Goal: Information Seeking & Learning: Learn about a topic

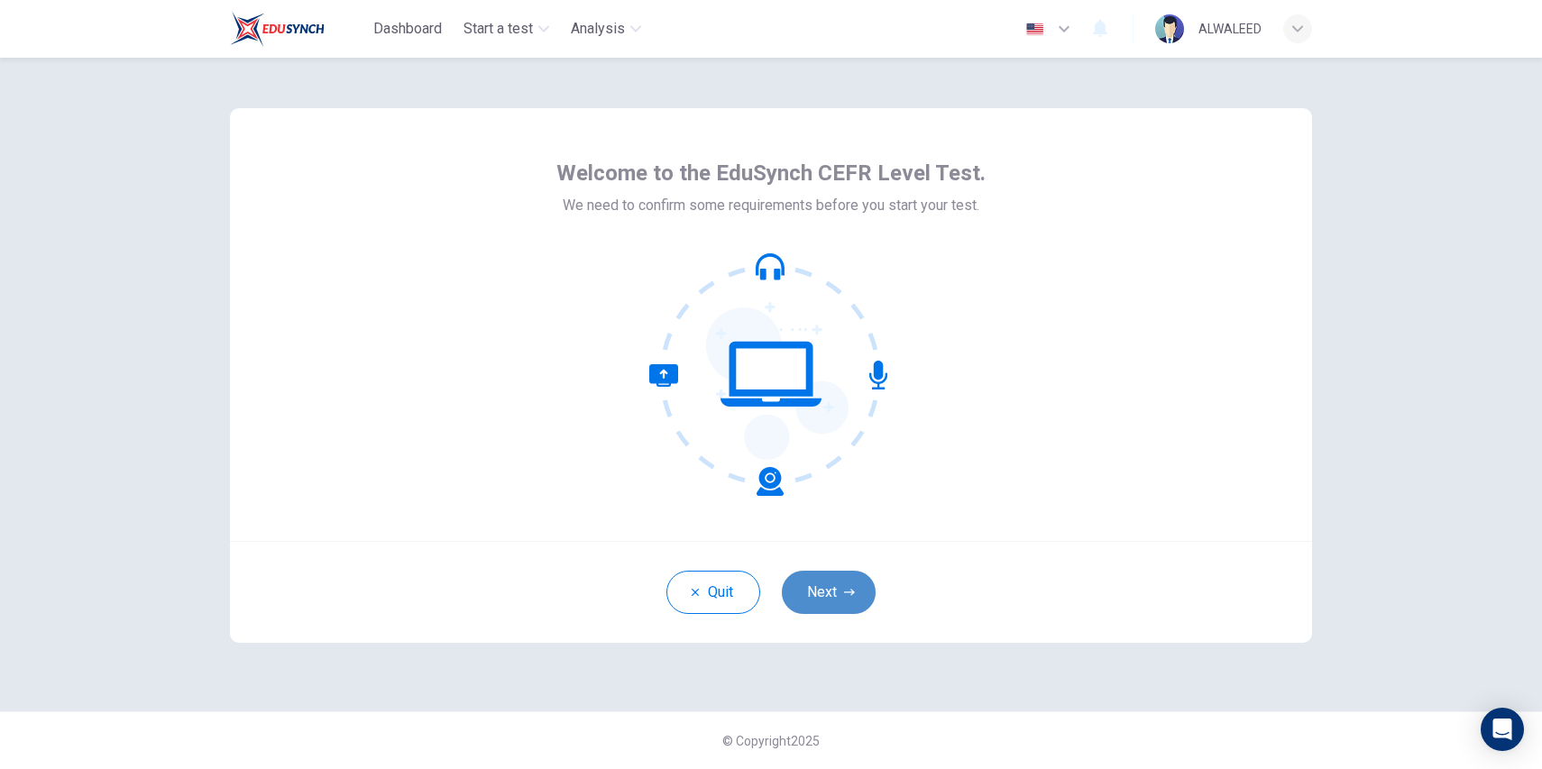
click at [826, 587] on button "Next" at bounding box center [829, 592] width 94 height 43
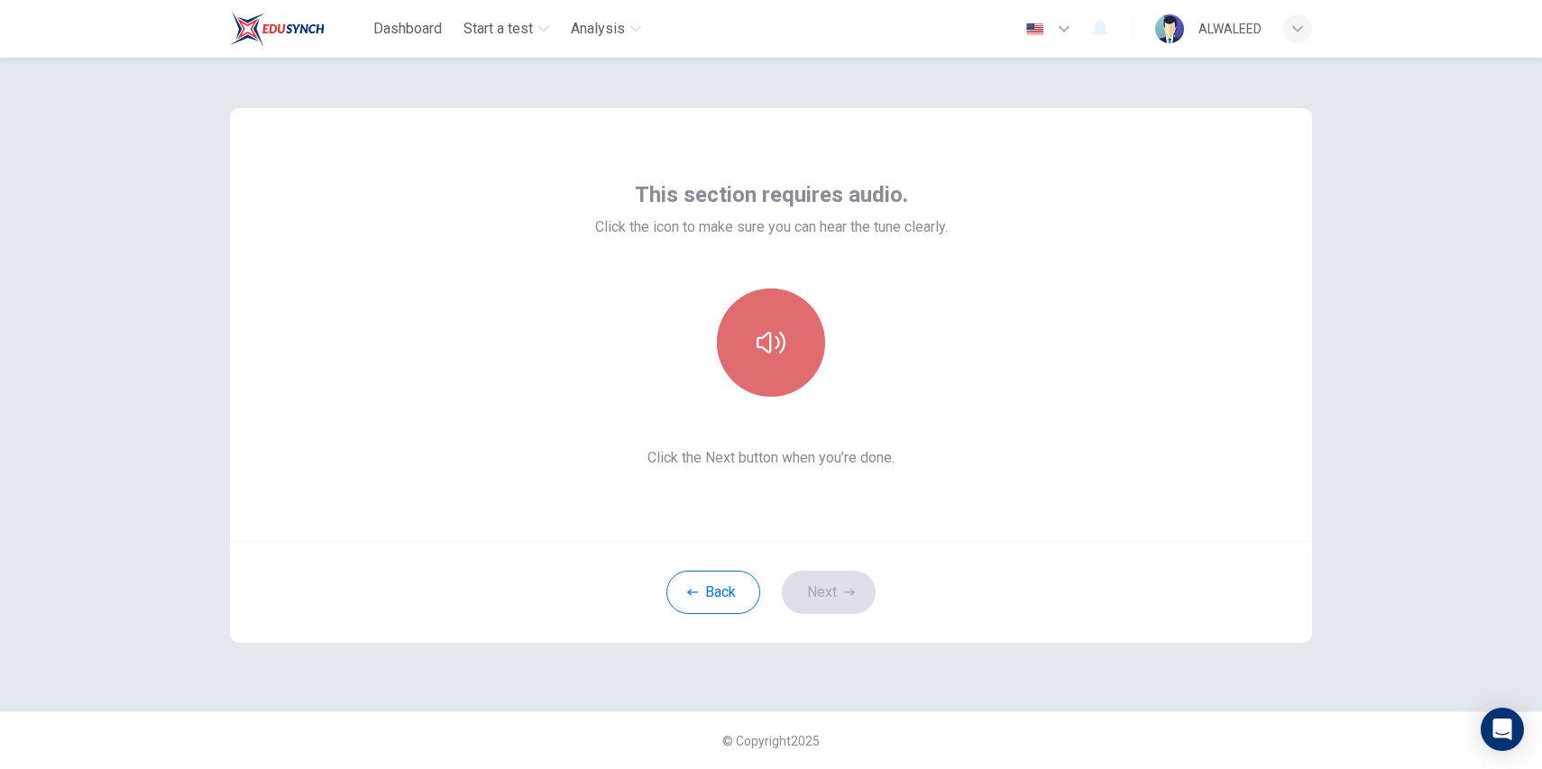
click at [771, 375] on button "button" at bounding box center [771, 342] width 108 height 108
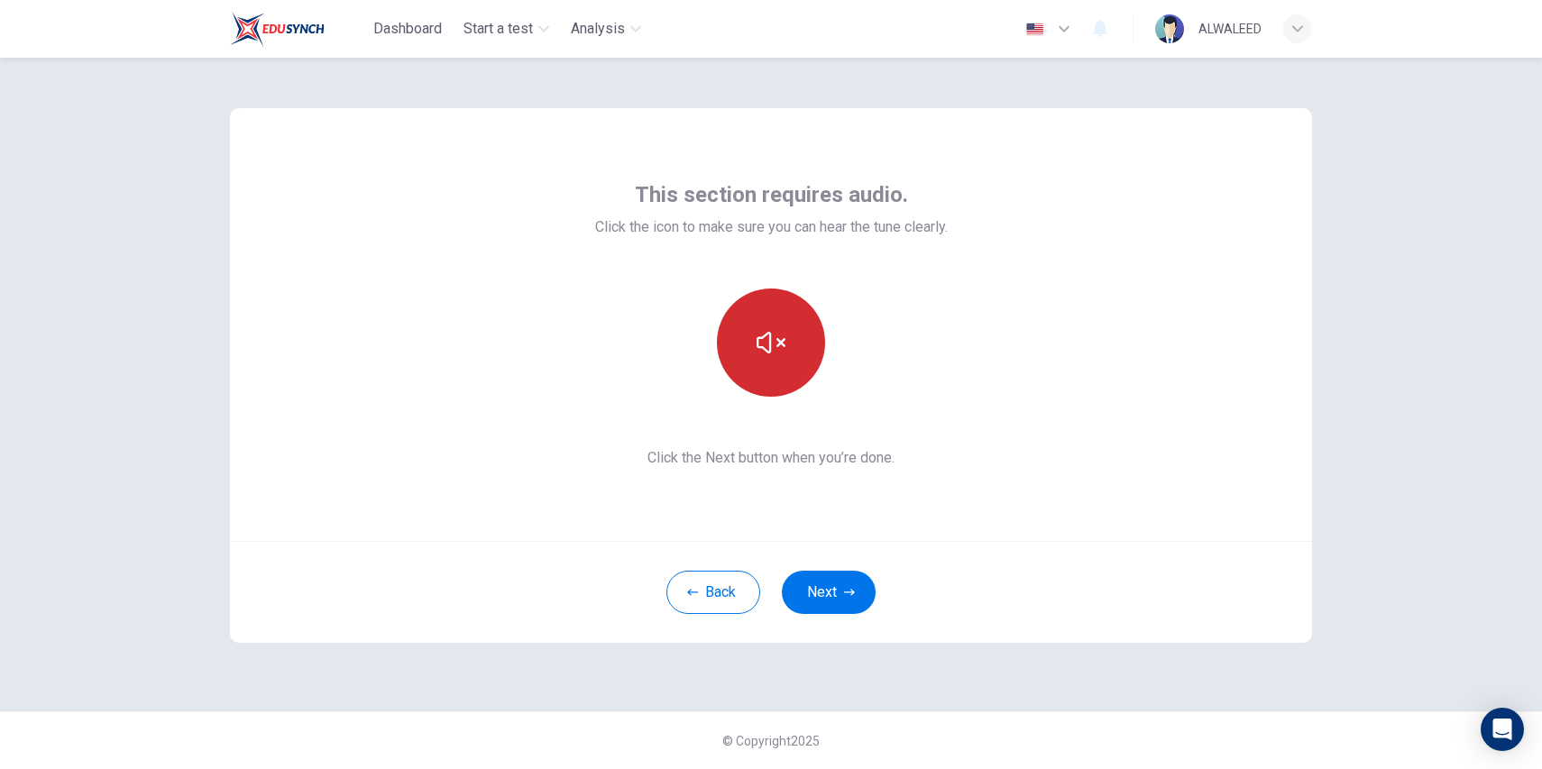
click at [771, 375] on button "button" at bounding box center [771, 342] width 108 height 108
click at [783, 377] on button "button" at bounding box center [771, 342] width 108 height 108
click at [765, 368] on button "button" at bounding box center [771, 342] width 108 height 108
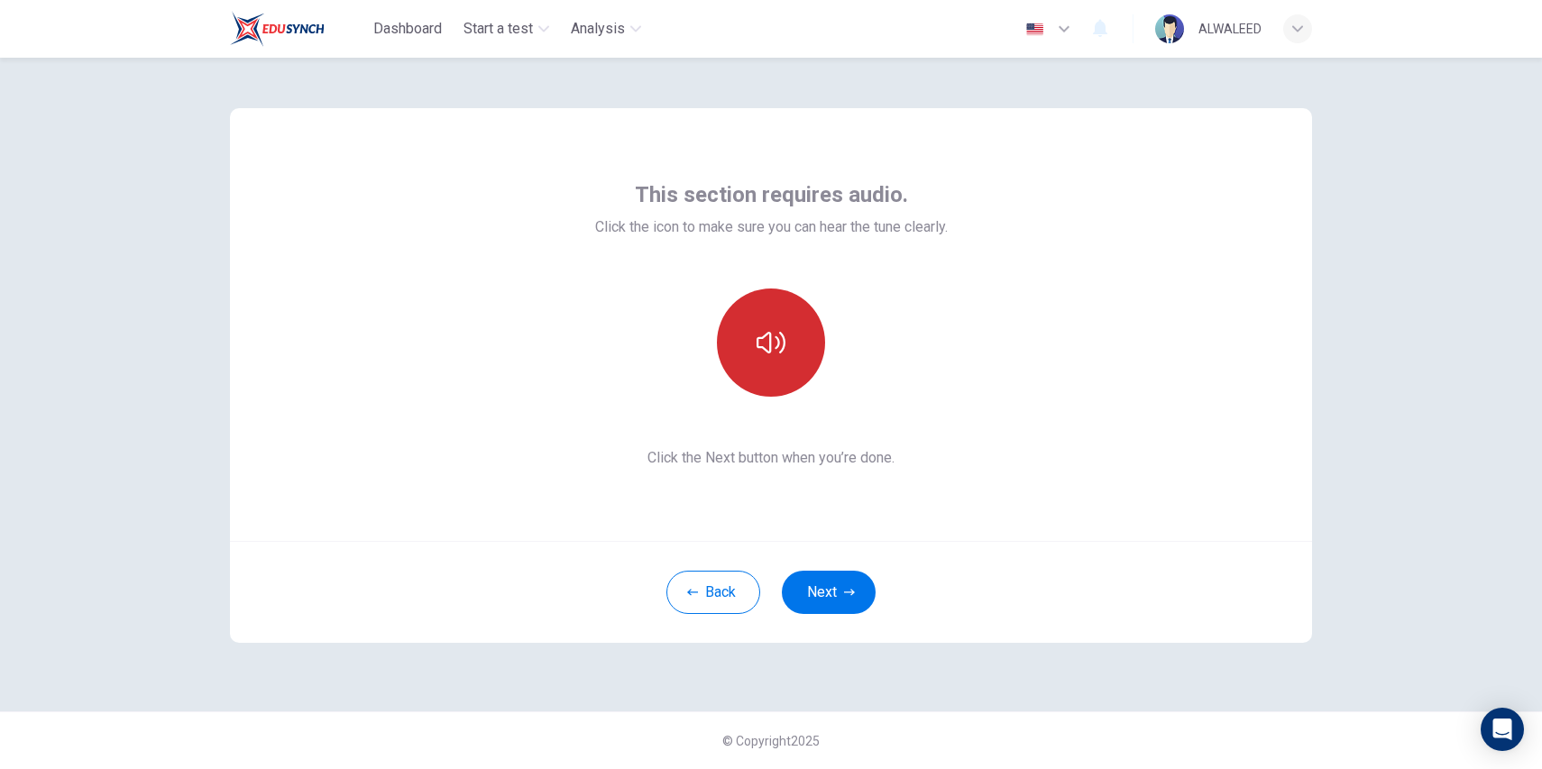
click at [805, 353] on button "button" at bounding box center [771, 342] width 108 height 108
click at [817, 594] on button "Next" at bounding box center [829, 592] width 94 height 43
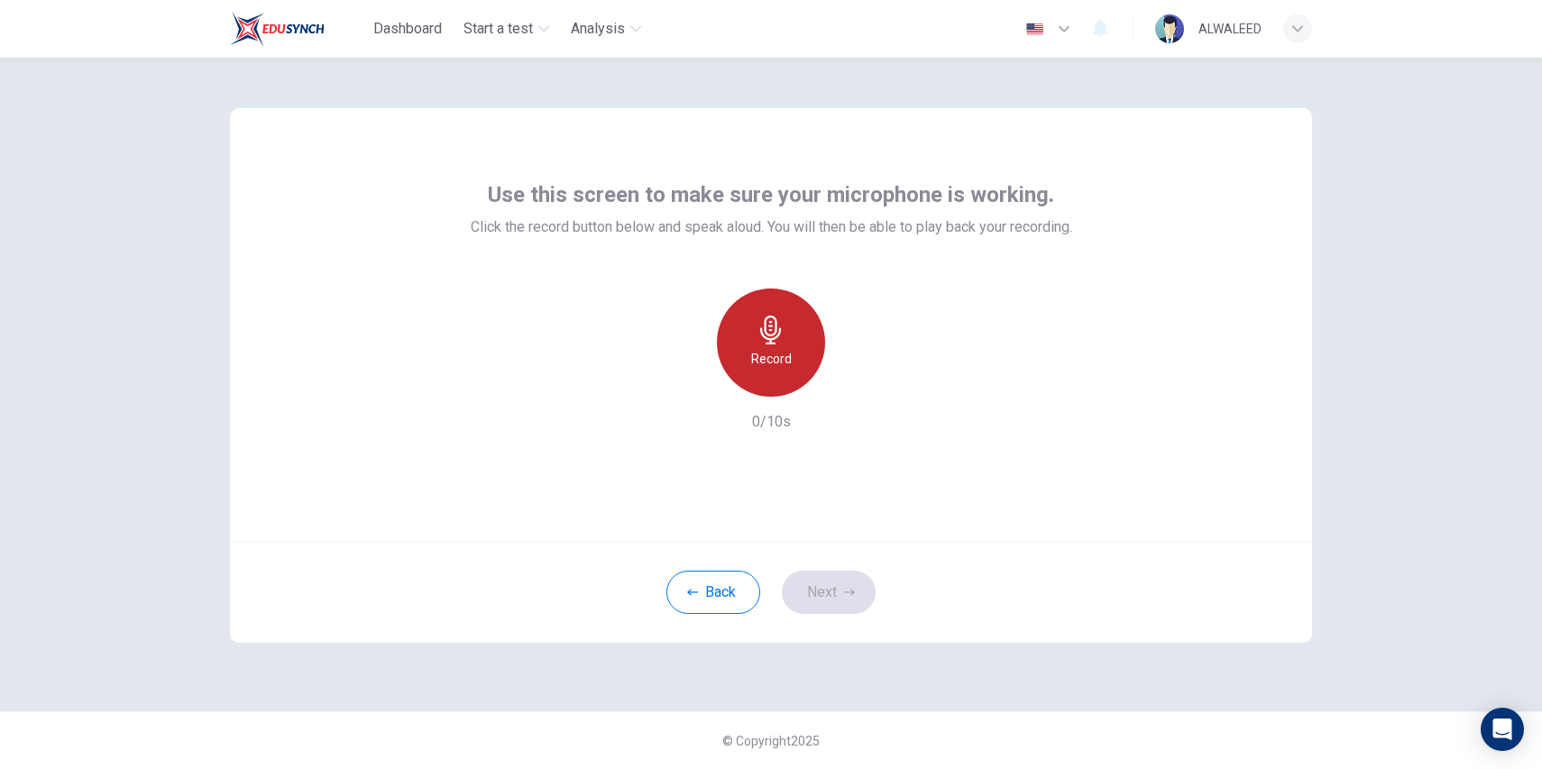
click at [781, 335] on icon "button" at bounding box center [770, 330] width 29 height 29
click at [801, 345] on div "Stop" at bounding box center [771, 342] width 108 height 108
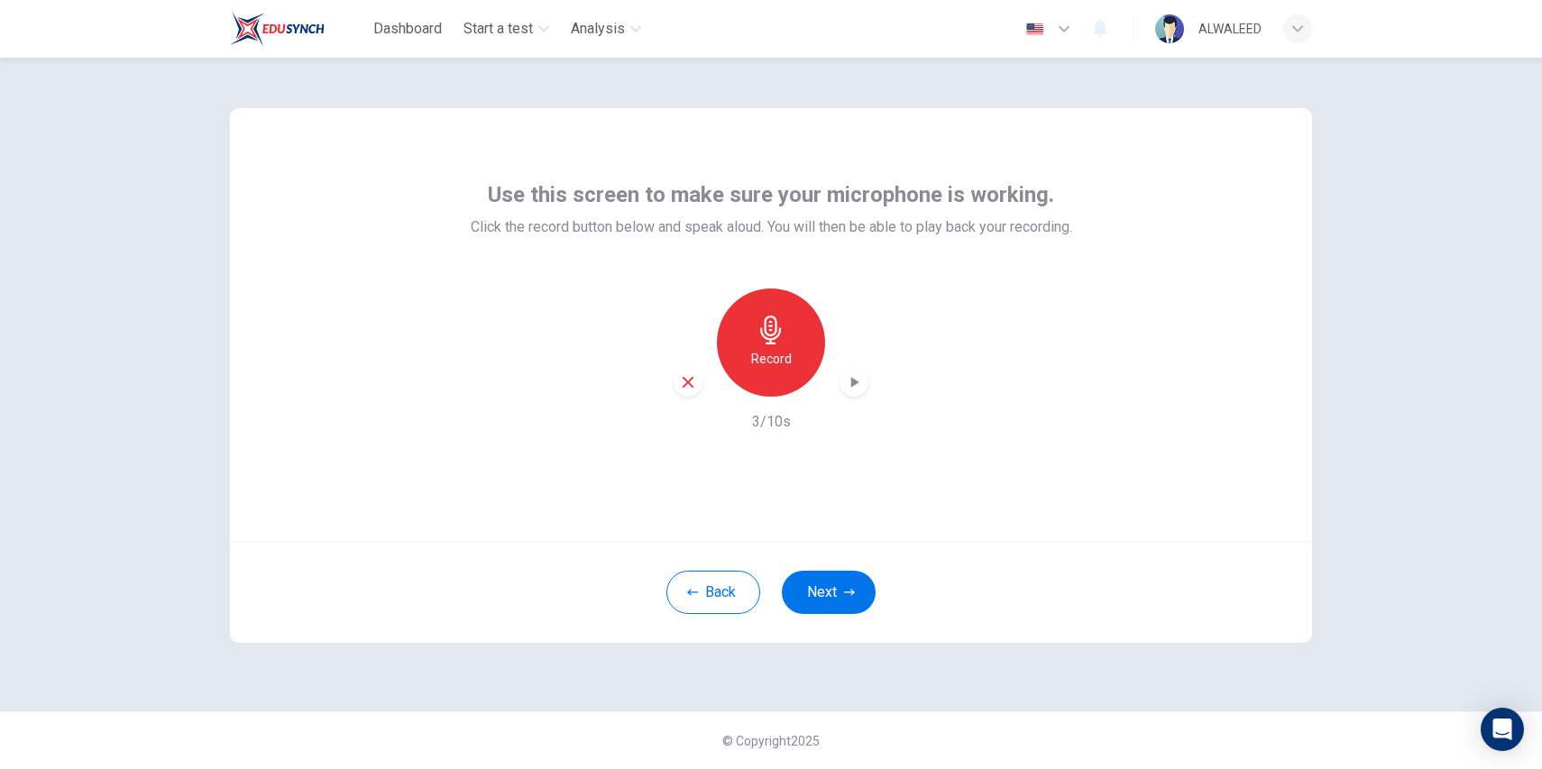
click at [858, 380] on icon "button" at bounding box center [854, 382] width 18 height 18
click at [682, 381] on icon "button" at bounding box center [688, 382] width 16 height 16
click at [786, 338] on div "Record" at bounding box center [771, 342] width 108 height 108
click at [786, 338] on div "Stop" at bounding box center [771, 342] width 108 height 108
click at [847, 382] on icon "button" at bounding box center [854, 382] width 18 height 18
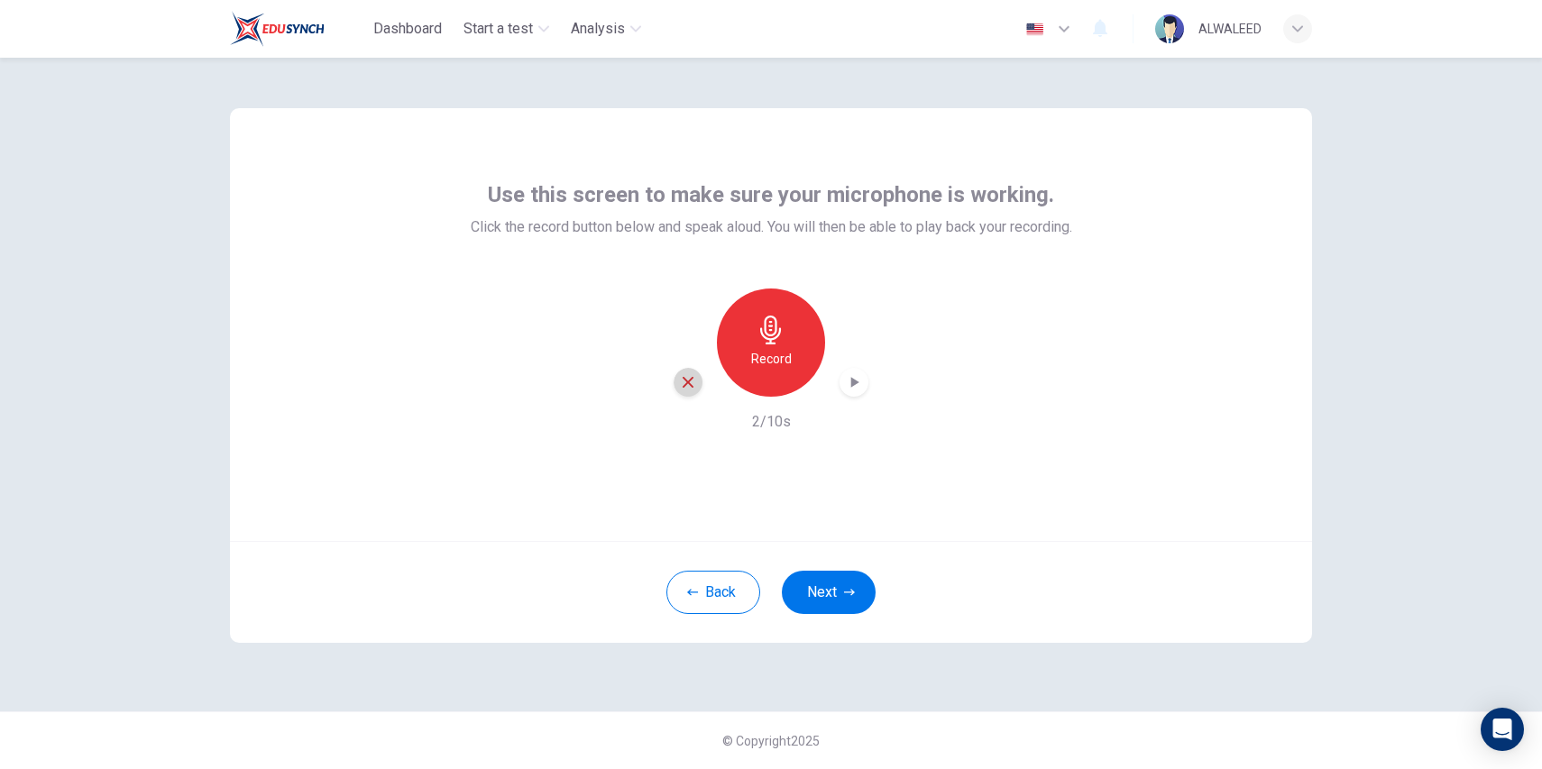
click at [684, 388] on icon "button" at bounding box center [688, 382] width 16 height 16
click at [826, 580] on button "Next" at bounding box center [829, 592] width 94 height 43
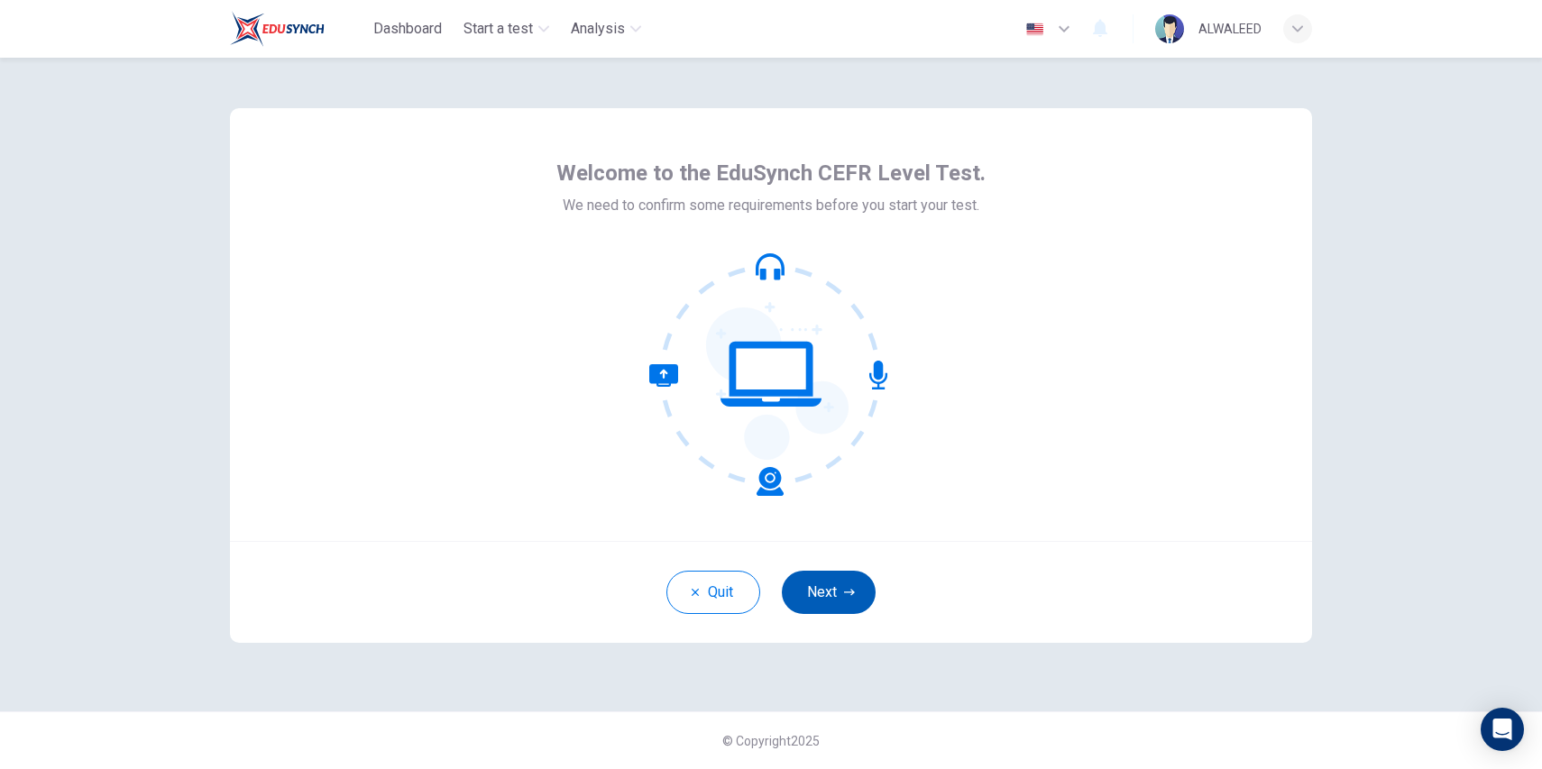
click at [827, 585] on button "Next" at bounding box center [829, 592] width 94 height 43
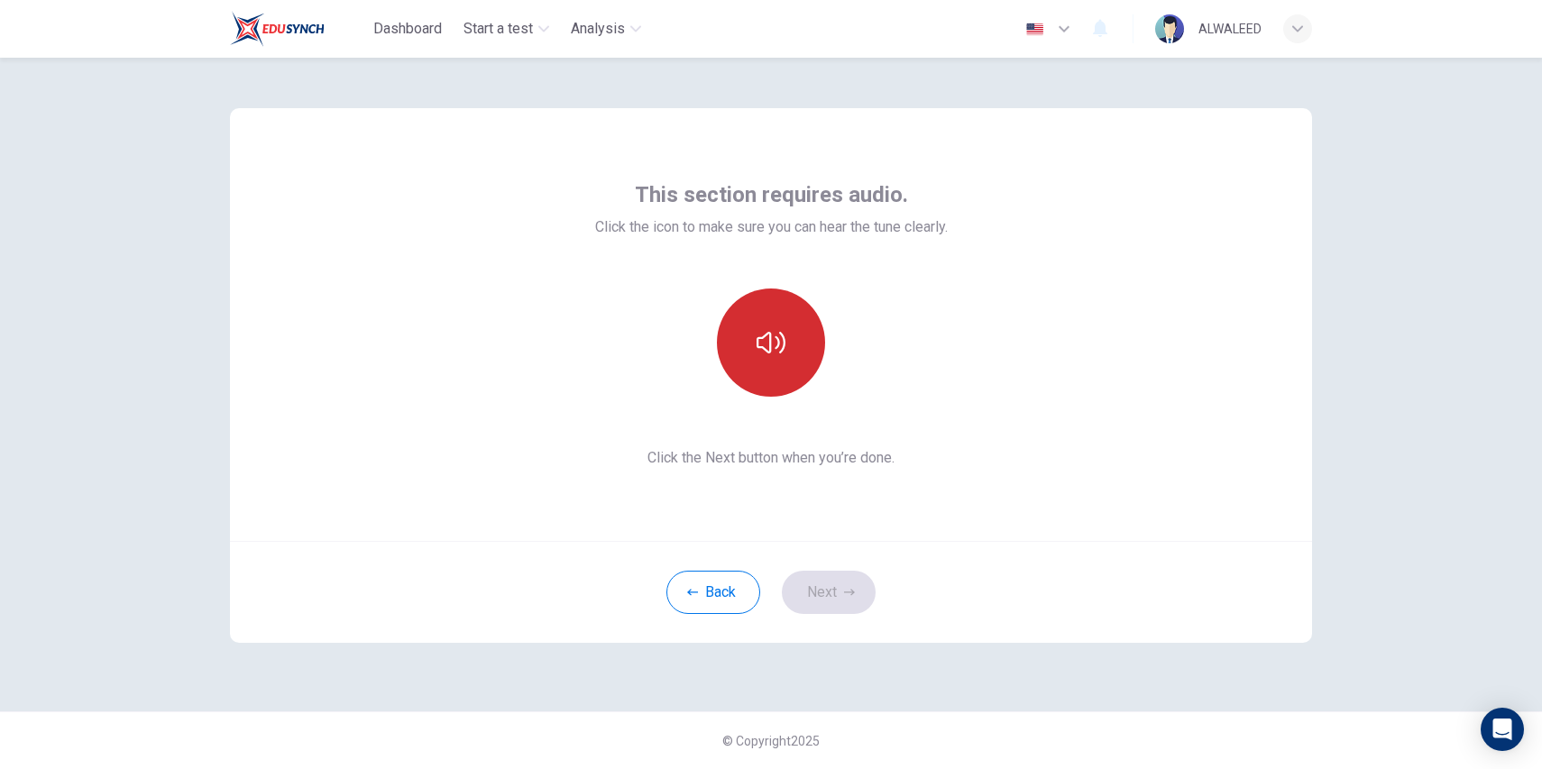
click at [737, 325] on button "button" at bounding box center [771, 342] width 108 height 108
click at [841, 588] on button "Next" at bounding box center [829, 592] width 94 height 43
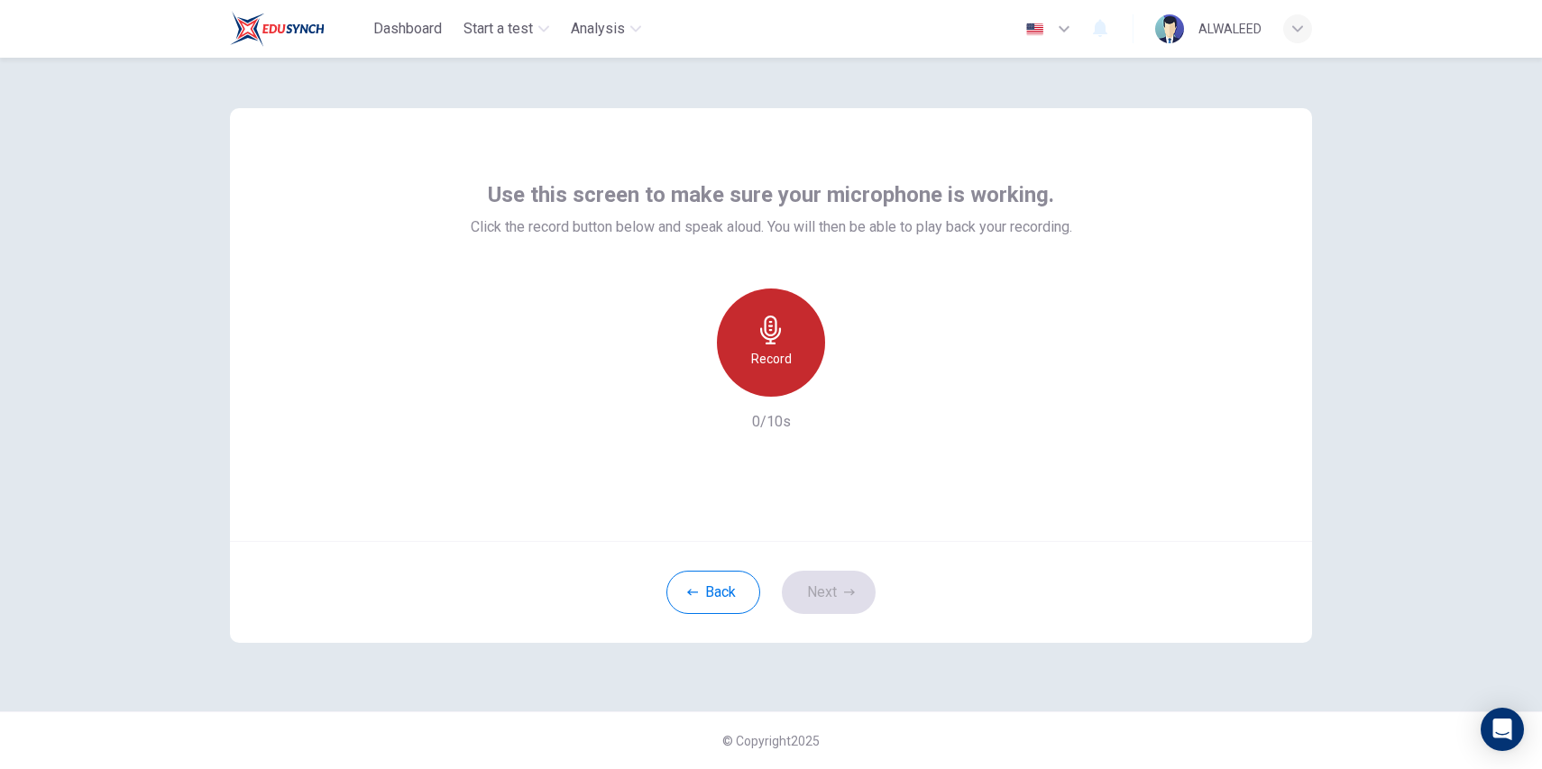
click at [765, 355] on h6 "Record" at bounding box center [771, 359] width 41 height 22
click at [765, 355] on h6 "Stop" at bounding box center [770, 359] width 27 height 22
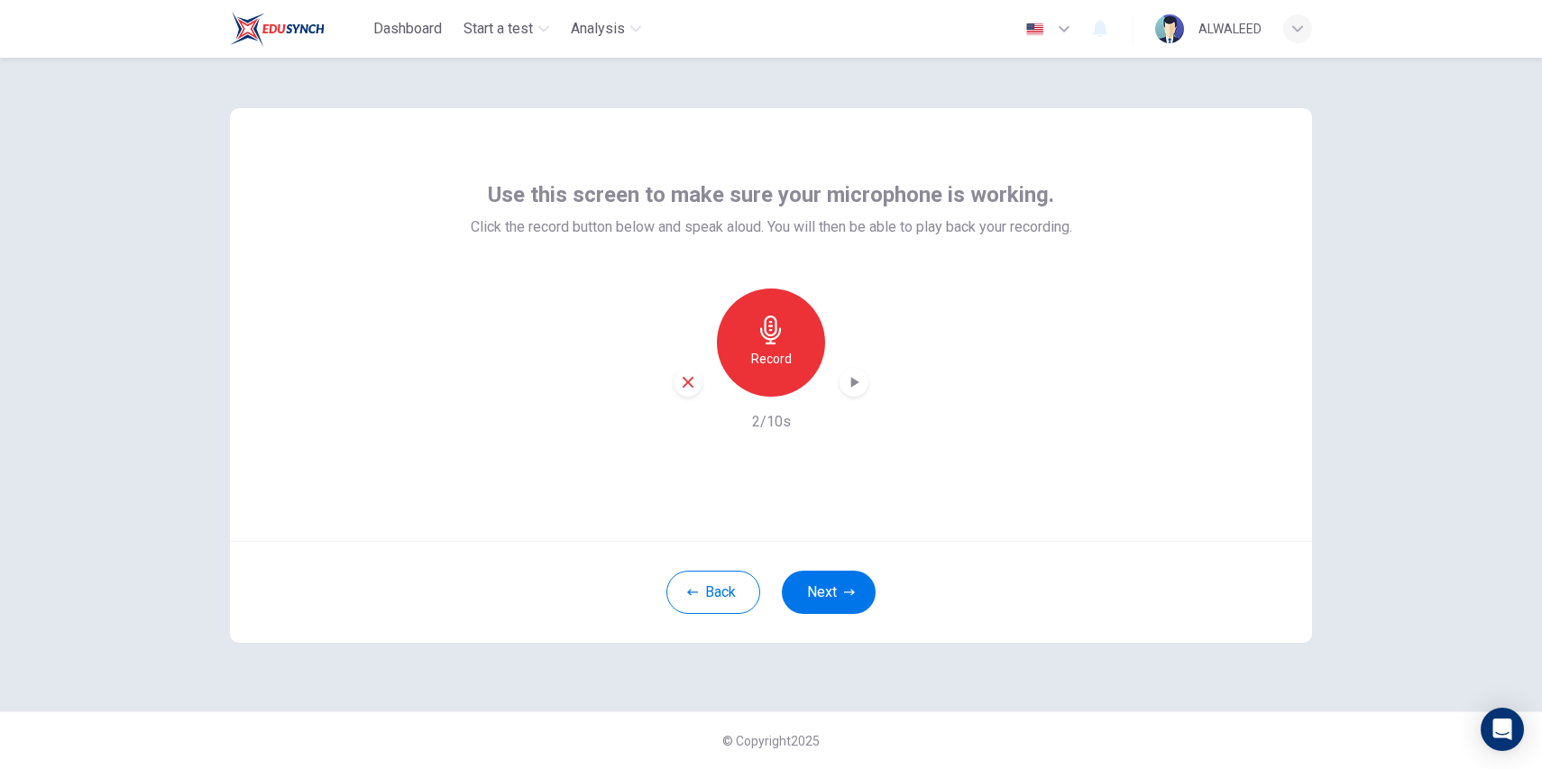
click at [848, 377] on icon "button" at bounding box center [854, 382] width 18 height 18
click at [842, 594] on button "Next" at bounding box center [829, 592] width 94 height 43
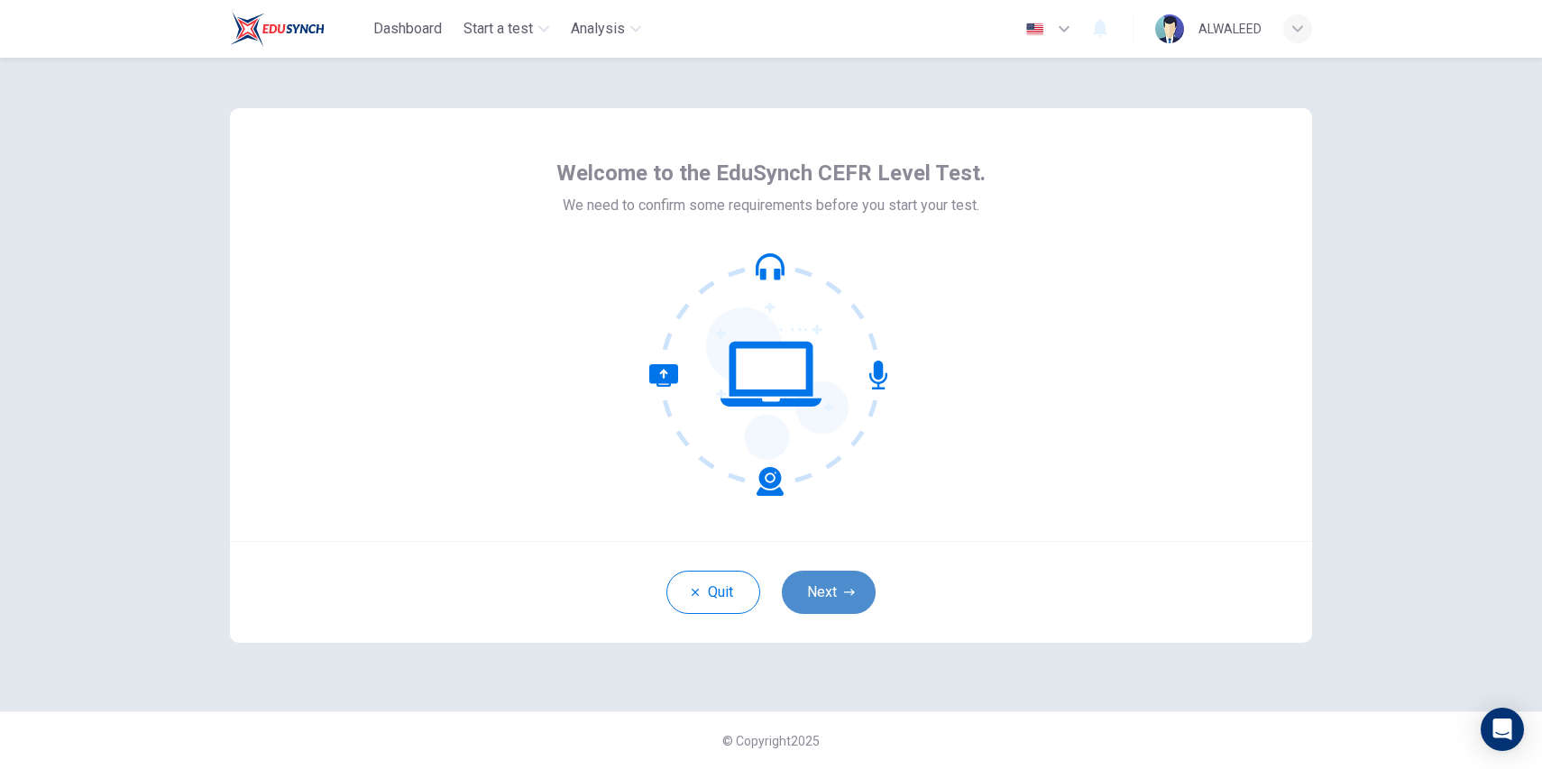
click at [841, 593] on button "Next" at bounding box center [829, 592] width 94 height 43
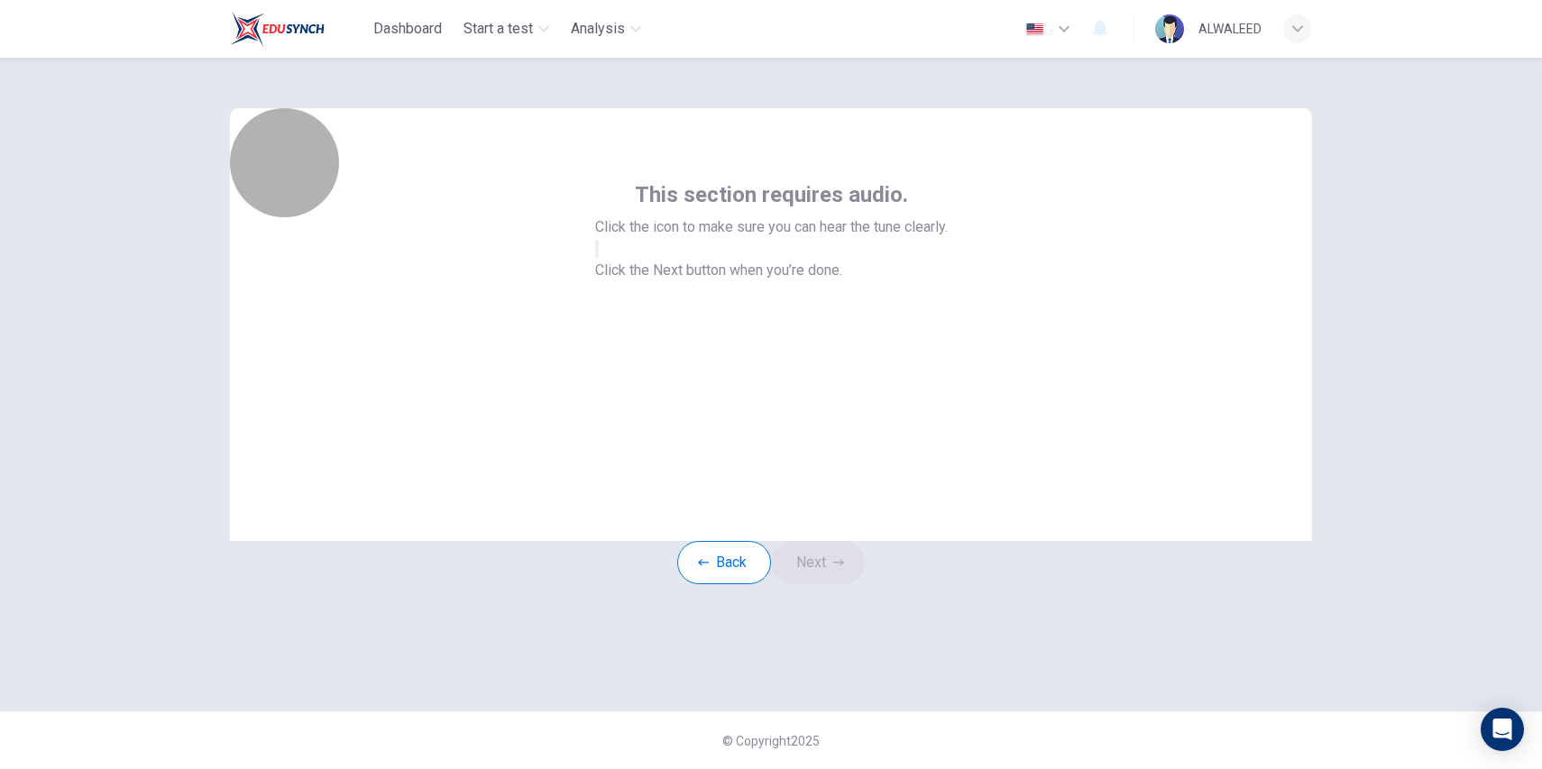
click at [599, 258] on button "button" at bounding box center [597, 249] width 4 height 17
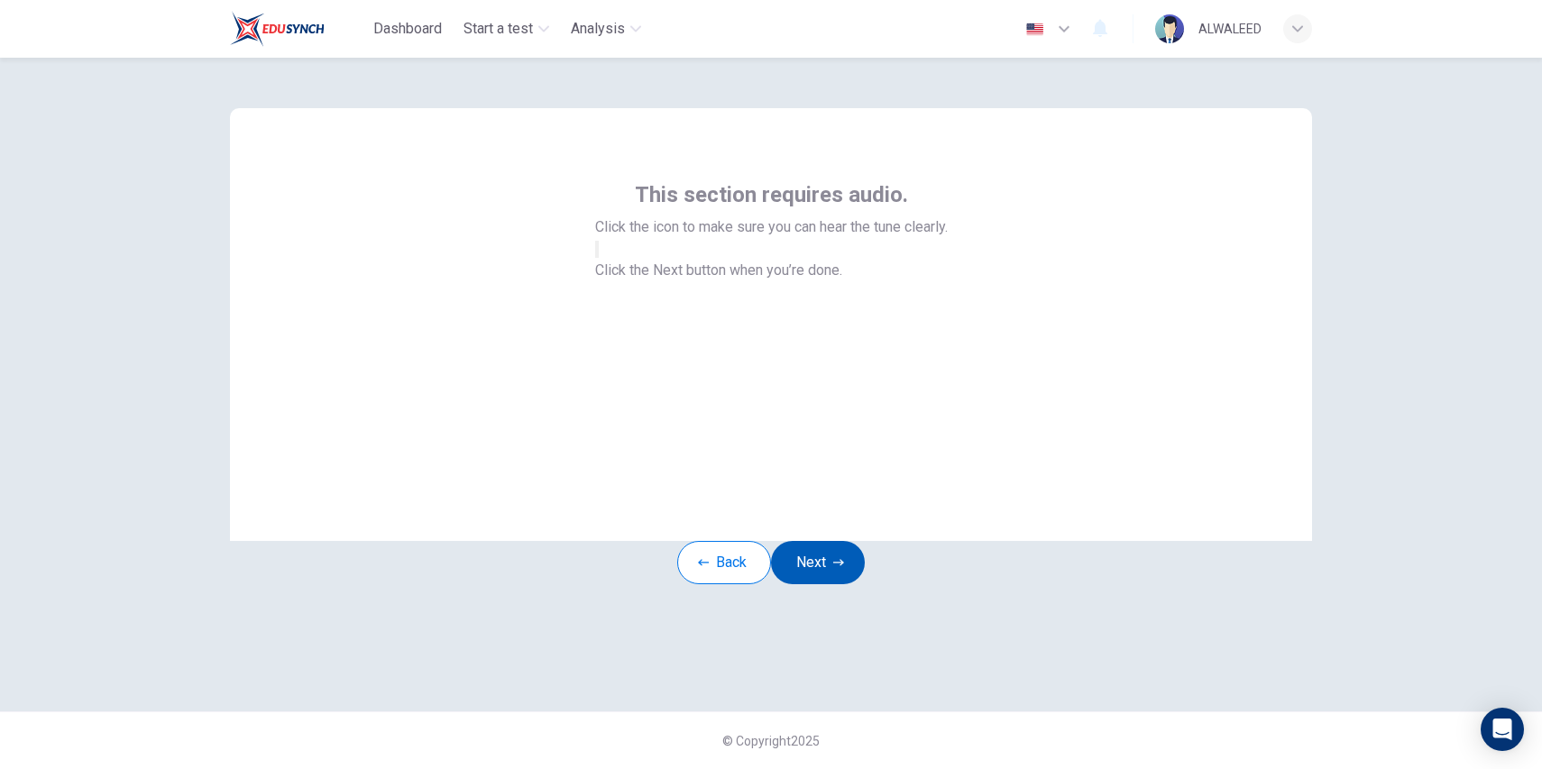
click at [839, 584] on button "Next" at bounding box center [818, 562] width 94 height 43
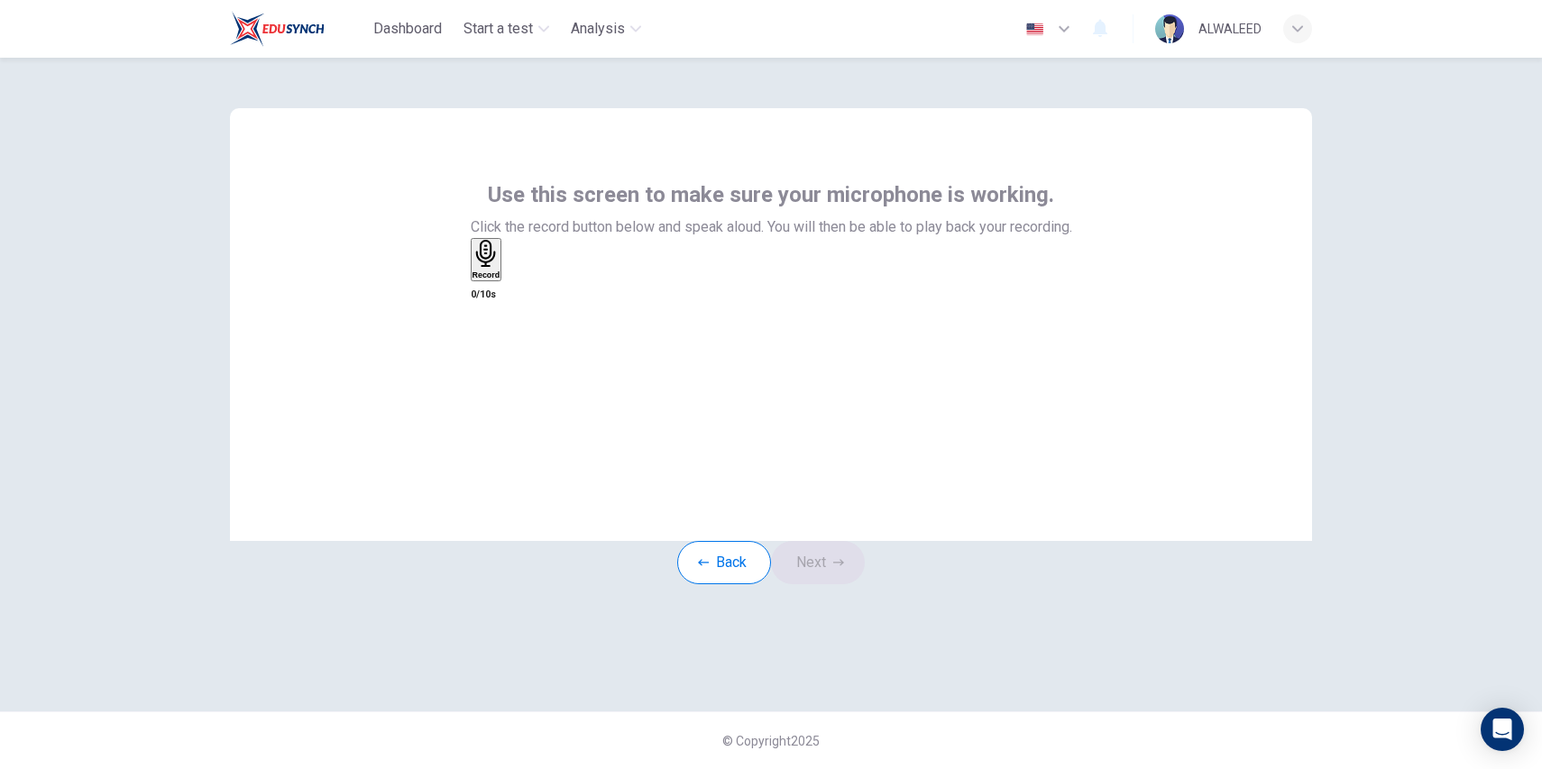
click at [500, 279] on div "Record" at bounding box center [486, 260] width 28 height 40
click at [490, 357] on div "Stop" at bounding box center [481, 312] width 18 height 145
click at [843, 568] on icon "button" at bounding box center [838, 562] width 11 height 11
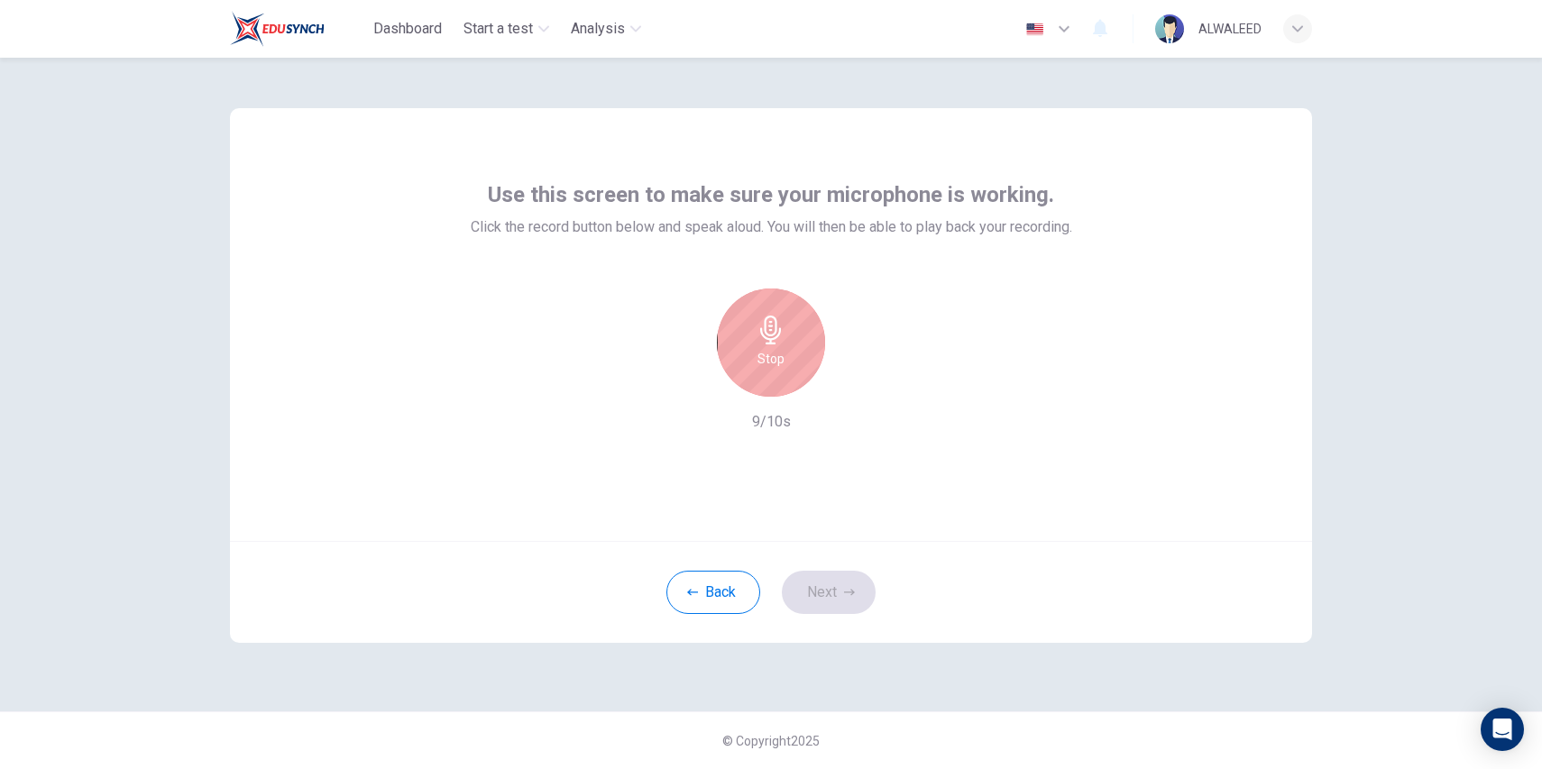
click at [780, 344] on div "Stop" at bounding box center [771, 342] width 108 height 108
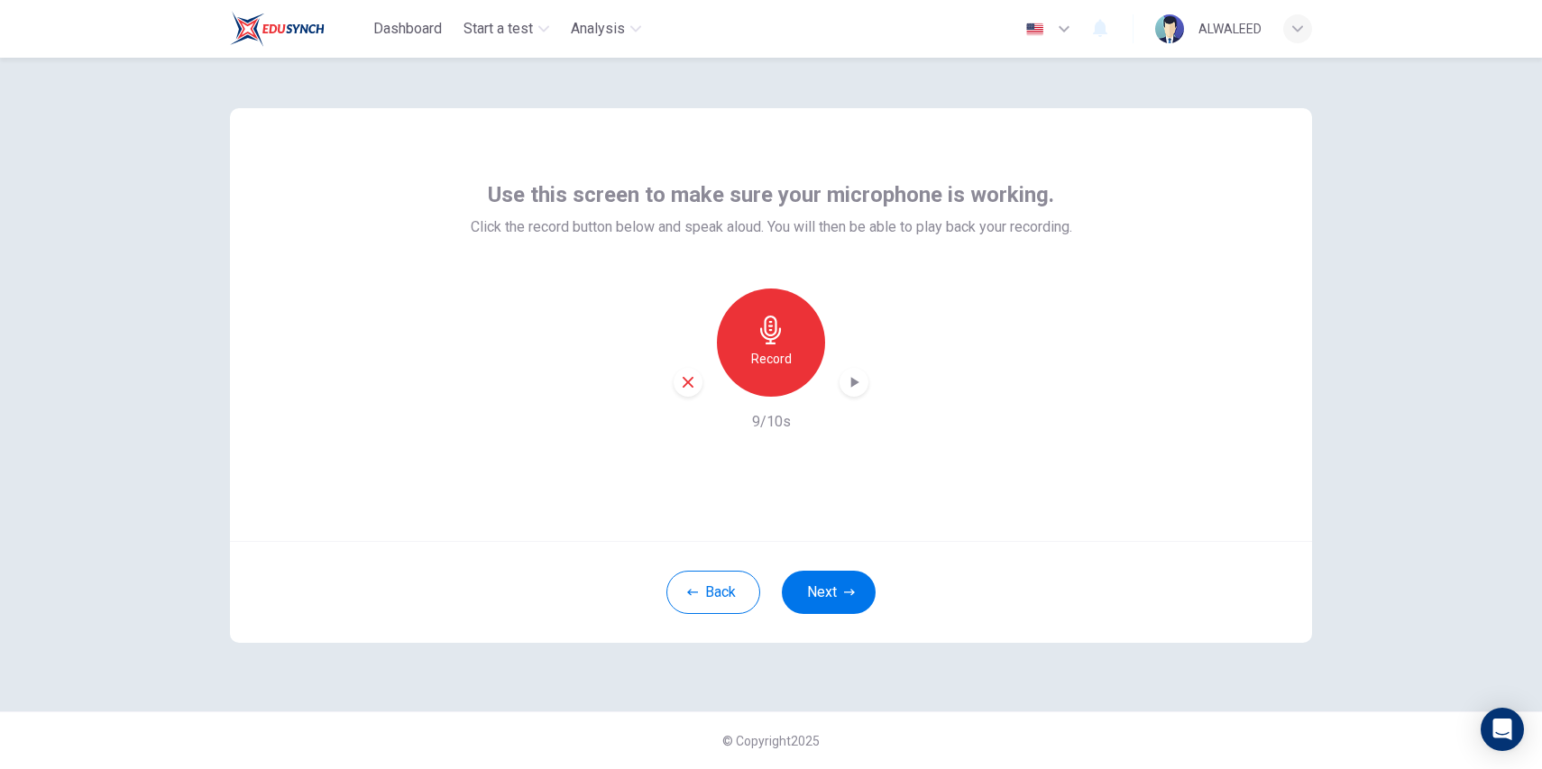
click at [861, 385] on icon "button" at bounding box center [854, 382] width 18 height 18
click at [690, 386] on icon "button" at bounding box center [688, 382] width 16 height 16
click at [777, 380] on div "Record" at bounding box center [771, 342] width 108 height 108
click at [774, 353] on h6 "Stop" at bounding box center [770, 359] width 27 height 22
click at [839, 583] on button "Next" at bounding box center [829, 592] width 94 height 43
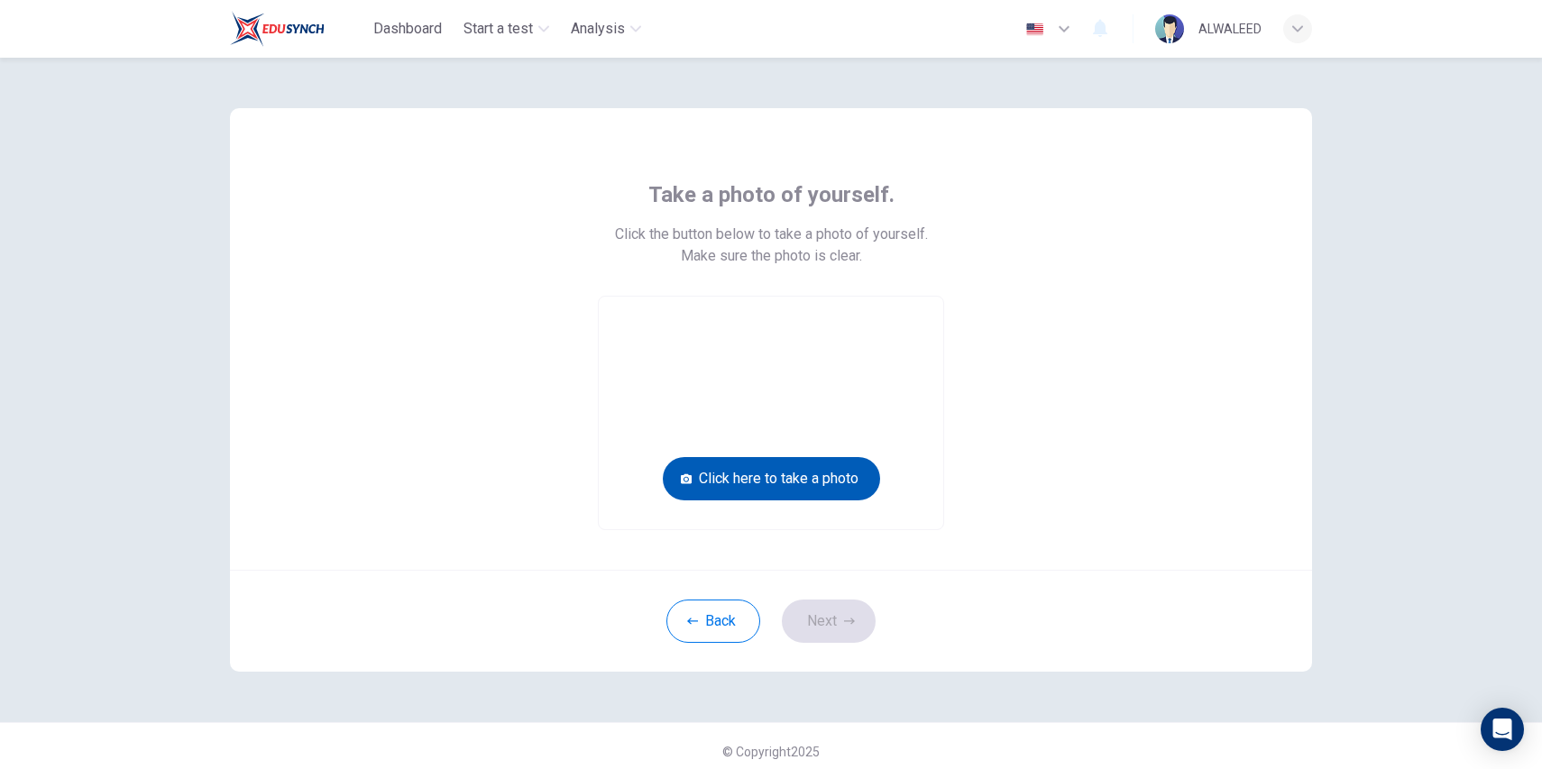
click at [758, 479] on button "Click here to take a photo" at bounding box center [771, 478] width 217 height 43
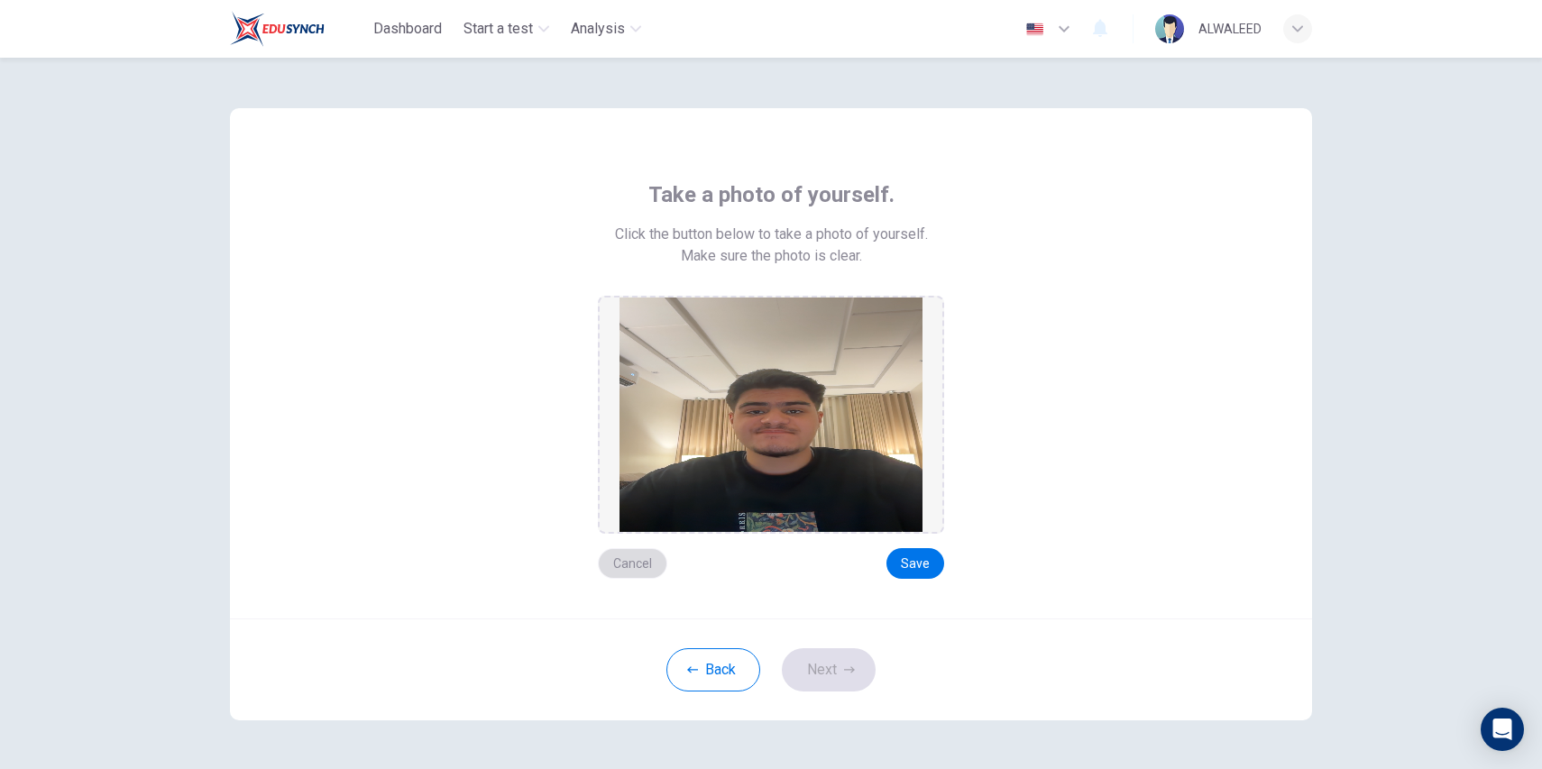
click at [607, 568] on button "Cancel" at bounding box center [632, 563] width 69 height 31
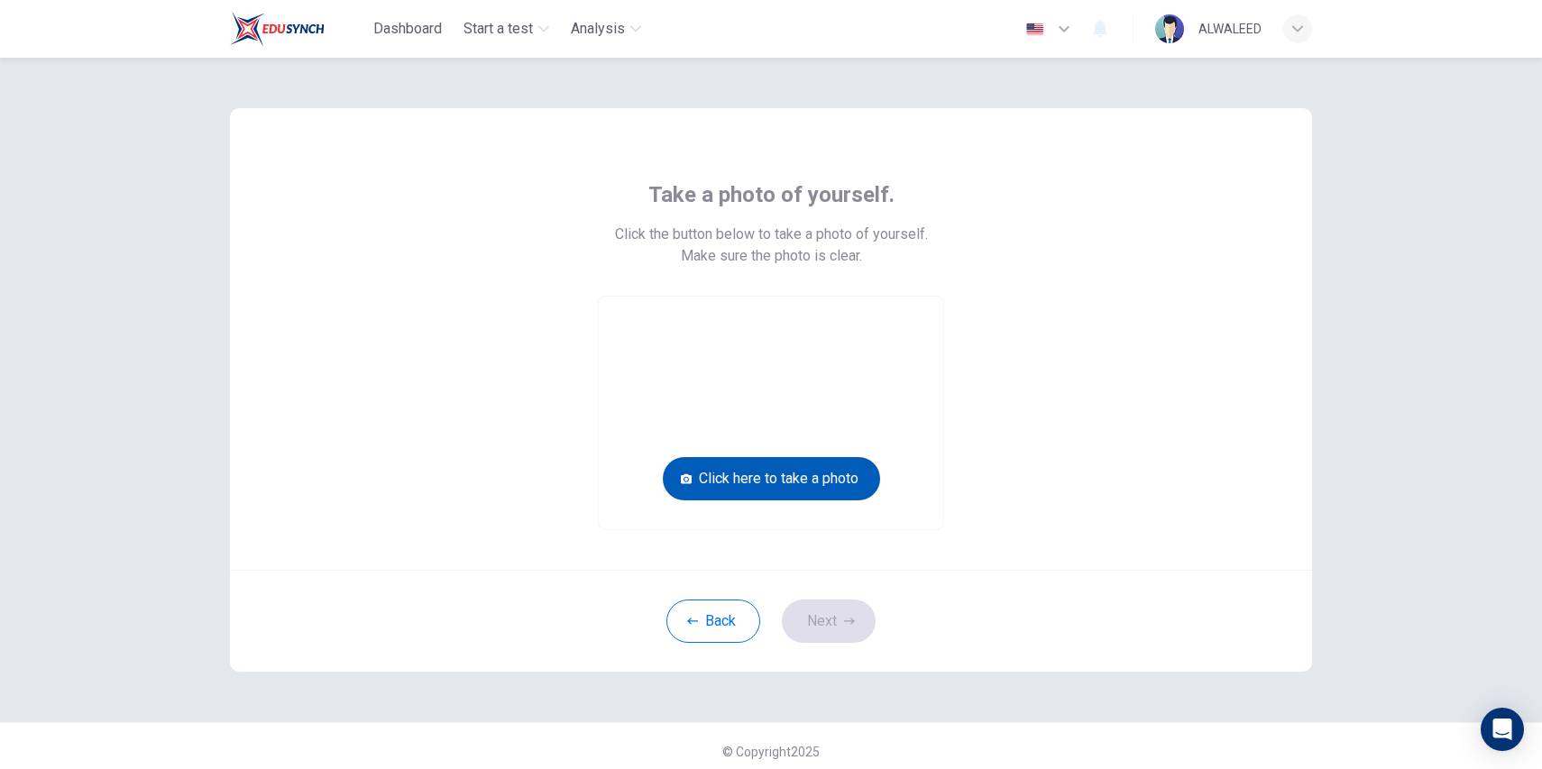
click at [759, 481] on button "Click here to take a photo" at bounding box center [771, 478] width 217 height 43
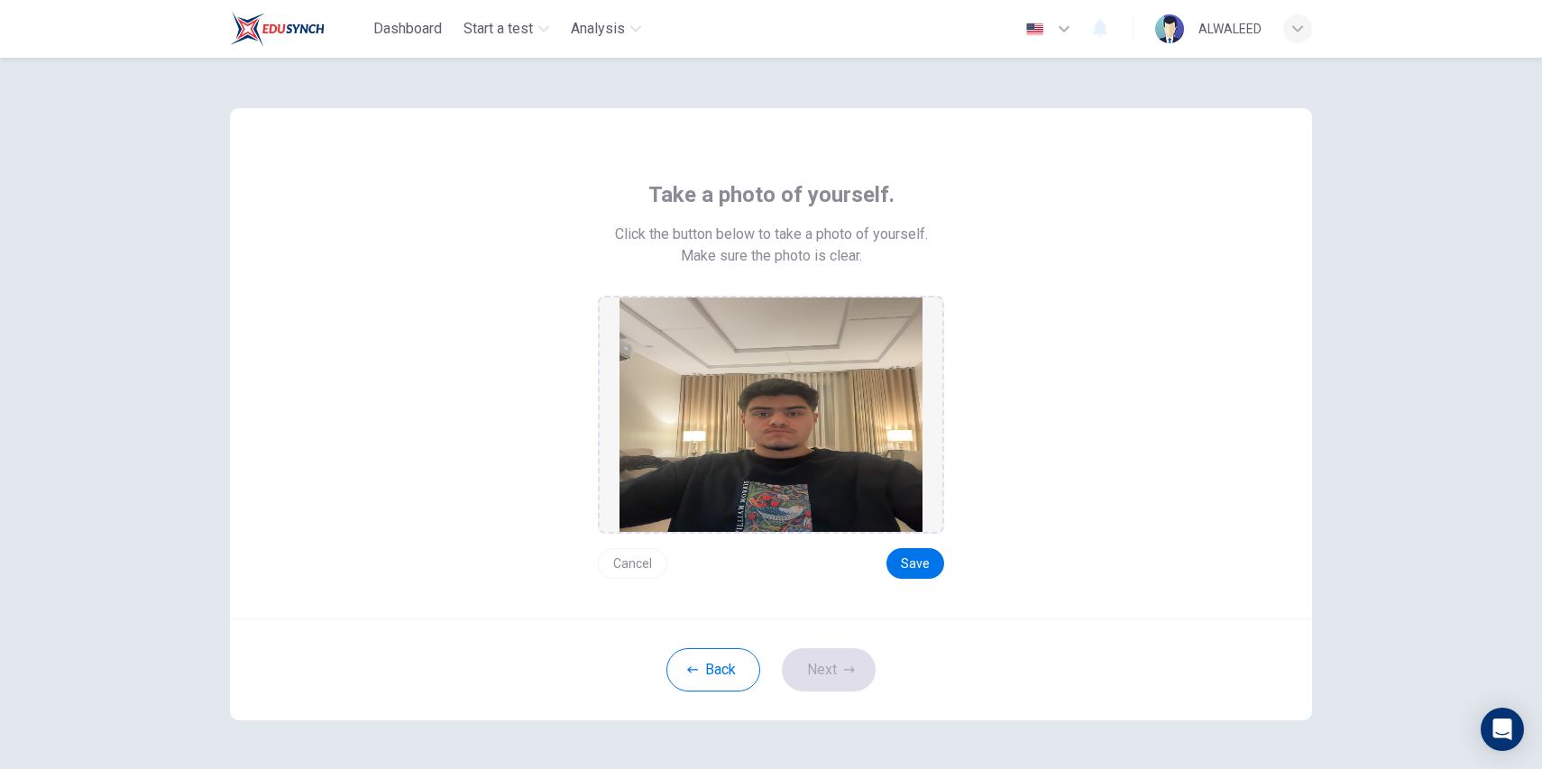
click at [618, 561] on button "Cancel" at bounding box center [632, 563] width 69 height 31
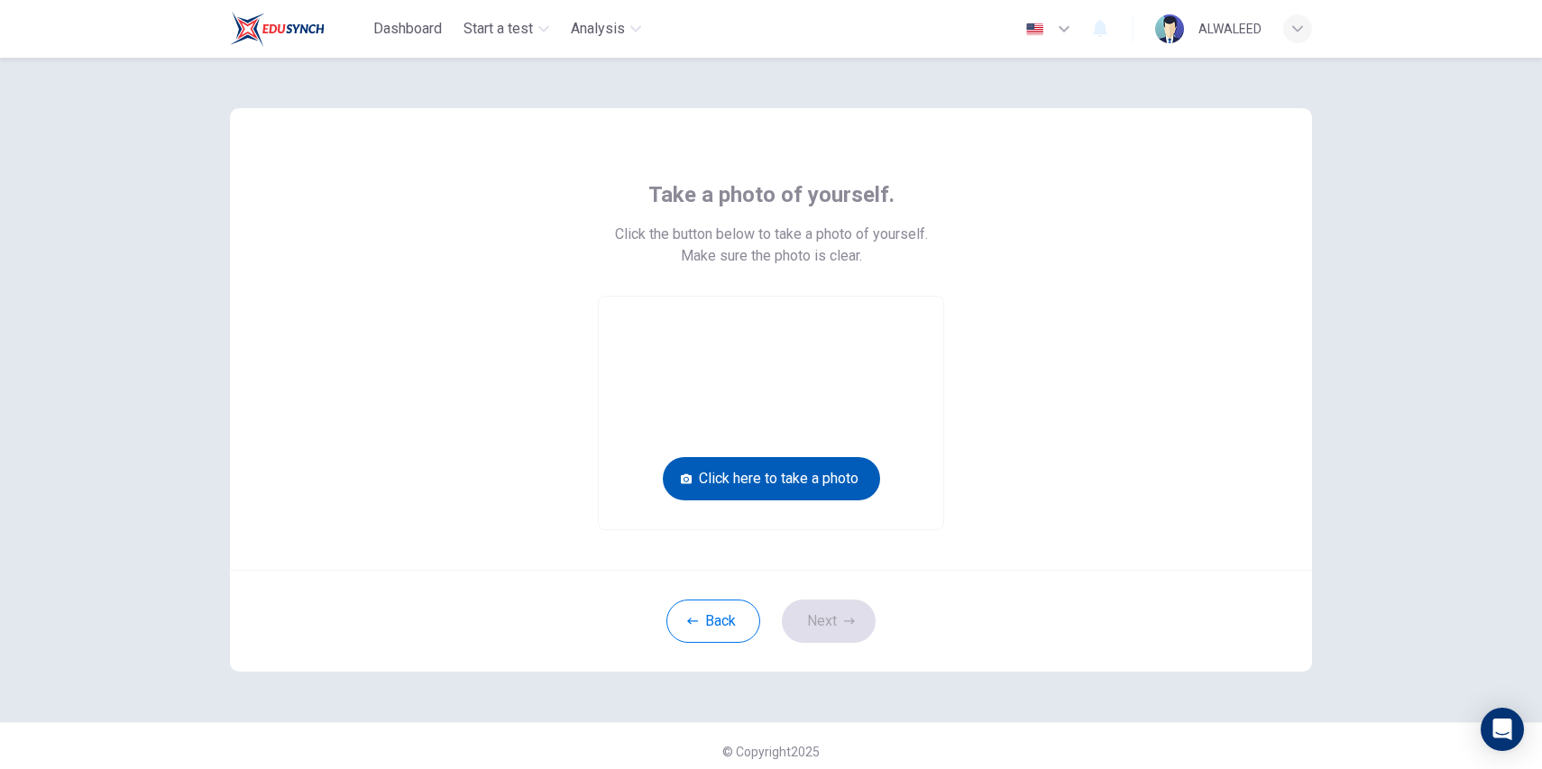
click at [737, 480] on button "Click here to take a photo" at bounding box center [771, 478] width 217 height 43
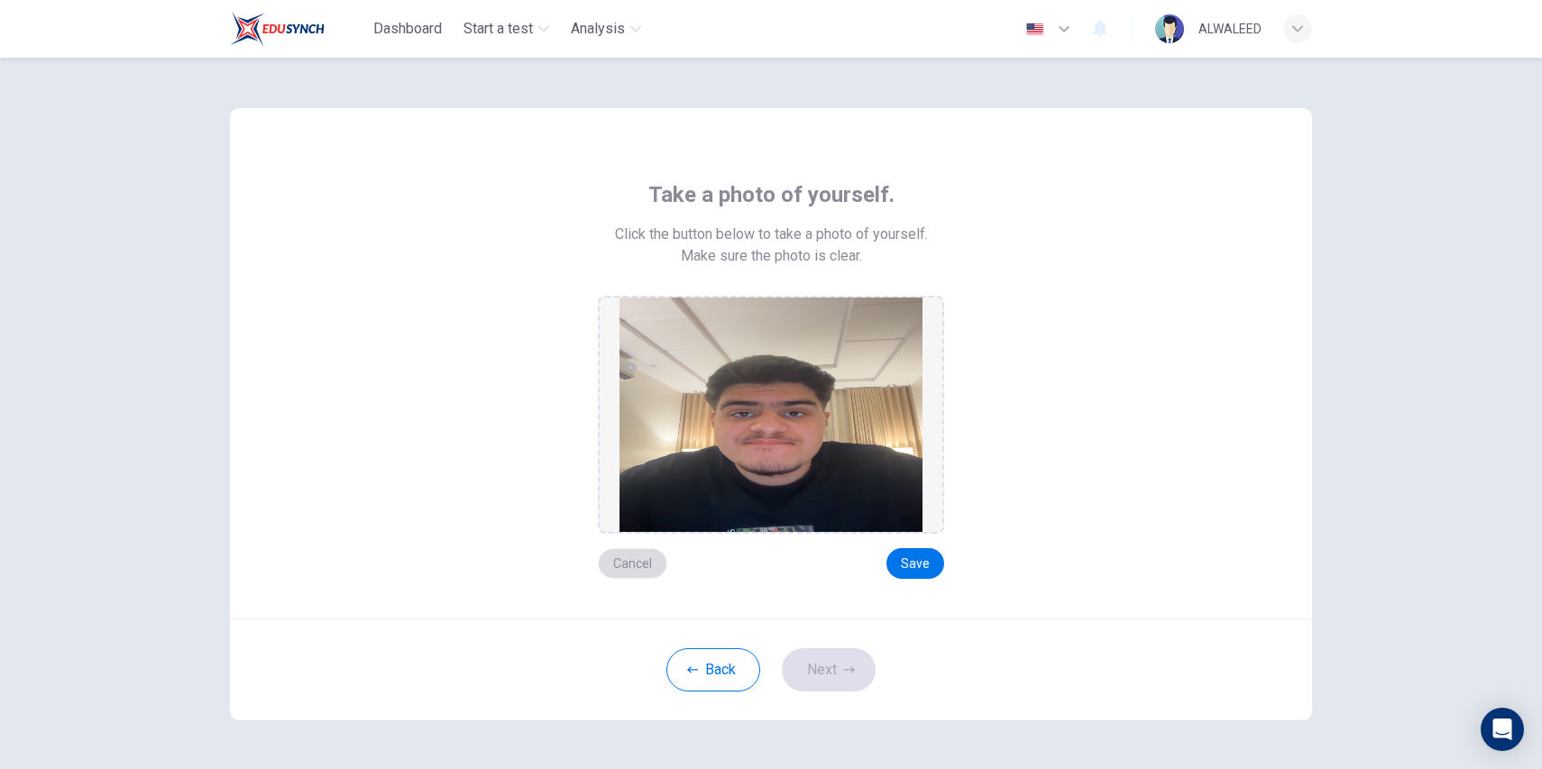
click at [610, 563] on button "Cancel" at bounding box center [632, 563] width 69 height 31
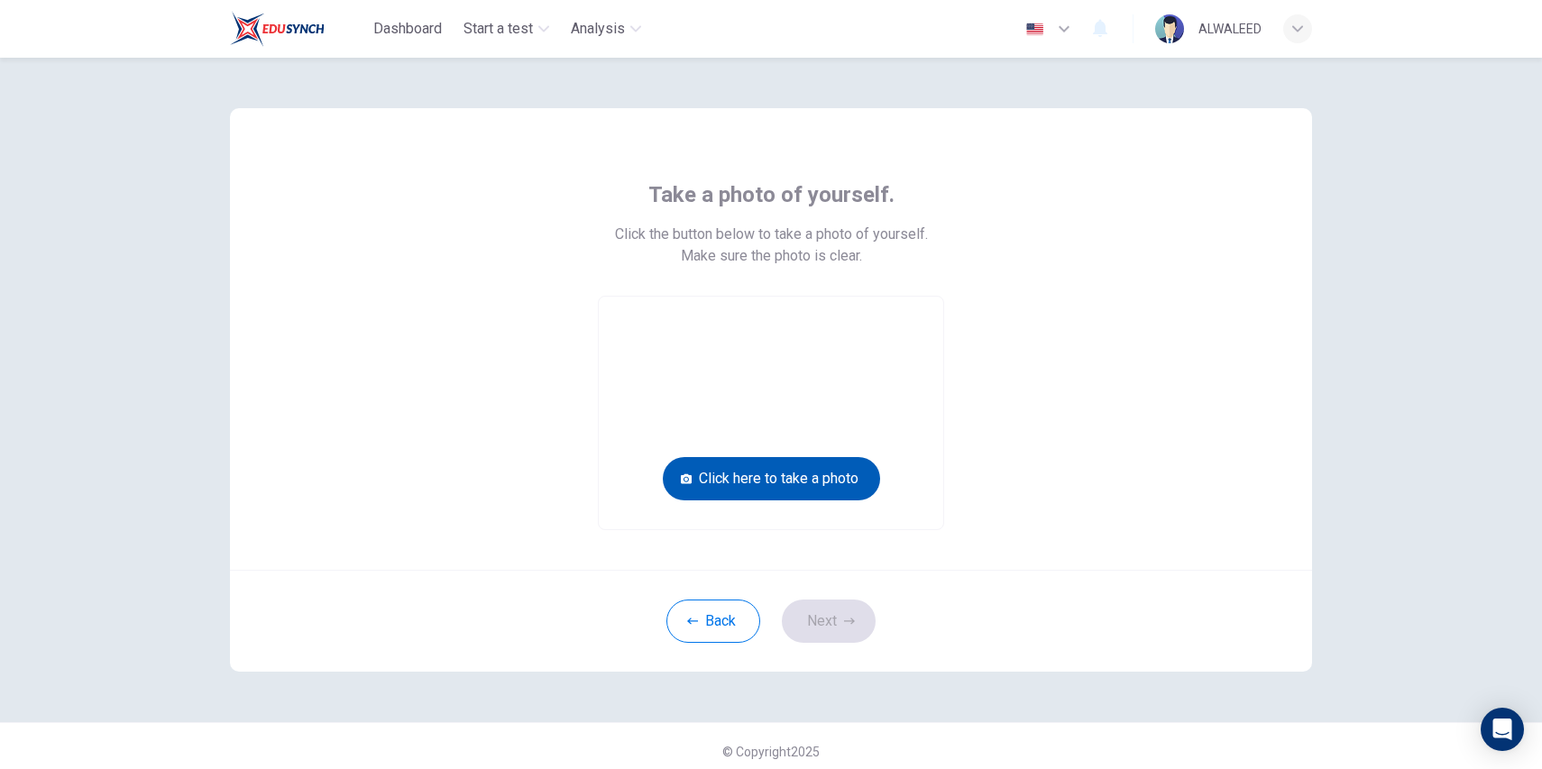
click at [754, 492] on button "Click here to take a photo" at bounding box center [771, 478] width 217 height 43
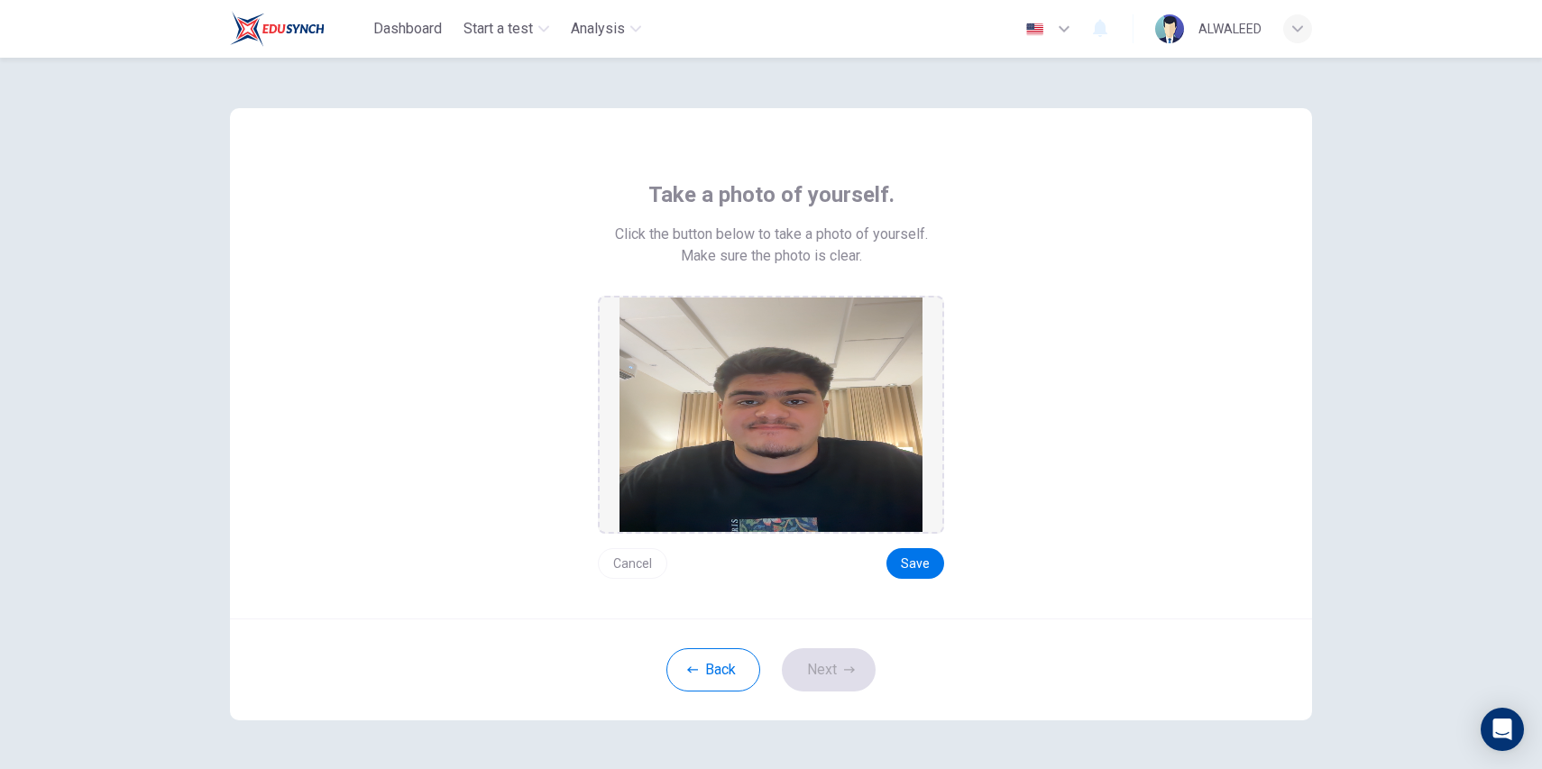
click at [621, 561] on button "Cancel" at bounding box center [632, 563] width 69 height 31
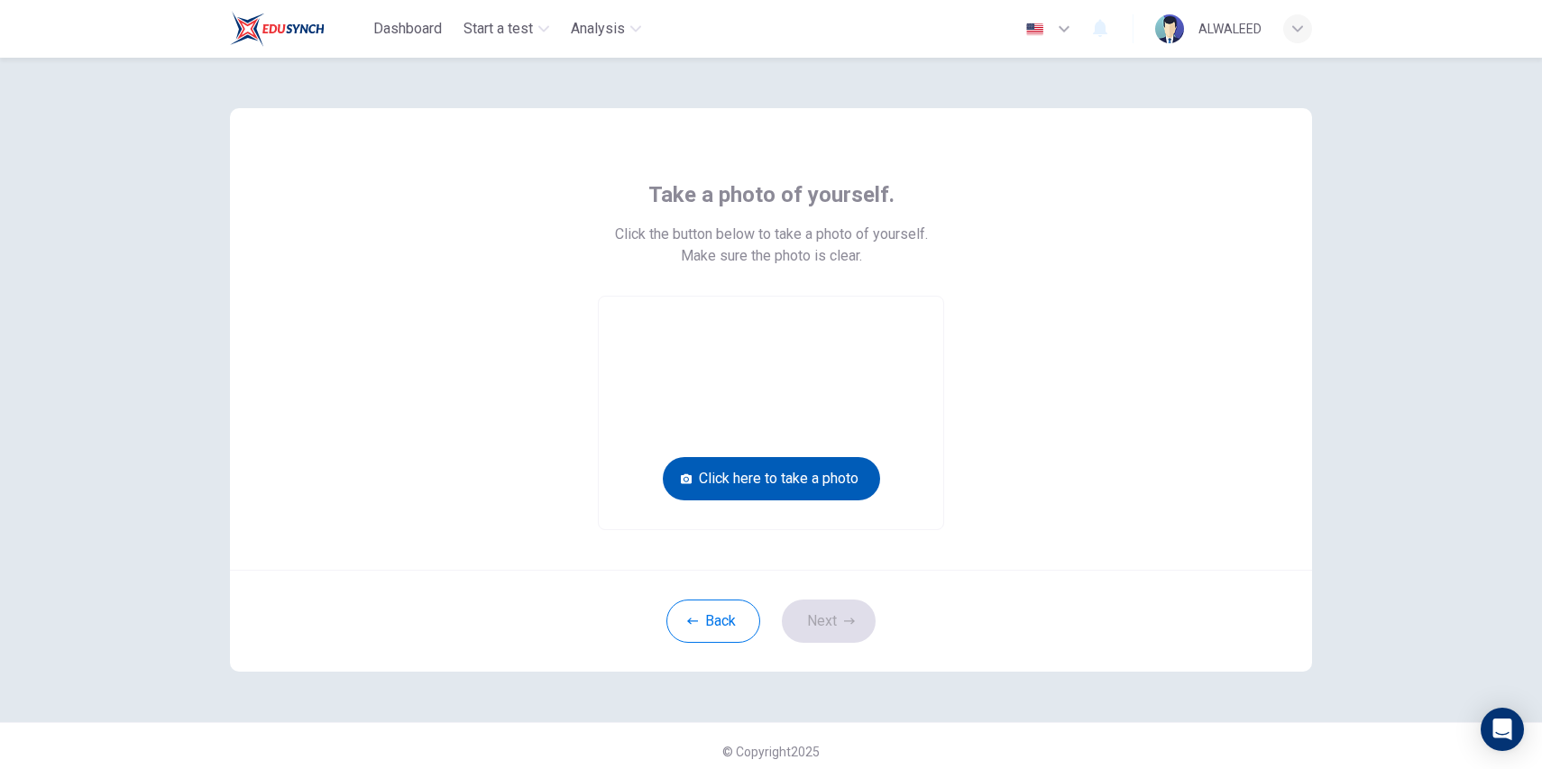
click at [747, 480] on button "Click here to take a photo" at bounding box center [771, 478] width 217 height 43
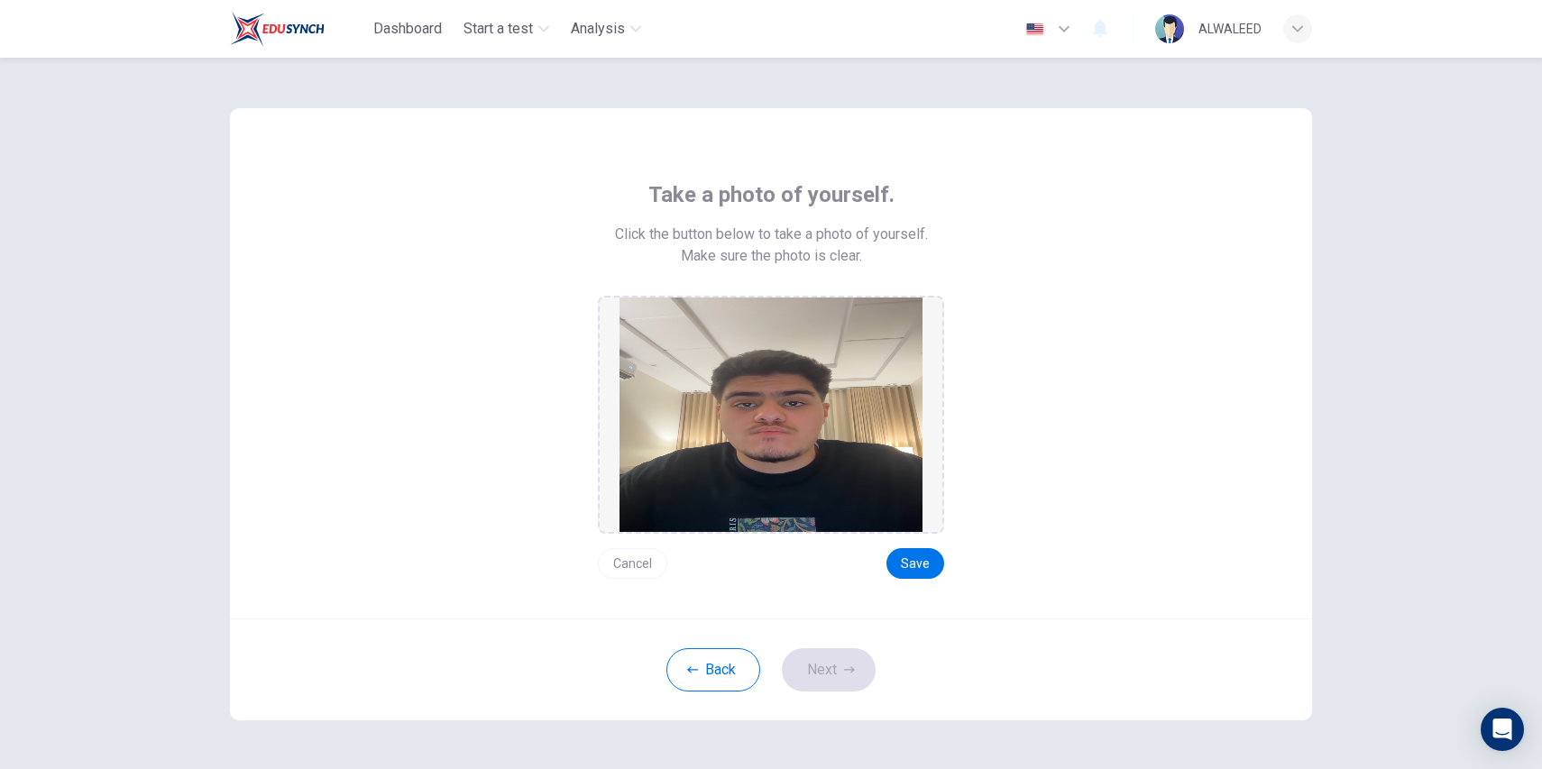
click at [634, 558] on button "Cancel" at bounding box center [632, 563] width 69 height 31
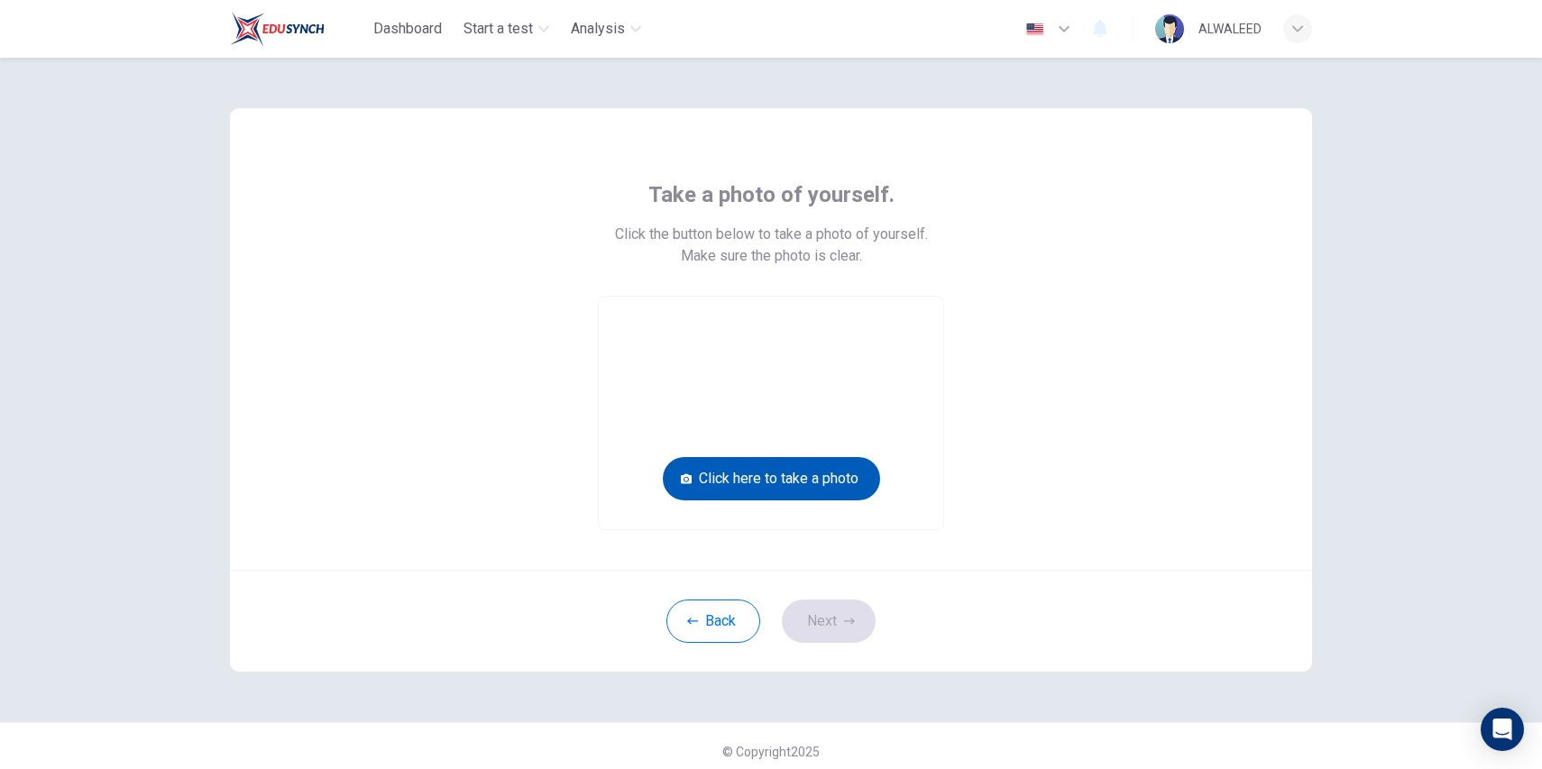
click at [761, 480] on button "Click here to take a photo" at bounding box center [771, 478] width 217 height 43
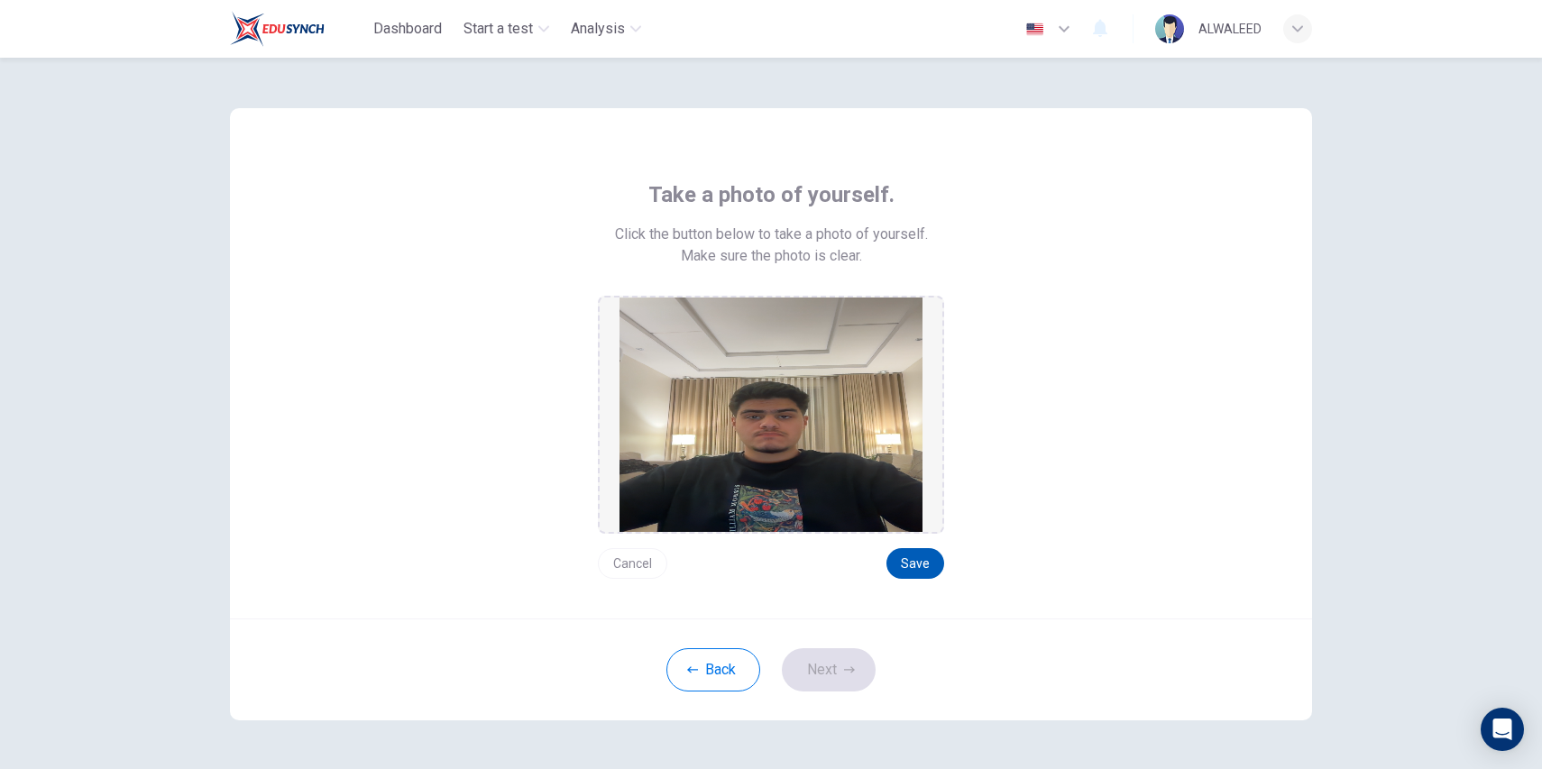
click at [918, 569] on button "Save" at bounding box center [915, 563] width 58 height 31
click at [820, 656] on button "Next" at bounding box center [829, 669] width 94 height 43
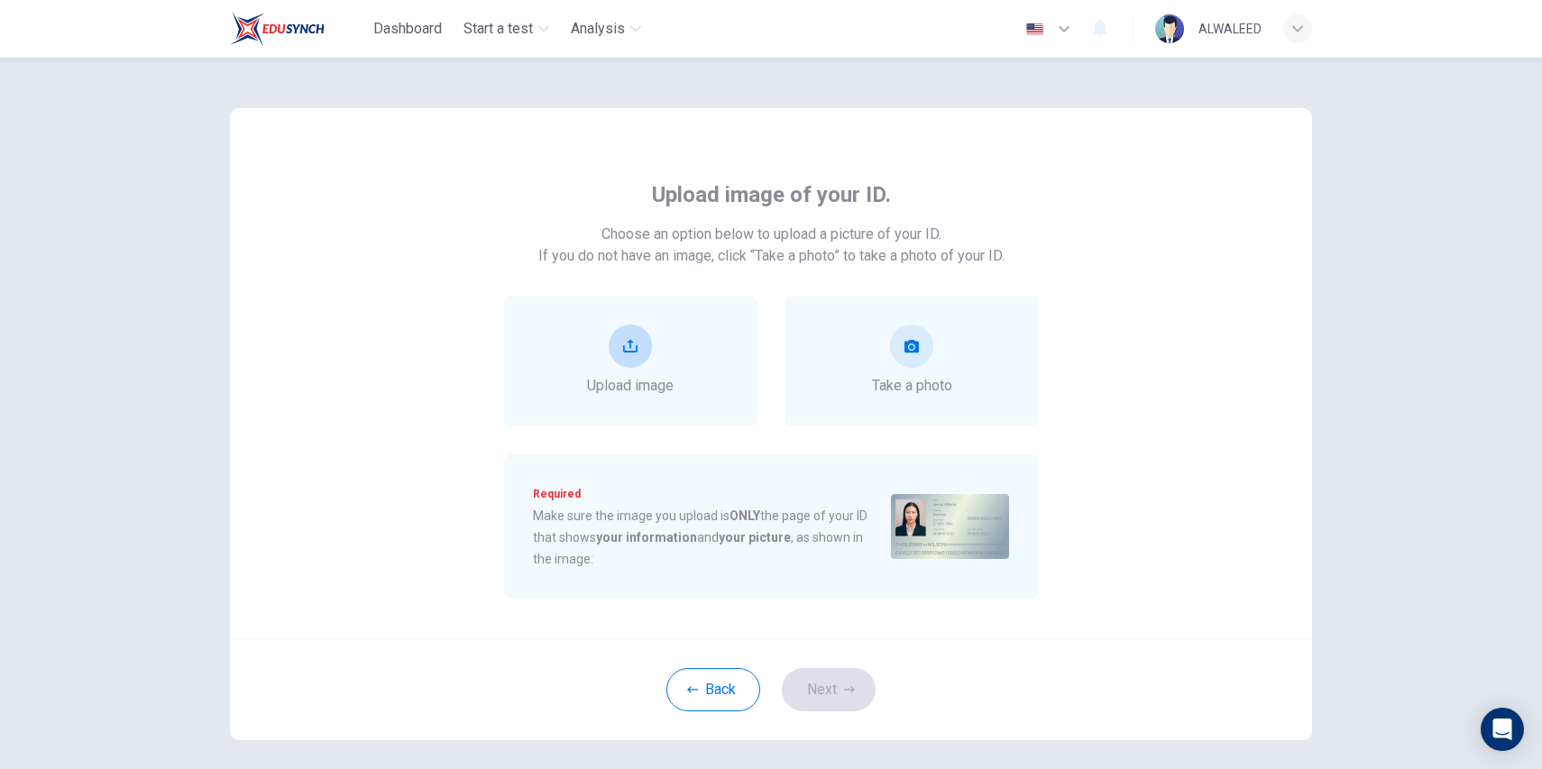
click at [665, 370] on div "Upload image" at bounding box center [630, 361] width 87 height 72
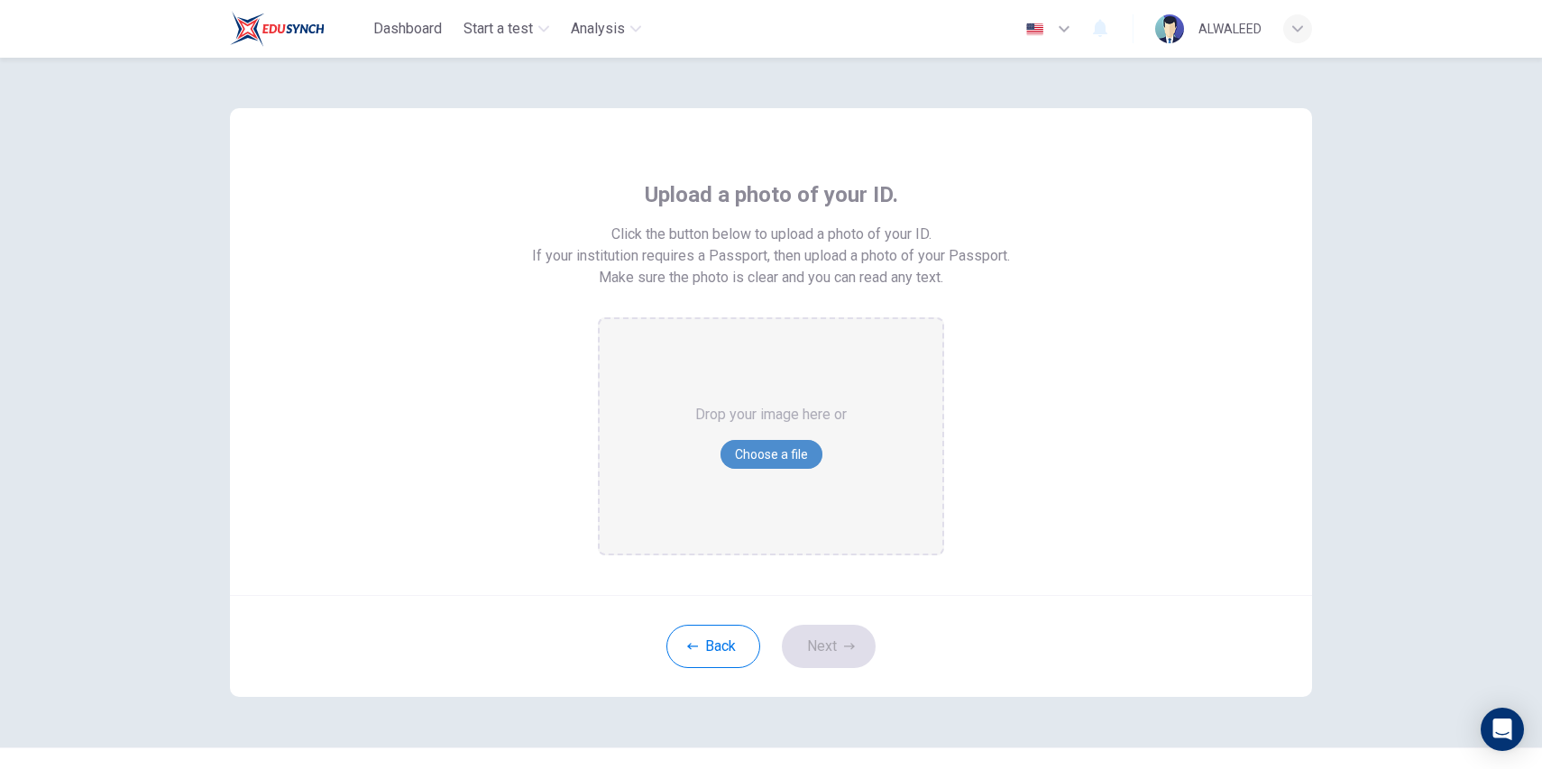
click at [757, 460] on button "Choose a file" at bounding box center [771, 454] width 102 height 29
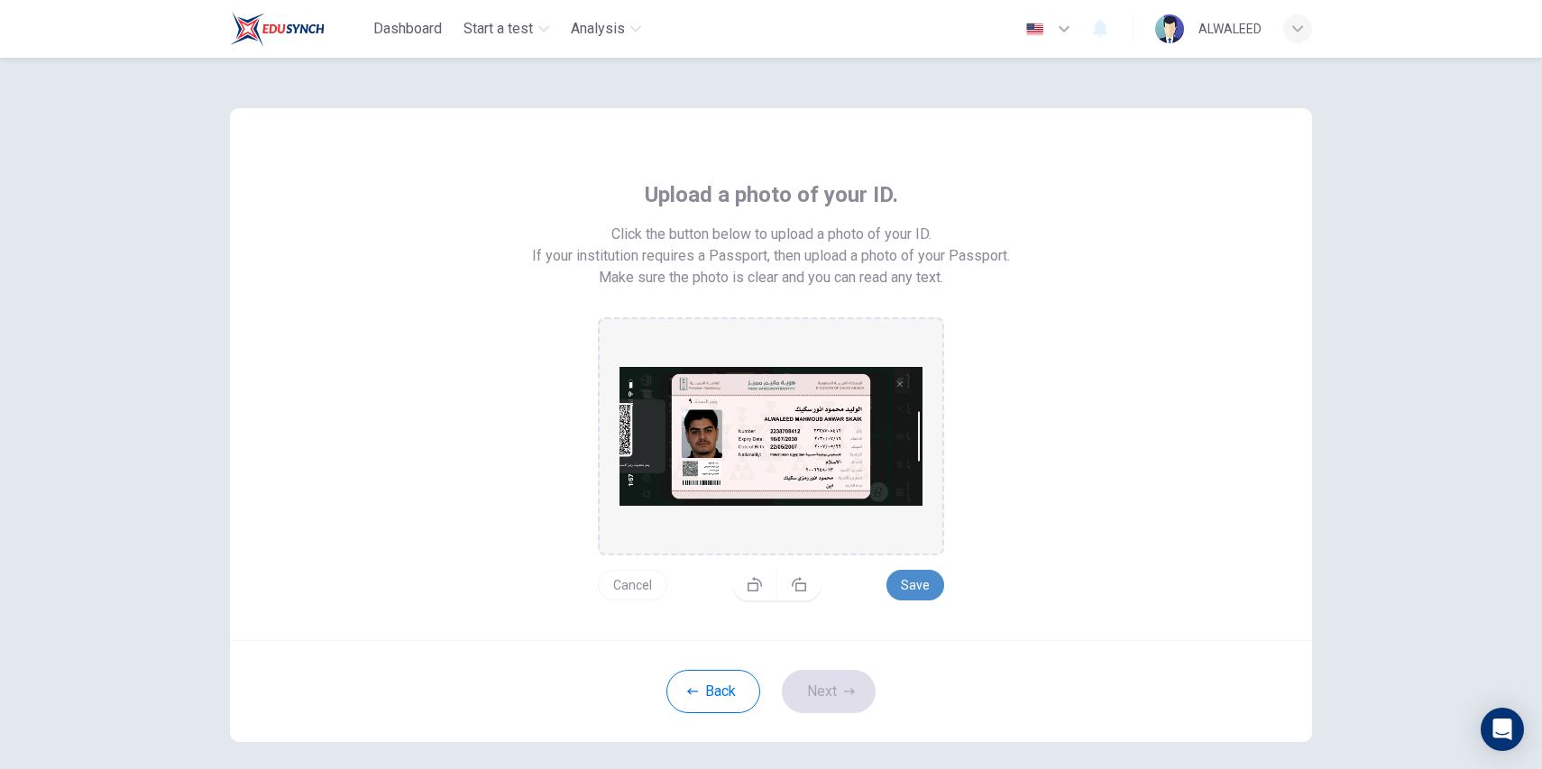
click at [905, 579] on button "Save" at bounding box center [915, 585] width 58 height 31
click at [830, 697] on button "Next" at bounding box center [829, 691] width 94 height 43
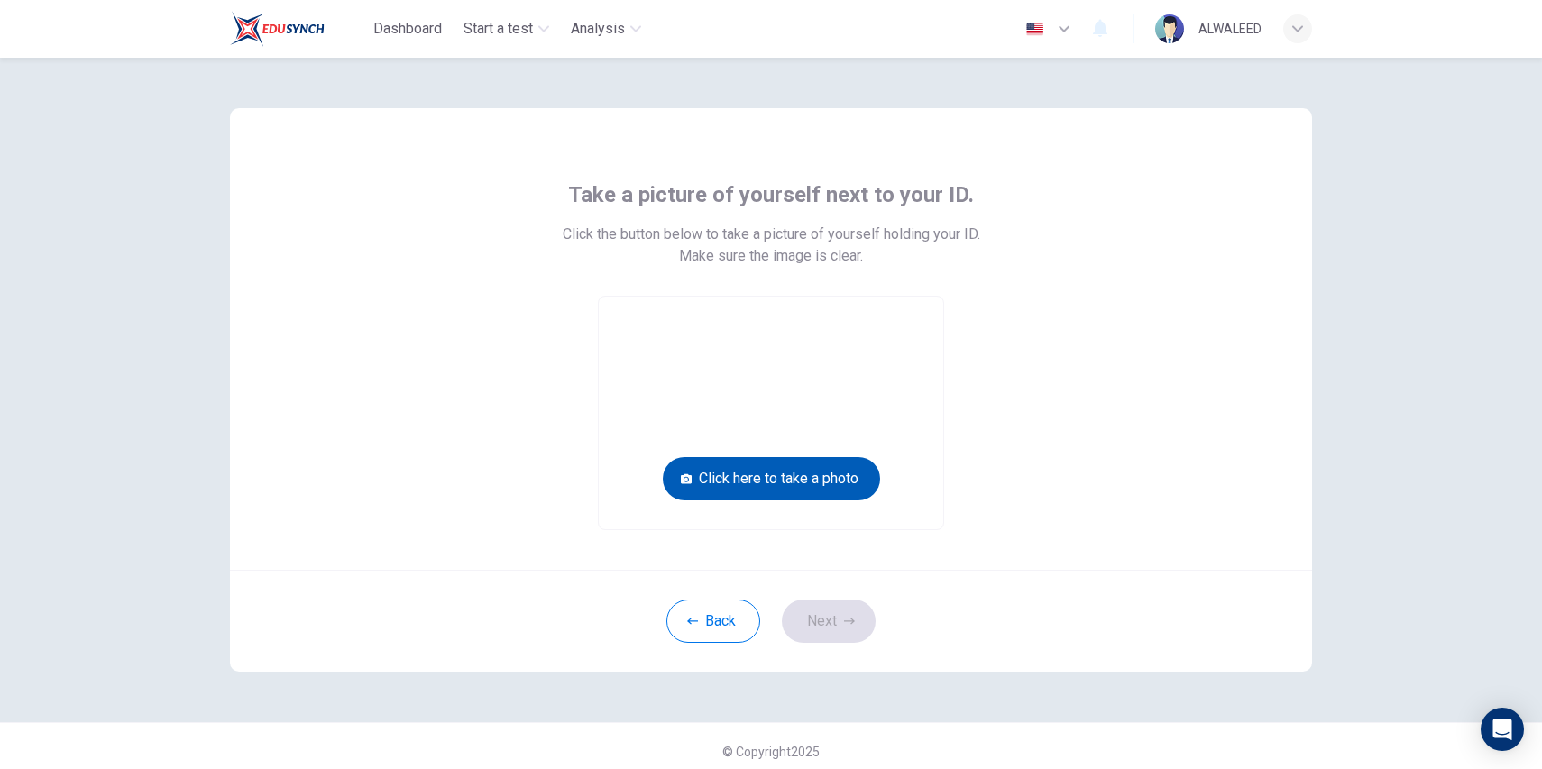
click at [783, 472] on button "Click here to take a photo" at bounding box center [771, 478] width 217 height 43
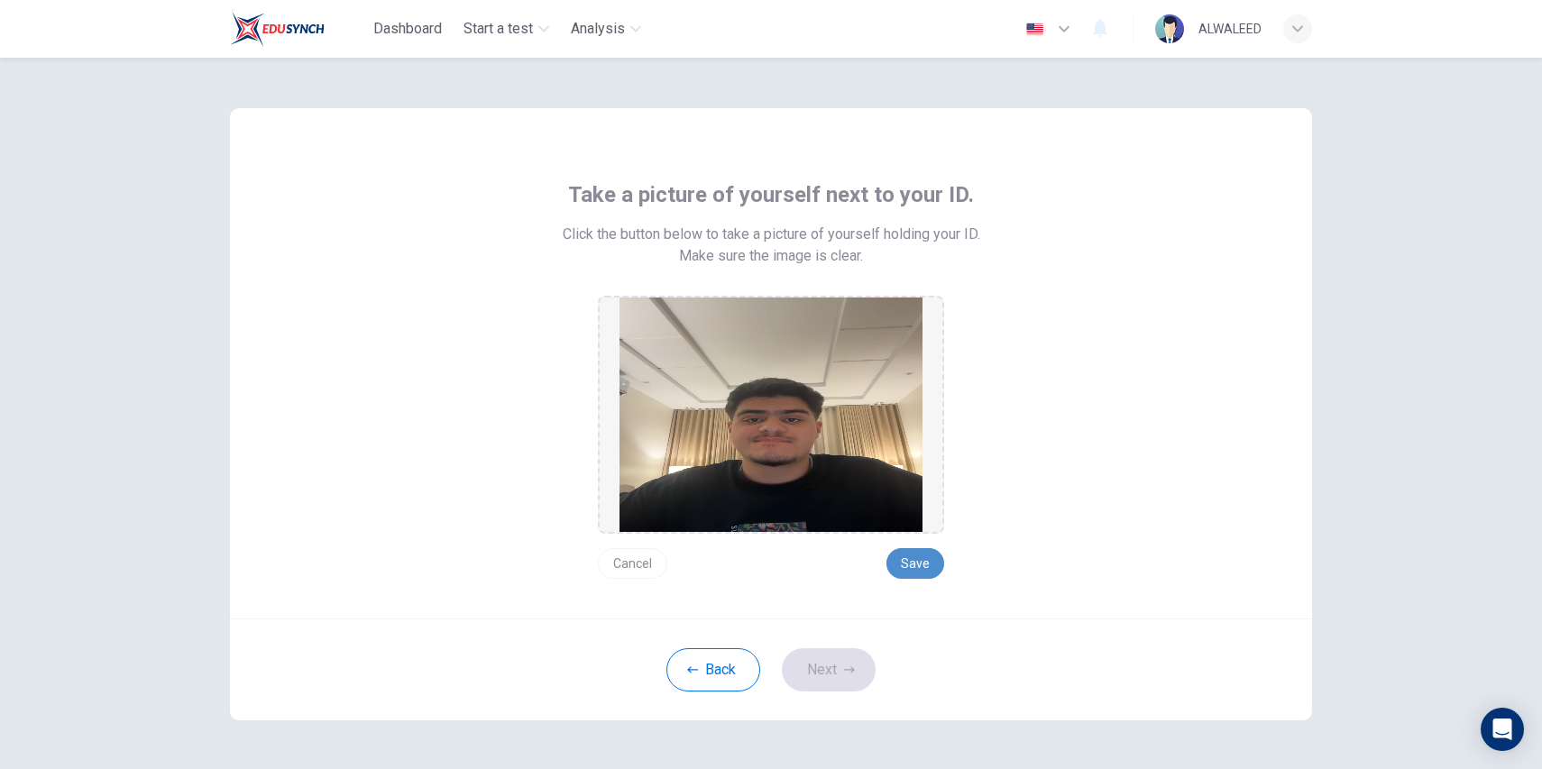
click at [911, 559] on button "Save" at bounding box center [915, 563] width 58 height 31
click at [844, 668] on icon "button" at bounding box center [849, 669] width 11 height 11
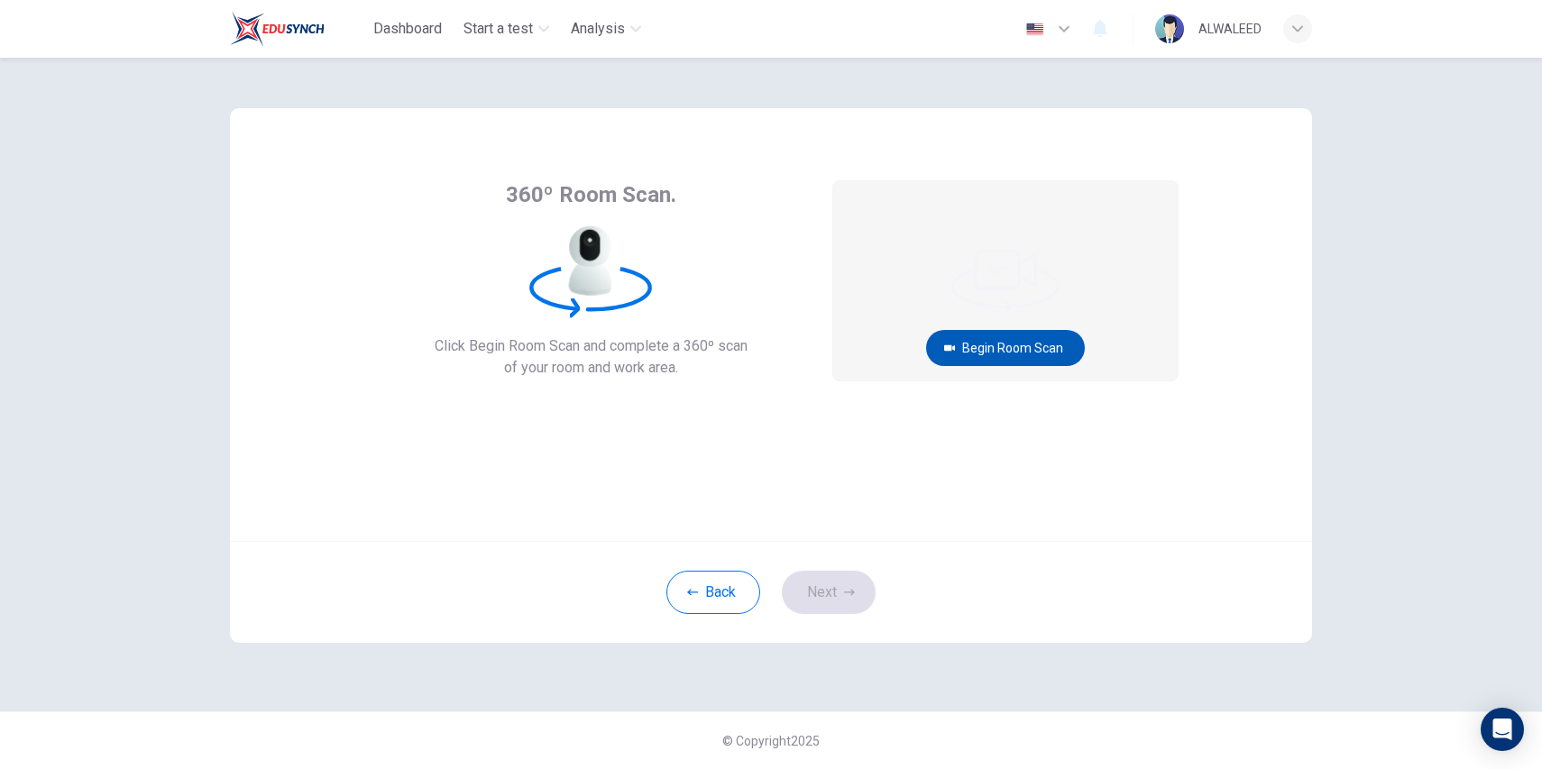
click at [1014, 344] on button "Begin Room Scan" at bounding box center [1005, 348] width 159 height 36
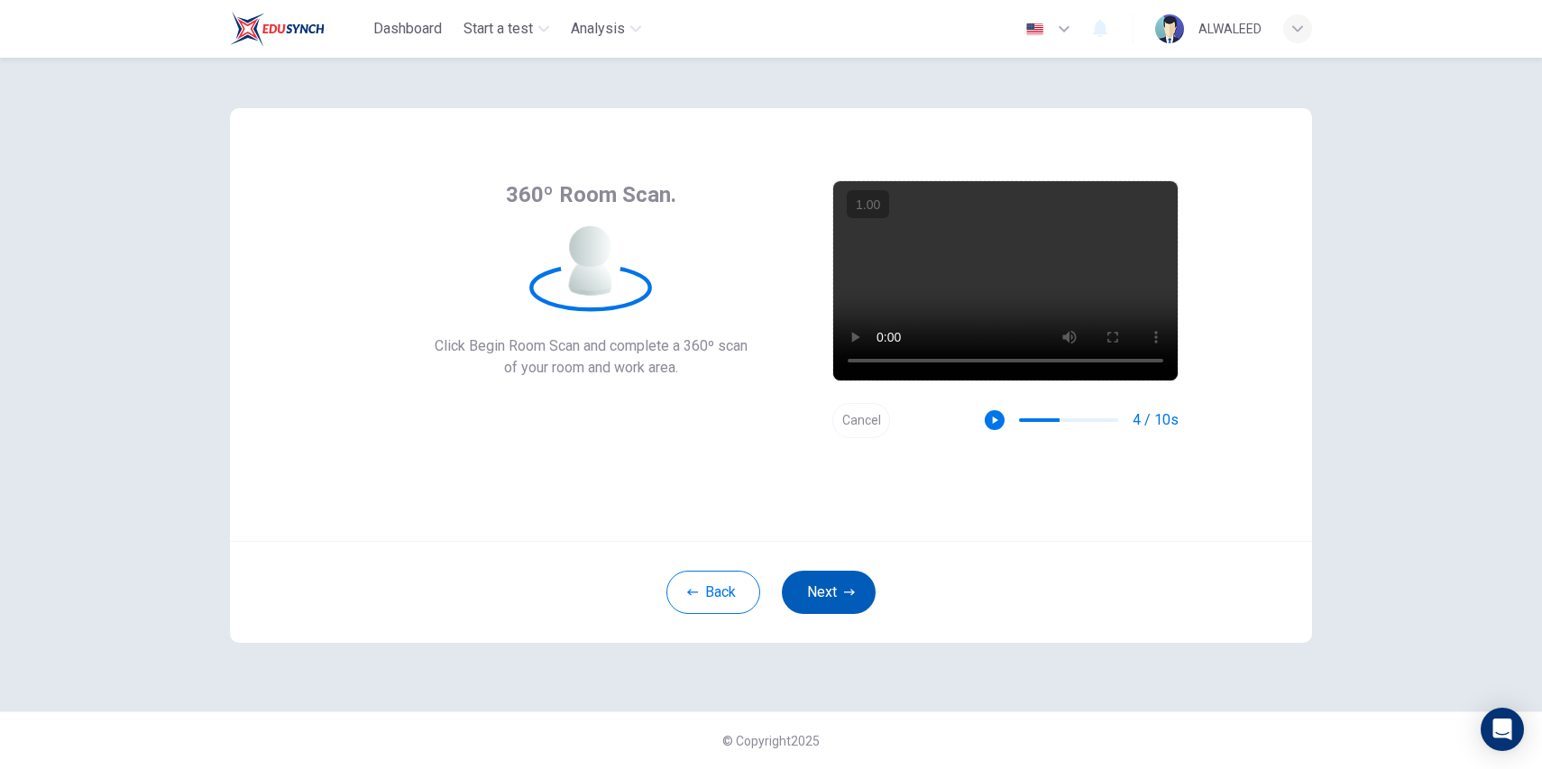
click at [819, 601] on button "Next" at bounding box center [829, 592] width 94 height 43
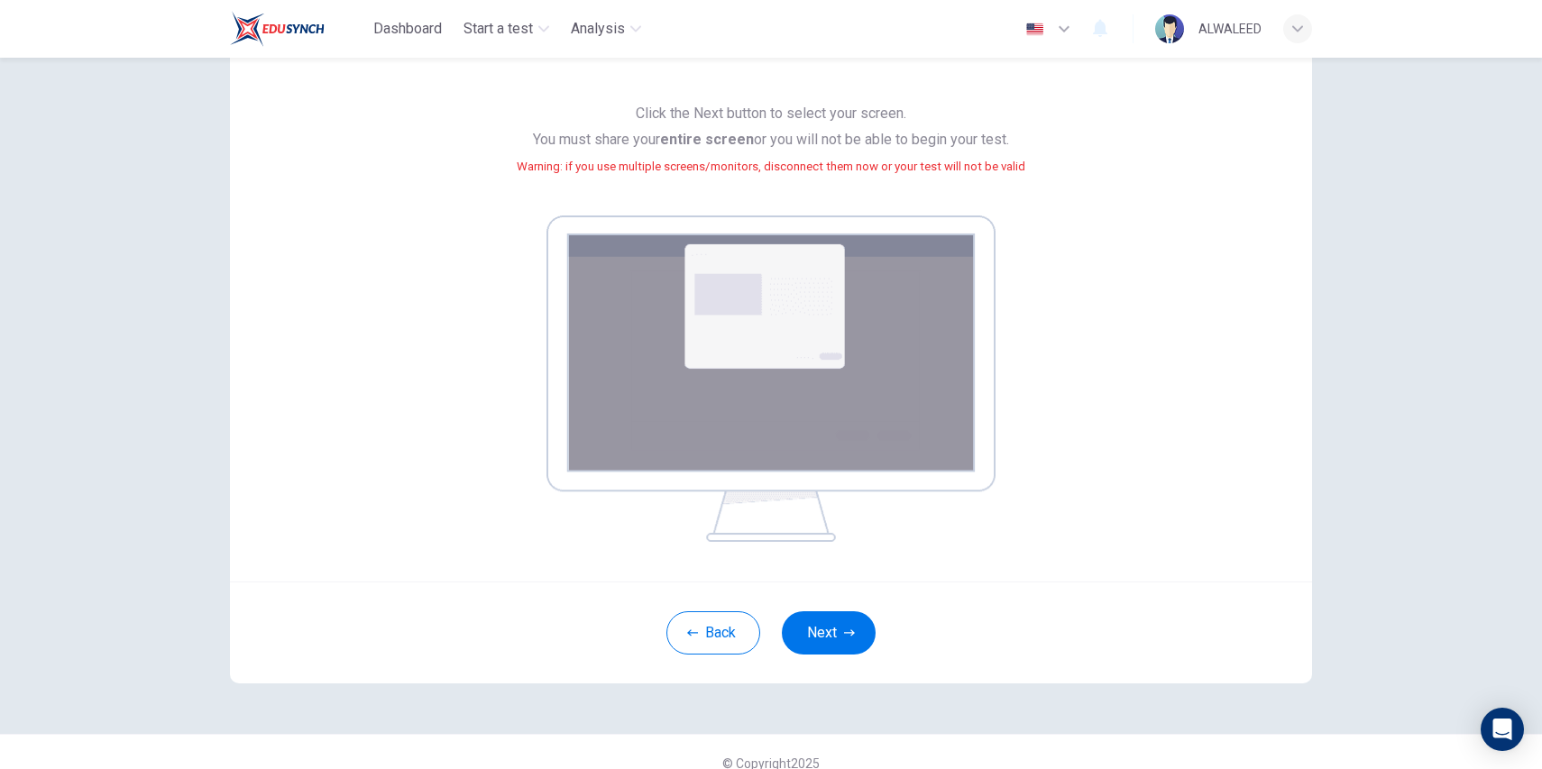
scroll to position [167, 0]
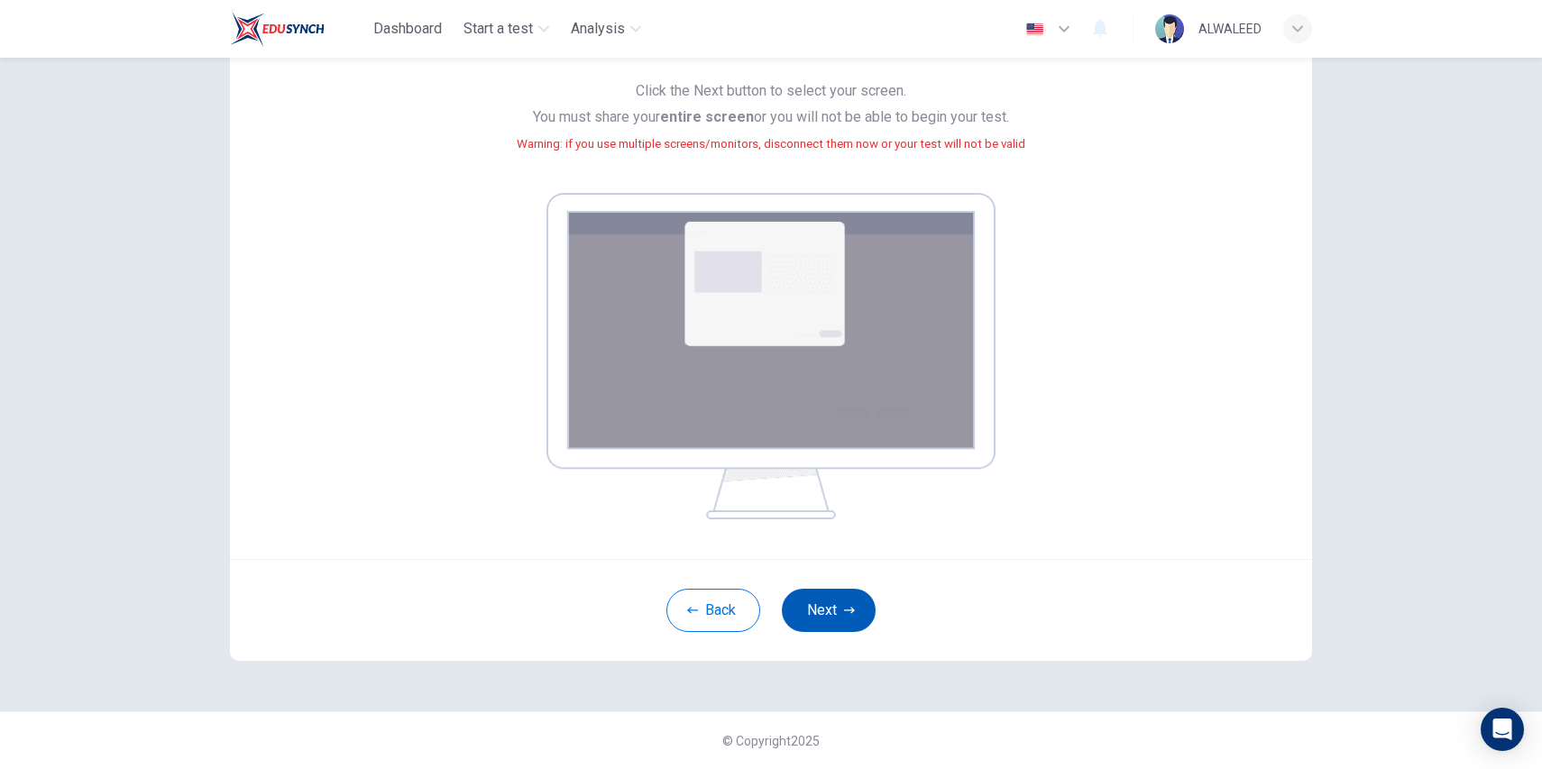
click at [824, 615] on button "Next" at bounding box center [829, 610] width 94 height 43
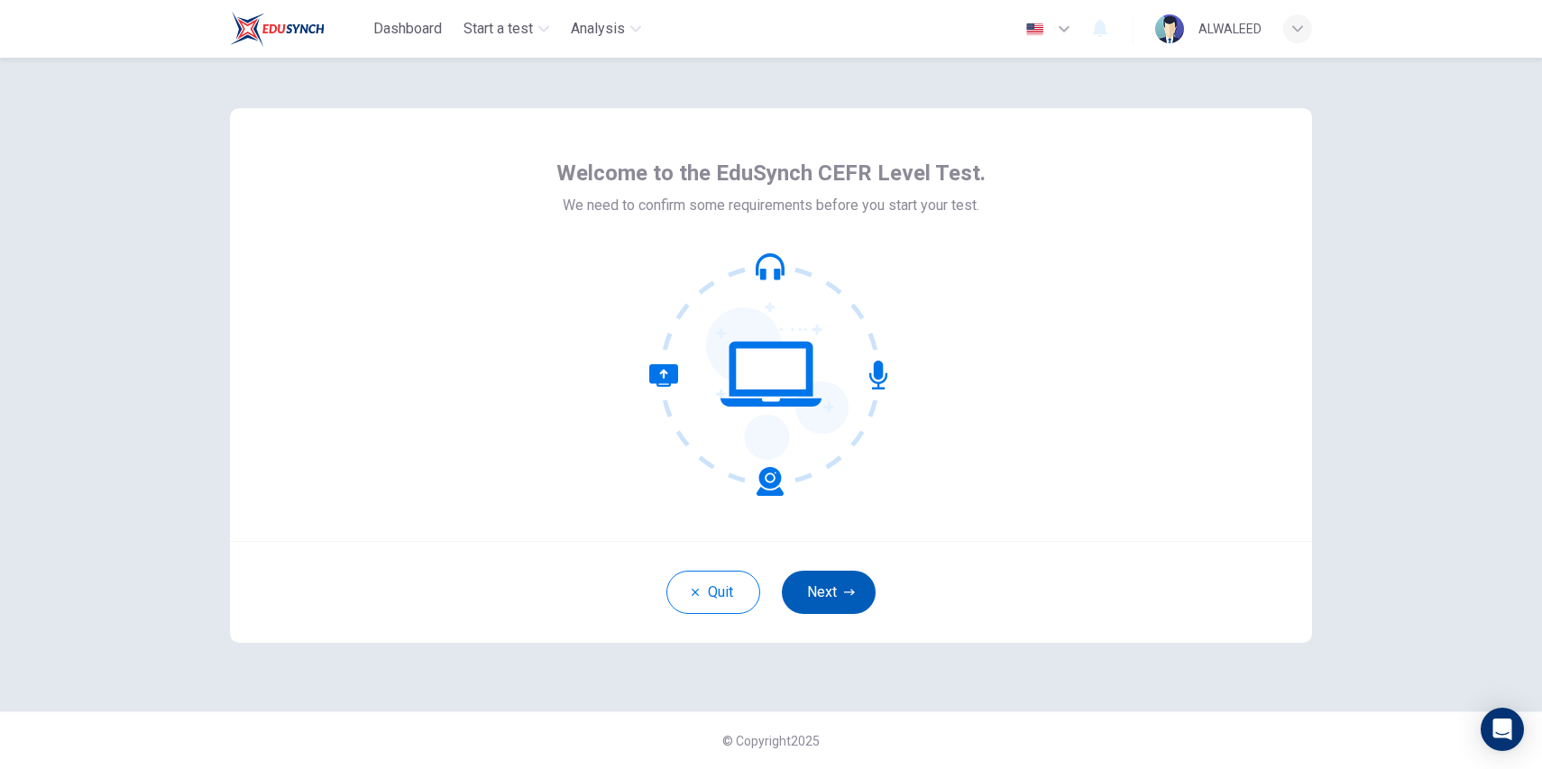
click at [816, 588] on button "Next" at bounding box center [829, 592] width 94 height 43
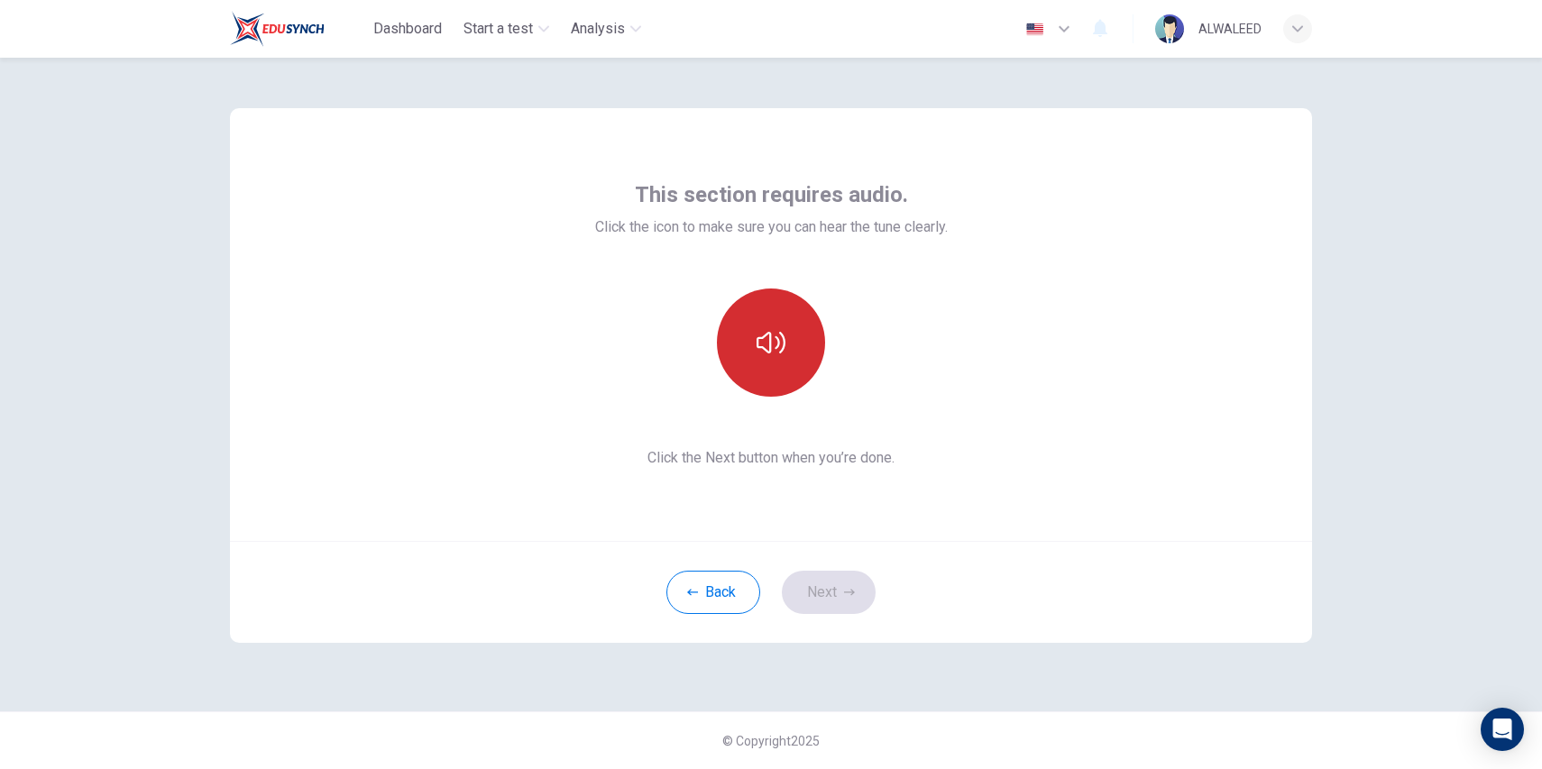
click at [777, 319] on button "button" at bounding box center [771, 342] width 108 height 108
click at [813, 590] on button "Next" at bounding box center [829, 592] width 94 height 43
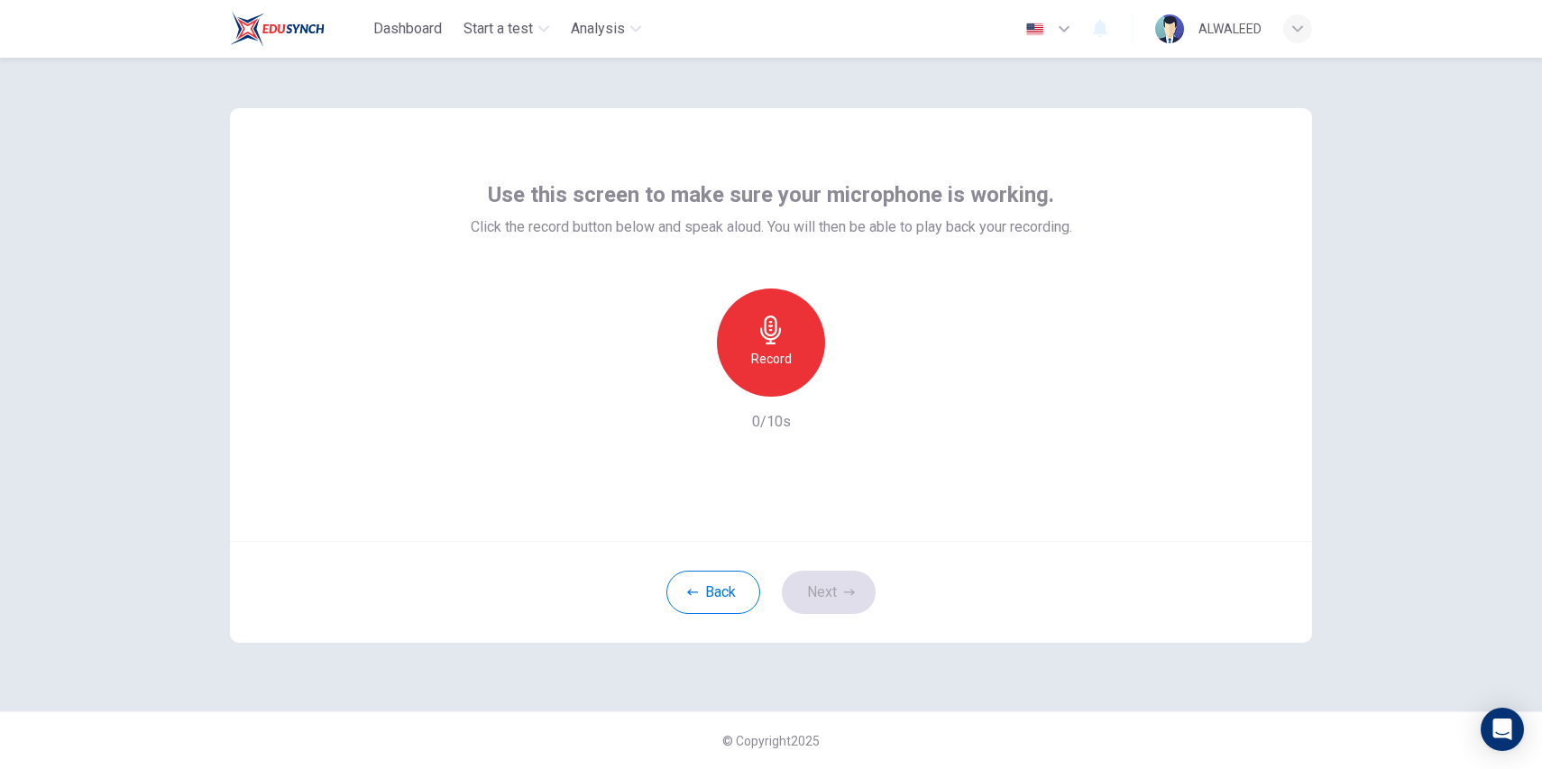
click at [780, 354] on h6 "Record" at bounding box center [771, 359] width 41 height 22
click at [780, 354] on h6 "Stop" at bounding box center [770, 359] width 27 height 22
click at [860, 389] on icon "button" at bounding box center [854, 382] width 18 height 18
click at [815, 595] on button "Next" at bounding box center [829, 592] width 94 height 43
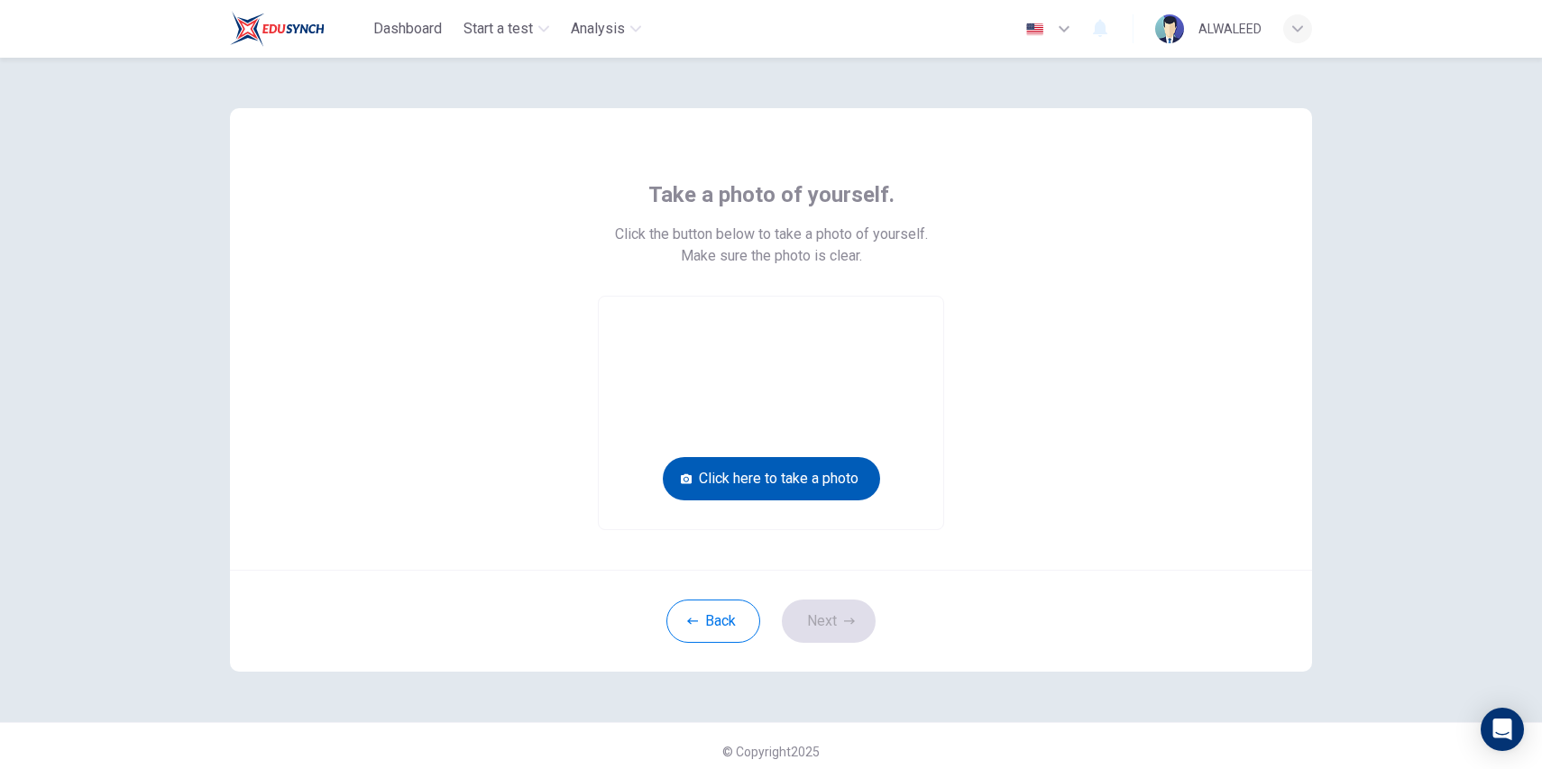
click at [760, 472] on button "Click here to take a photo" at bounding box center [771, 478] width 217 height 43
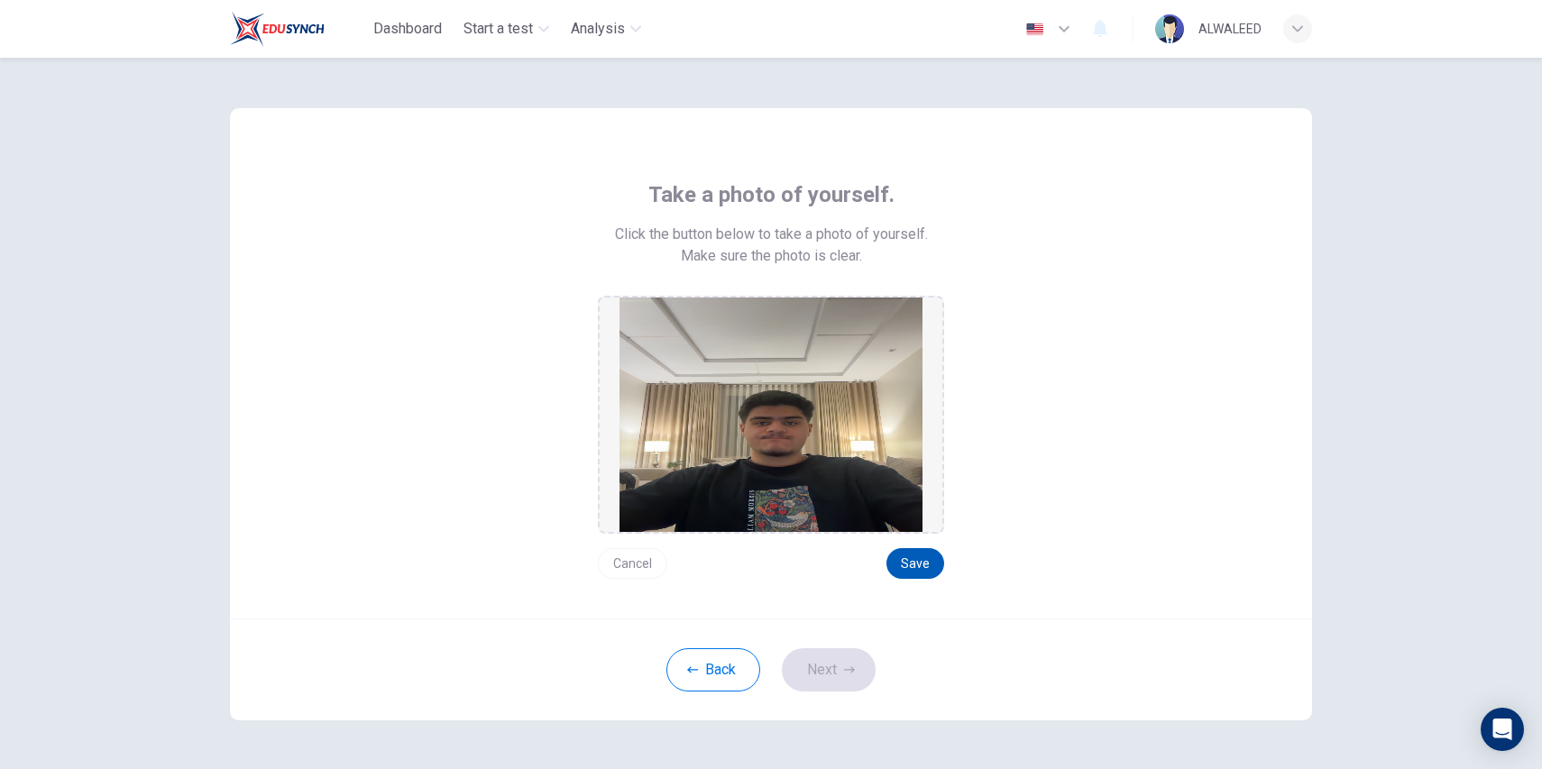
click at [904, 571] on button "Save" at bounding box center [915, 563] width 58 height 31
click at [844, 673] on icon "button" at bounding box center [849, 669] width 11 height 11
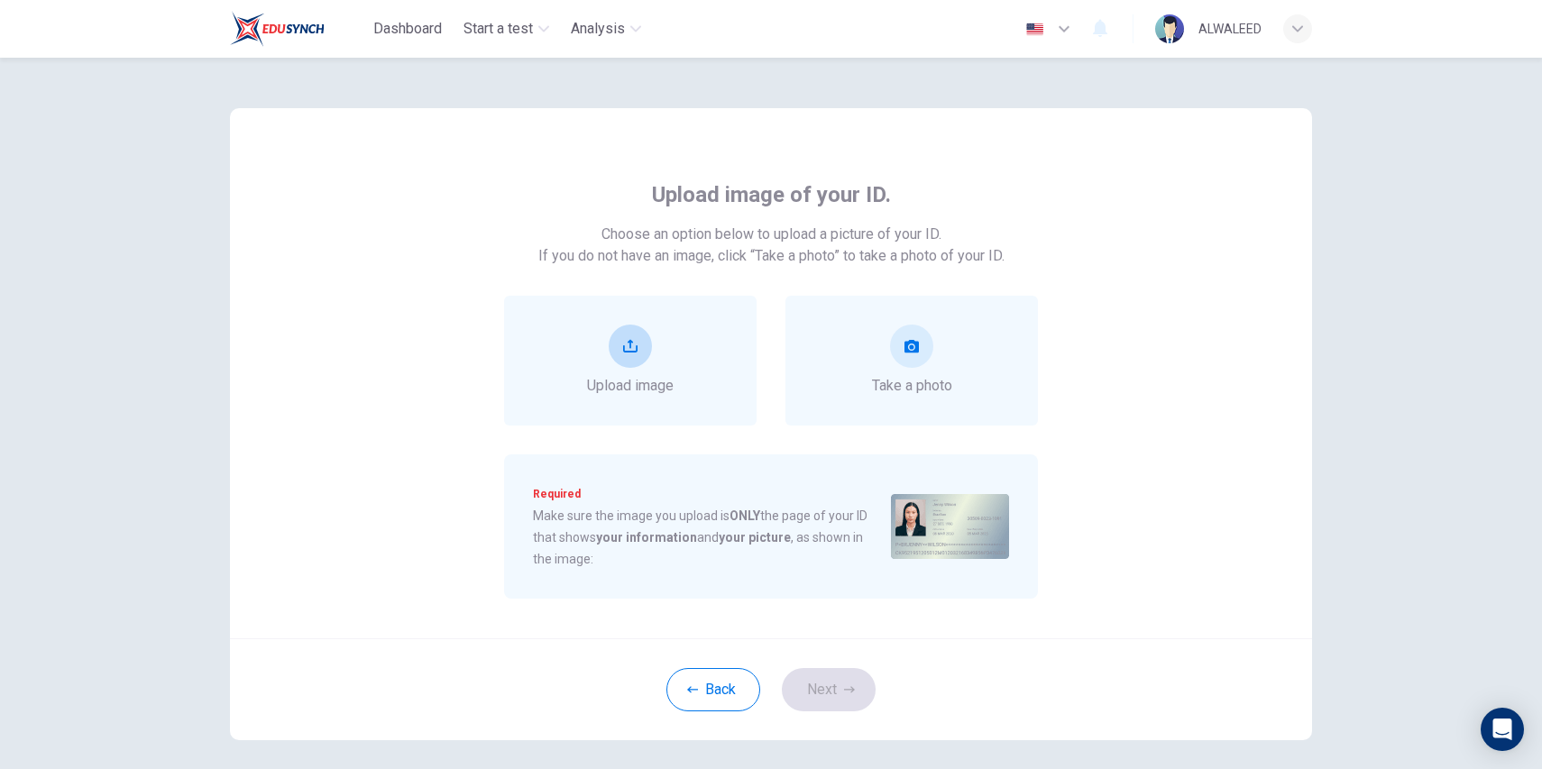
click at [628, 374] on div "Upload image" at bounding box center [630, 361] width 87 height 72
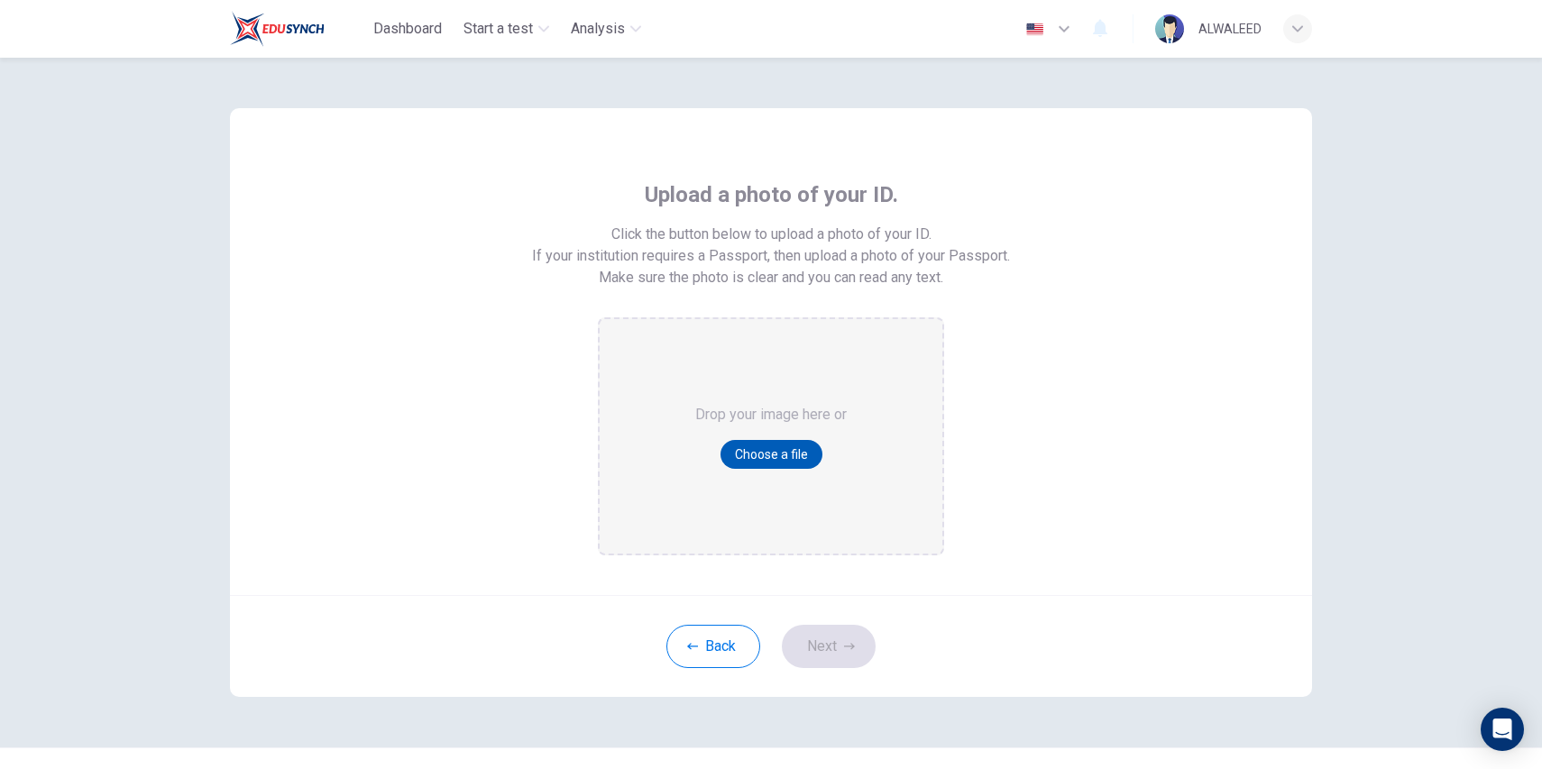
click at [789, 457] on button "Choose a file" at bounding box center [771, 454] width 102 height 29
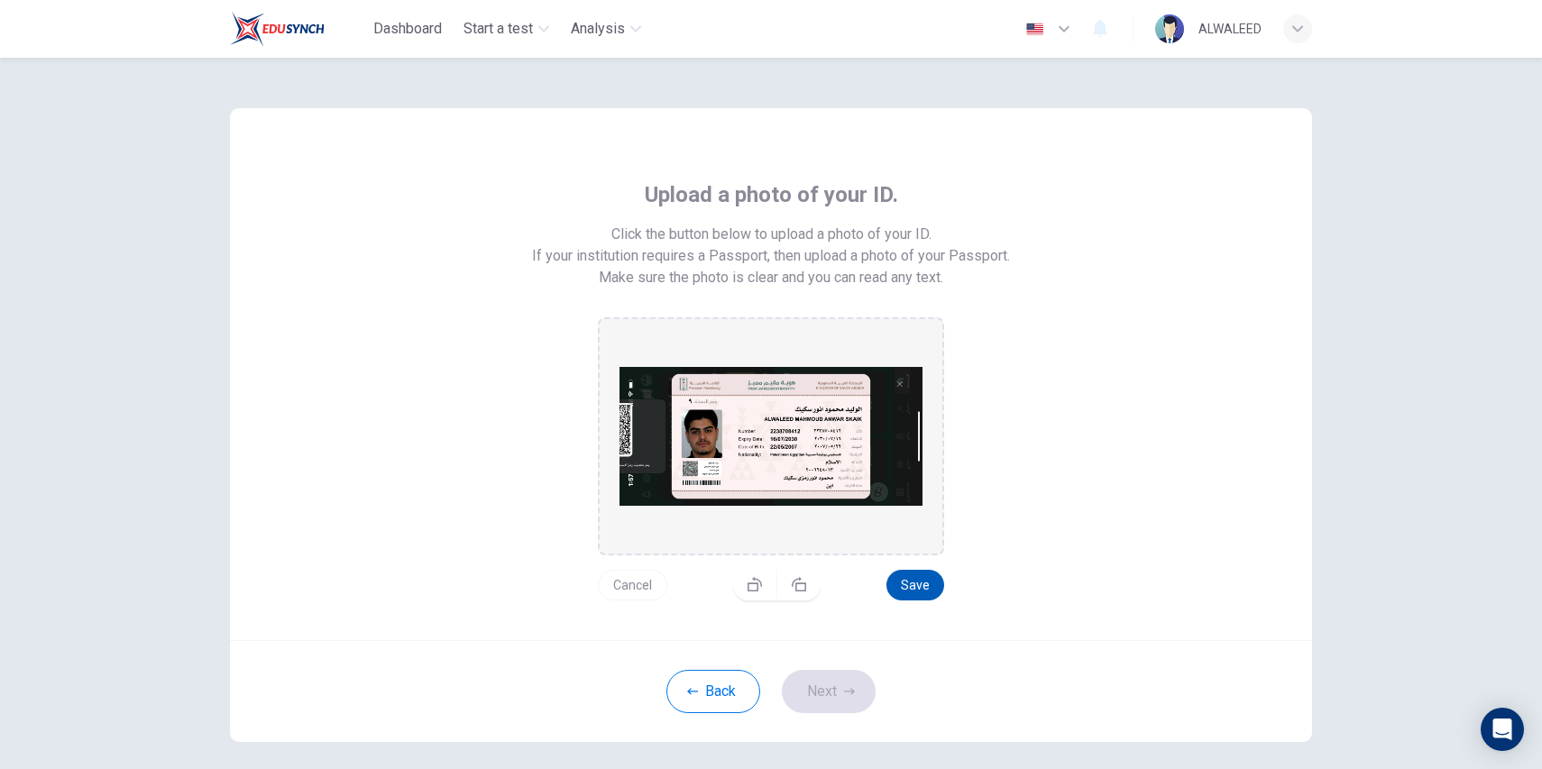
click at [915, 585] on button "Save" at bounding box center [915, 585] width 58 height 31
click at [840, 684] on button "Next" at bounding box center [829, 691] width 94 height 43
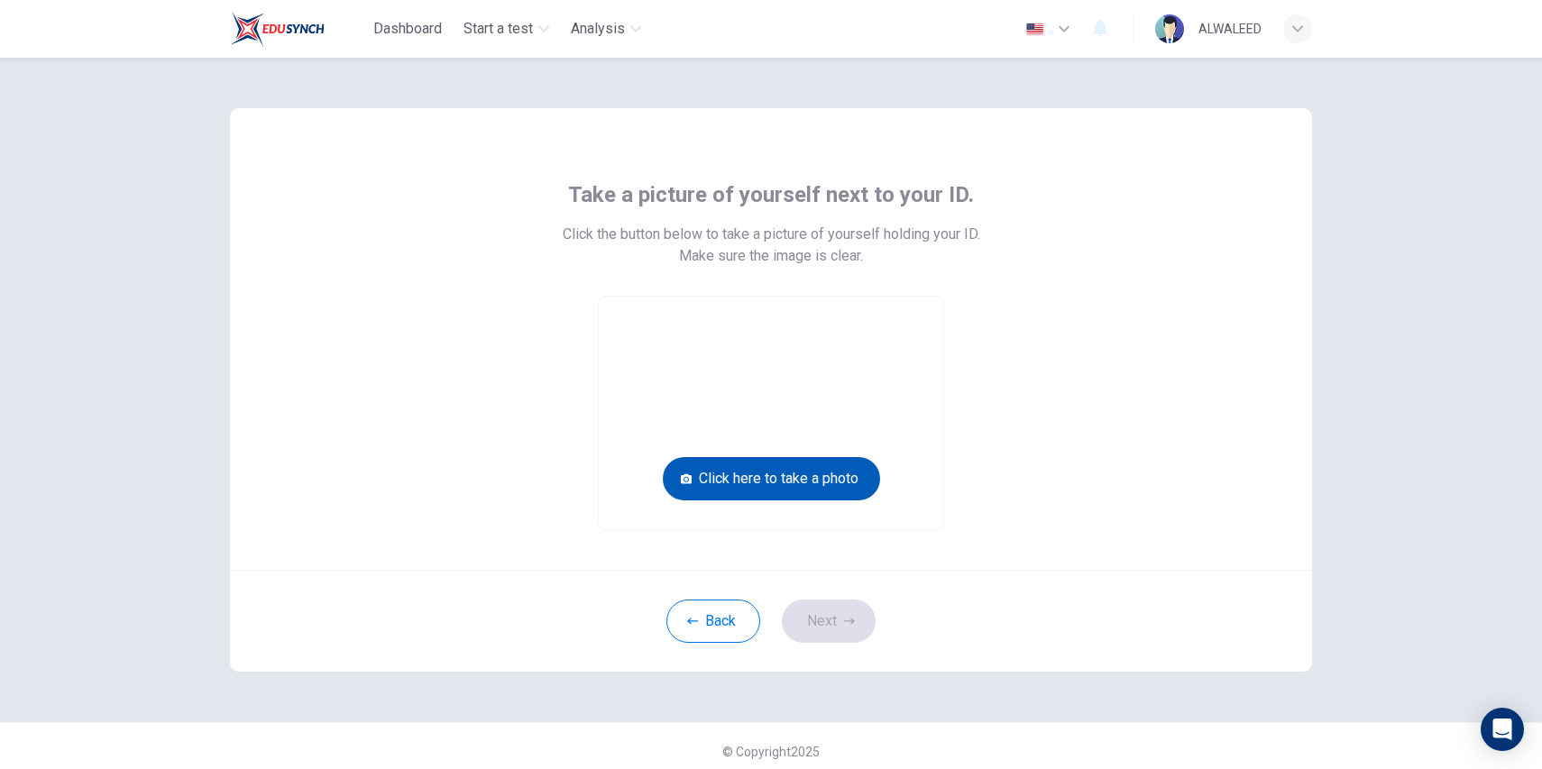
click at [813, 480] on button "Click here to take a photo" at bounding box center [771, 478] width 217 height 43
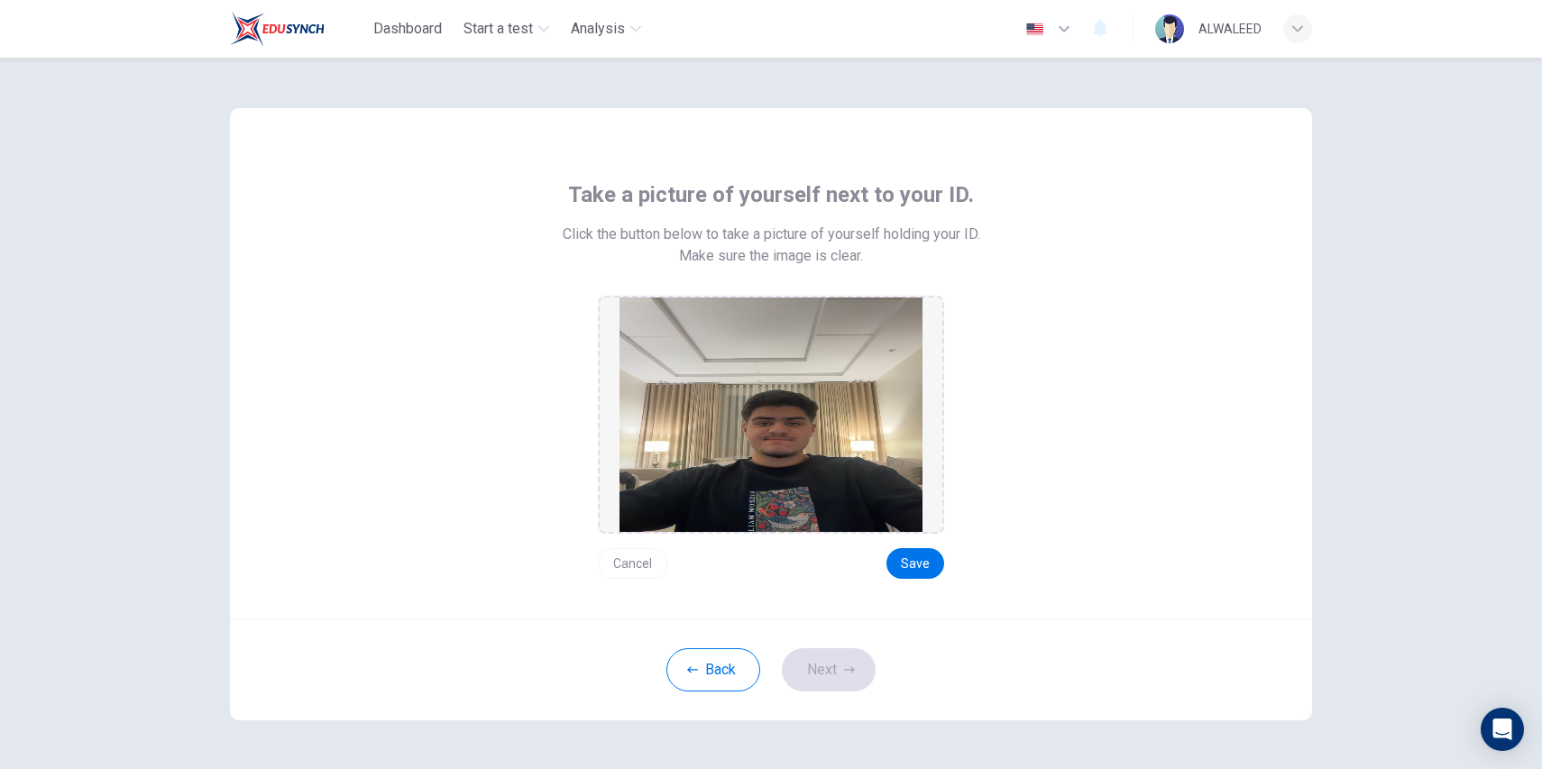
click at [629, 561] on button "Cancel" at bounding box center [632, 563] width 69 height 31
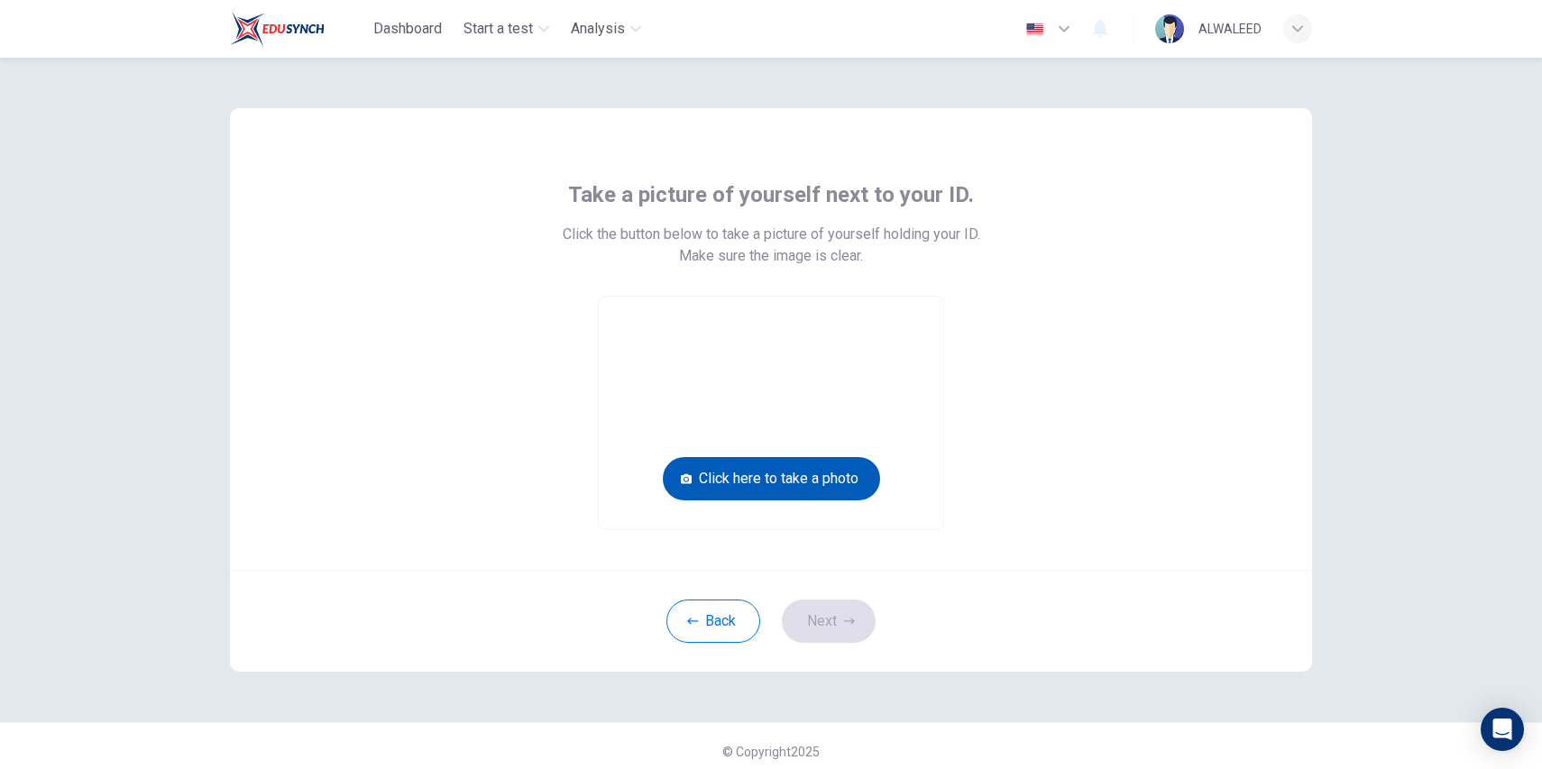
click at [785, 475] on button "Click here to take a photo" at bounding box center [771, 478] width 217 height 43
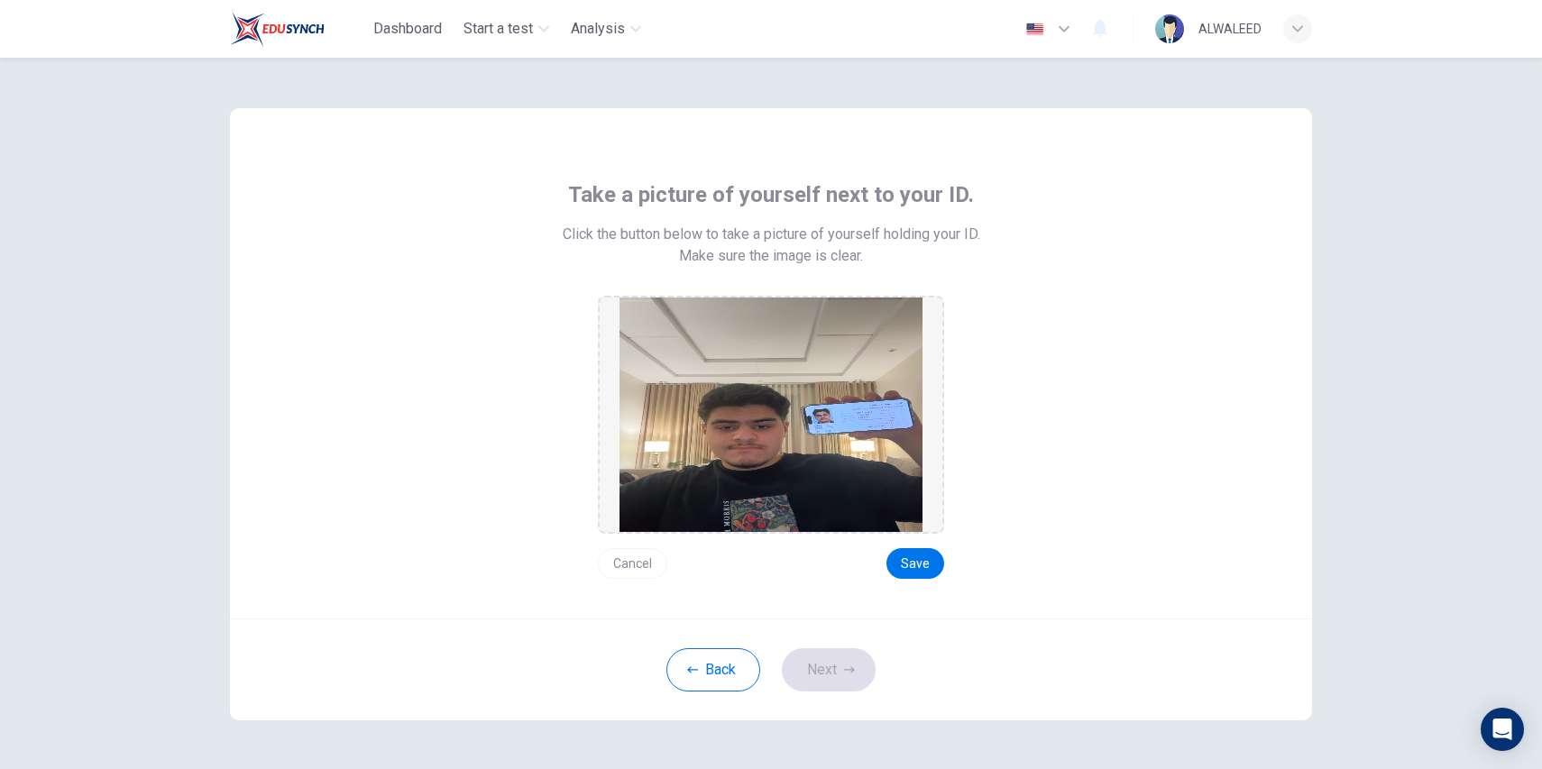
click at [624, 565] on button "Cancel" at bounding box center [632, 563] width 69 height 31
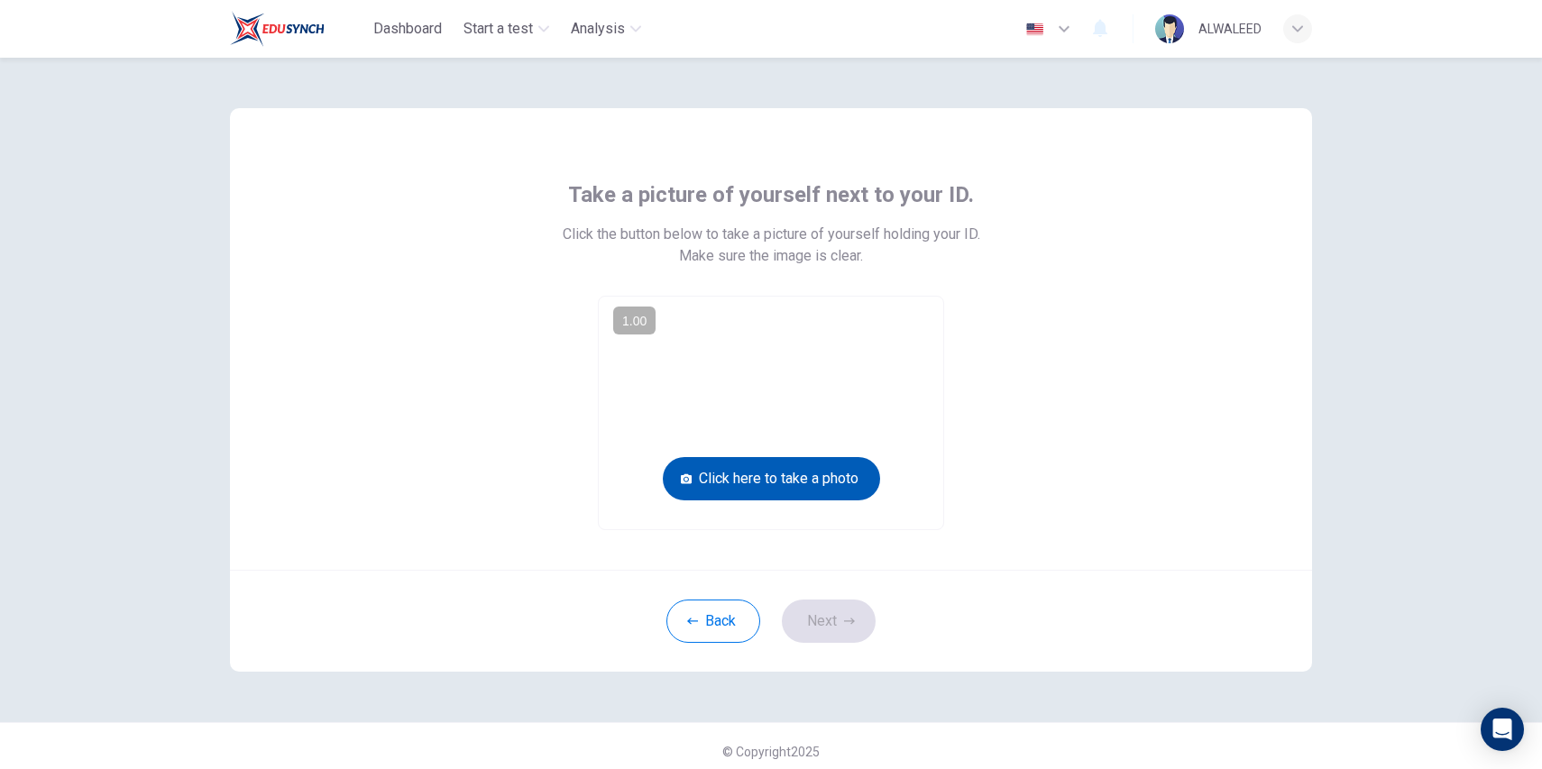
click at [734, 481] on button "Click here to take a photo" at bounding box center [771, 478] width 217 height 43
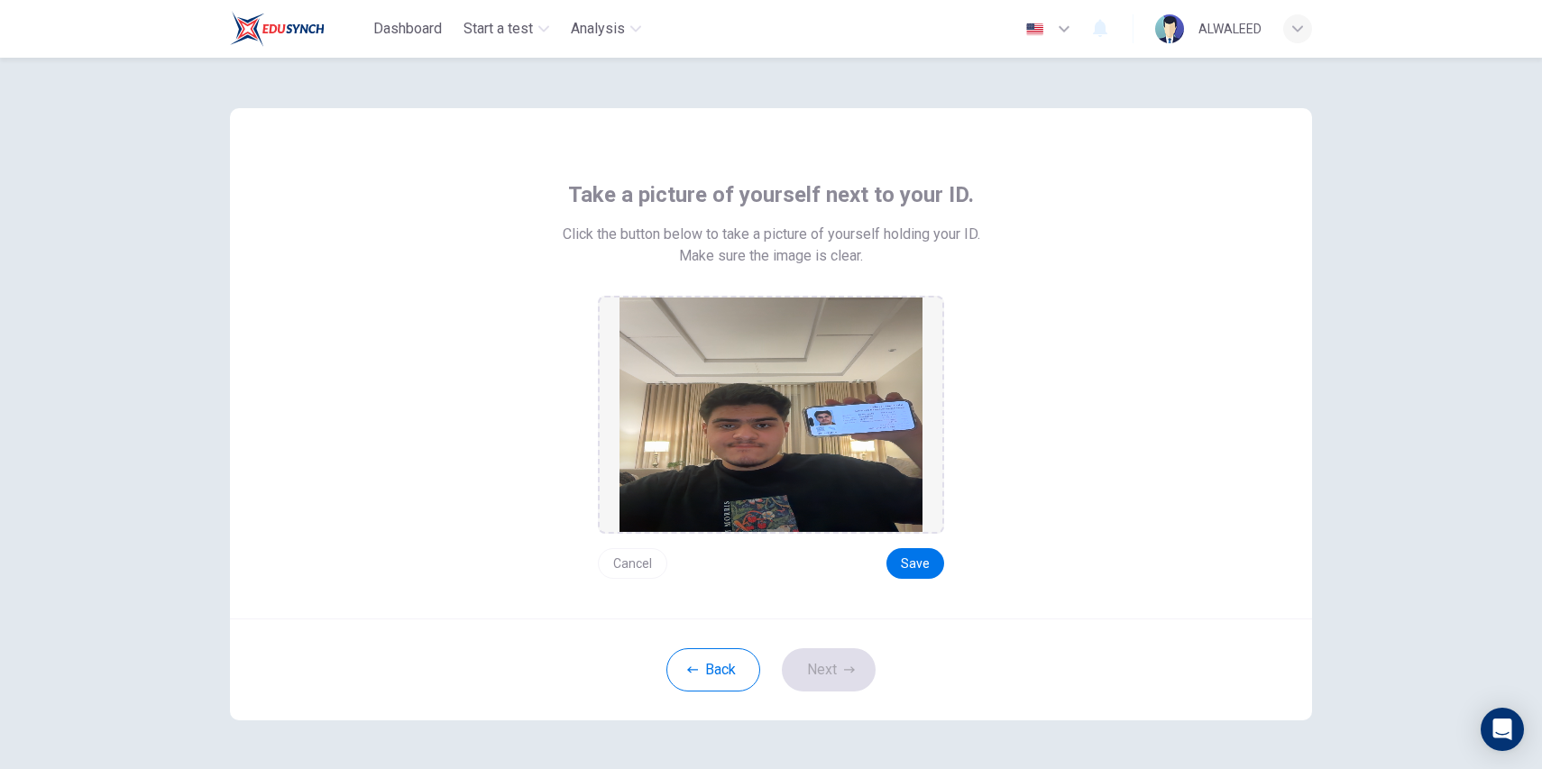
click at [634, 562] on button "Cancel" at bounding box center [632, 563] width 69 height 31
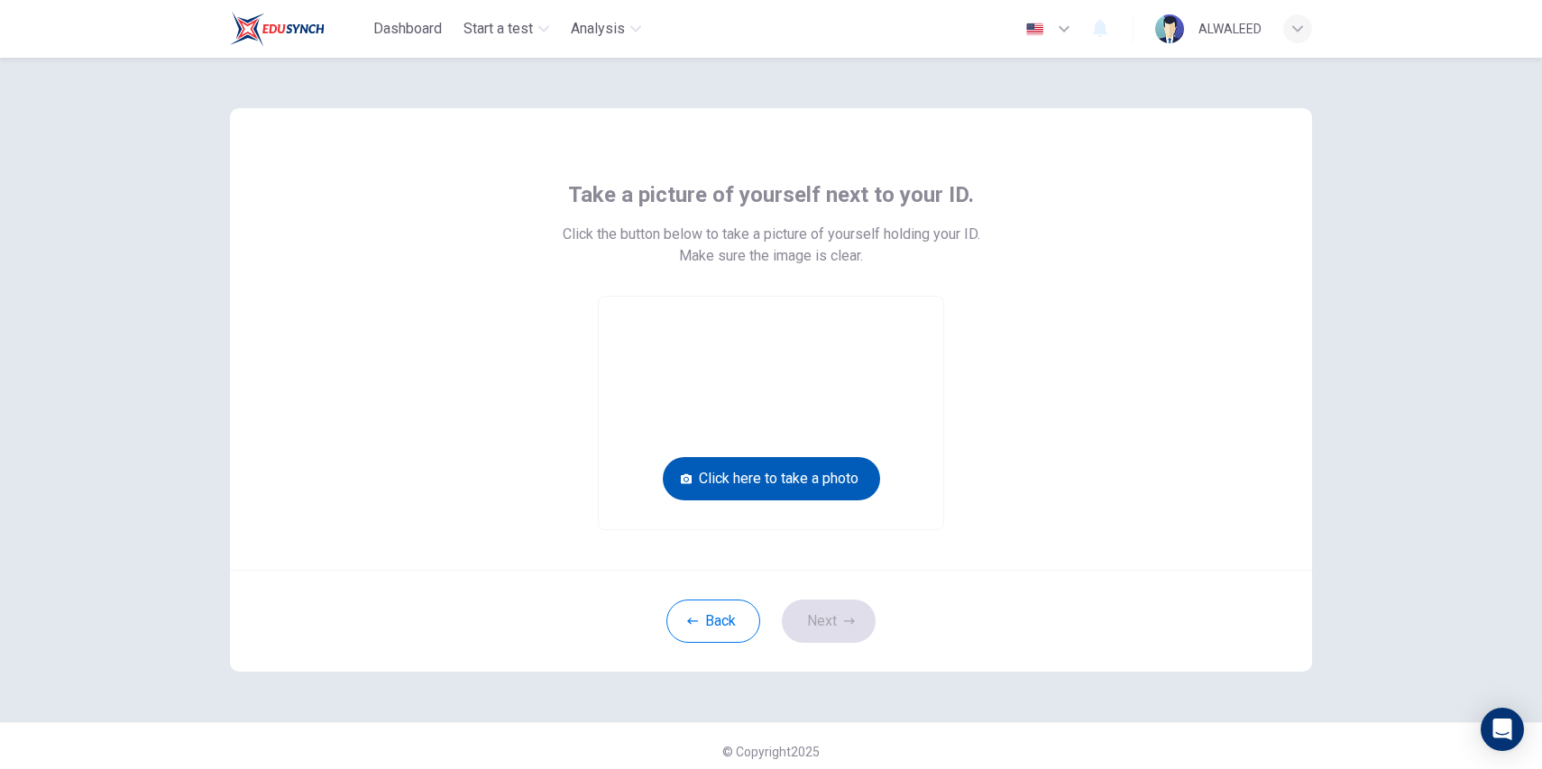
click at [722, 486] on button "Click here to take a photo" at bounding box center [771, 478] width 217 height 43
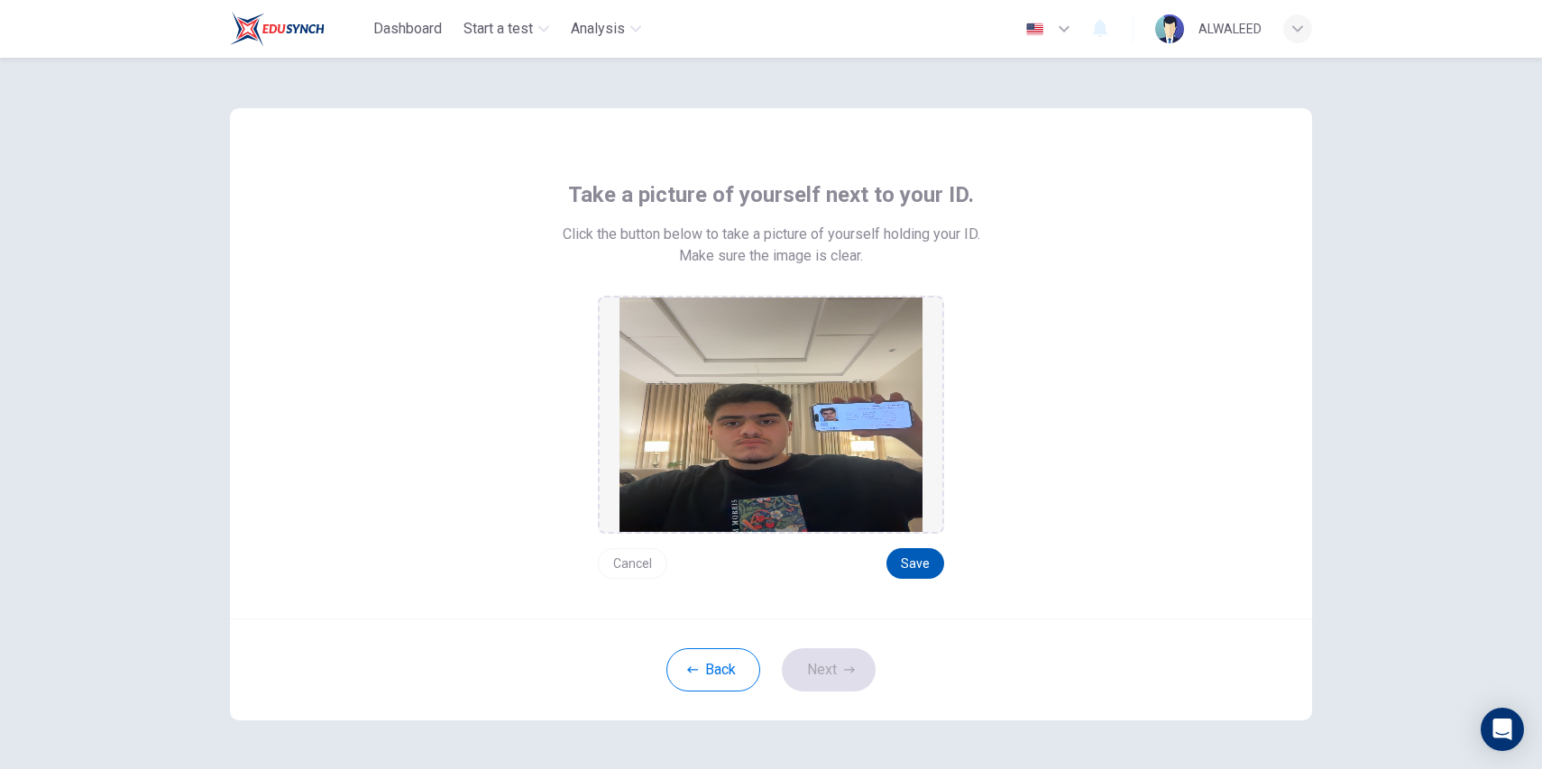
click at [911, 564] on button "Save" at bounding box center [915, 563] width 58 height 31
click at [823, 673] on button "Next" at bounding box center [829, 669] width 94 height 43
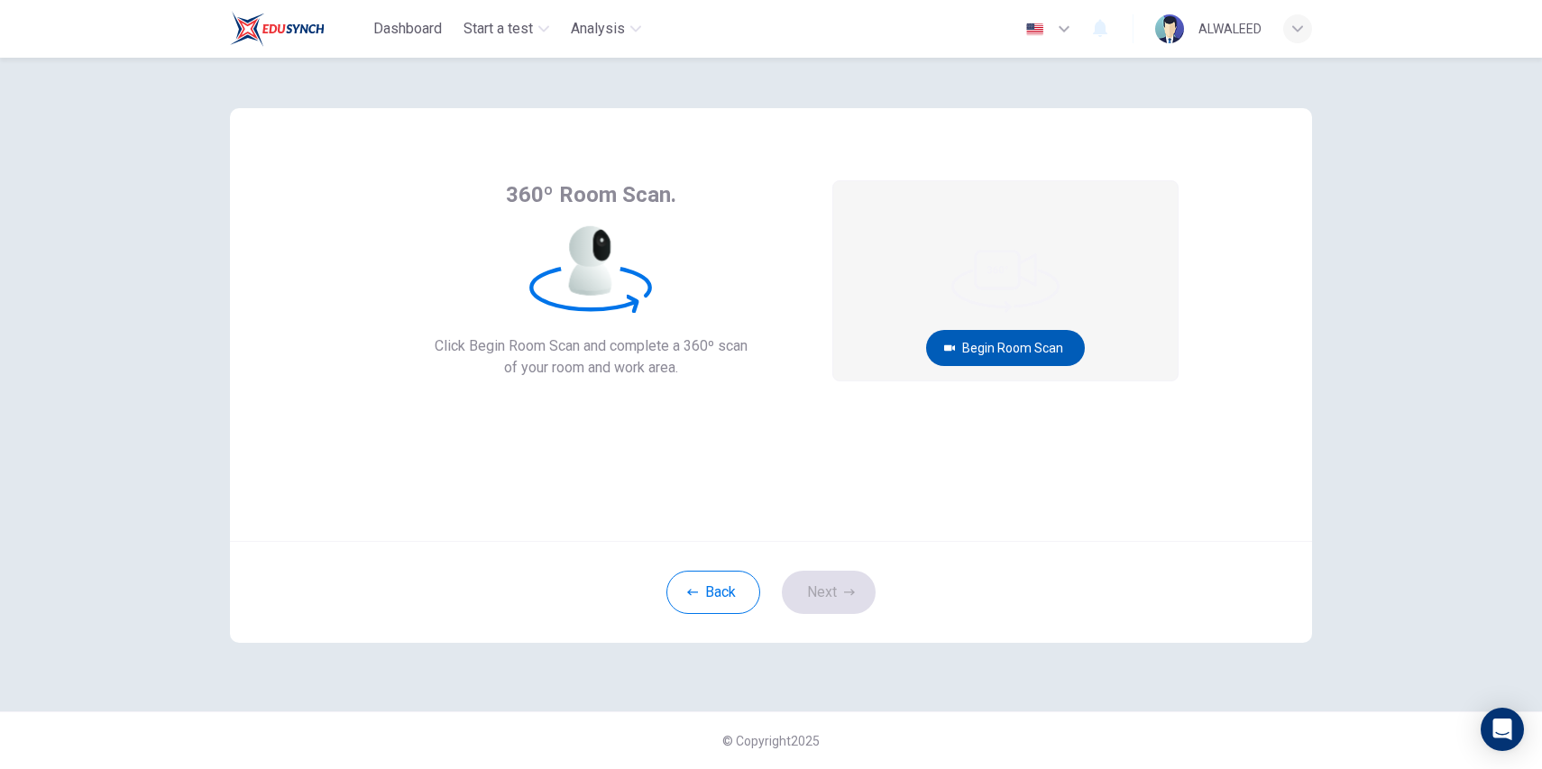
click at [984, 338] on button "Begin Room Scan" at bounding box center [1005, 348] width 159 height 36
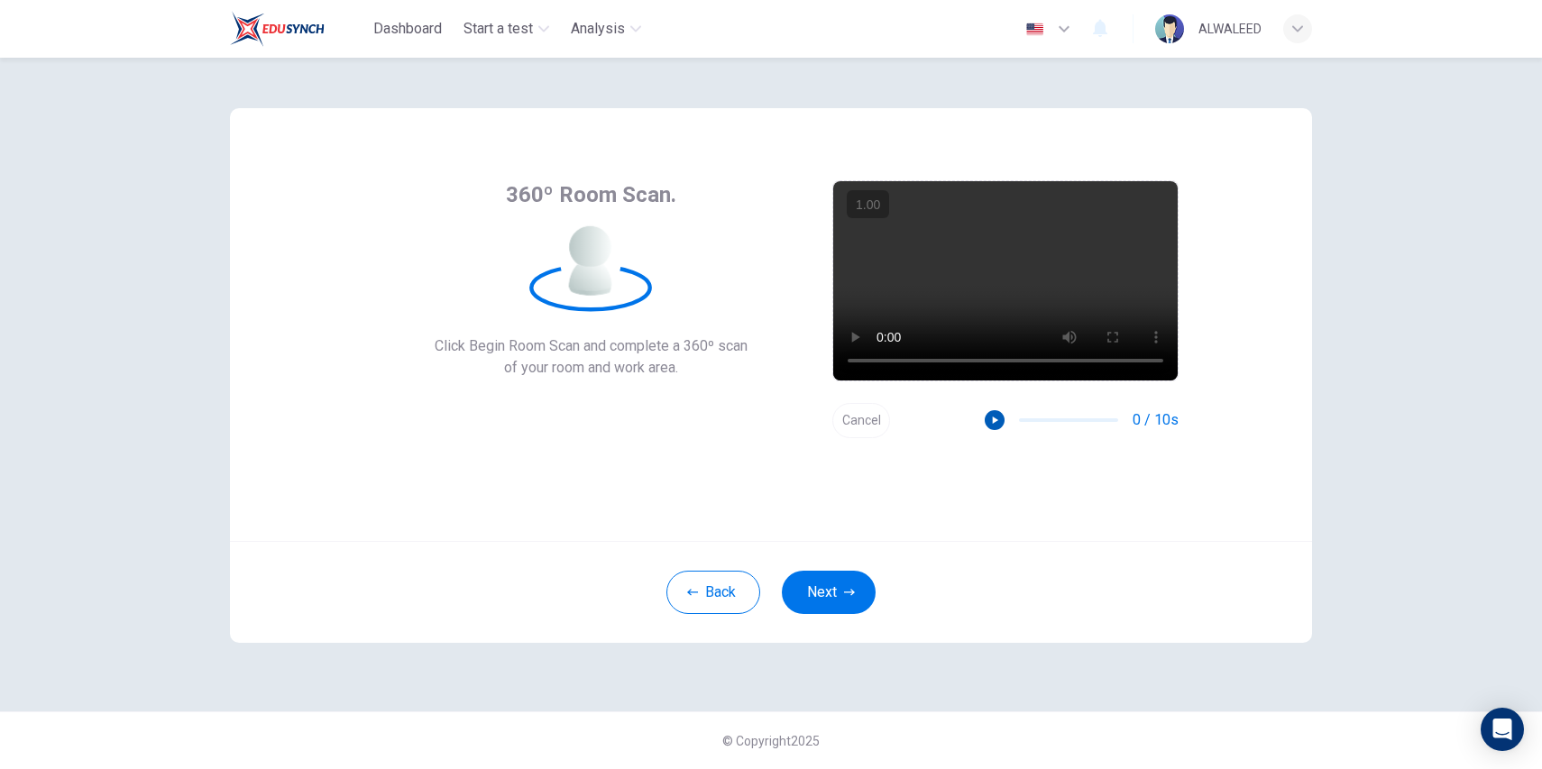
click at [993, 424] on icon "button" at bounding box center [994, 420] width 13 height 13
click at [847, 598] on button "Next" at bounding box center [829, 592] width 94 height 43
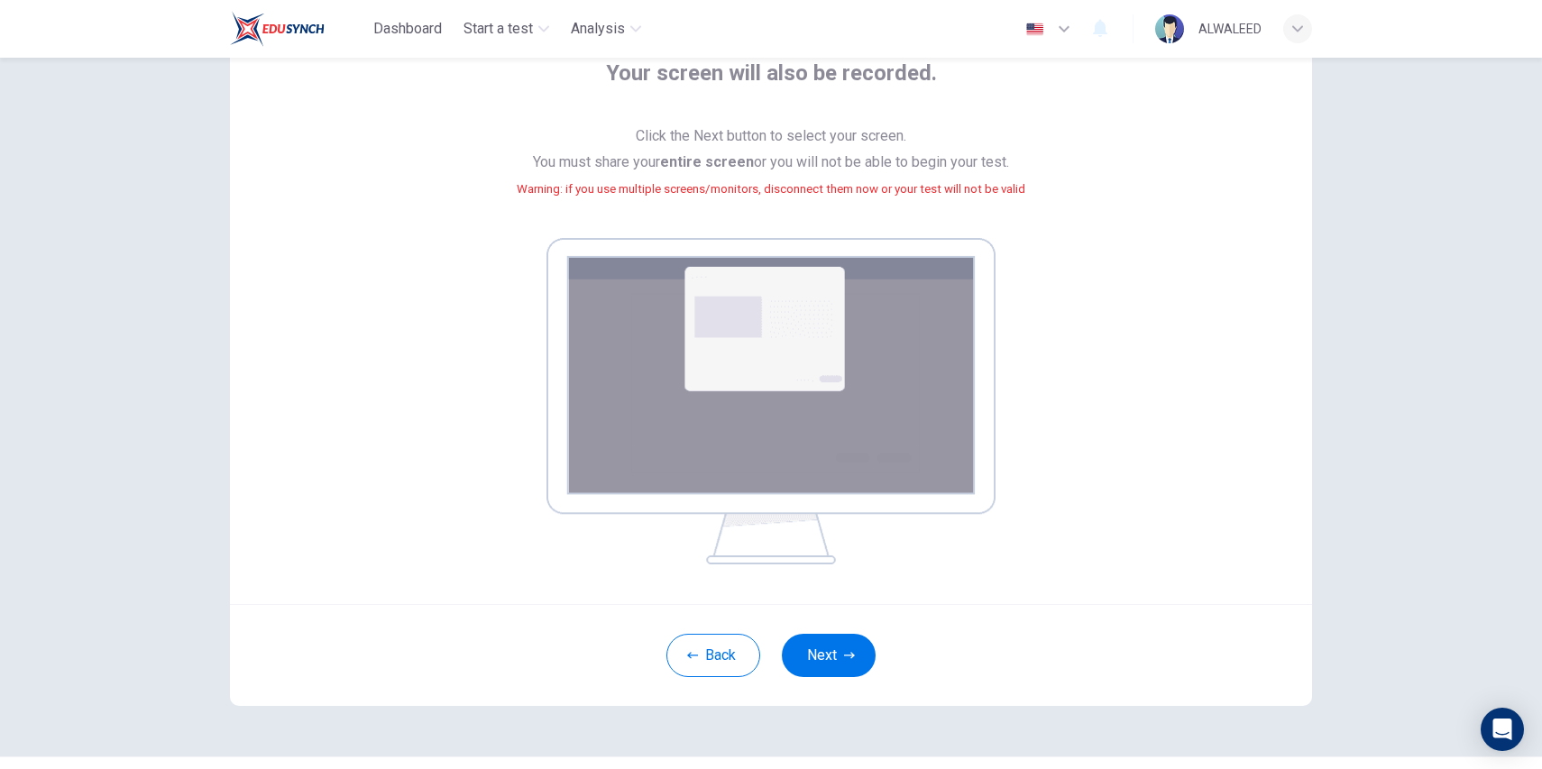
scroll to position [137, 0]
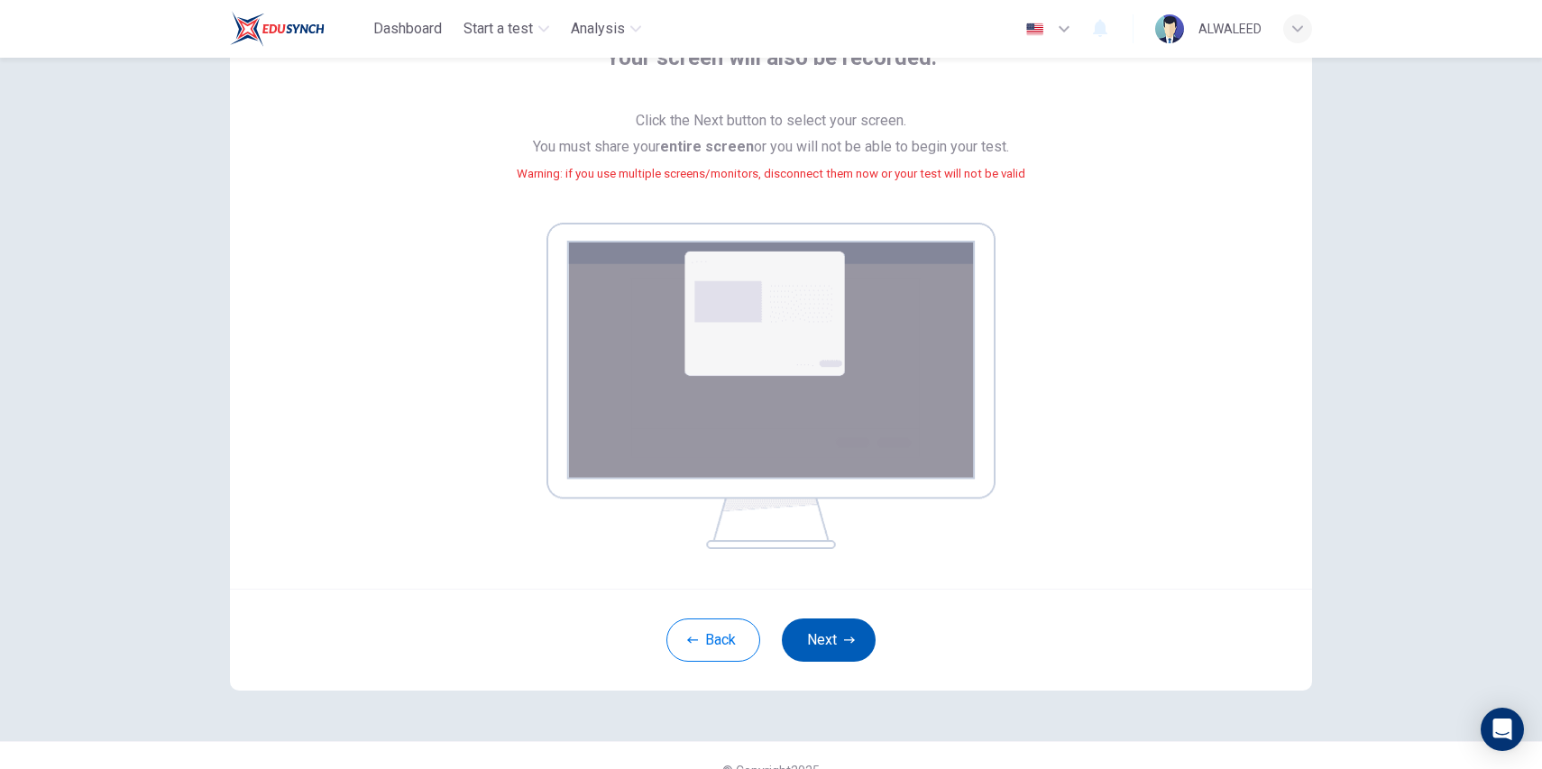
click at [806, 641] on button "Next" at bounding box center [829, 639] width 94 height 43
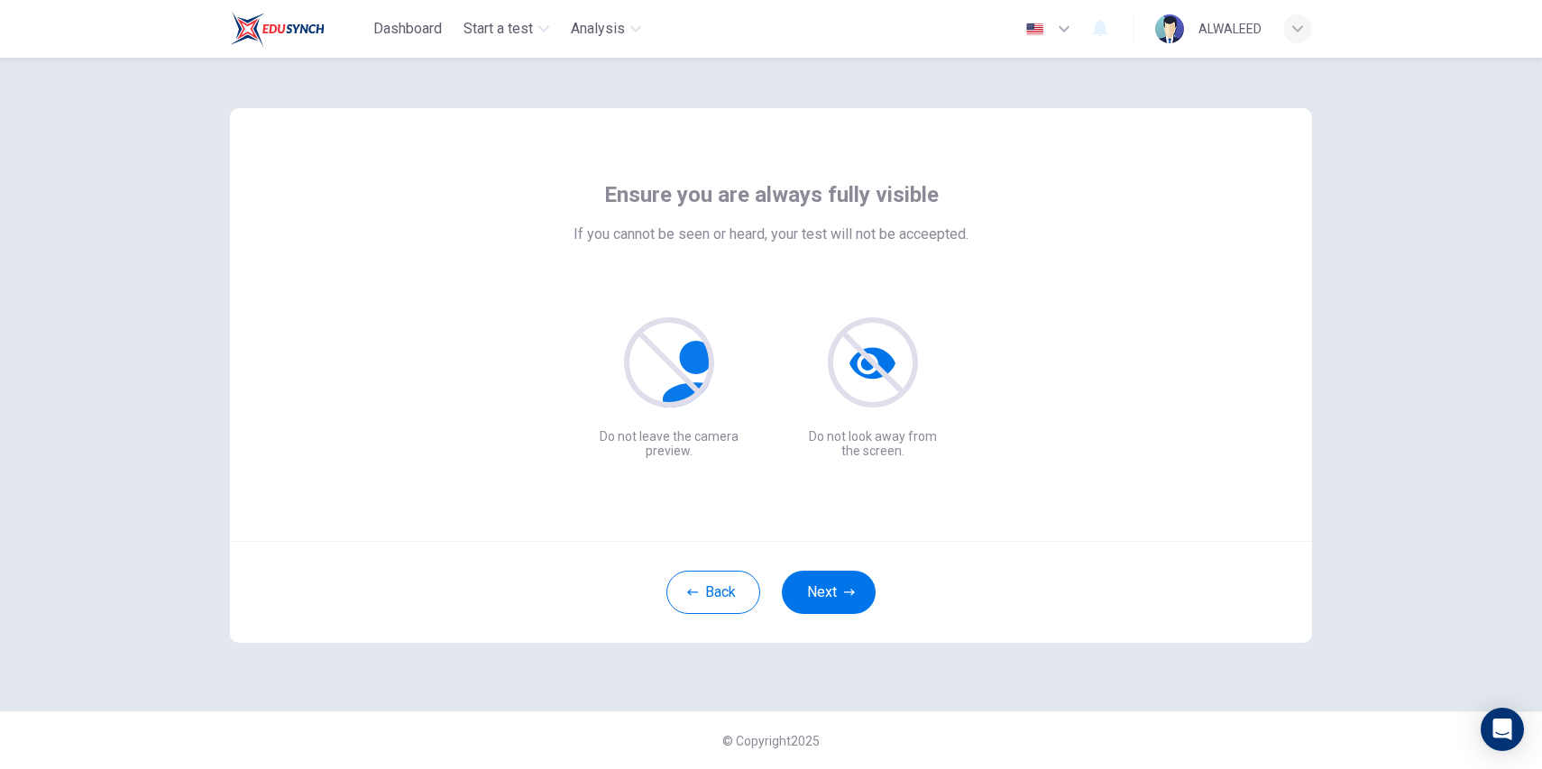
scroll to position [0, 0]
click at [838, 596] on button "Next" at bounding box center [829, 592] width 94 height 43
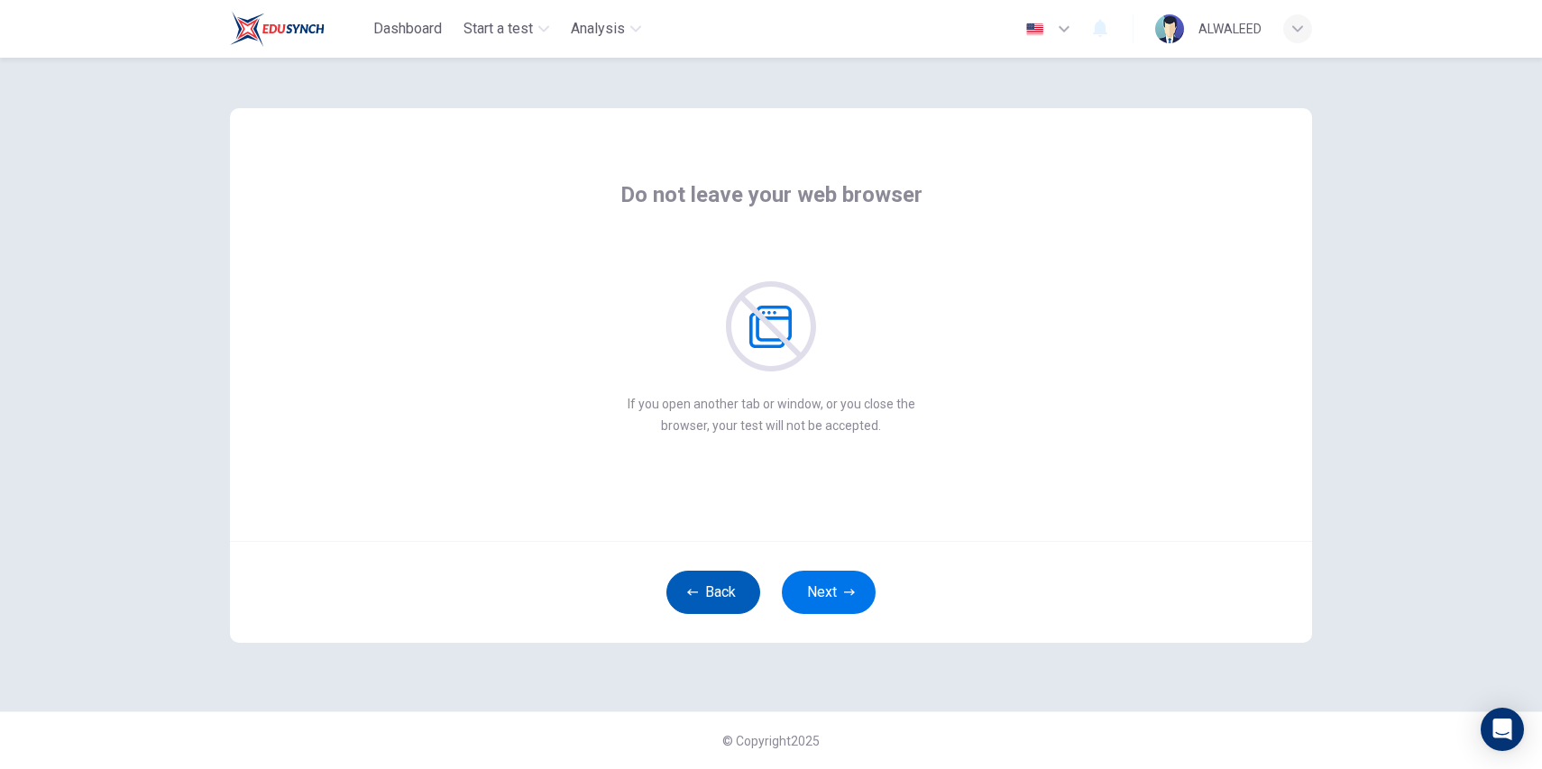
click at [699, 600] on button "Back" at bounding box center [713, 592] width 94 height 43
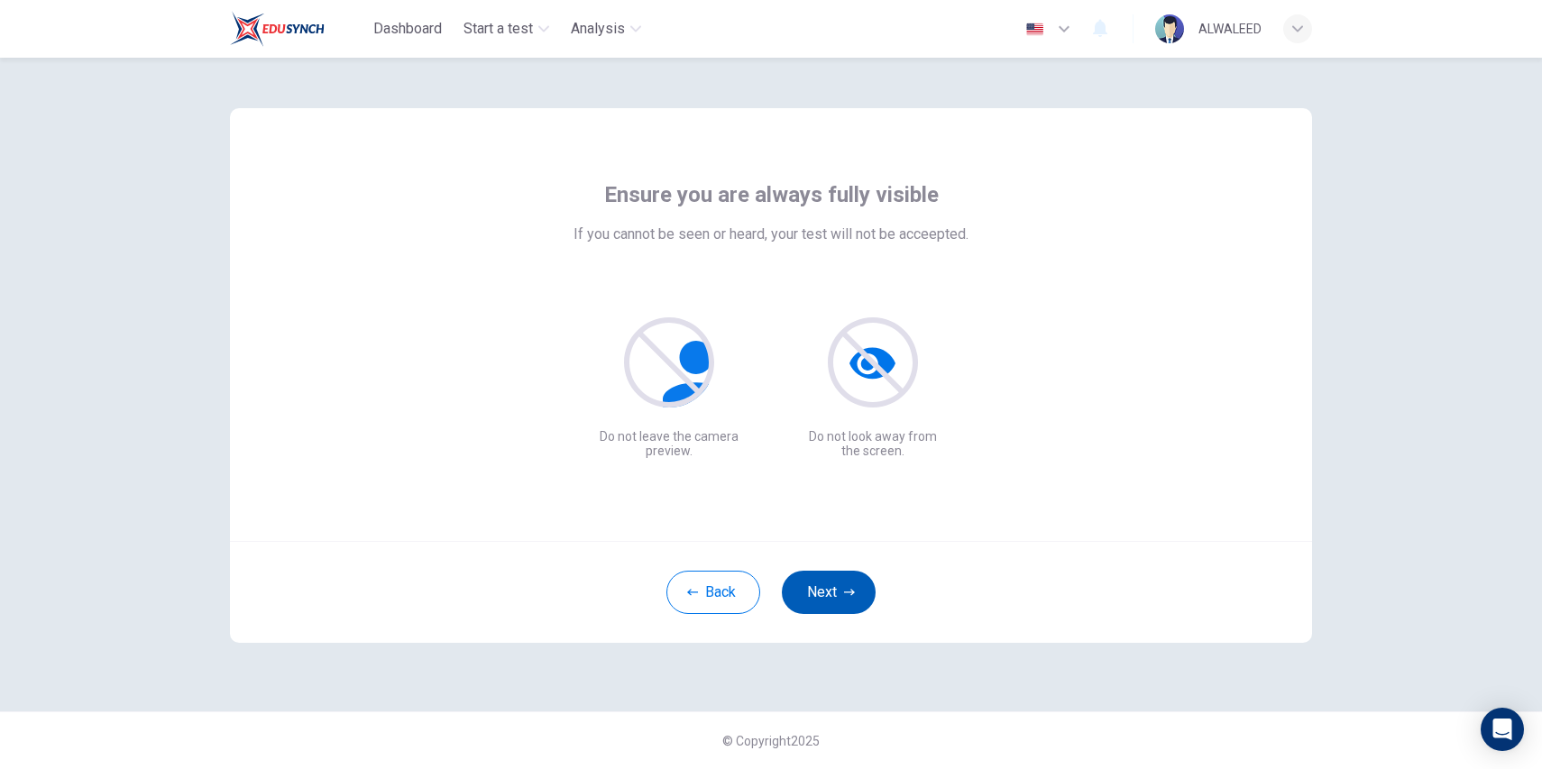
click at [835, 586] on button "Next" at bounding box center [829, 592] width 94 height 43
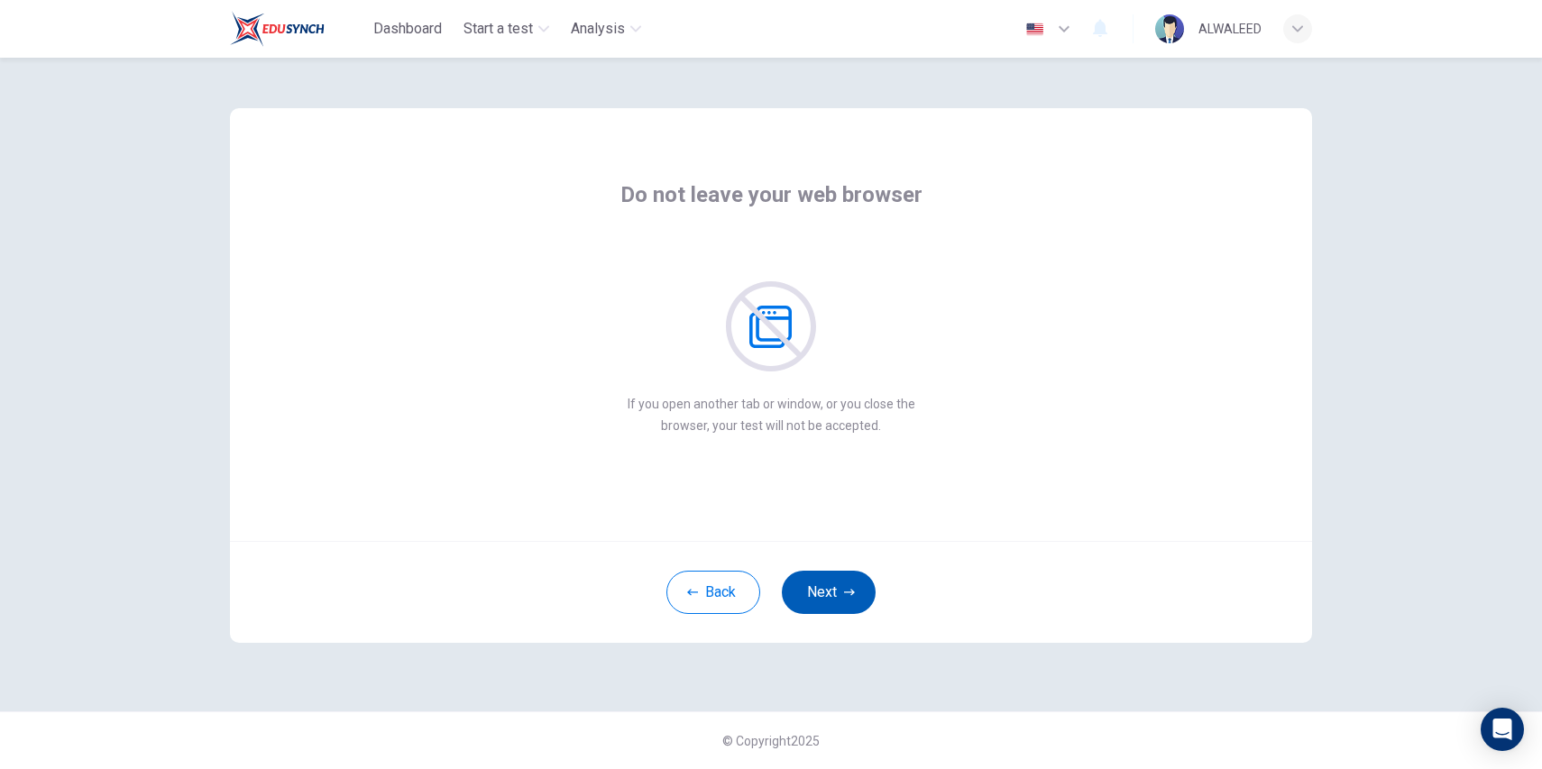
click at [835, 586] on button "Next" at bounding box center [829, 592] width 94 height 43
click at [831, 582] on button "Next" at bounding box center [829, 592] width 94 height 43
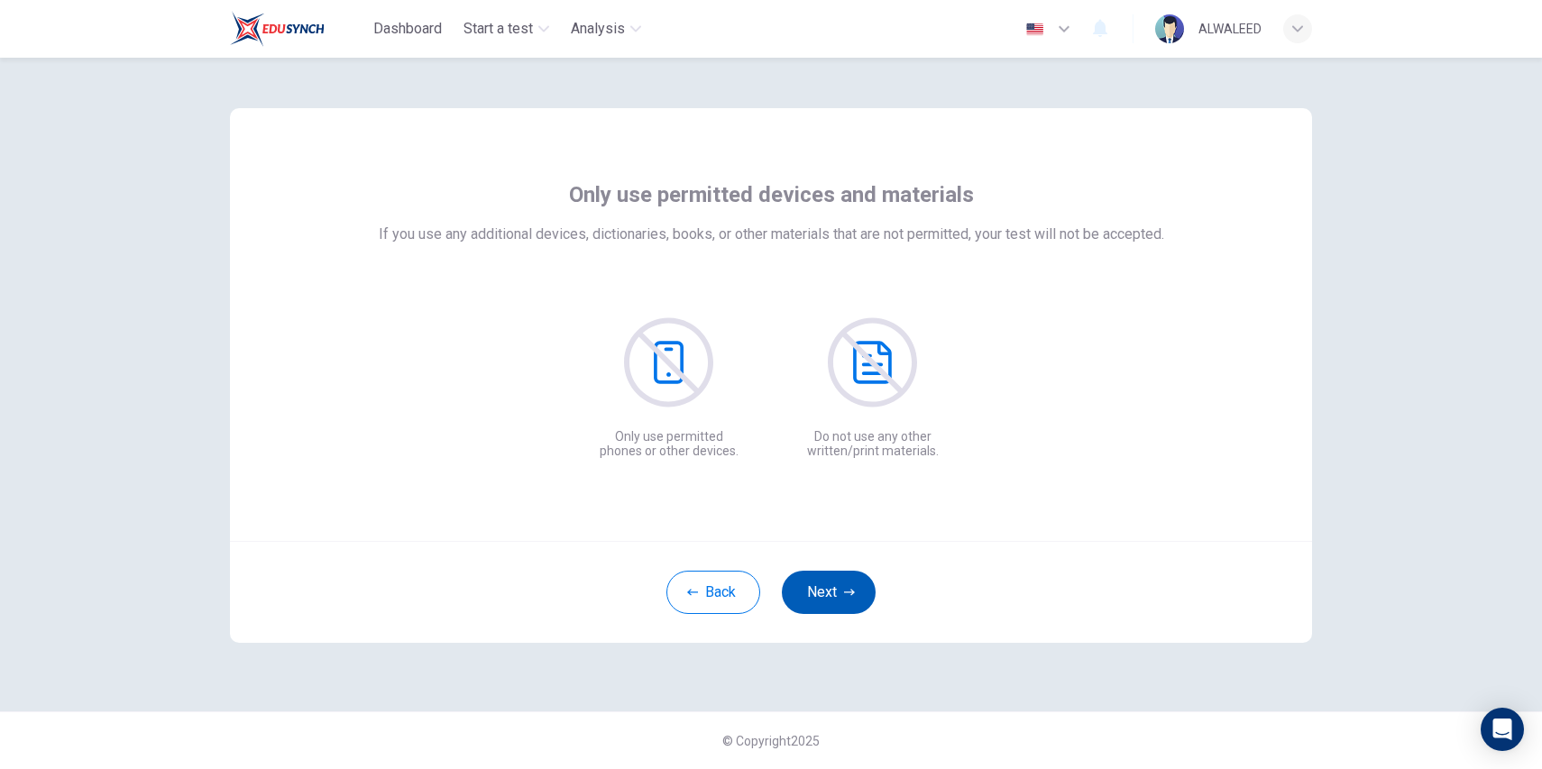
click at [828, 597] on button "Next" at bounding box center [829, 592] width 94 height 43
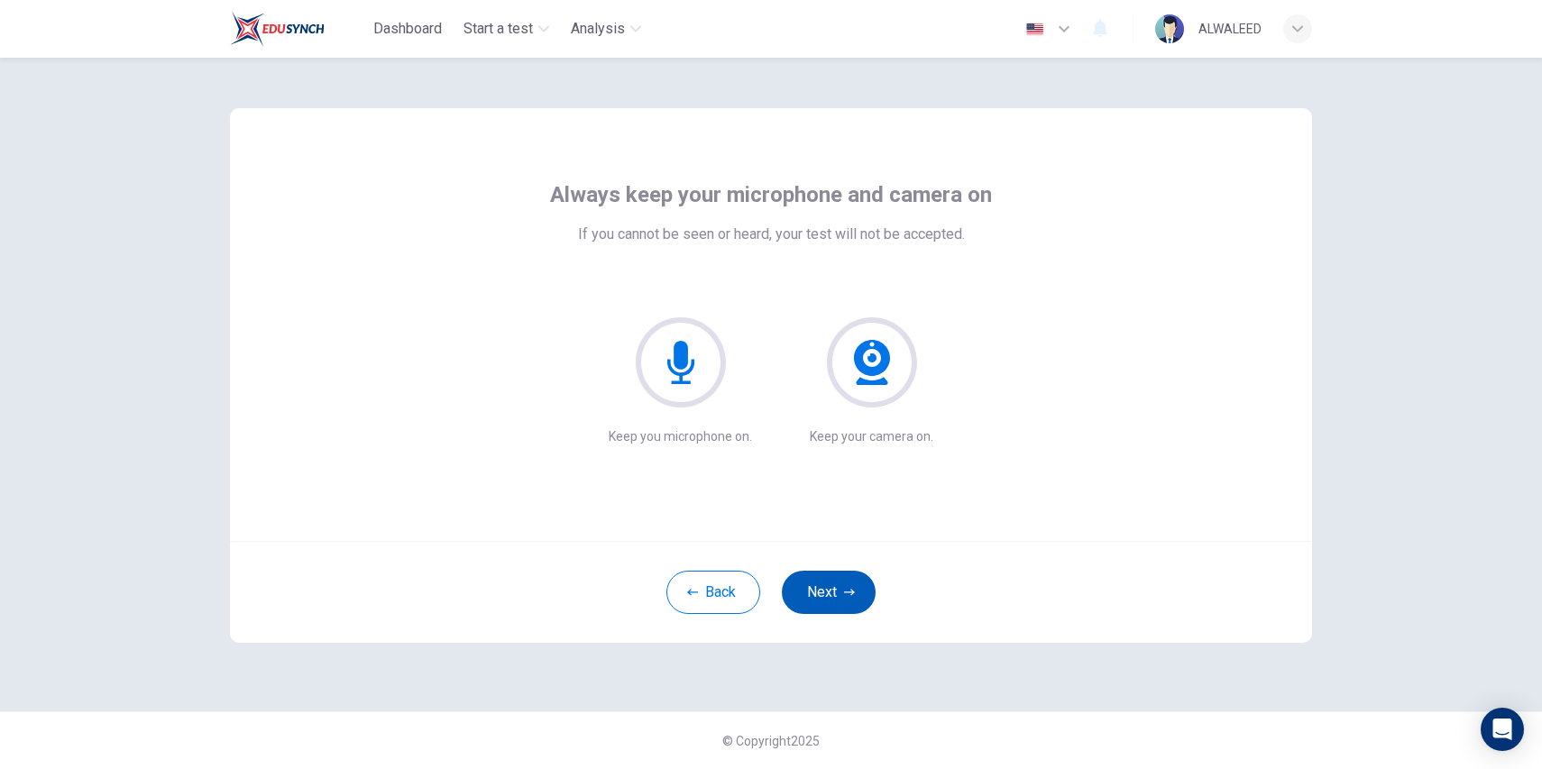
click at [833, 600] on button "Next" at bounding box center [829, 592] width 94 height 43
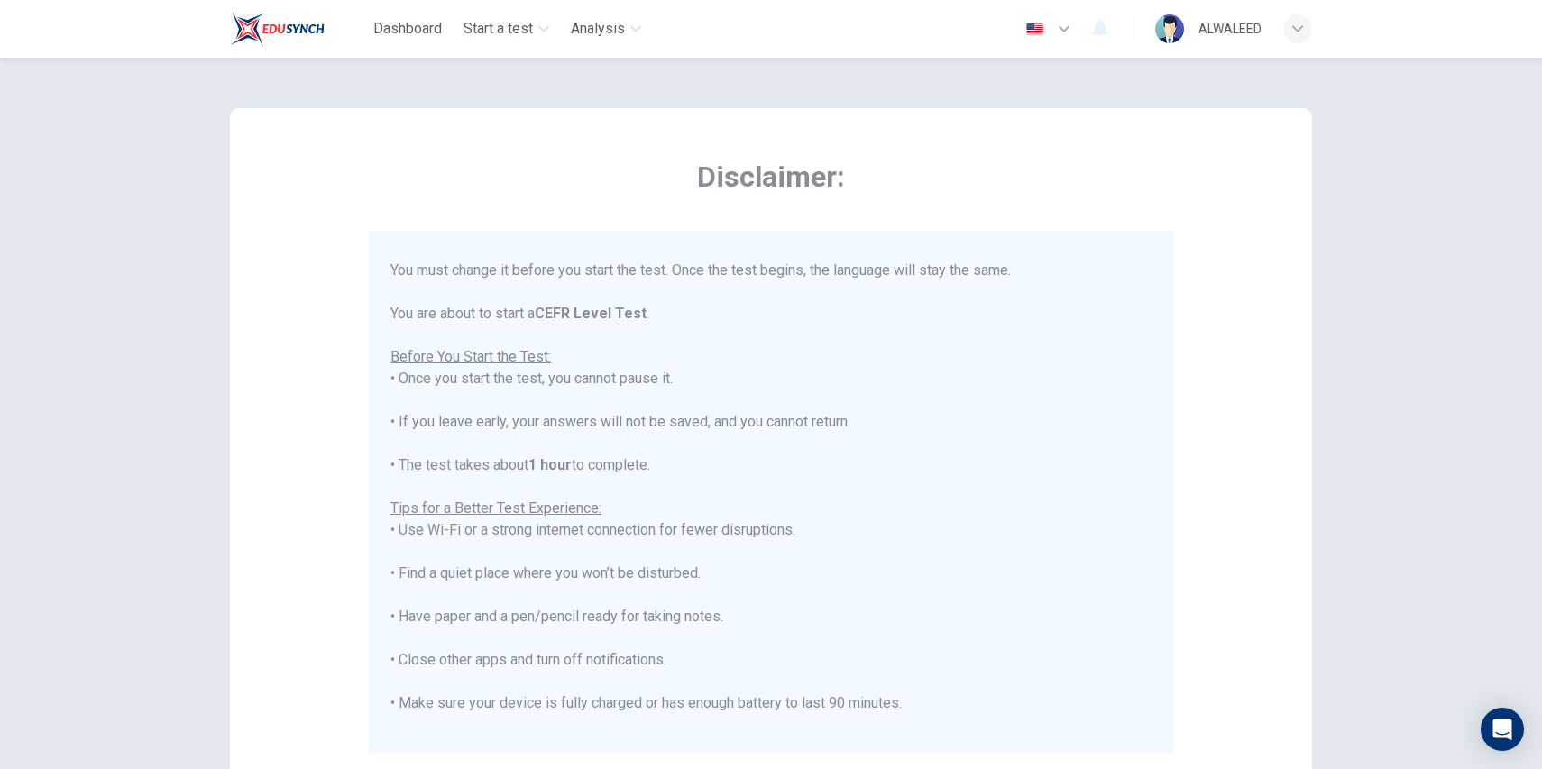
scroll to position [87, 0]
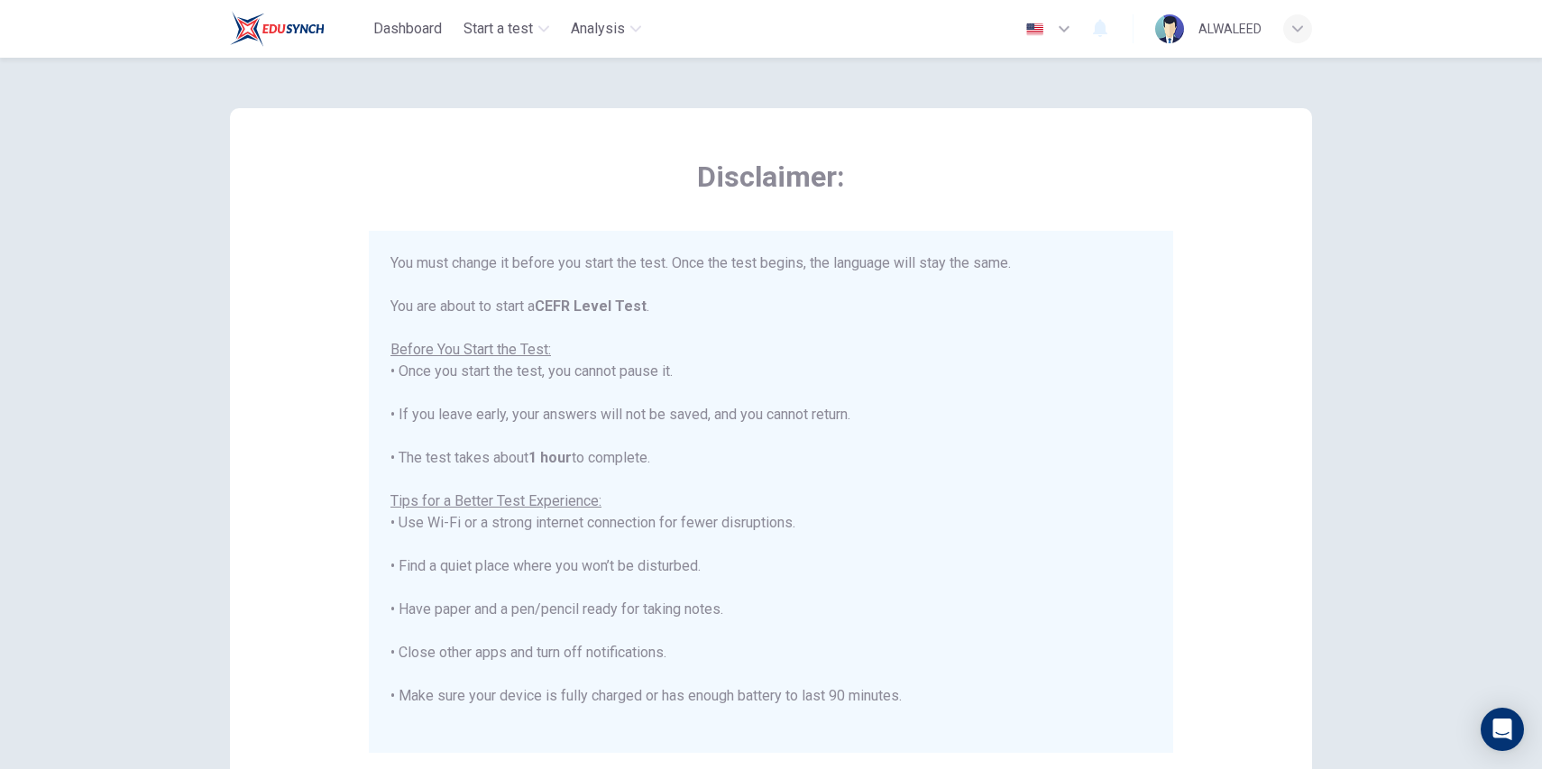
click at [1059, 28] on icon "button" at bounding box center [1064, 29] width 22 height 22
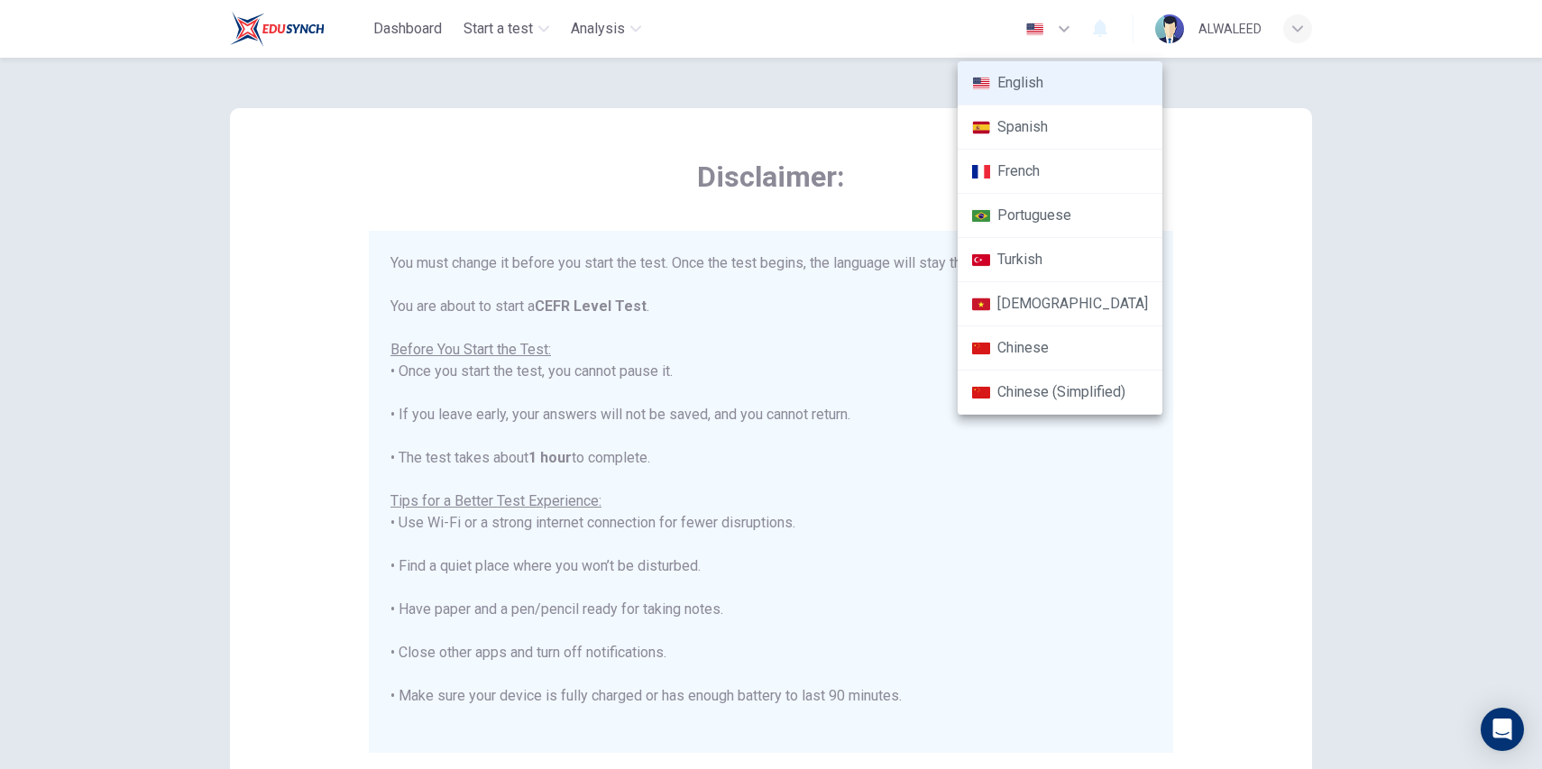
click at [1046, 75] on li "English" at bounding box center [1059, 83] width 205 height 44
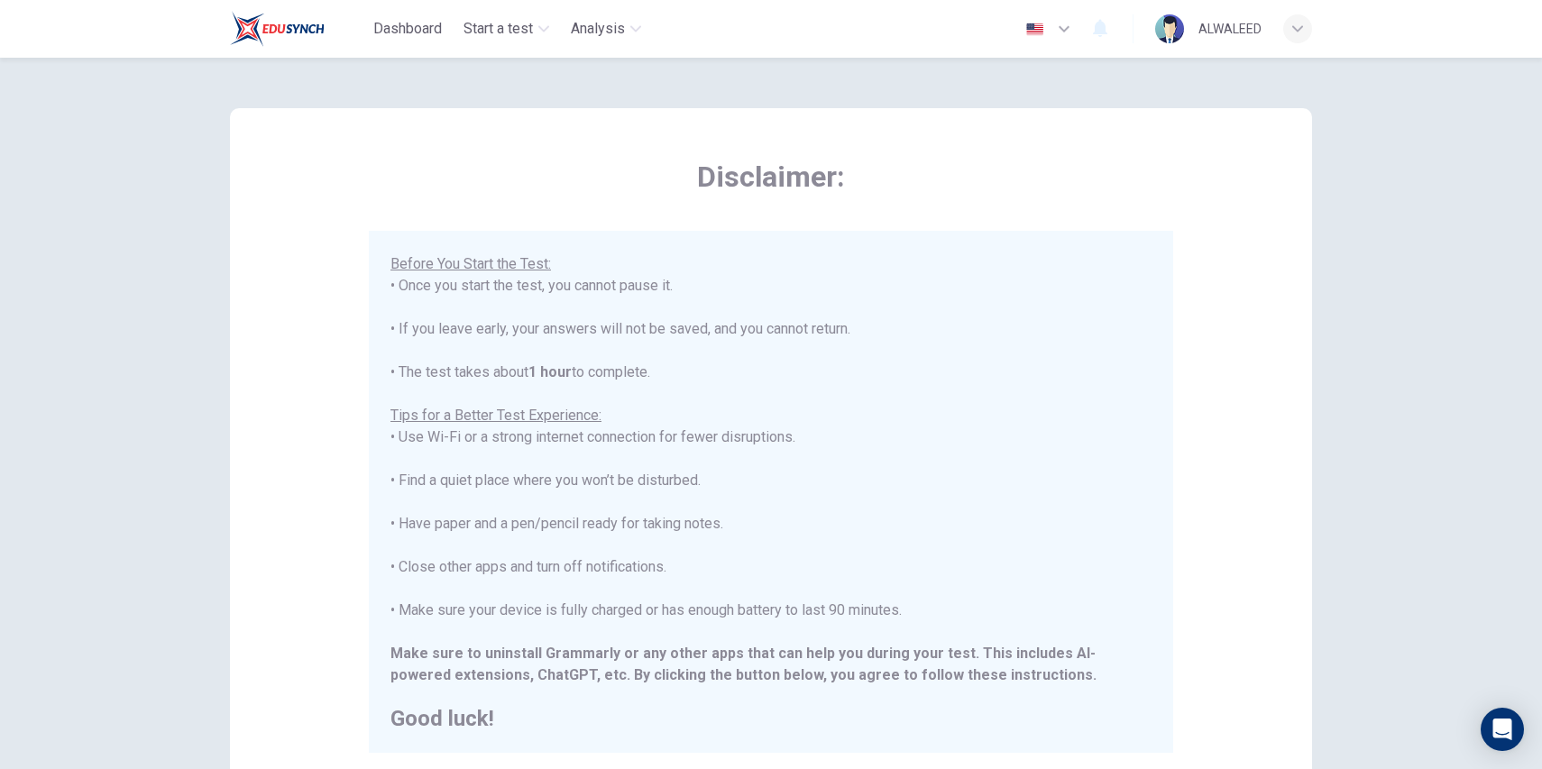
scroll to position [233, 0]
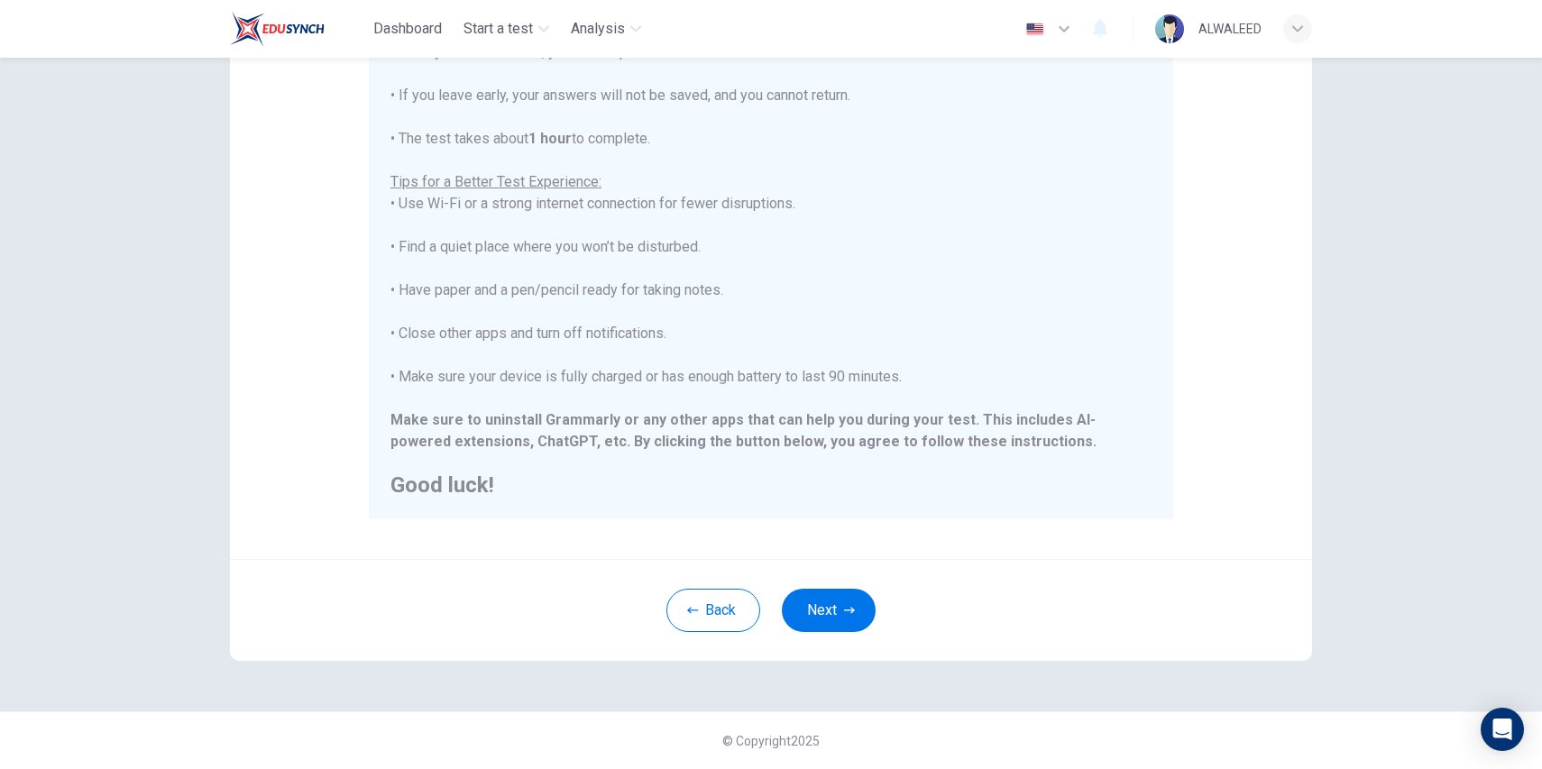
click at [1377, 156] on div "Disclaimer: ****IMPORTANT: You cannot change the language during the test.**** …" at bounding box center [771, 413] width 1542 height 711
click at [1448, 376] on div "Disclaimer: ****IMPORTANT: You cannot change the language during the test.**** …" at bounding box center [771, 413] width 1542 height 711
click at [1367, 364] on div "Disclaimer: ****IMPORTANT: You cannot change the language during the test.**** …" at bounding box center [771, 413] width 1542 height 711
click at [842, 621] on button "Next" at bounding box center [829, 610] width 94 height 43
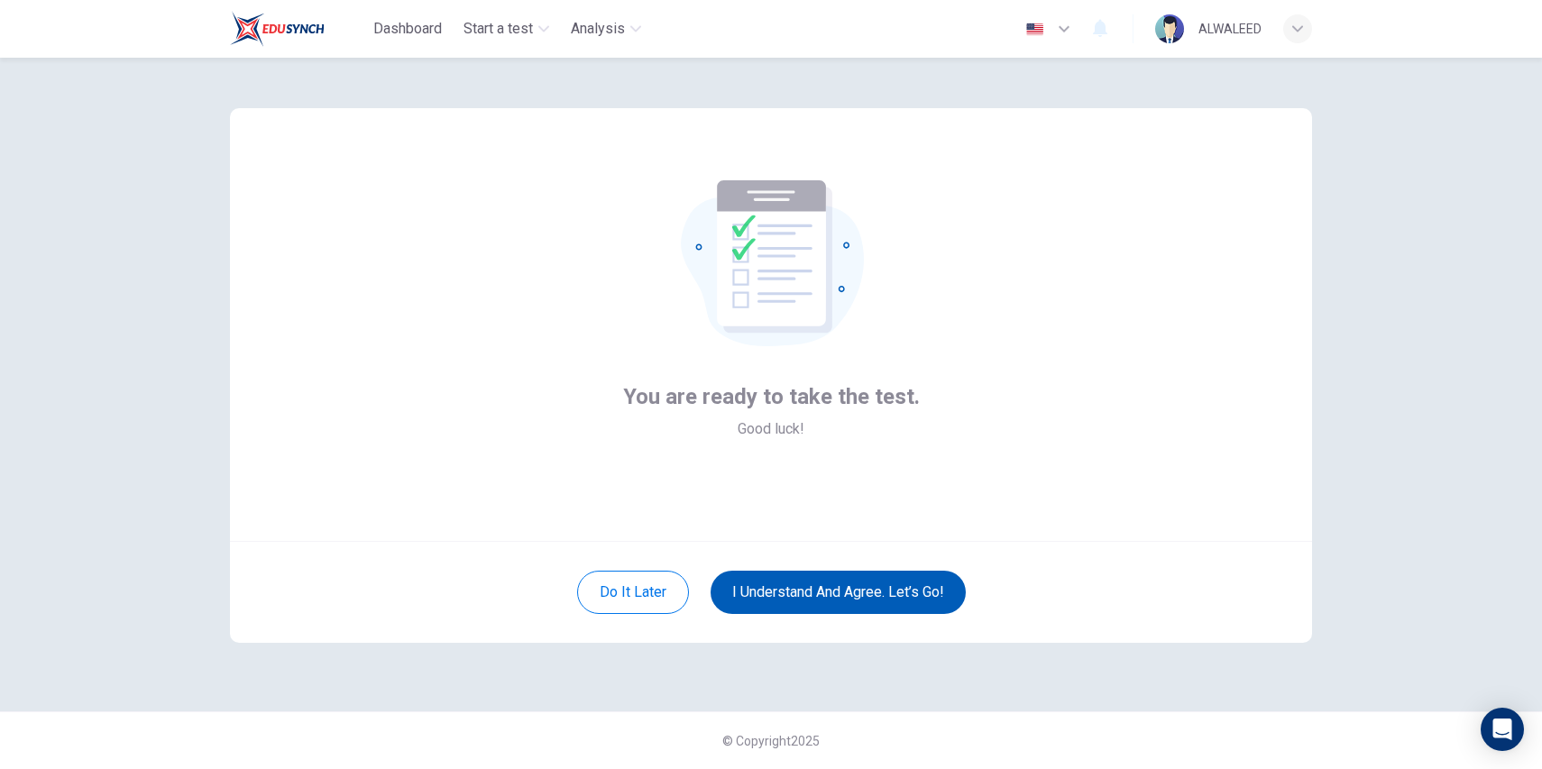
scroll to position [0, 0]
click at [882, 590] on button "I understand and agree. Let’s go!" at bounding box center [837, 592] width 255 height 43
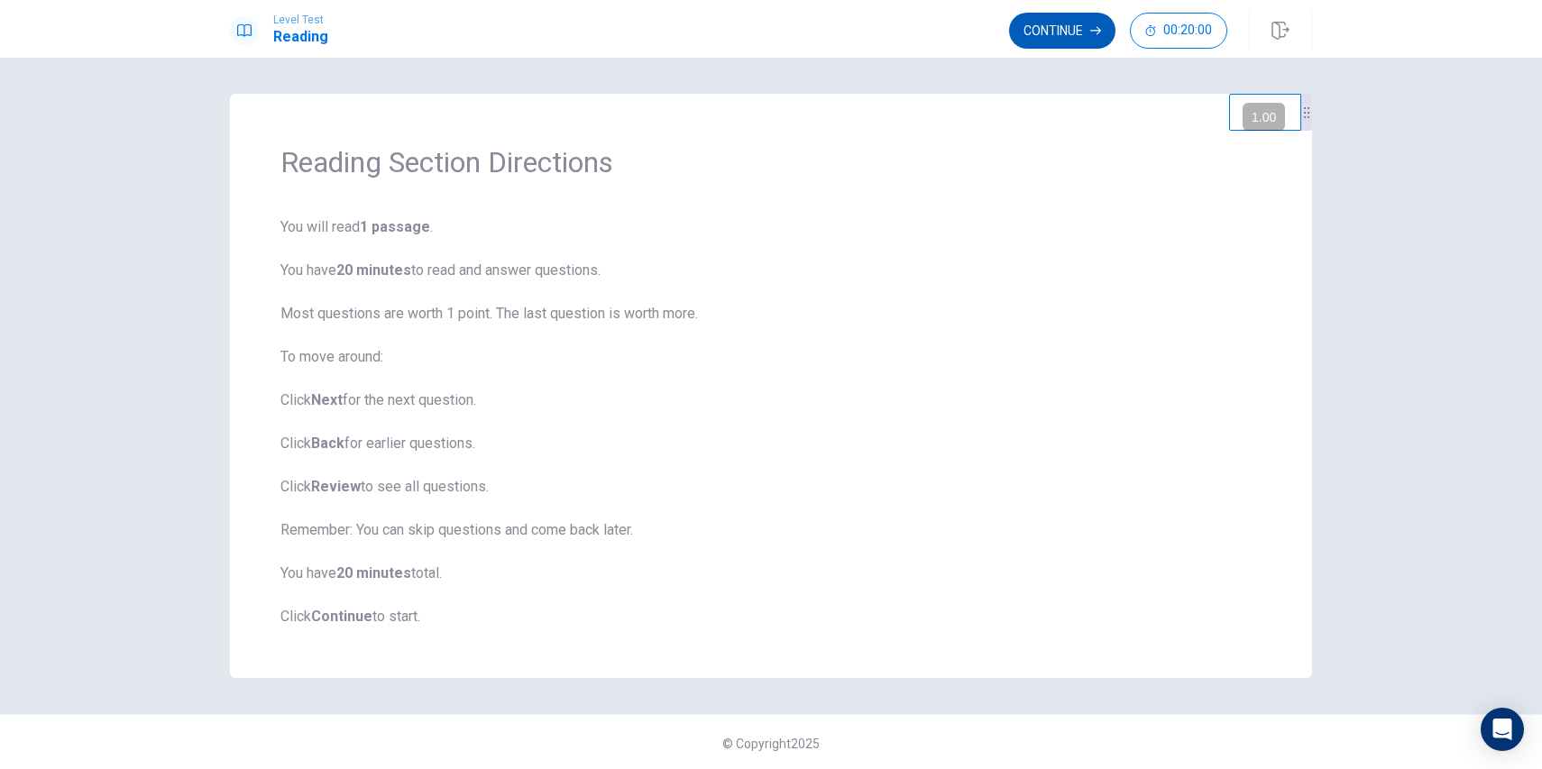
click at [1076, 35] on button "Continue" at bounding box center [1062, 31] width 106 height 36
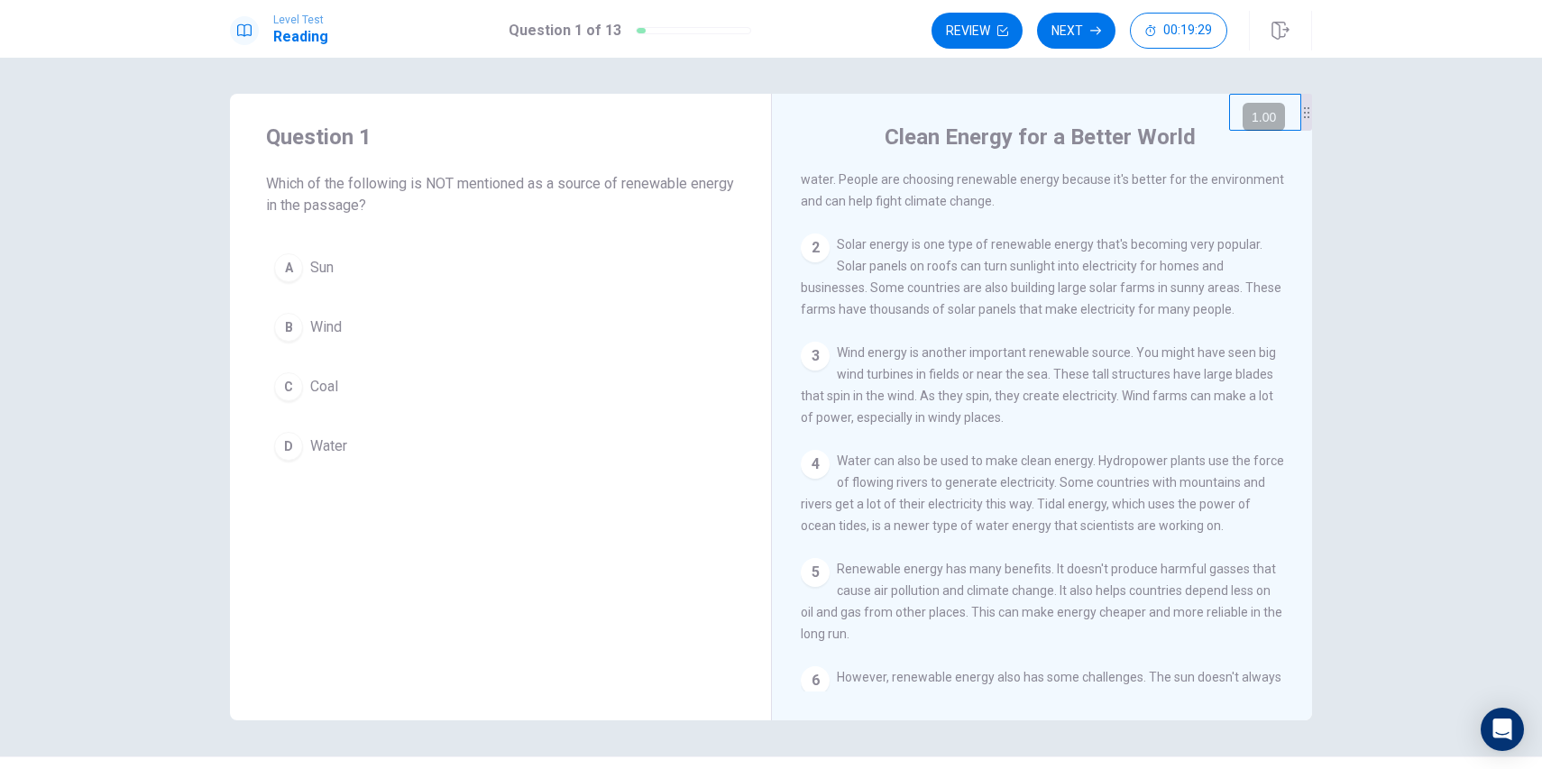
scroll to position [53, 0]
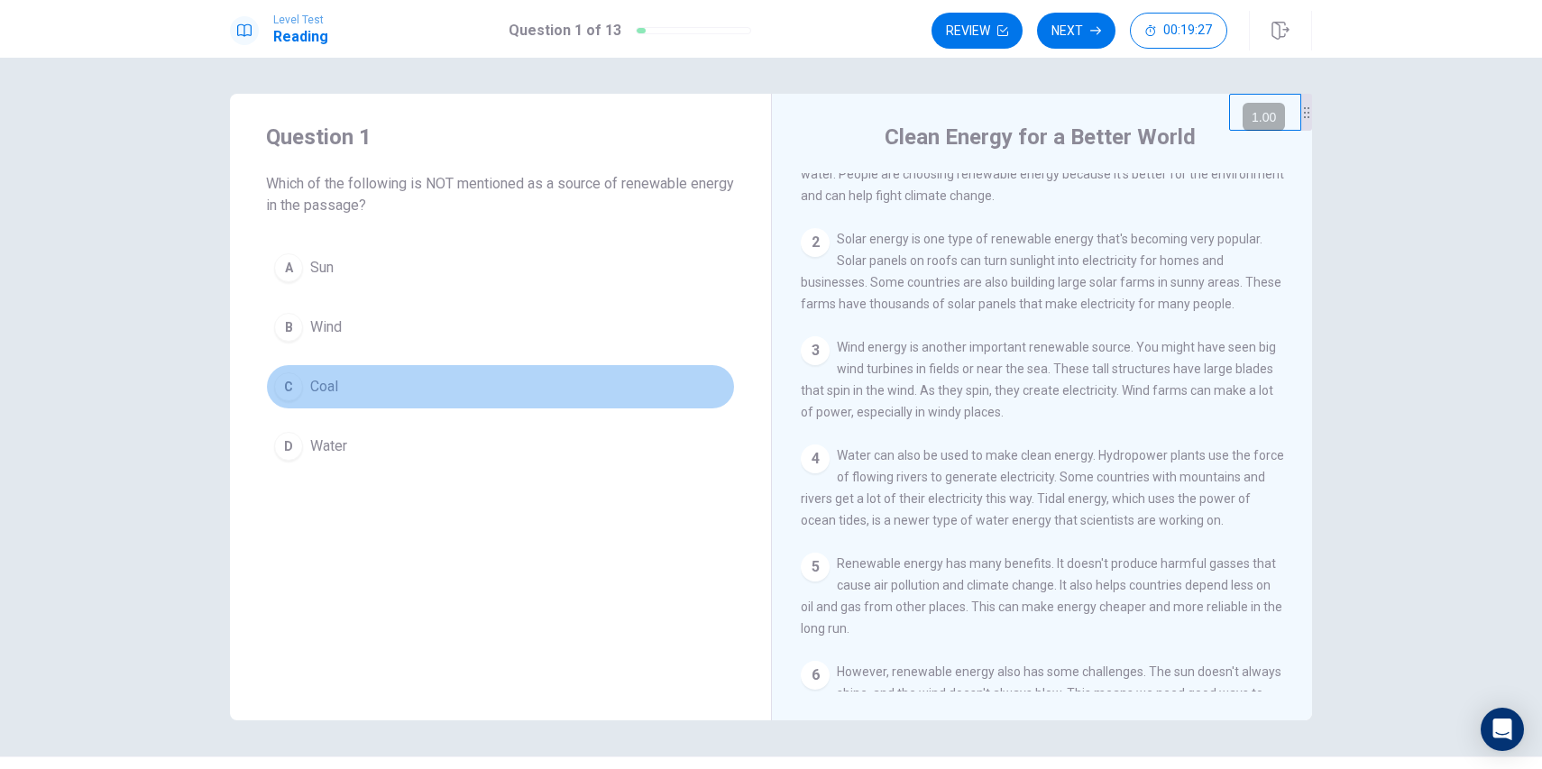
click at [279, 389] on div "C" at bounding box center [288, 386] width 29 height 29
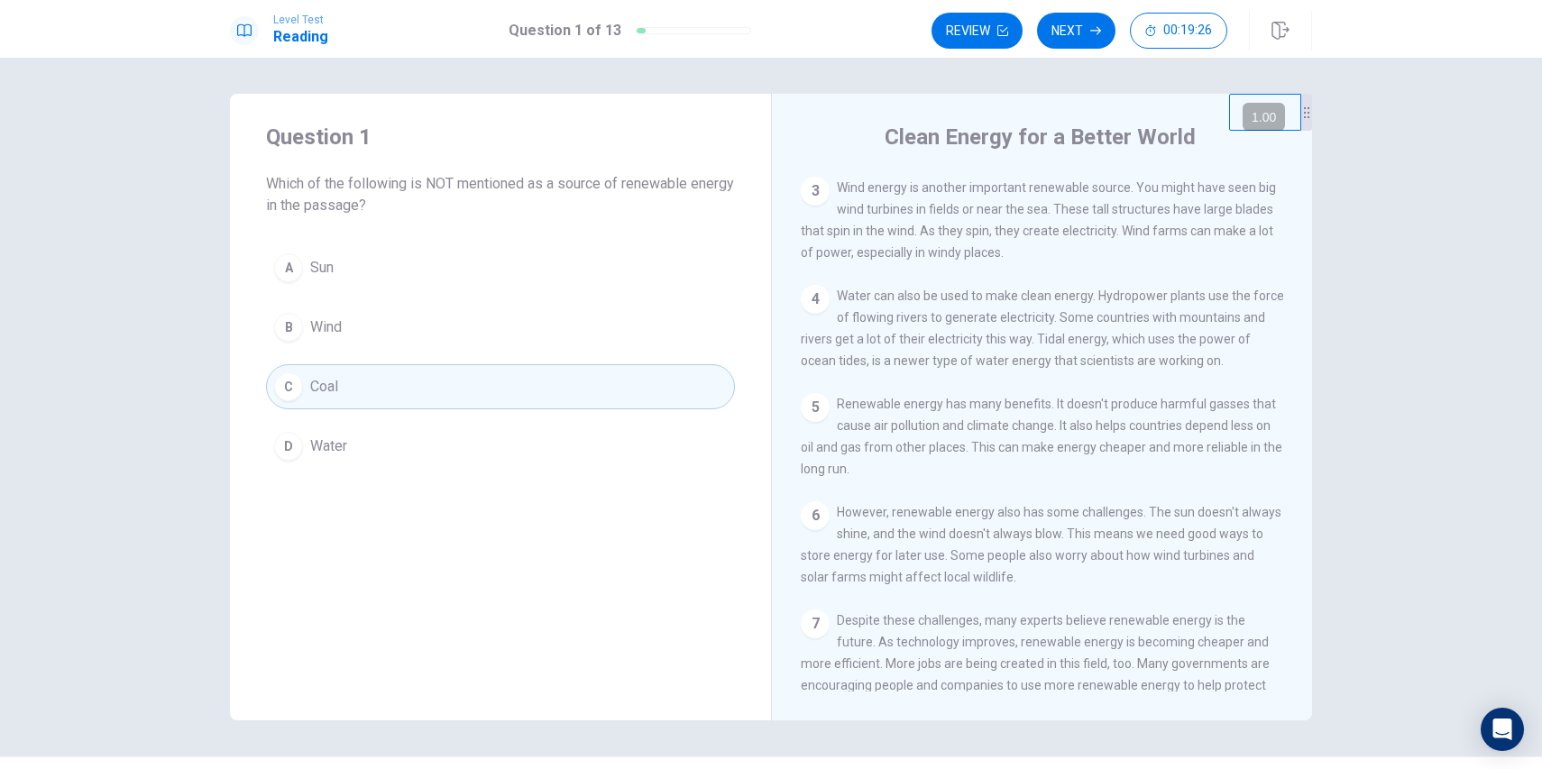
scroll to position [287, 0]
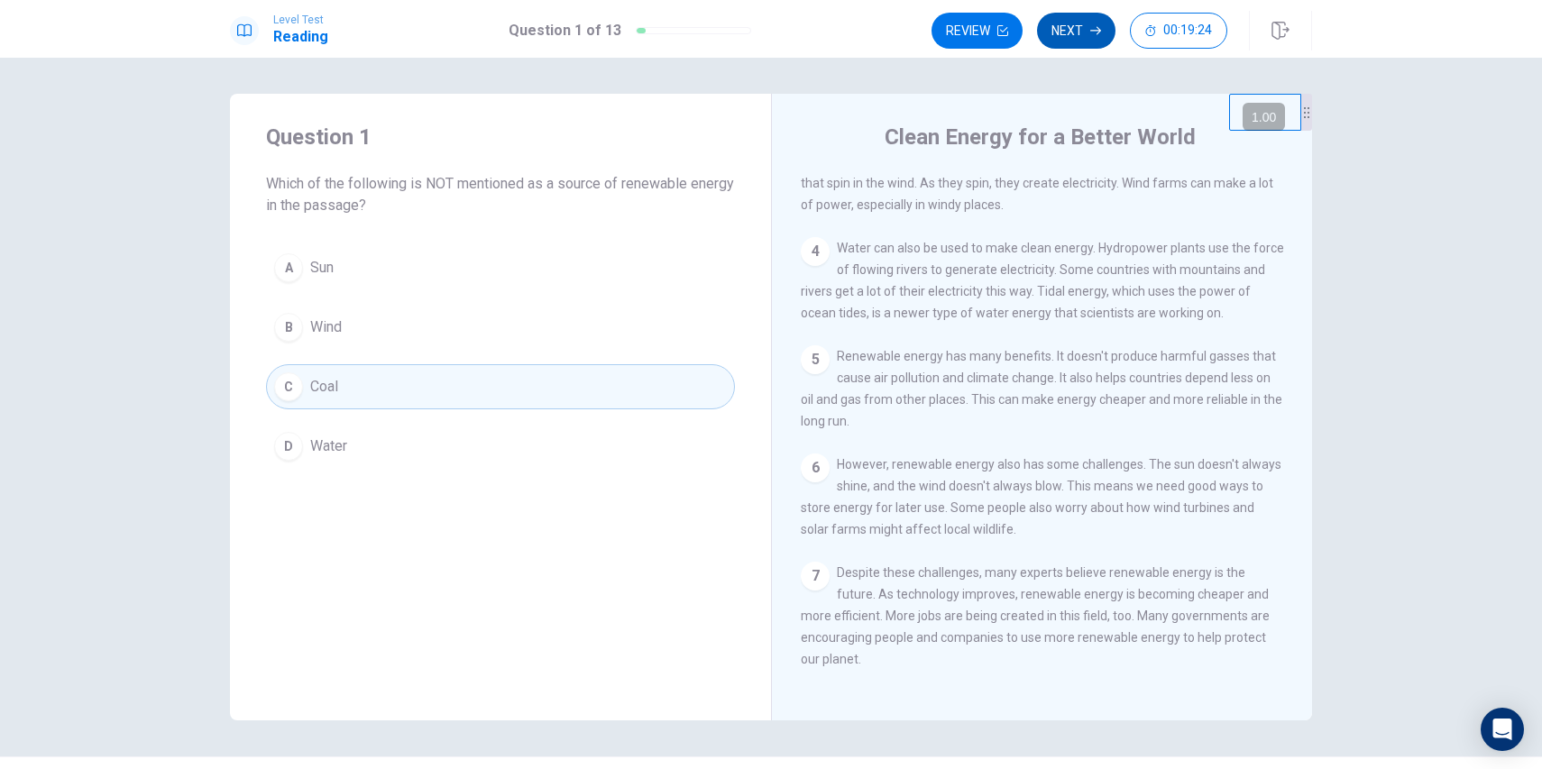
click at [1076, 28] on button "Next" at bounding box center [1076, 31] width 78 height 36
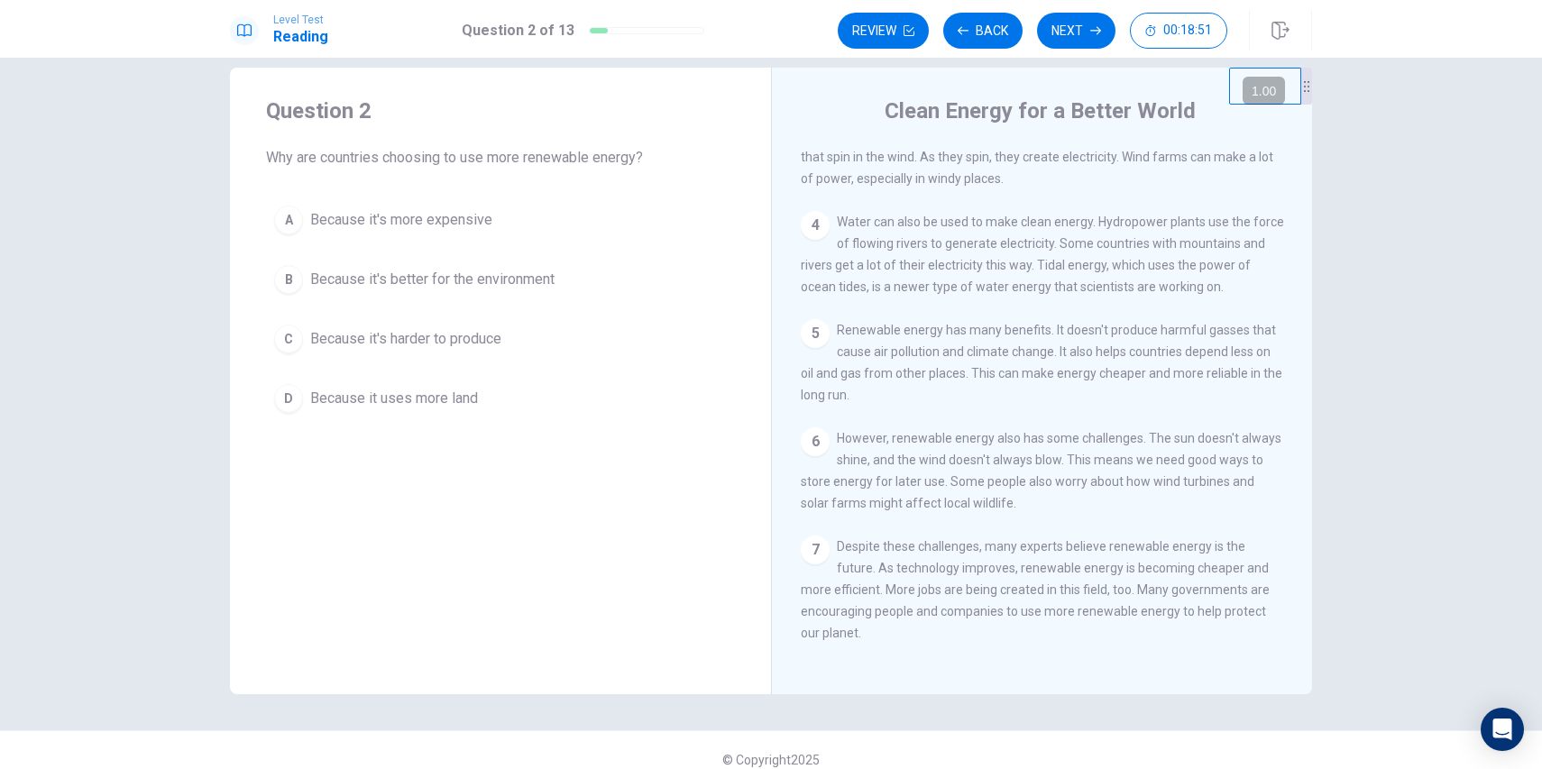
scroll to position [26, 0]
click at [361, 282] on span "Because it's better for the environment" at bounding box center [432, 280] width 244 height 22
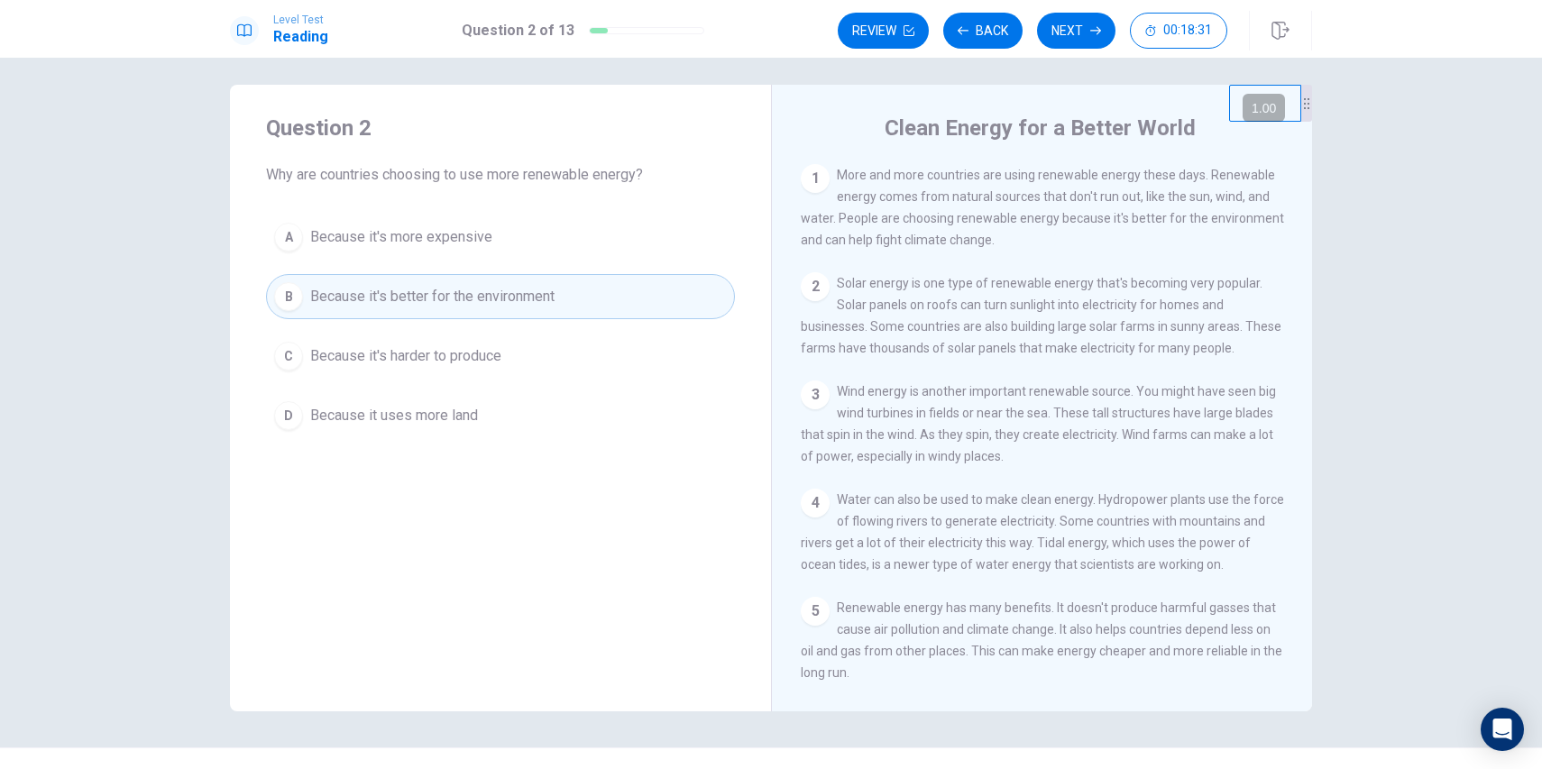
scroll to position [0, 0]
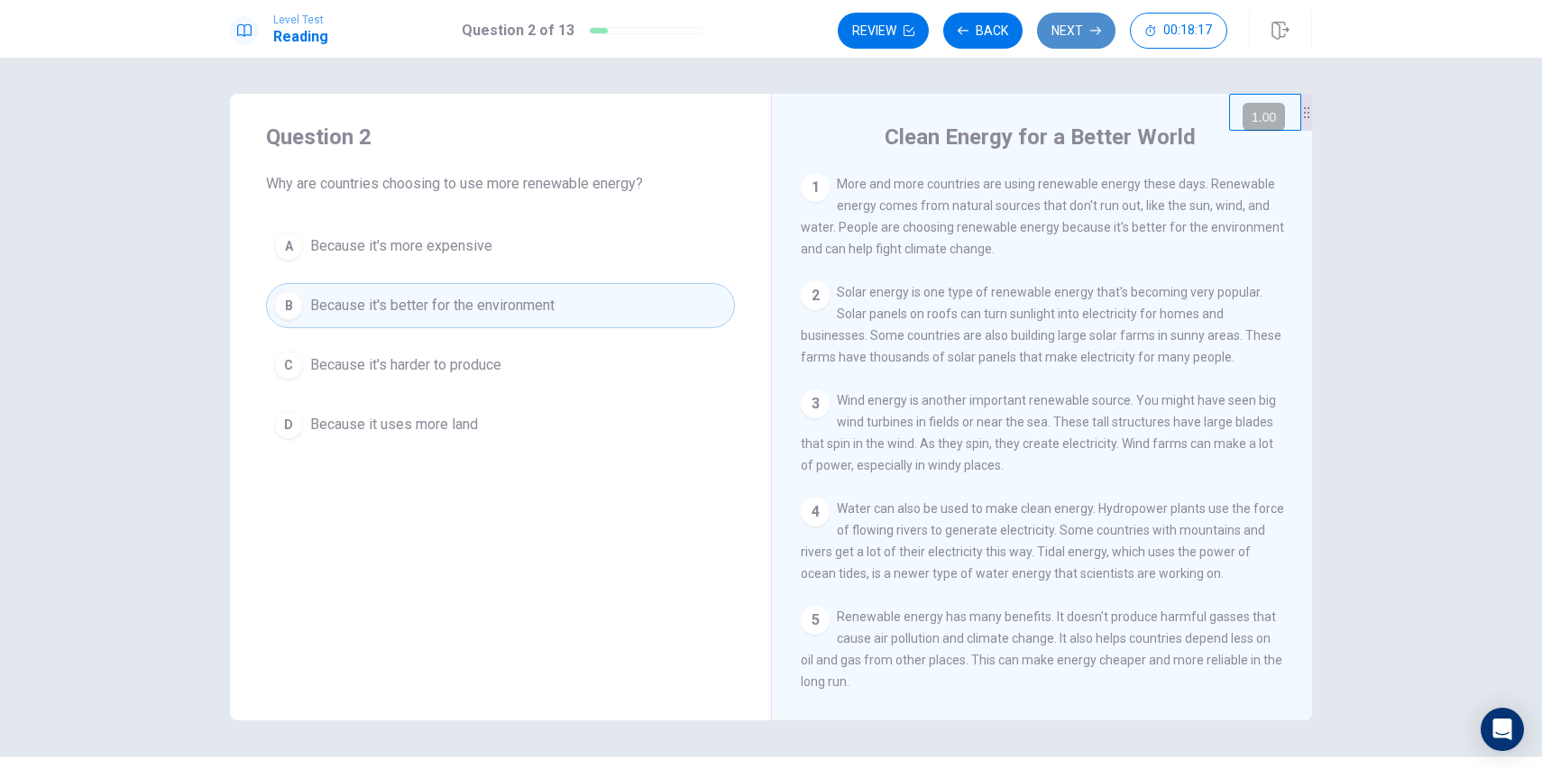
click at [1104, 27] on button "Next" at bounding box center [1076, 31] width 78 height 36
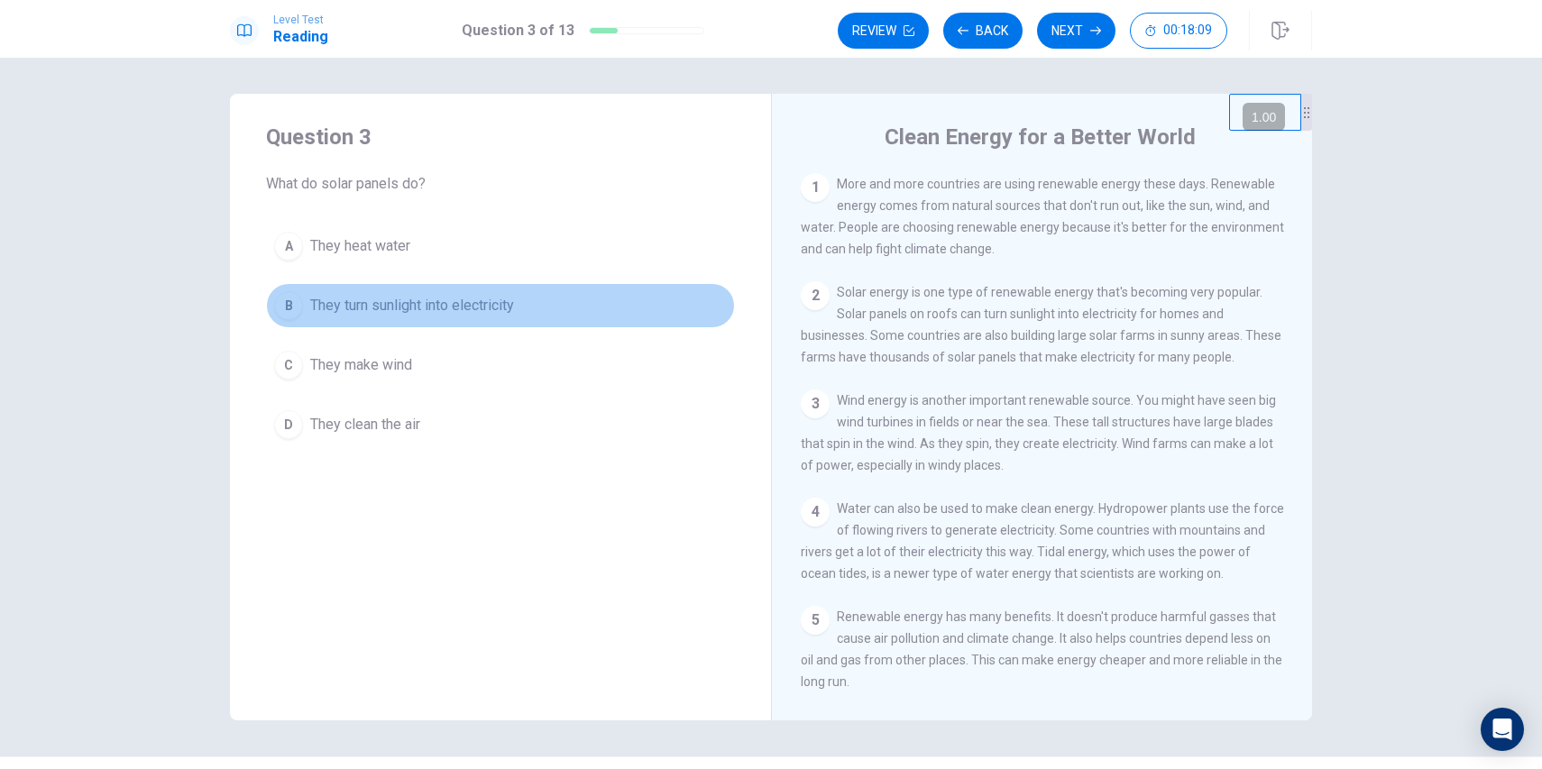
click at [393, 306] on span "They turn sunlight into electricity" at bounding box center [412, 306] width 204 height 22
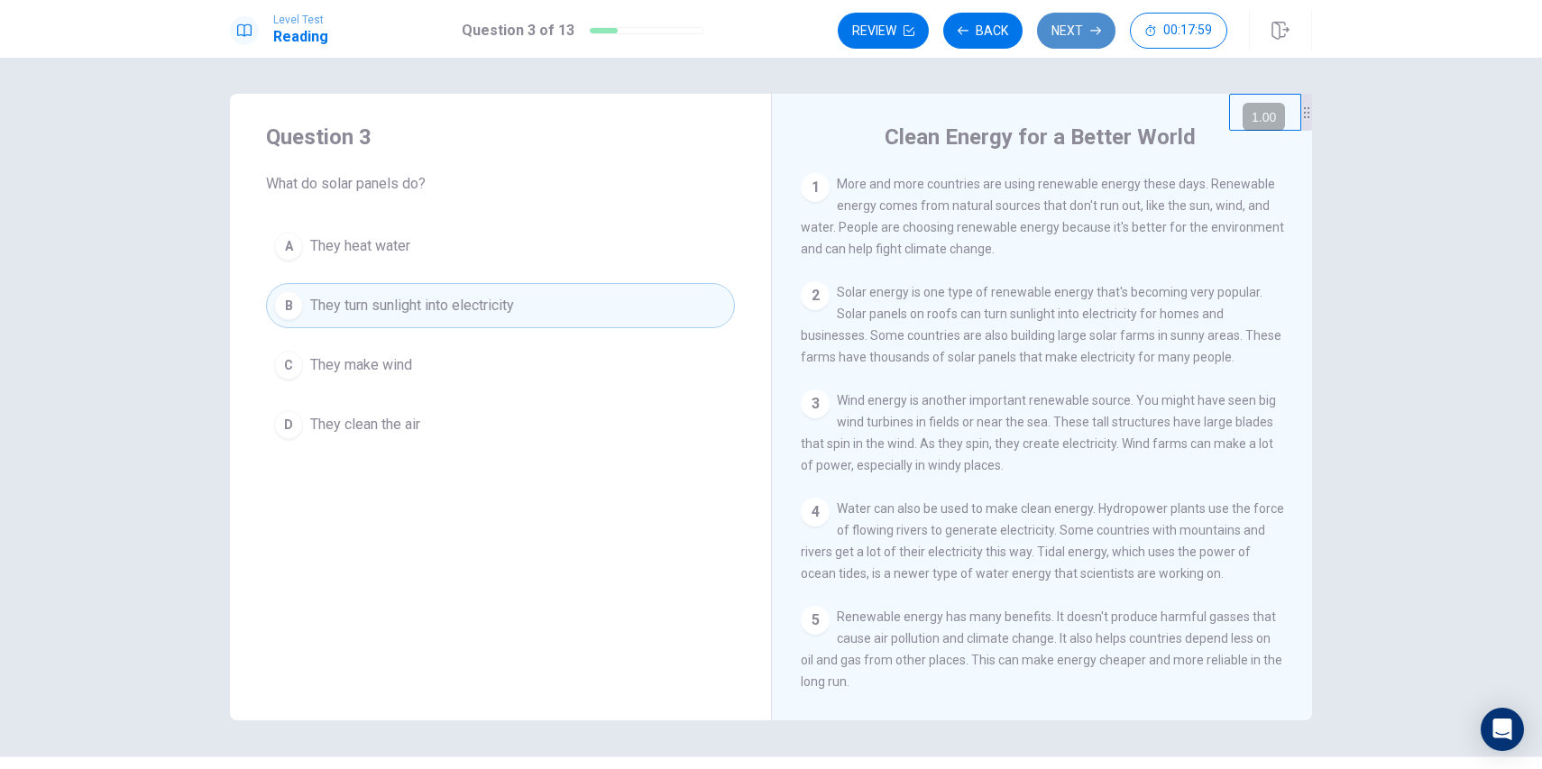
click at [1066, 29] on button "Next" at bounding box center [1076, 31] width 78 height 36
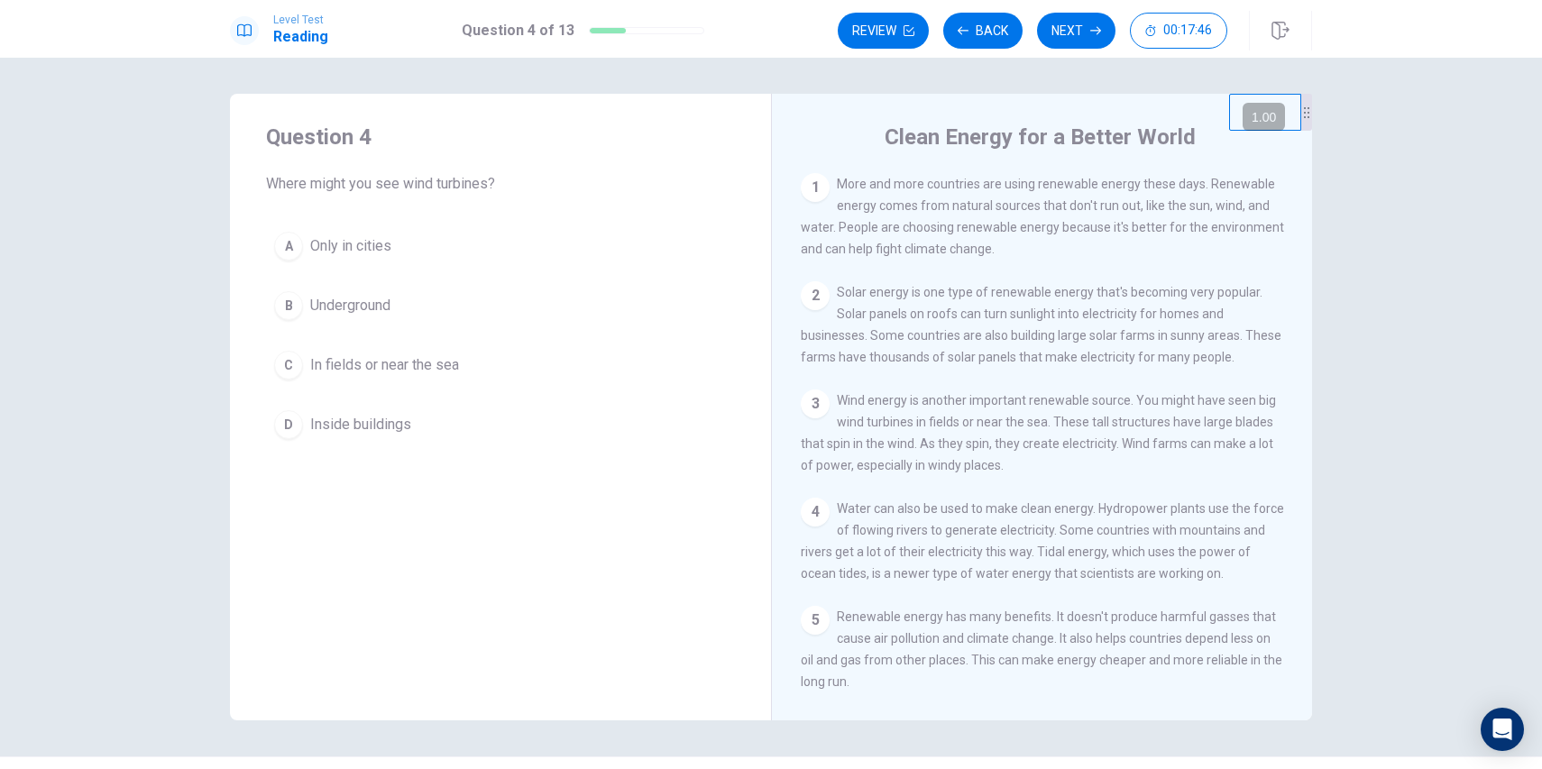
click at [310, 370] on span "In fields or near the sea" at bounding box center [384, 365] width 149 height 22
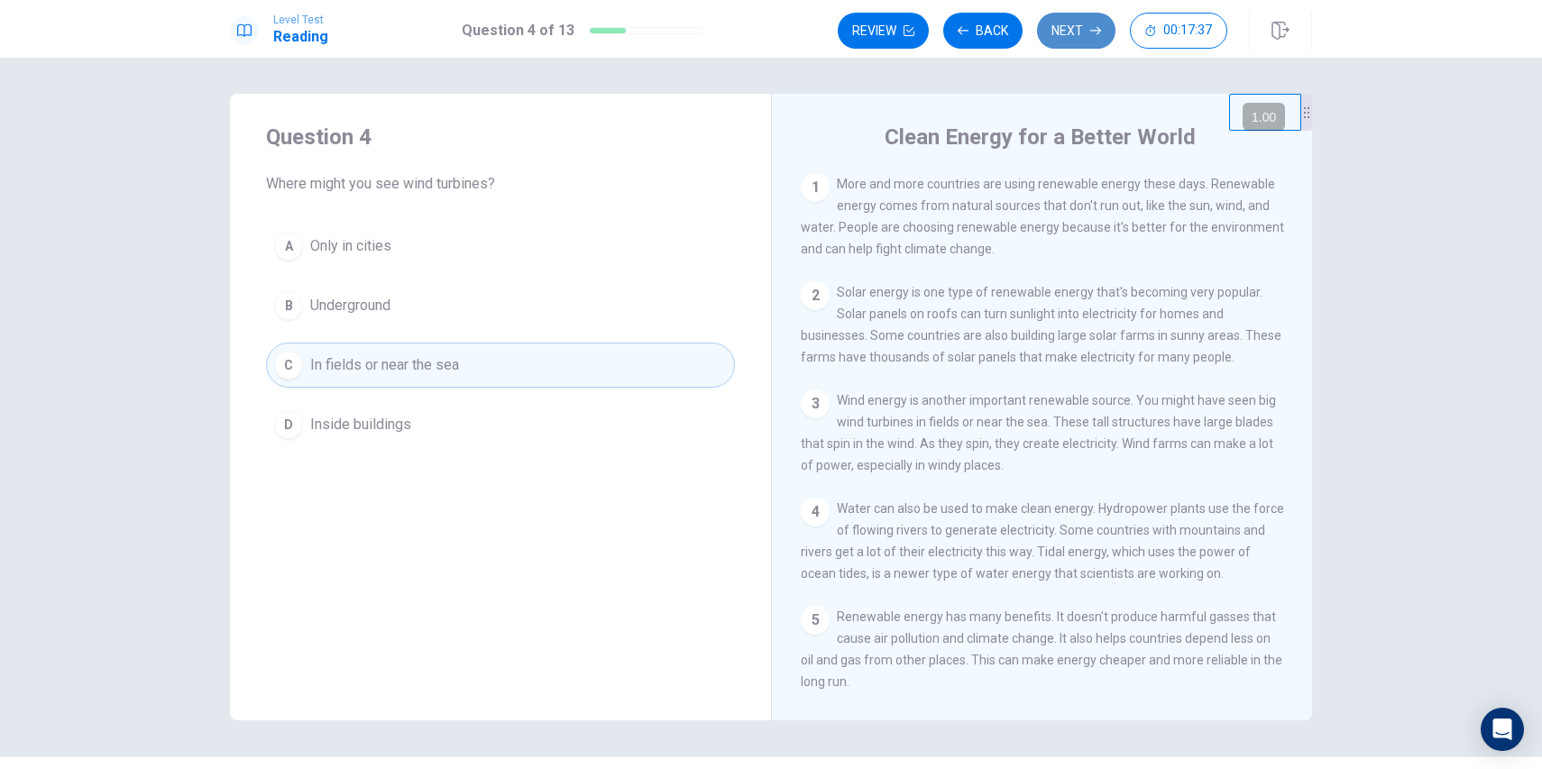
click at [1086, 32] on button "Next" at bounding box center [1076, 31] width 78 height 36
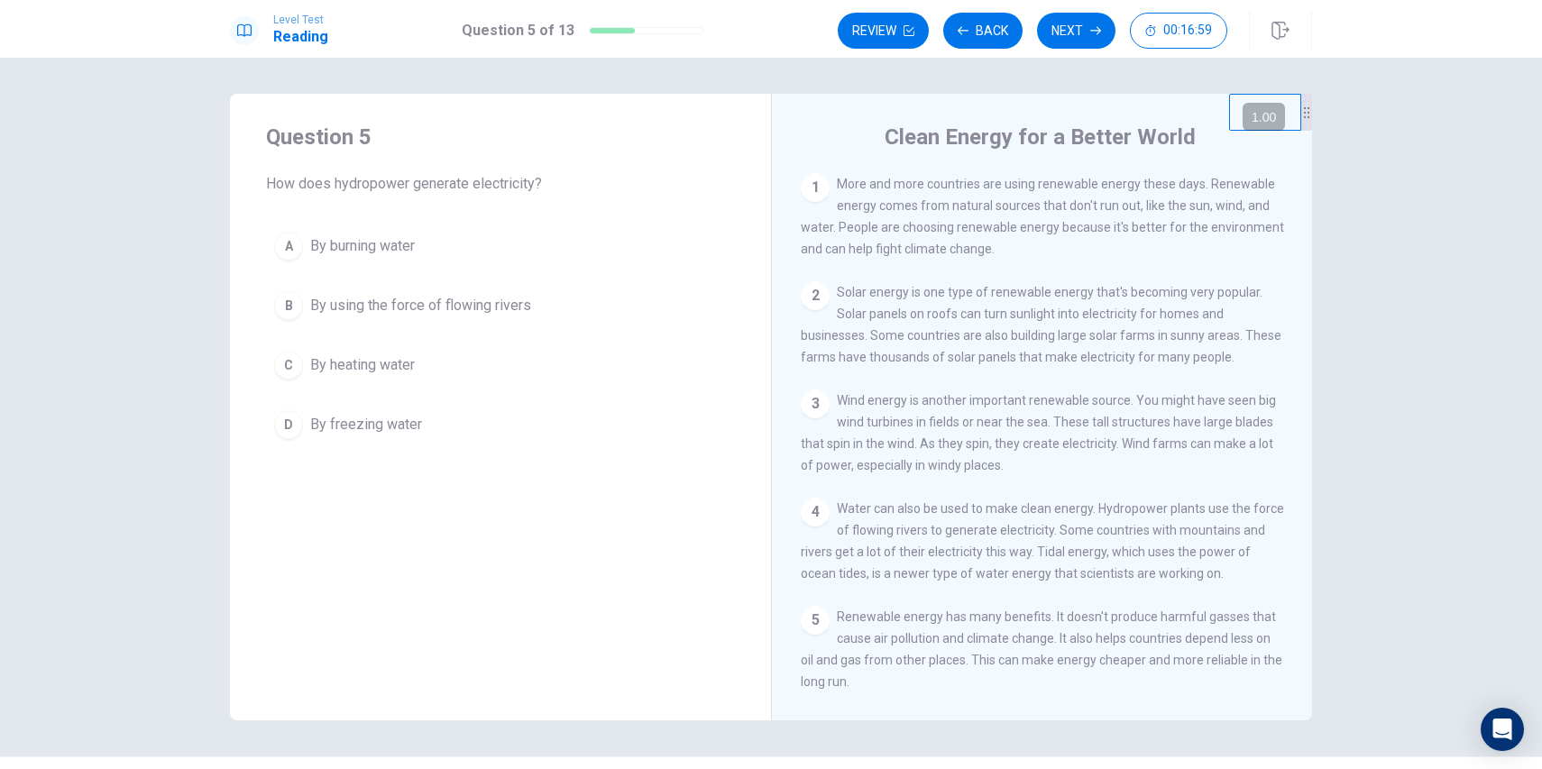
click at [323, 310] on span "By using the force of flowing rivers" at bounding box center [420, 306] width 221 height 22
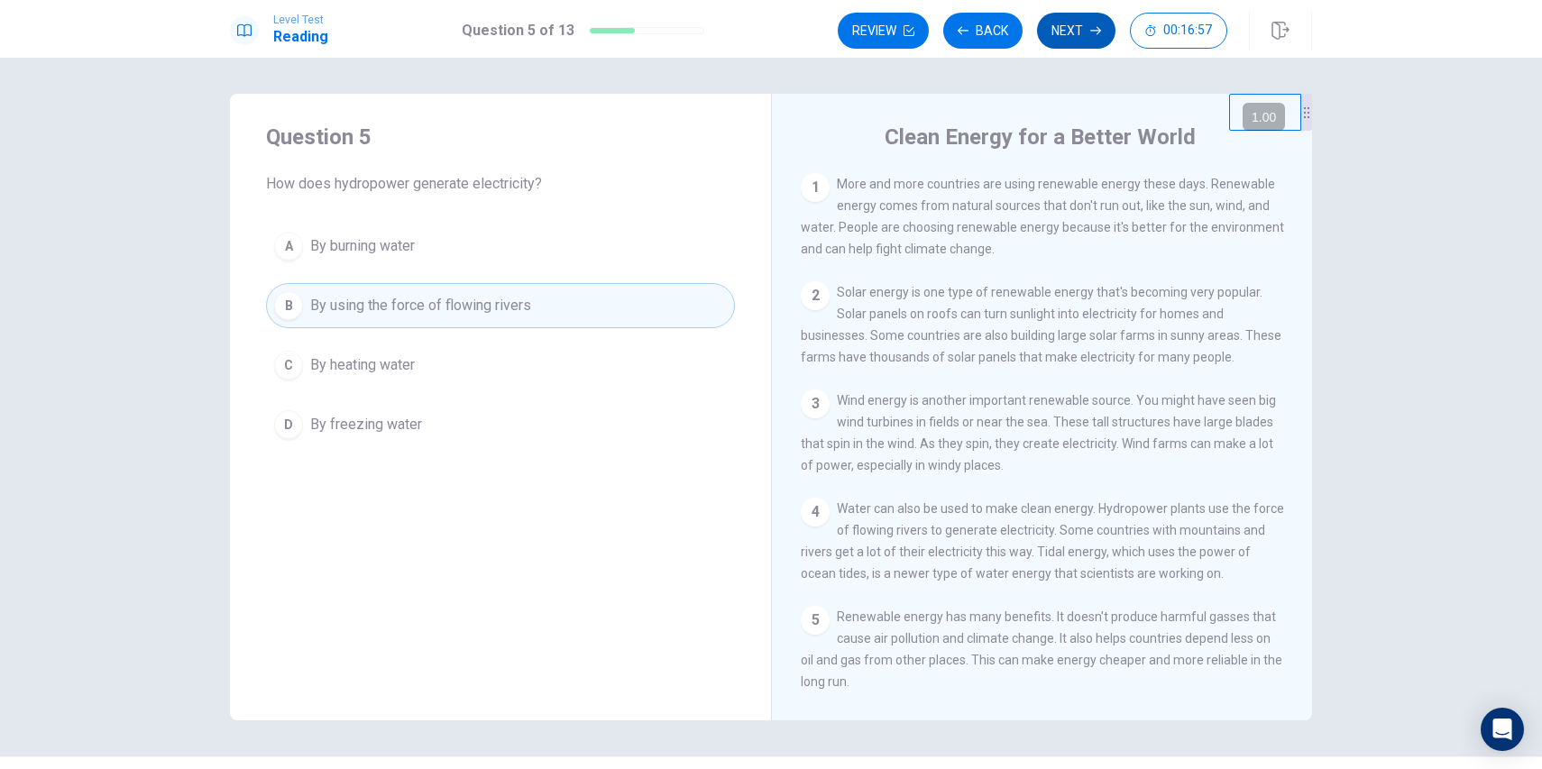
click at [1075, 29] on button "Next" at bounding box center [1076, 31] width 78 height 36
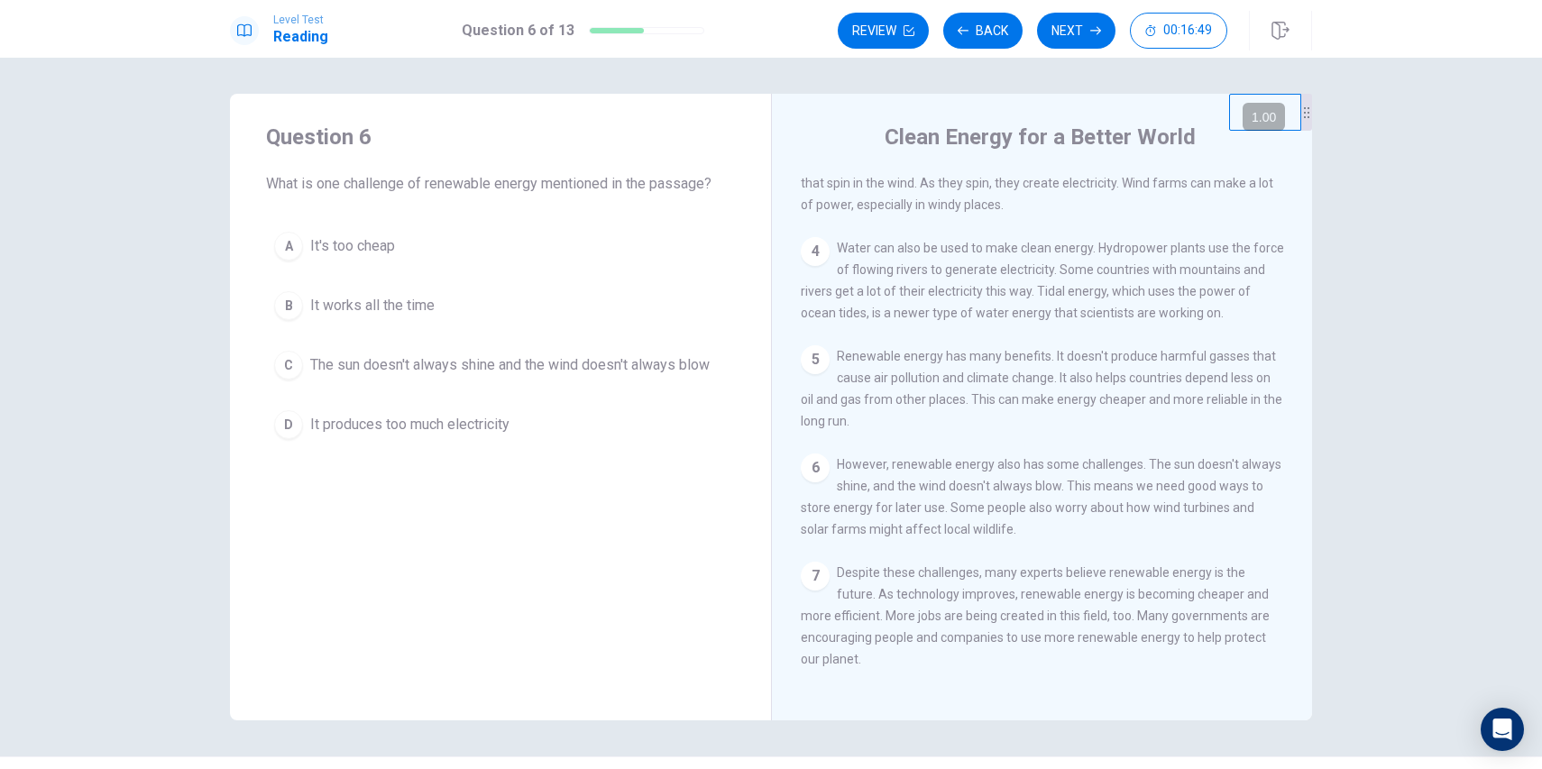
scroll to position [287, 0]
click at [656, 367] on span "The sun doesn't always shine and the wind doesn't always blow" at bounding box center [509, 365] width 399 height 22
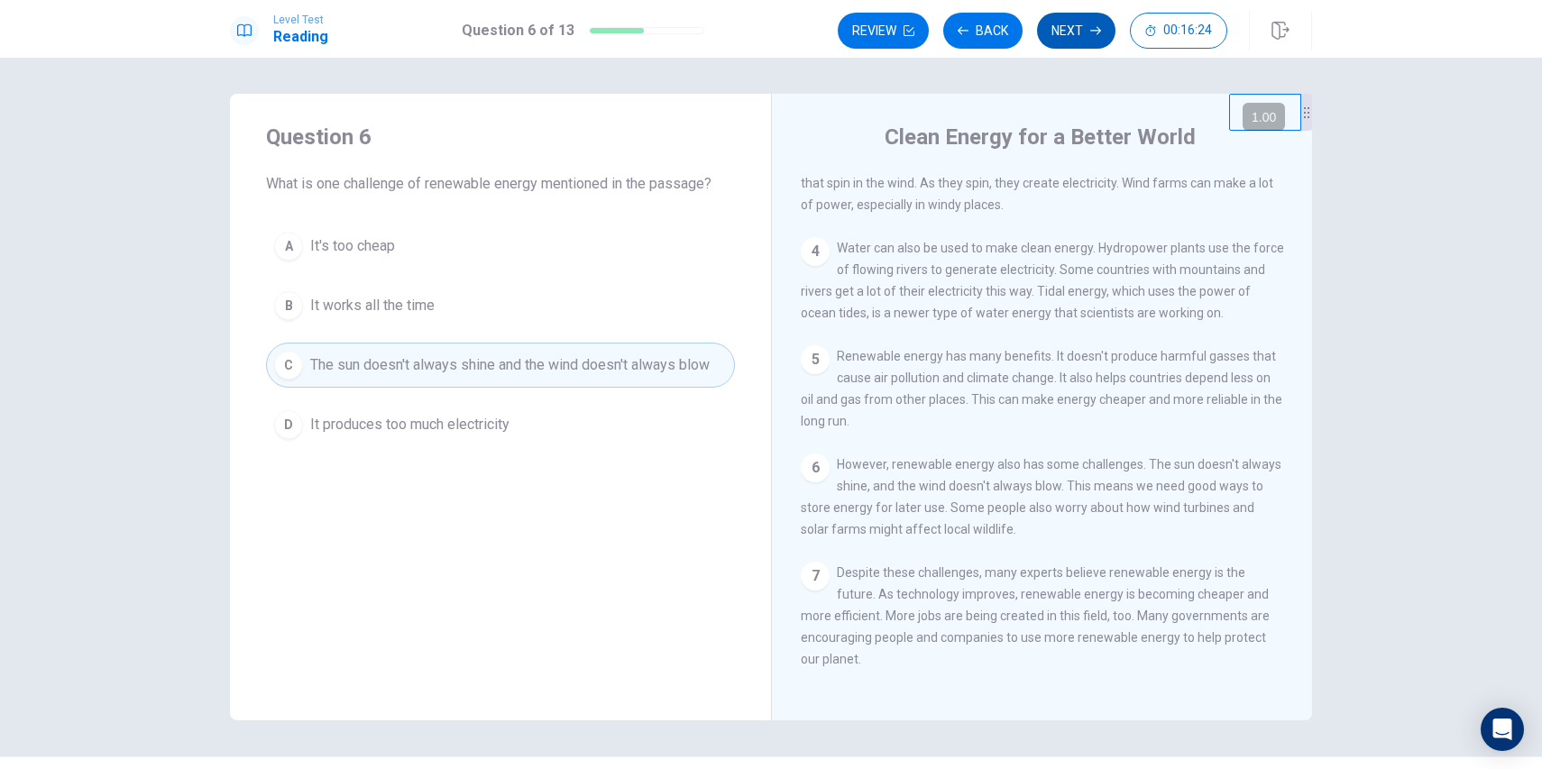
click at [1067, 25] on button "Next" at bounding box center [1076, 31] width 78 height 36
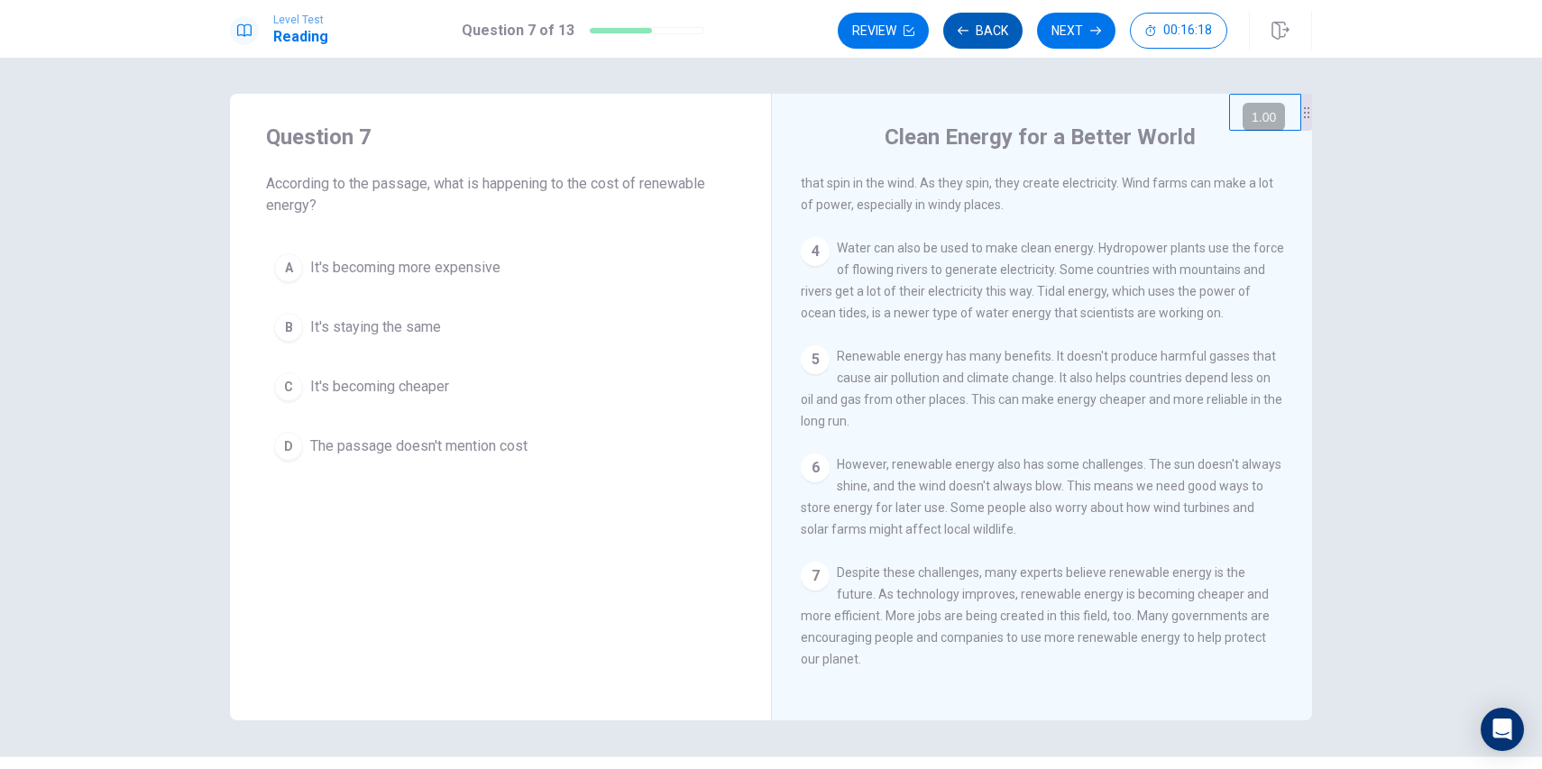
click at [984, 29] on button "Back" at bounding box center [982, 31] width 79 height 36
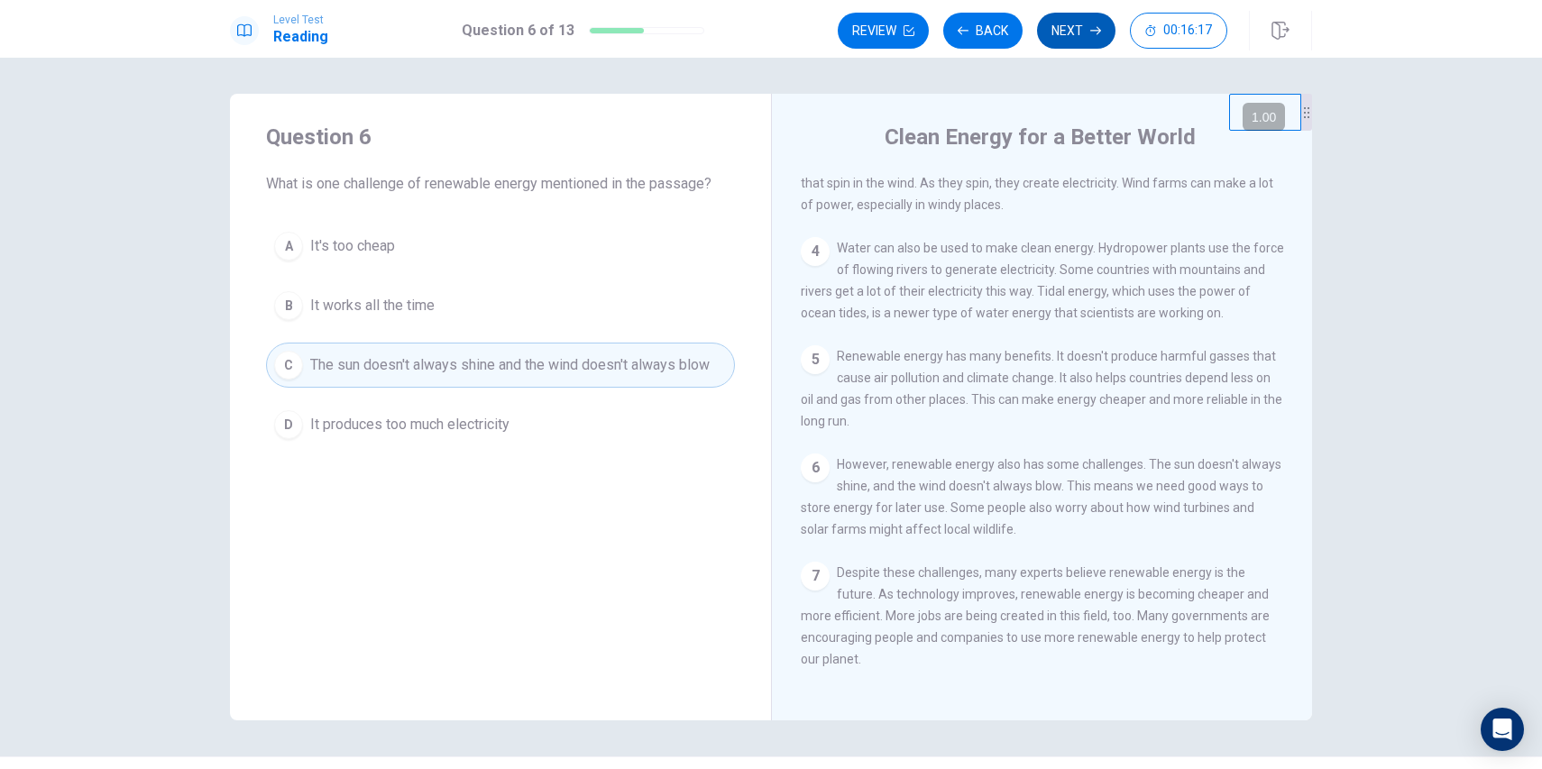
click at [1062, 26] on button "Next" at bounding box center [1076, 31] width 78 height 36
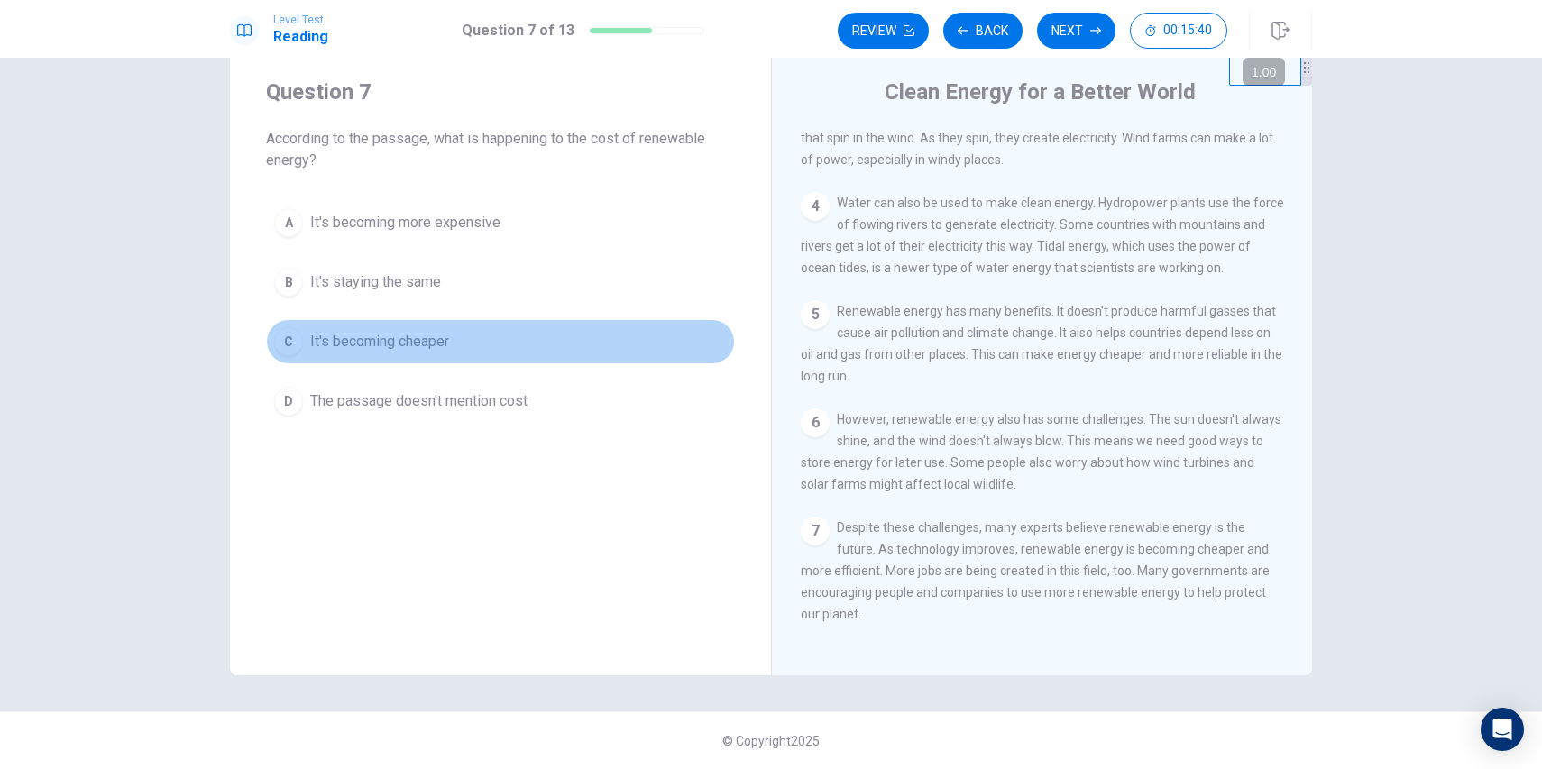
click at [402, 345] on span "It's becoming cheaper" at bounding box center [379, 342] width 139 height 22
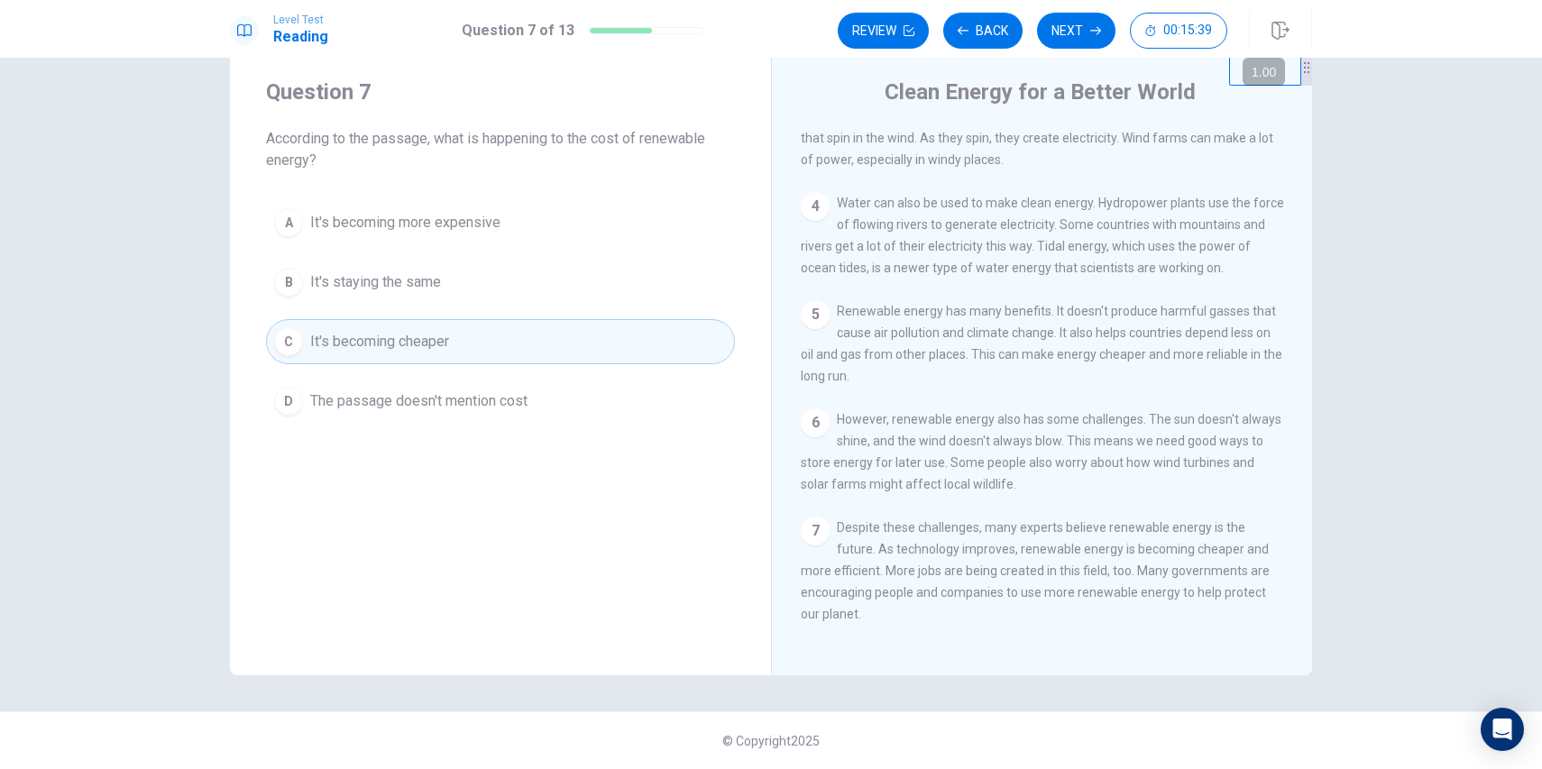
scroll to position [283, 0]
click at [1076, 30] on button "Next" at bounding box center [1076, 31] width 78 height 36
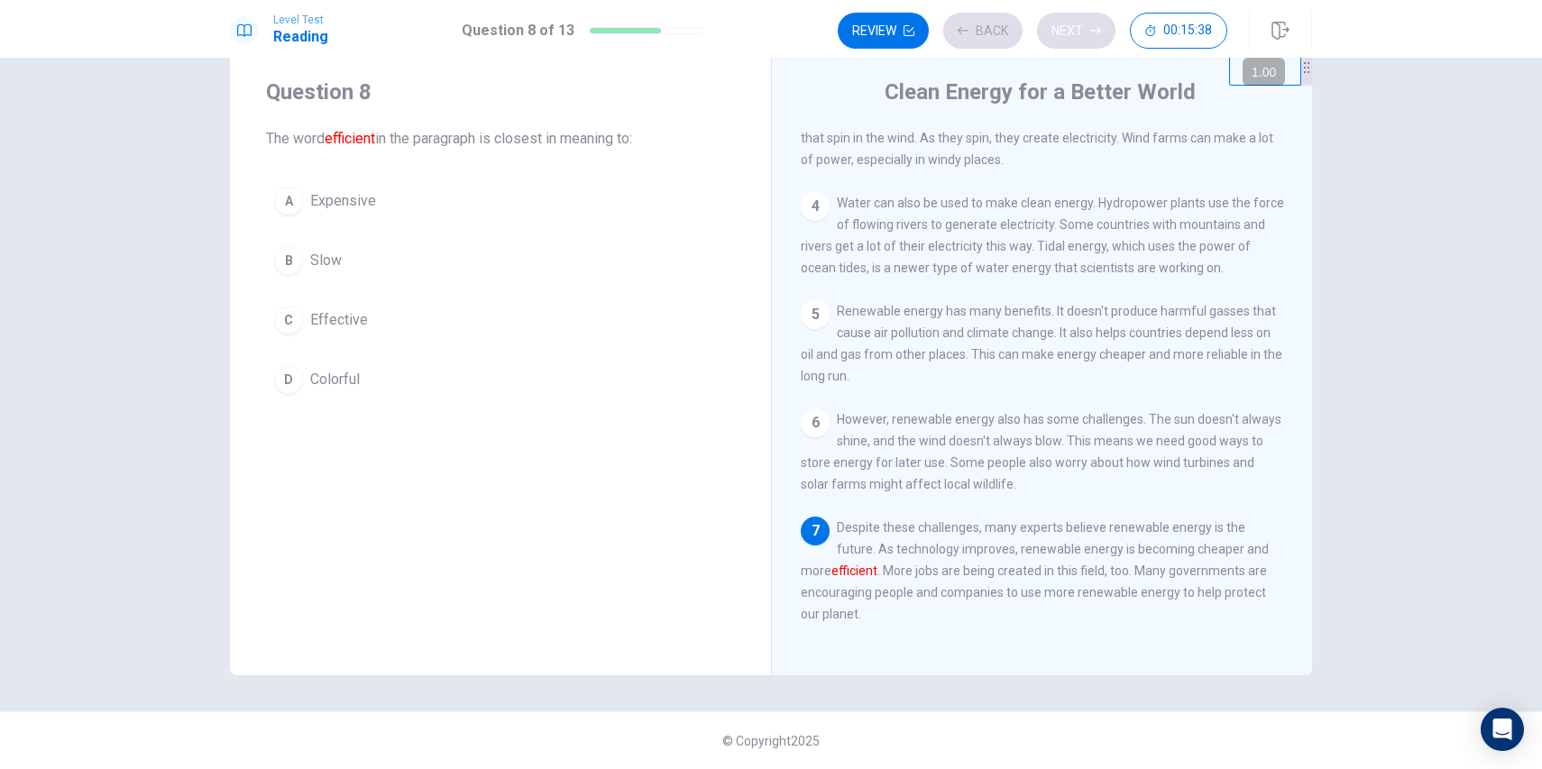
scroll to position [287, 0]
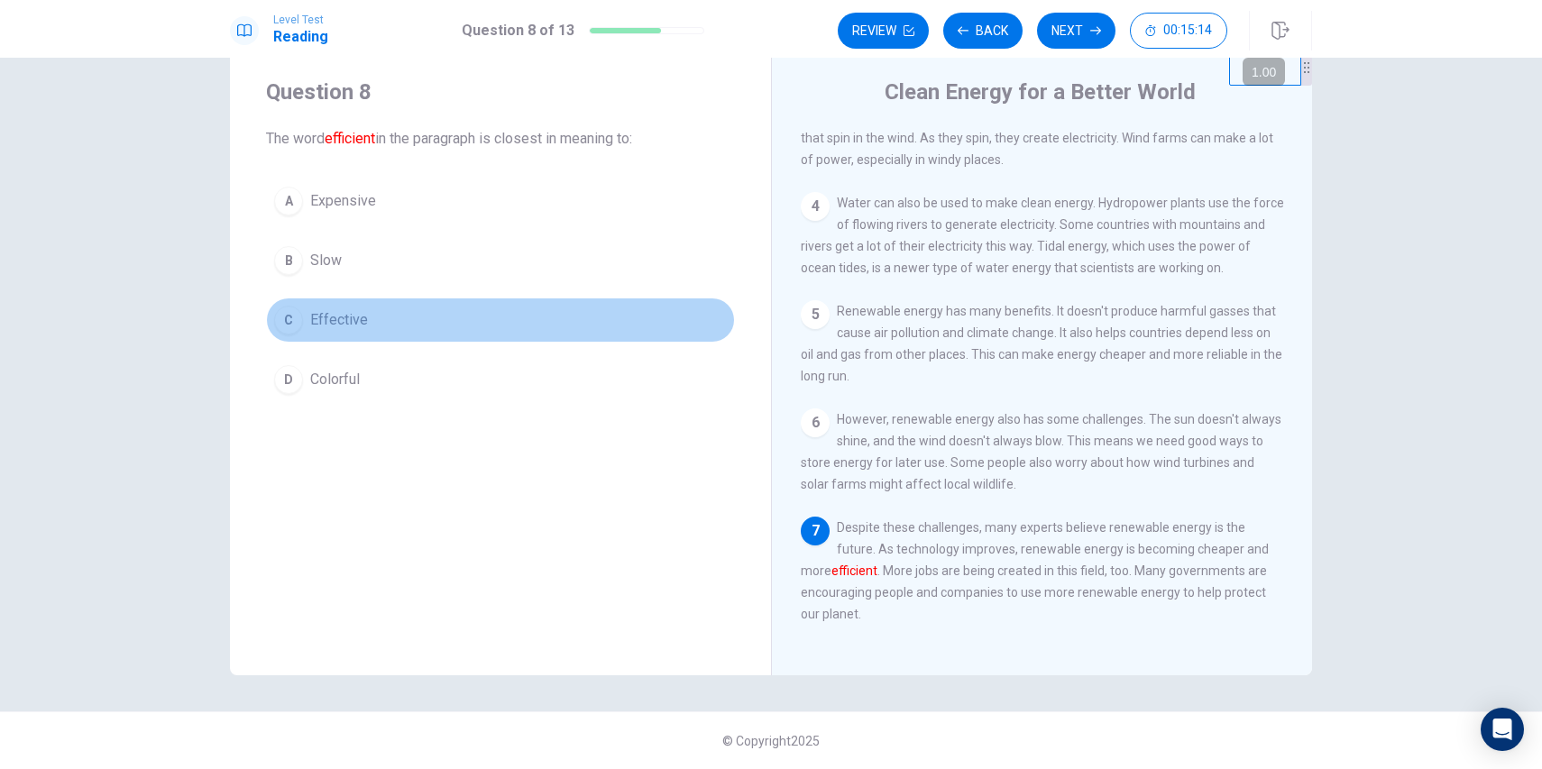
click at [345, 322] on span "Effective" at bounding box center [339, 320] width 58 height 22
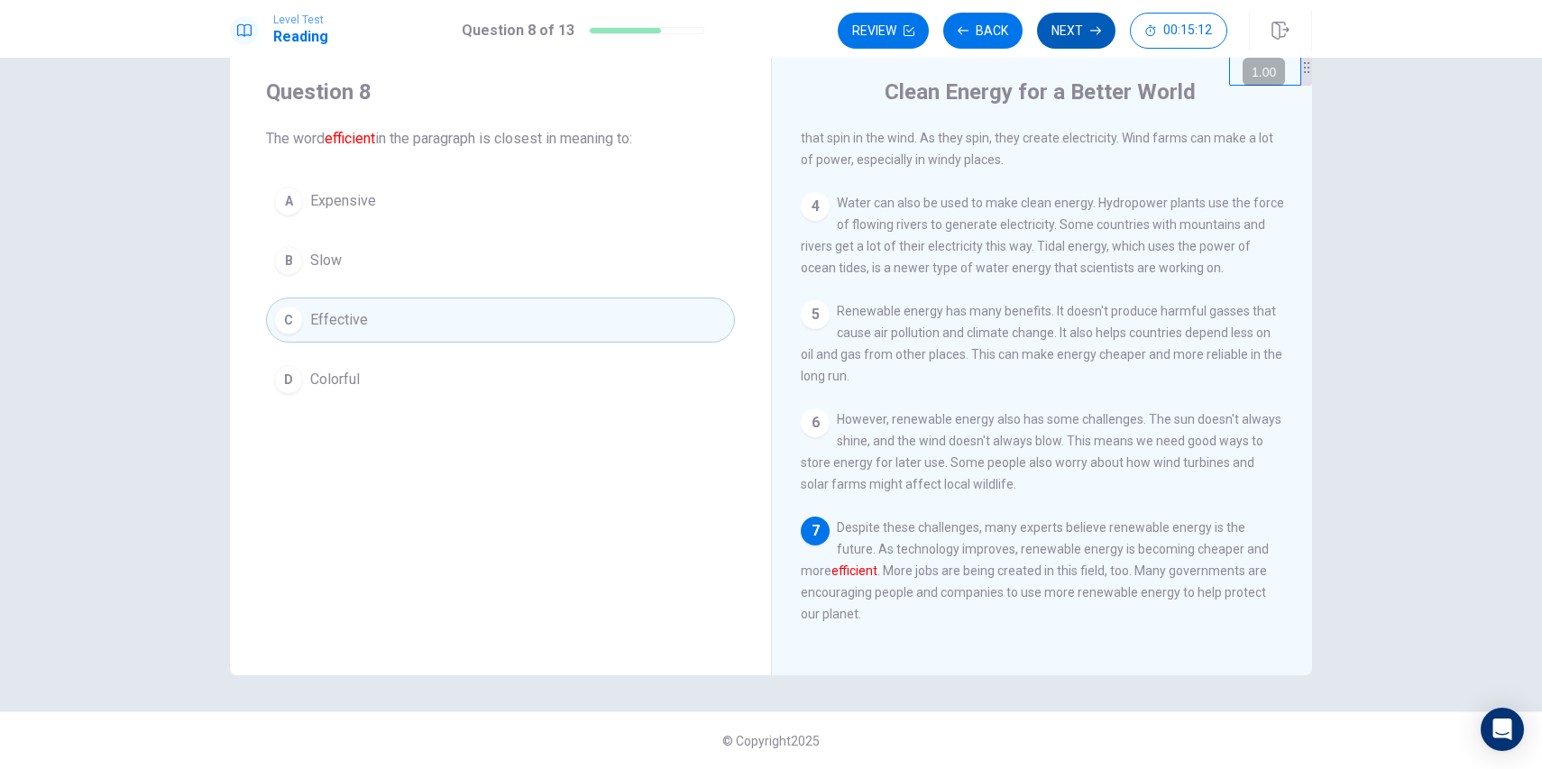
click at [1087, 33] on button "Next" at bounding box center [1076, 31] width 78 height 36
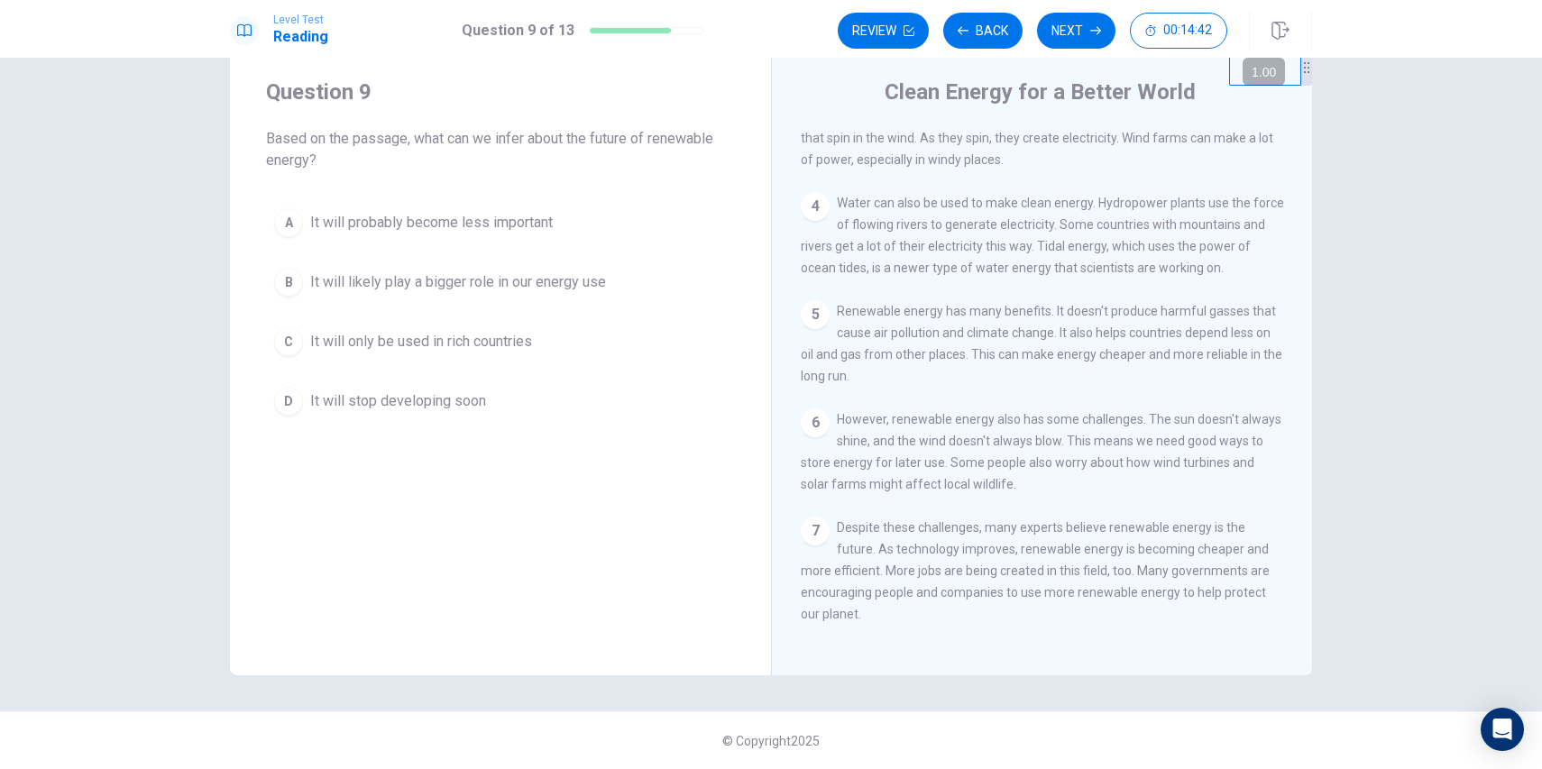
click at [322, 373] on div "A It will probably become less important B It will likely play a bigger role in…" at bounding box center [500, 312] width 469 height 224
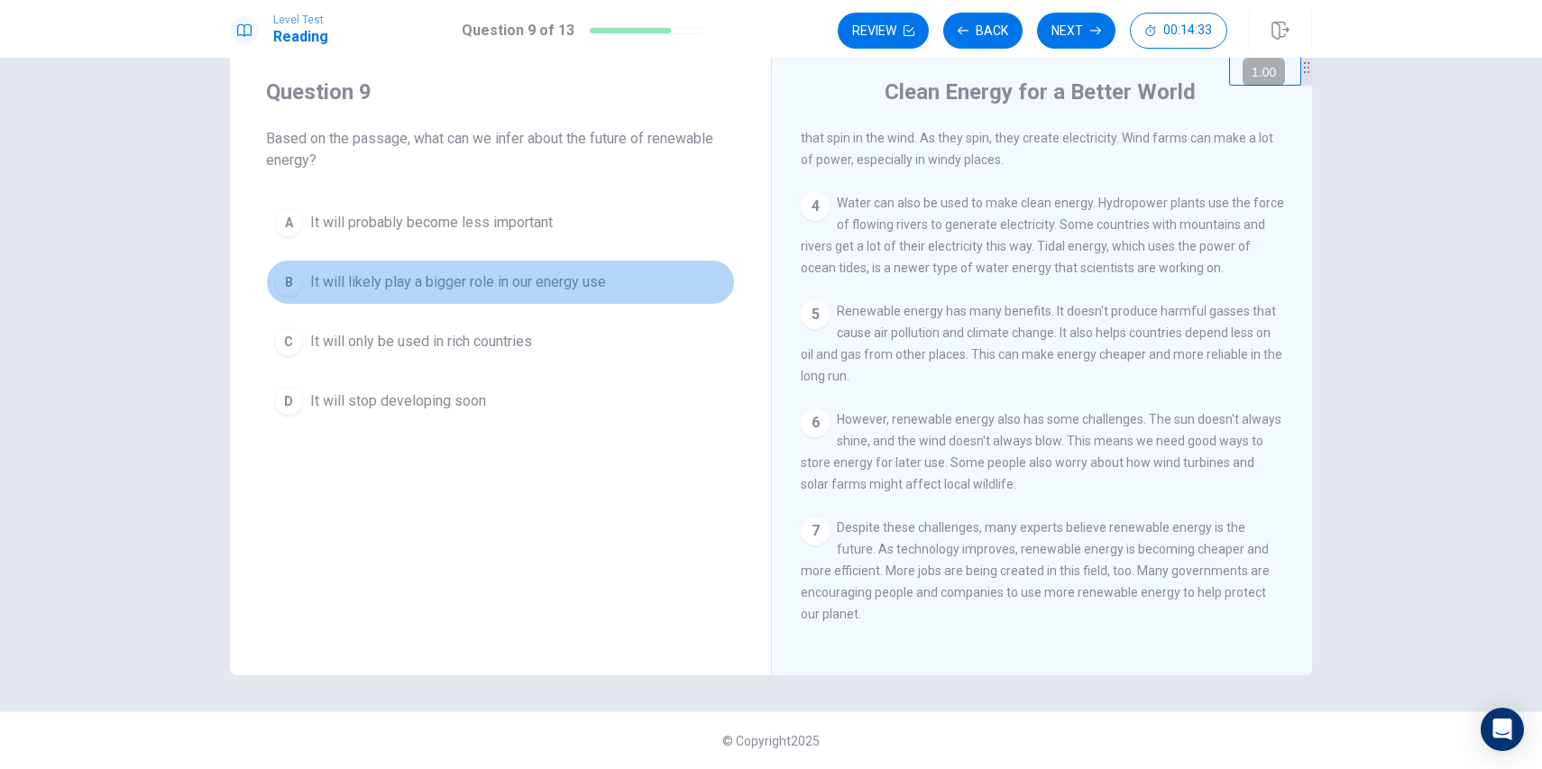
click at [392, 275] on span "It will likely play a bigger role in our energy use" at bounding box center [458, 282] width 296 height 22
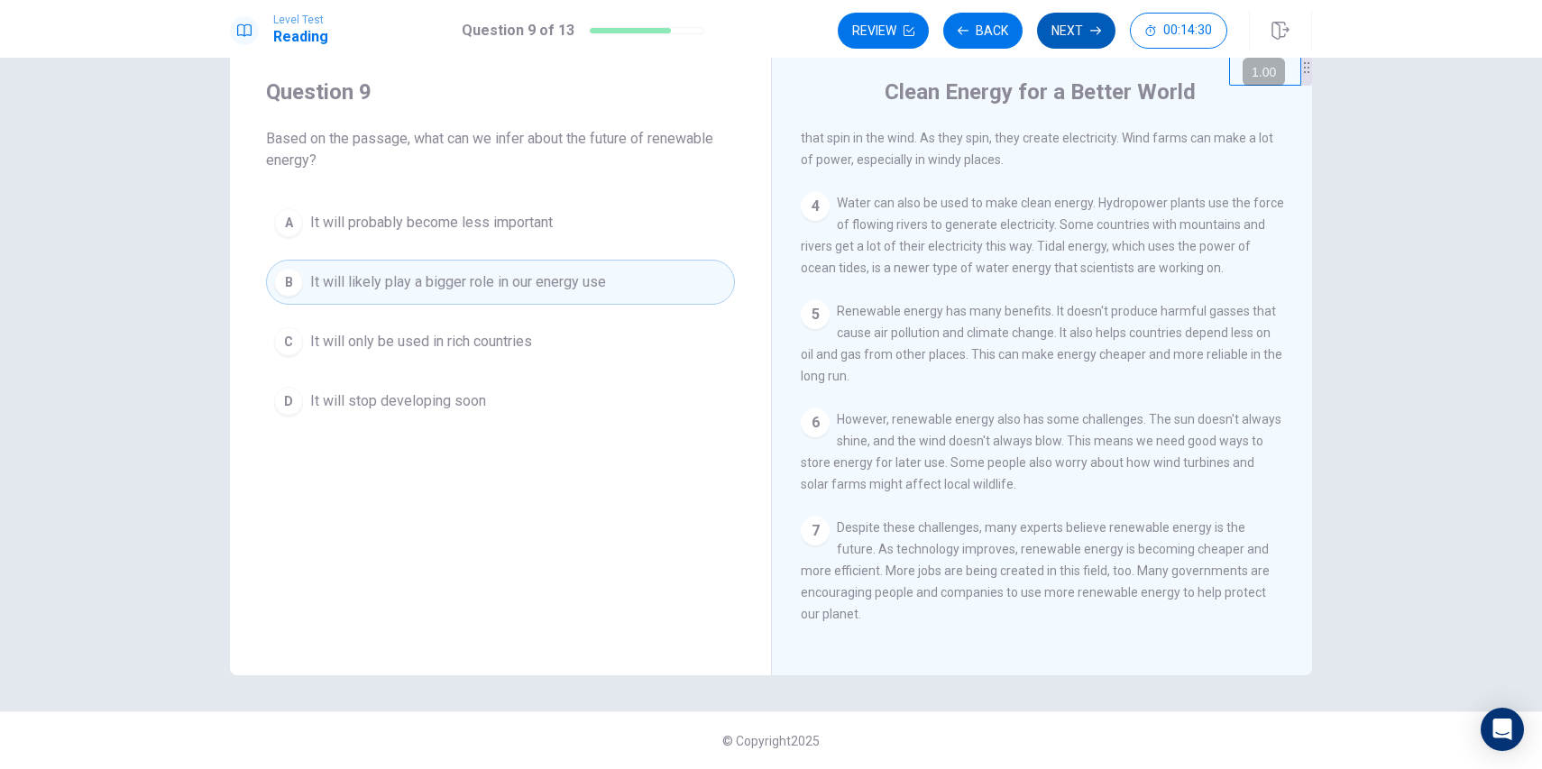
click at [1072, 30] on button "Next" at bounding box center [1076, 31] width 78 height 36
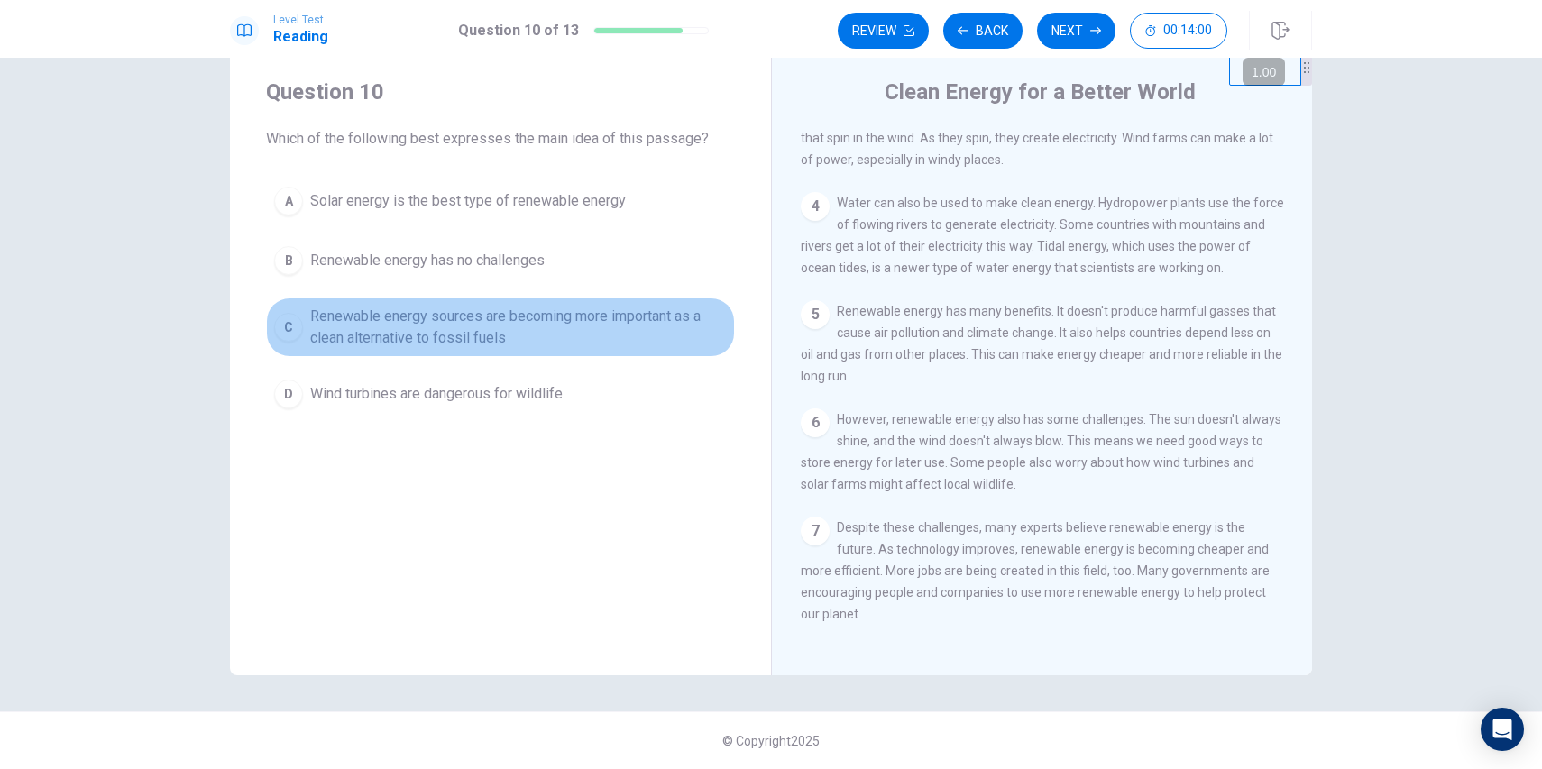
click at [494, 313] on span "Renewable energy sources are becoming more important as a clean alternative to …" at bounding box center [518, 327] width 417 height 43
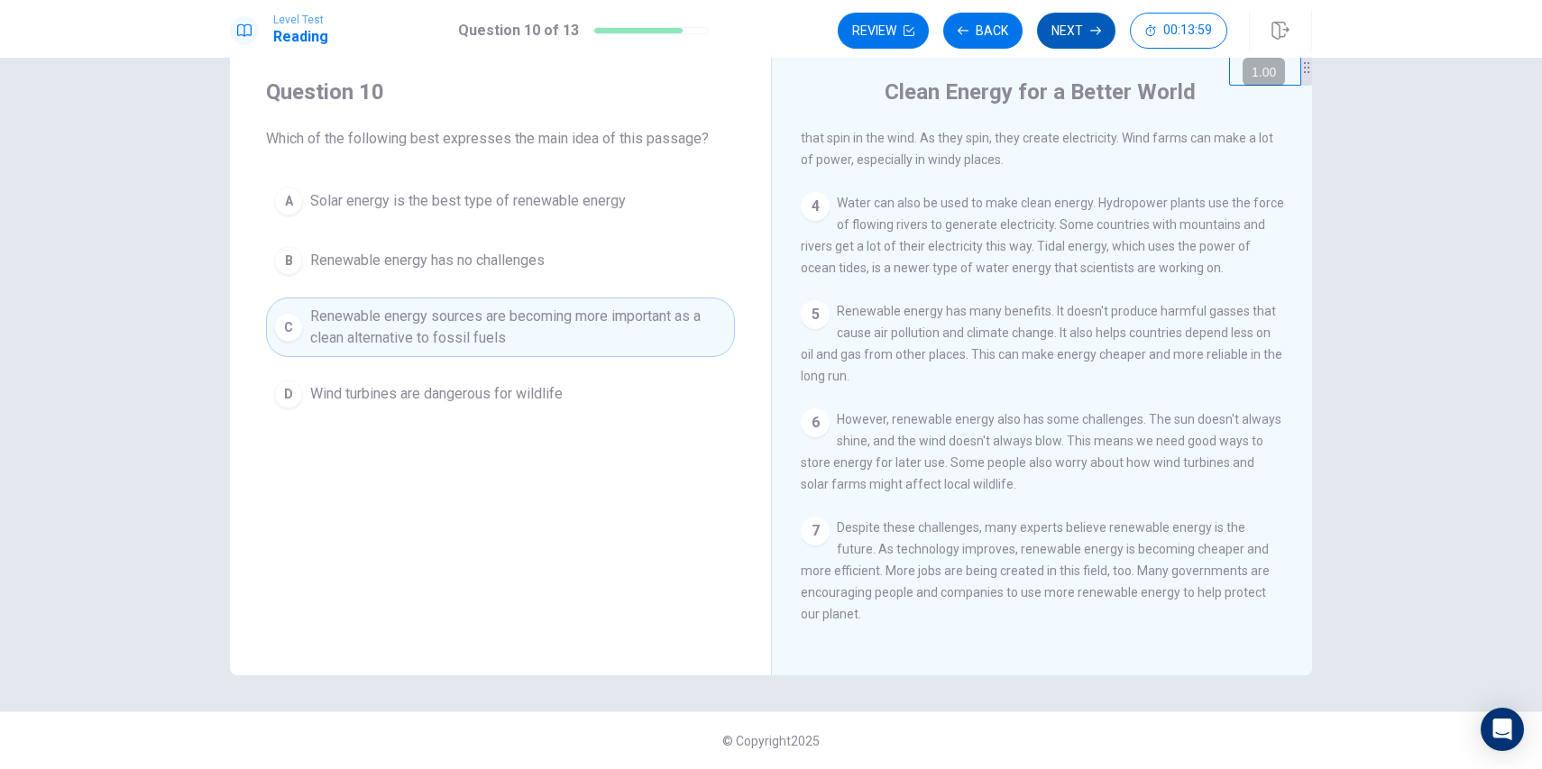
click at [1048, 41] on button "Next" at bounding box center [1076, 31] width 78 height 36
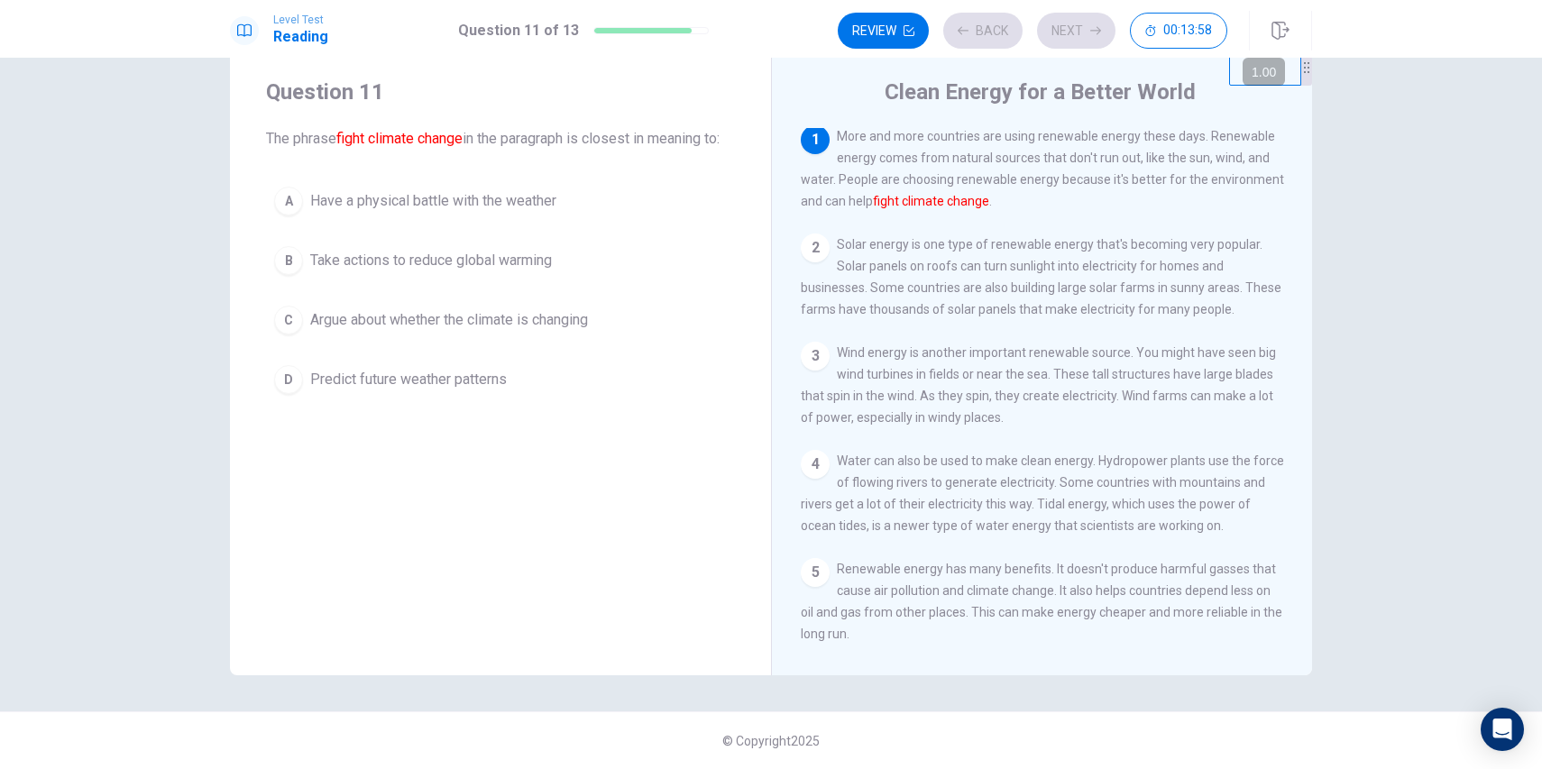
scroll to position [0, 0]
click at [394, 331] on span "Argue about whether the climate is changing" at bounding box center [449, 320] width 278 height 22
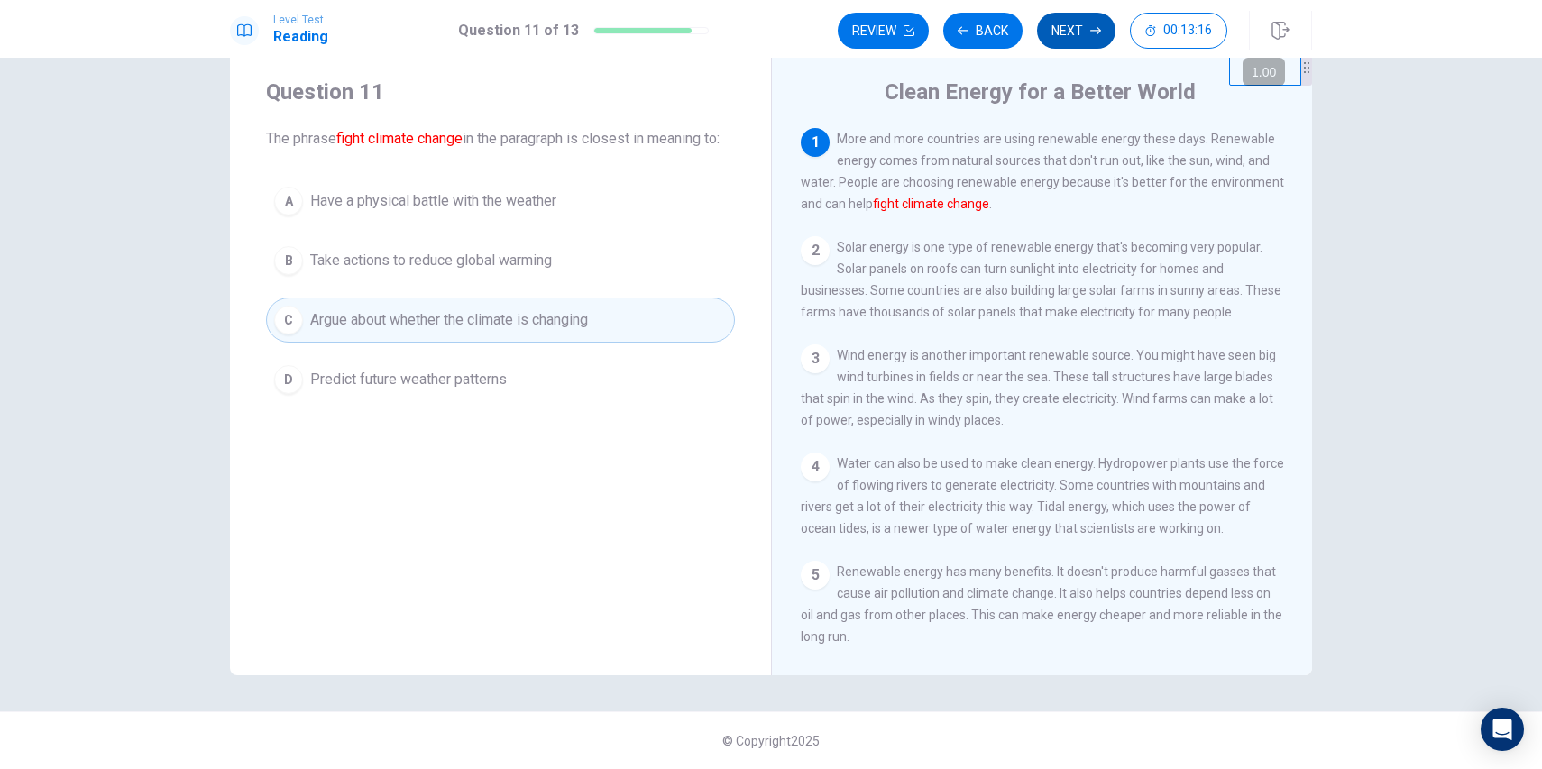
click at [1095, 35] on icon "button" at bounding box center [1095, 30] width 11 height 11
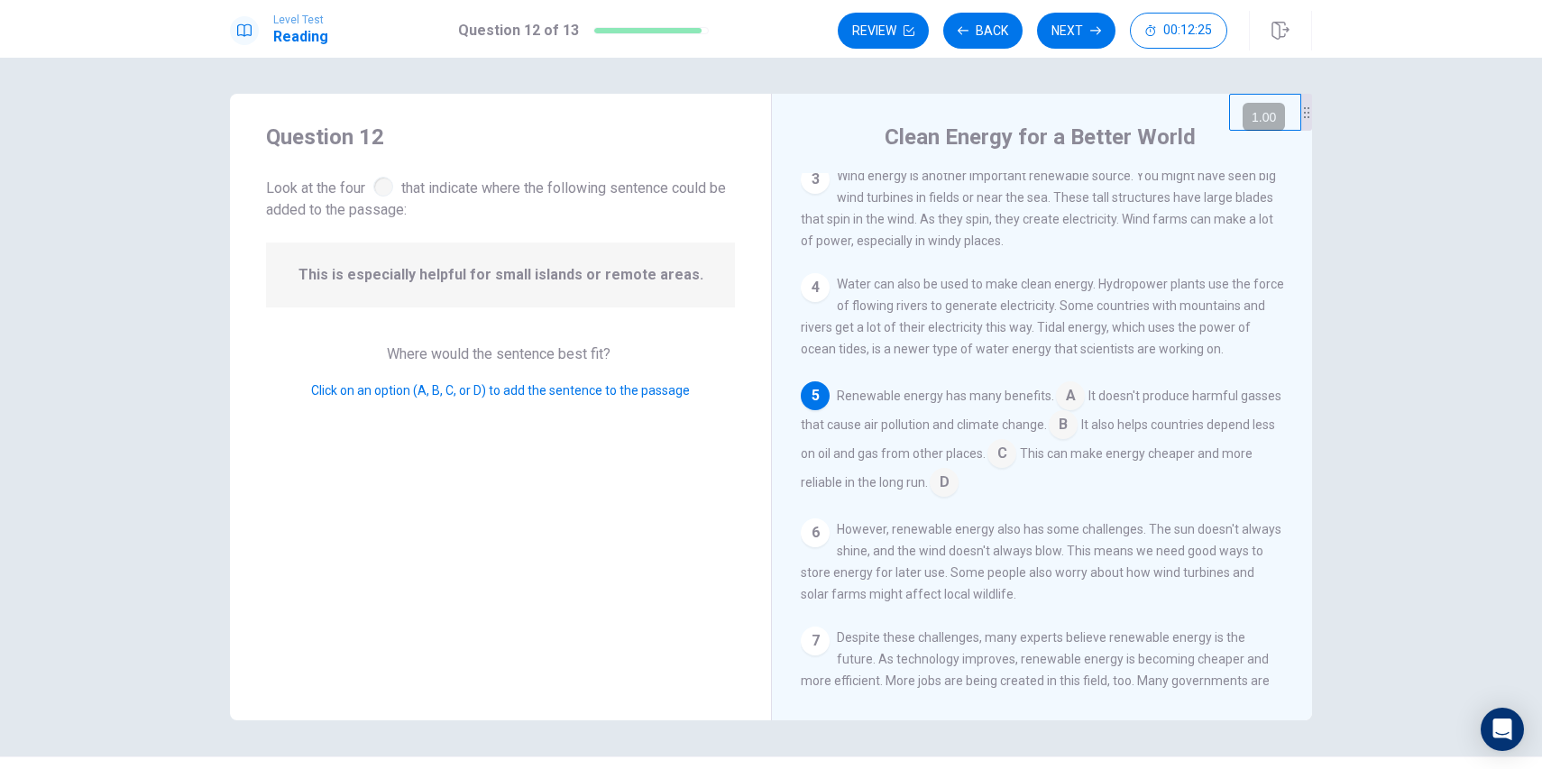
click at [1016, 469] on input at bounding box center [1001, 455] width 29 height 29
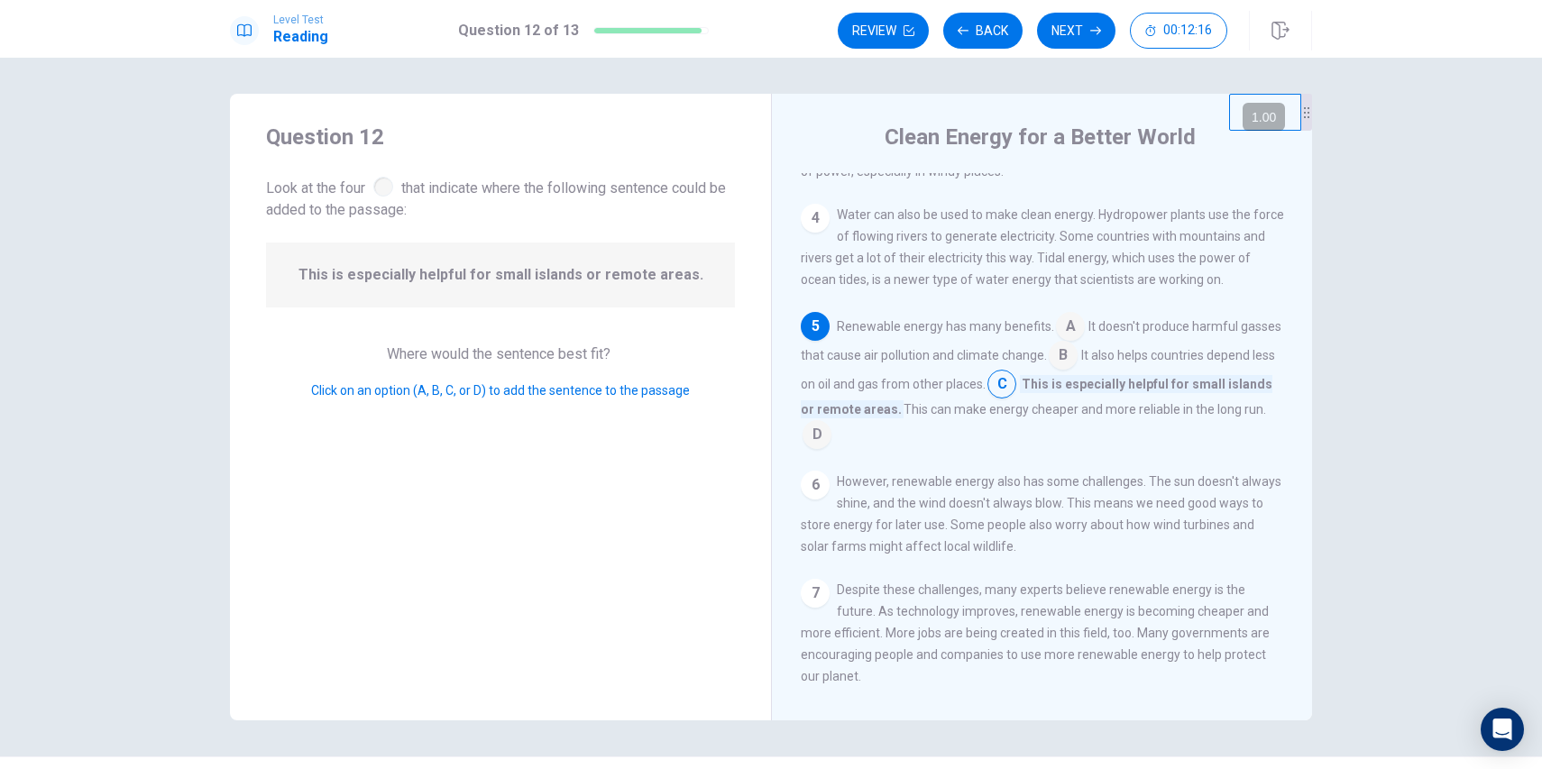
scroll to position [295, 0]
click at [1082, 39] on button "Next" at bounding box center [1076, 31] width 78 height 36
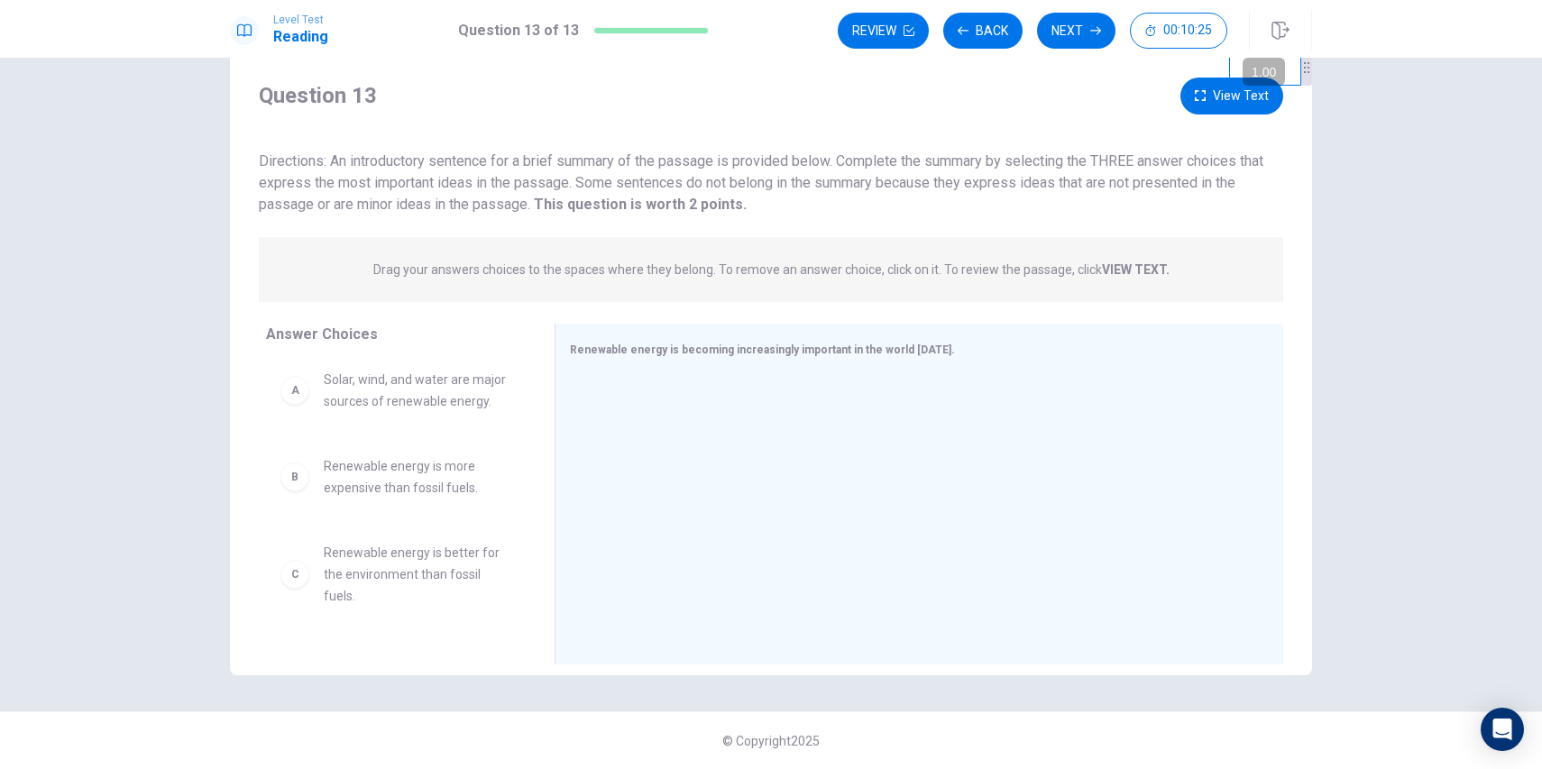
scroll to position [0, 0]
click at [389, 417] on span "Solar, wind, and water are major sources of renewable energy." at bounding box center [418, 395] width 188 height 43
click at [461, 398] on span "Solar, wind, and water are major sources of renewable energy." at bounding box center [418, 395] width 188 height 43
drag, startPoint x: 355, startPoint y: 402, endPoint x: 713, endPoint y: 411, distance: 358.0
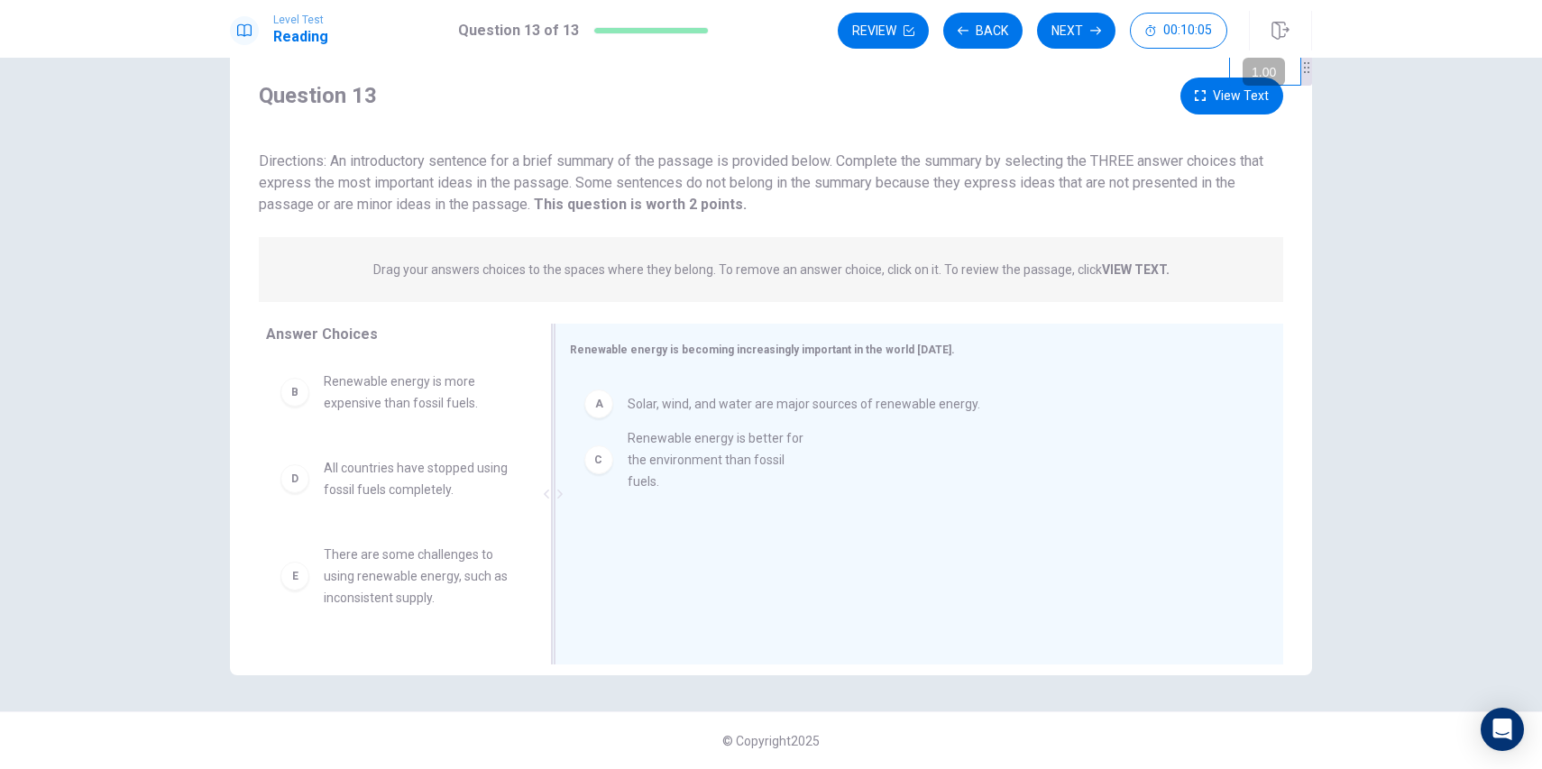
drag, startPoint x: 371, startPoint y: 486, endPoint x: 698, endPoint y: 457, distance: 328.5
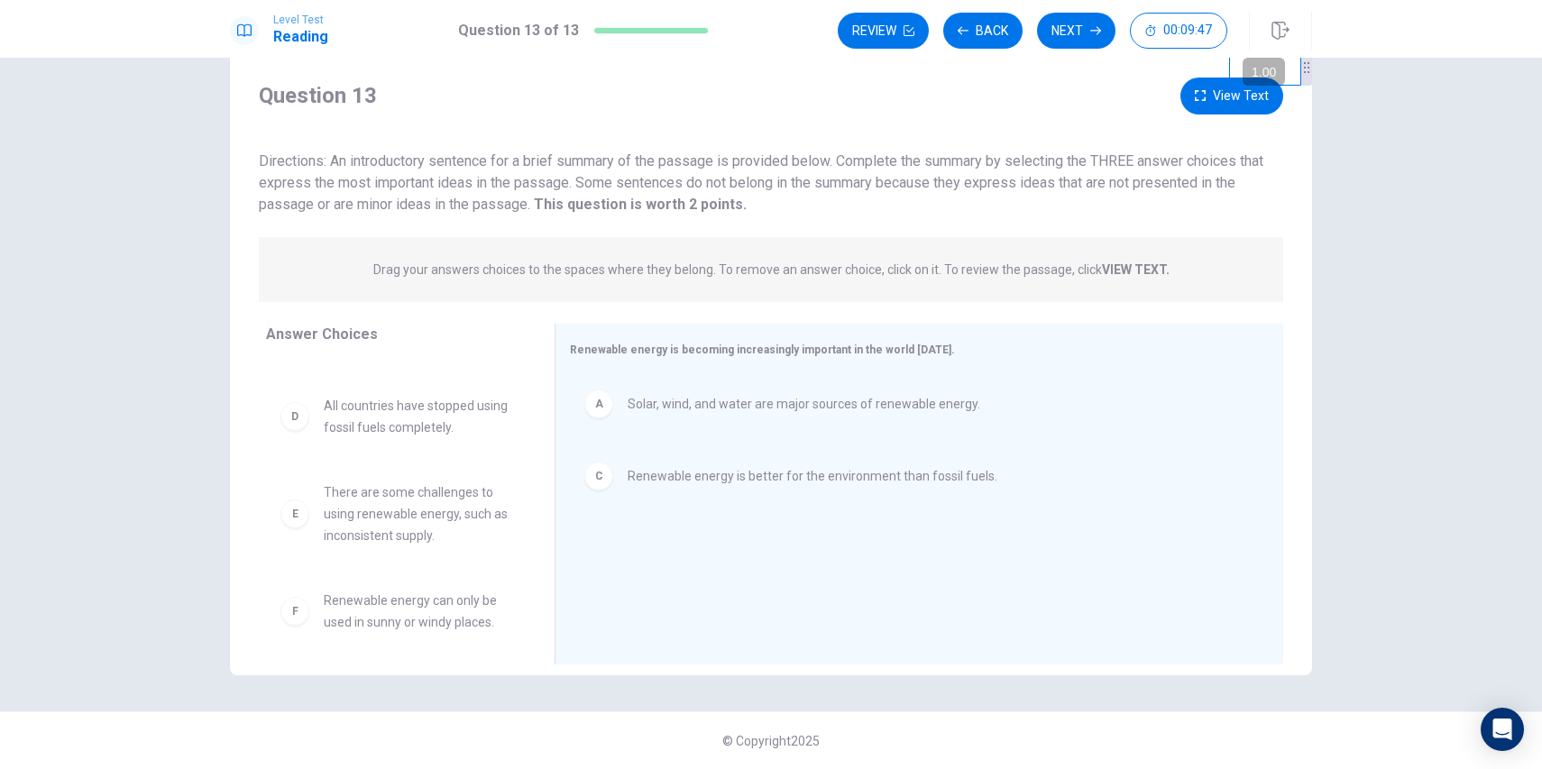
scroll to position [76, 0]
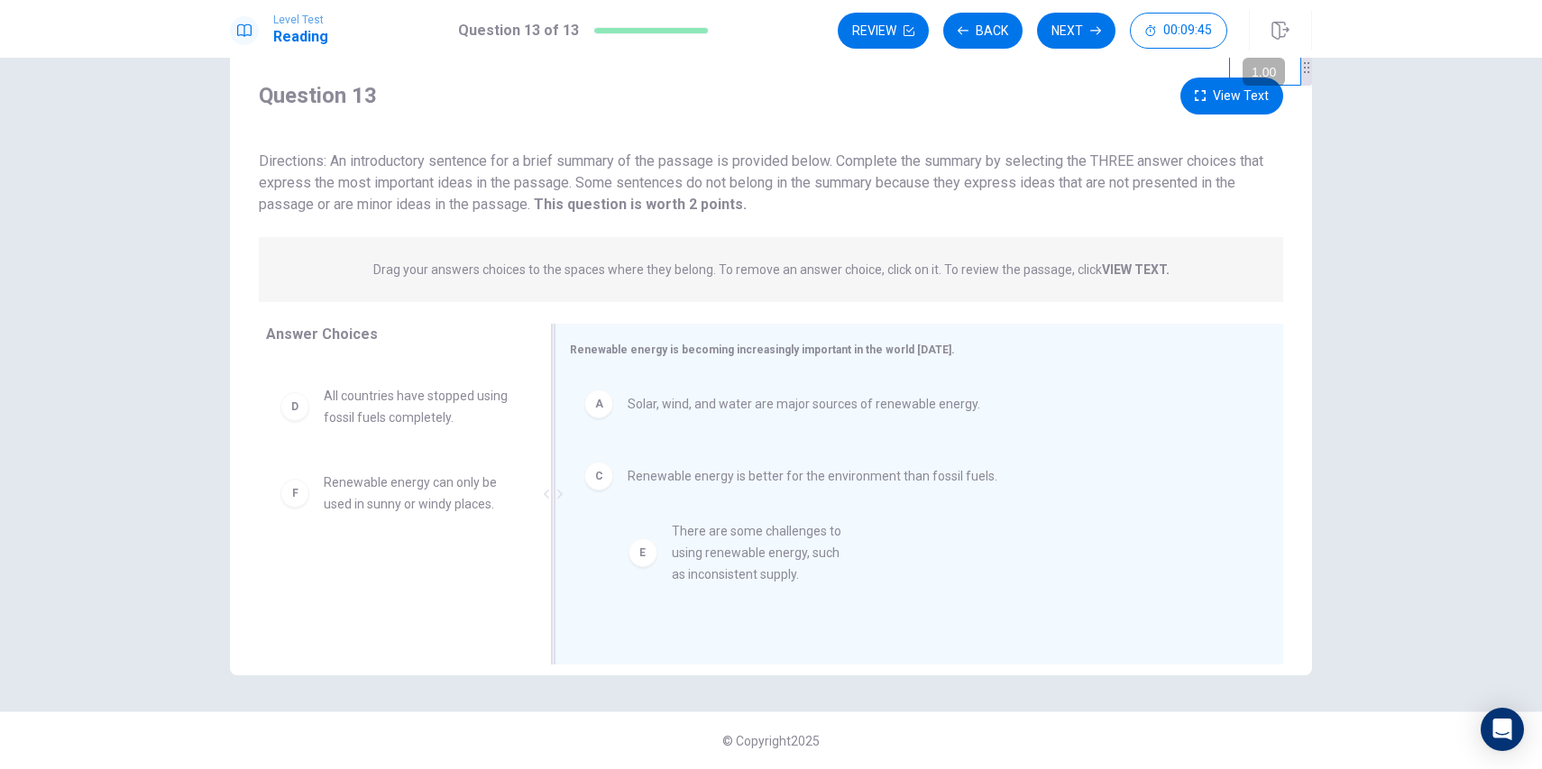
drag, startPoint x: 389, startPoint y: 512, endPoint x: 759, endPoint y: 563, distance: 373.2
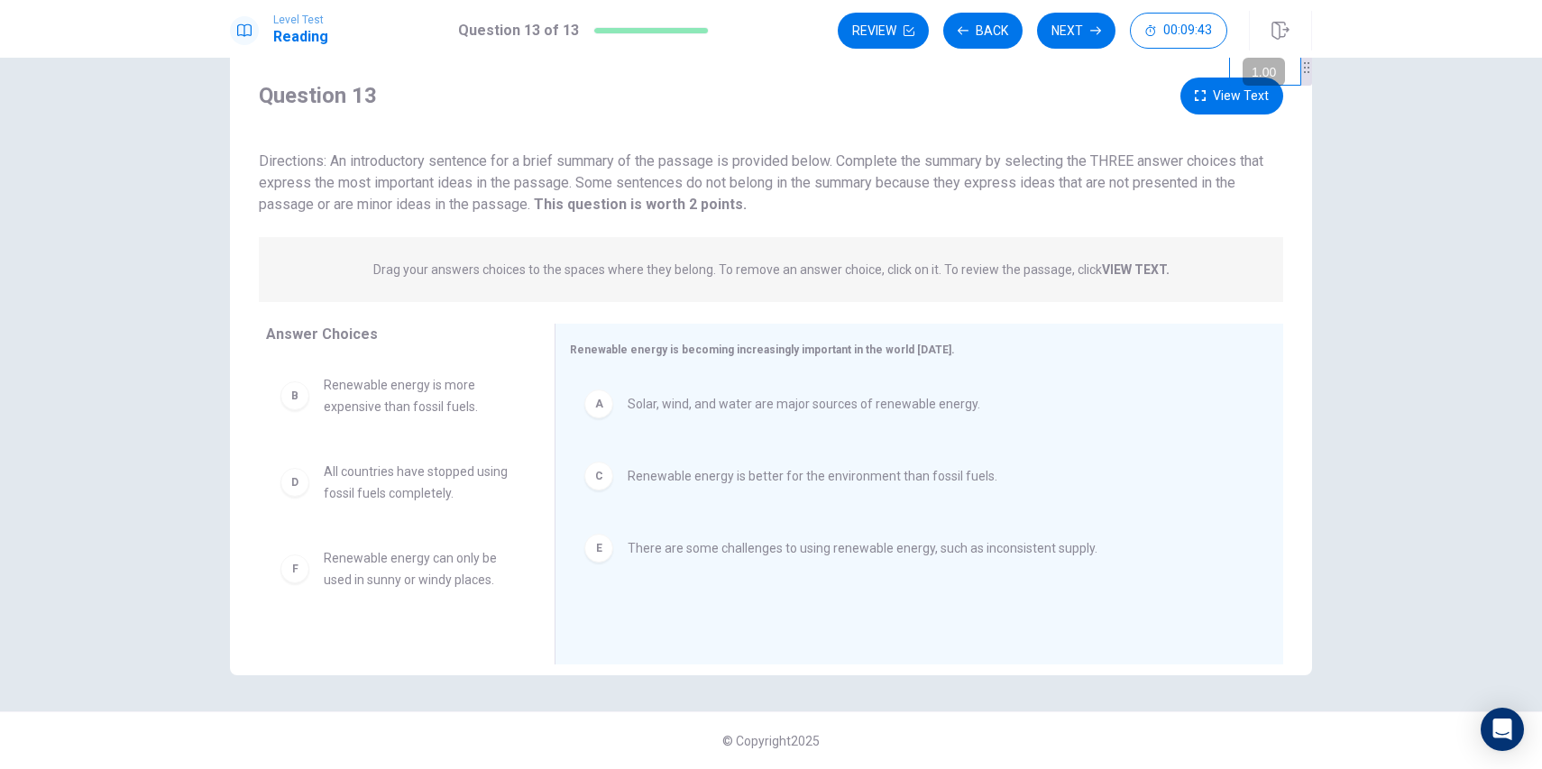
scroll to position [0, 0]
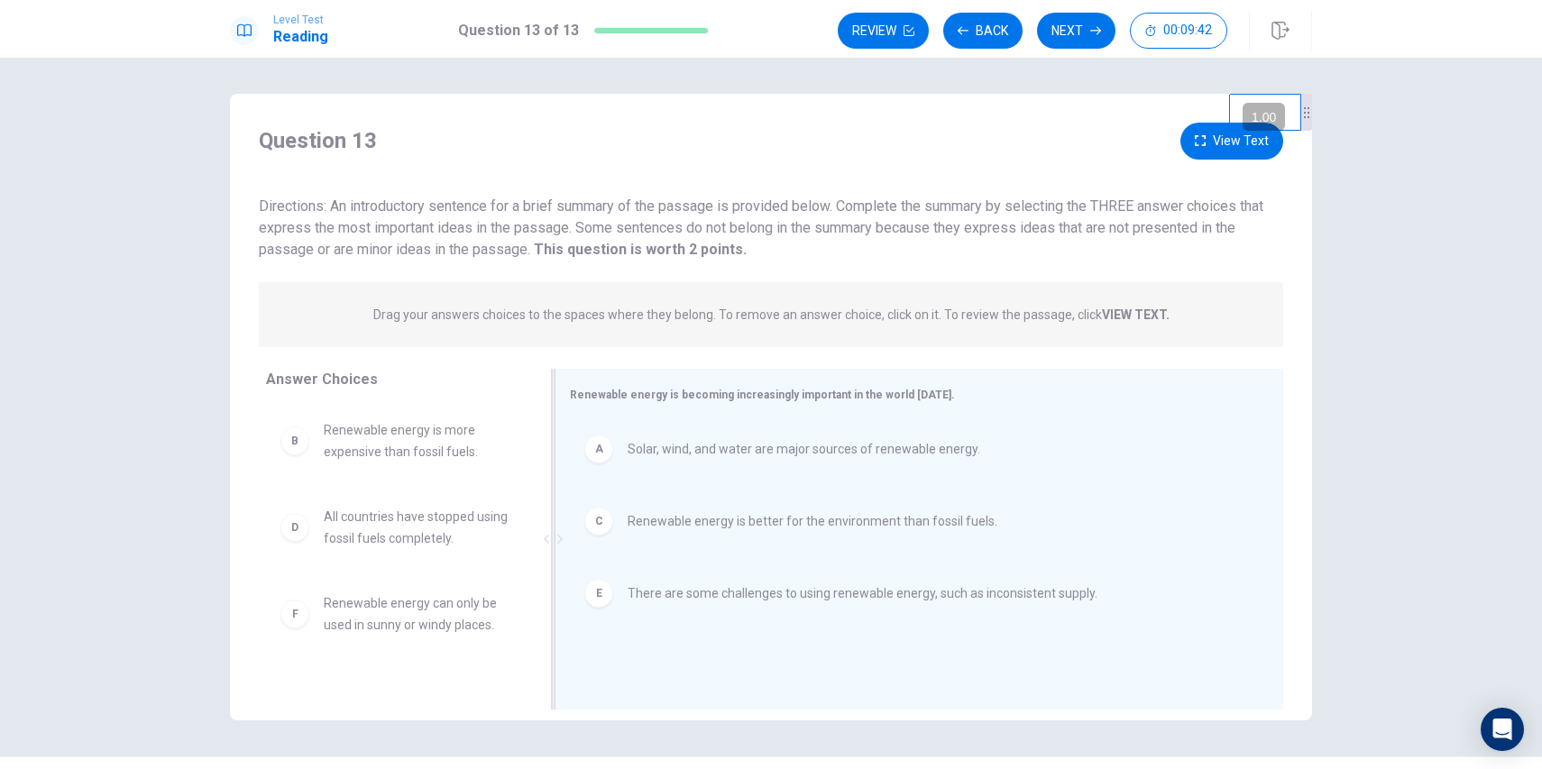
click at [802, 596] on span "There are some challenges to using renewable energy, such as inconsistent suppl…" at bounding box center [862, 593] width 470 height 22
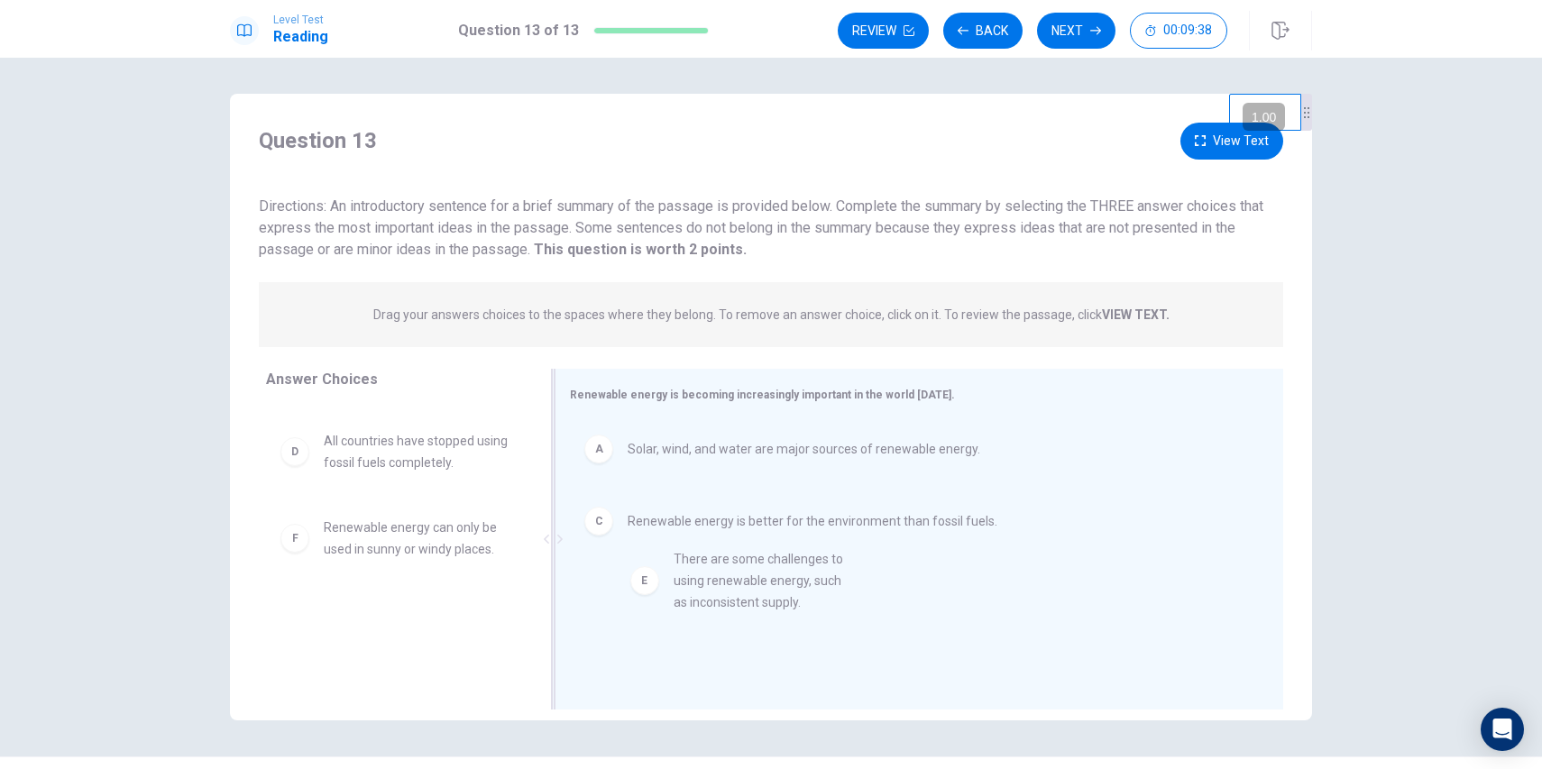
drag, startPoint x: 413, startPoint y: 557, endPoint x: 777, endPoint y: 590, distance: 365.7
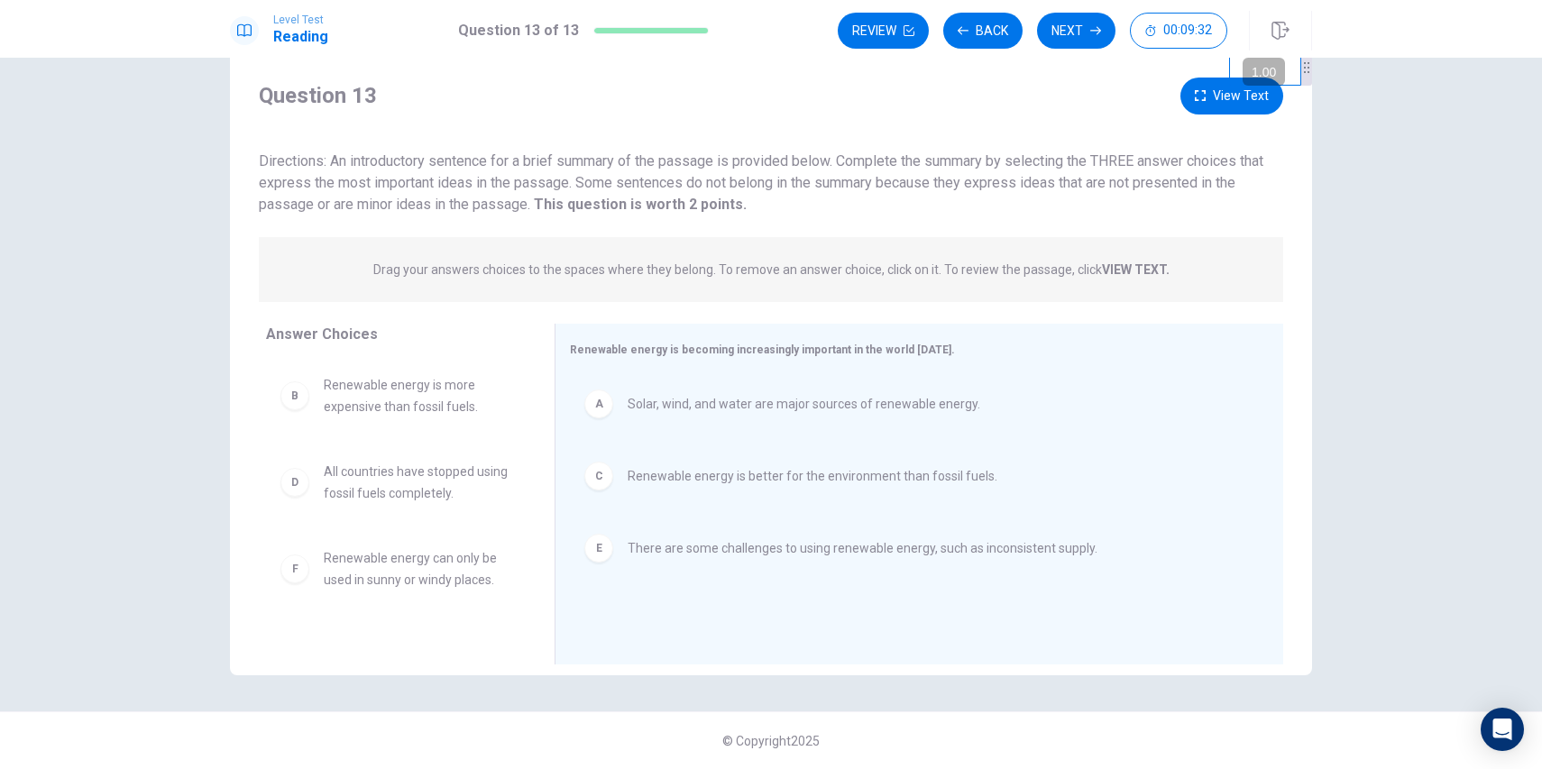
scroll to position [41, 0]
click at [1198, 110] on button "View Text" at bounding box center [1231, 99] width 103 height 37
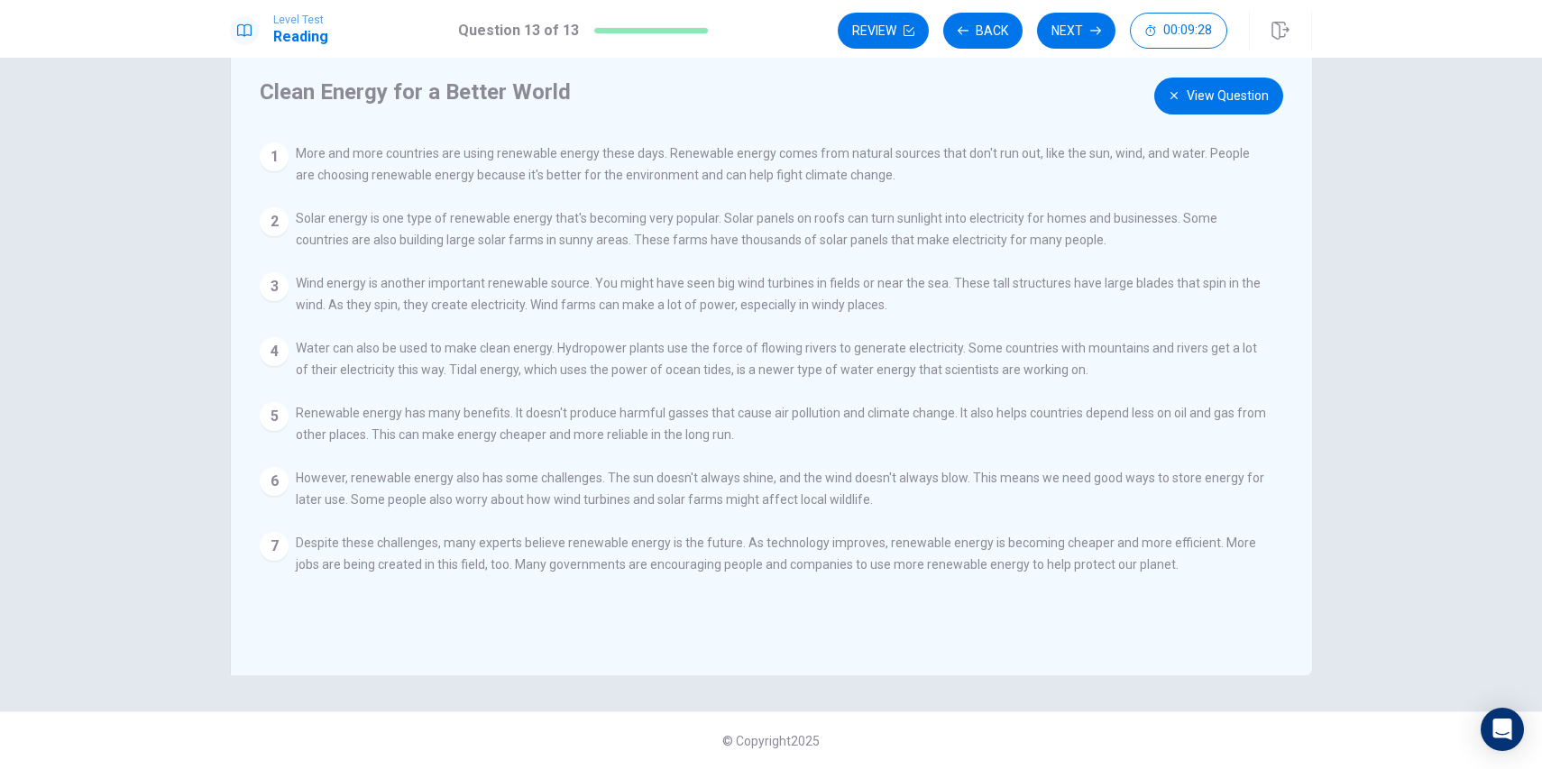
scroll to position [0, 0]
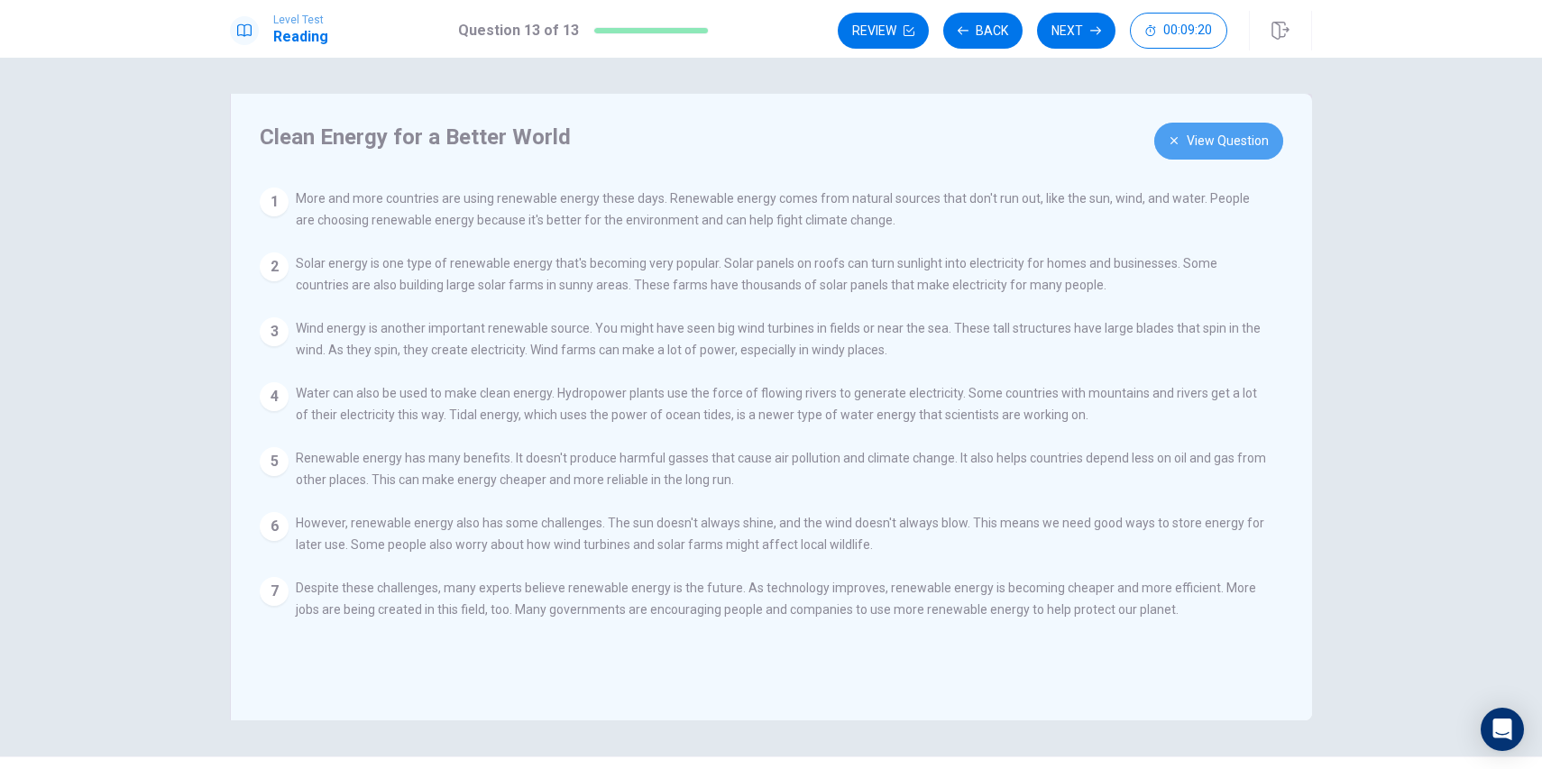
click at [1203, 144] on button "View Question" at bounding box center [1218, 141] width 129 height 37
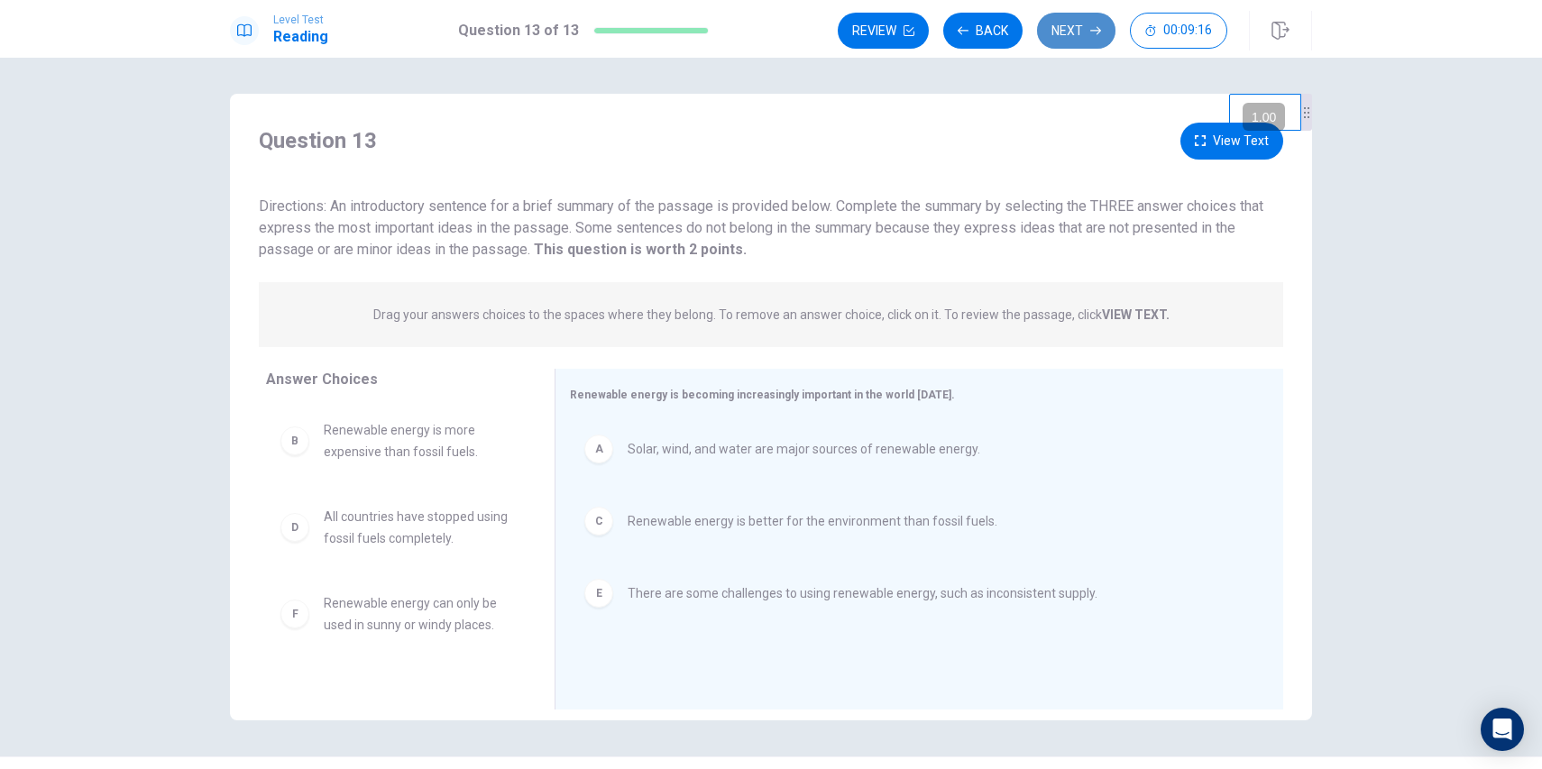
click at [1085, 27] on button "Next" at bounding box center [1076, 31] width 78 height 36
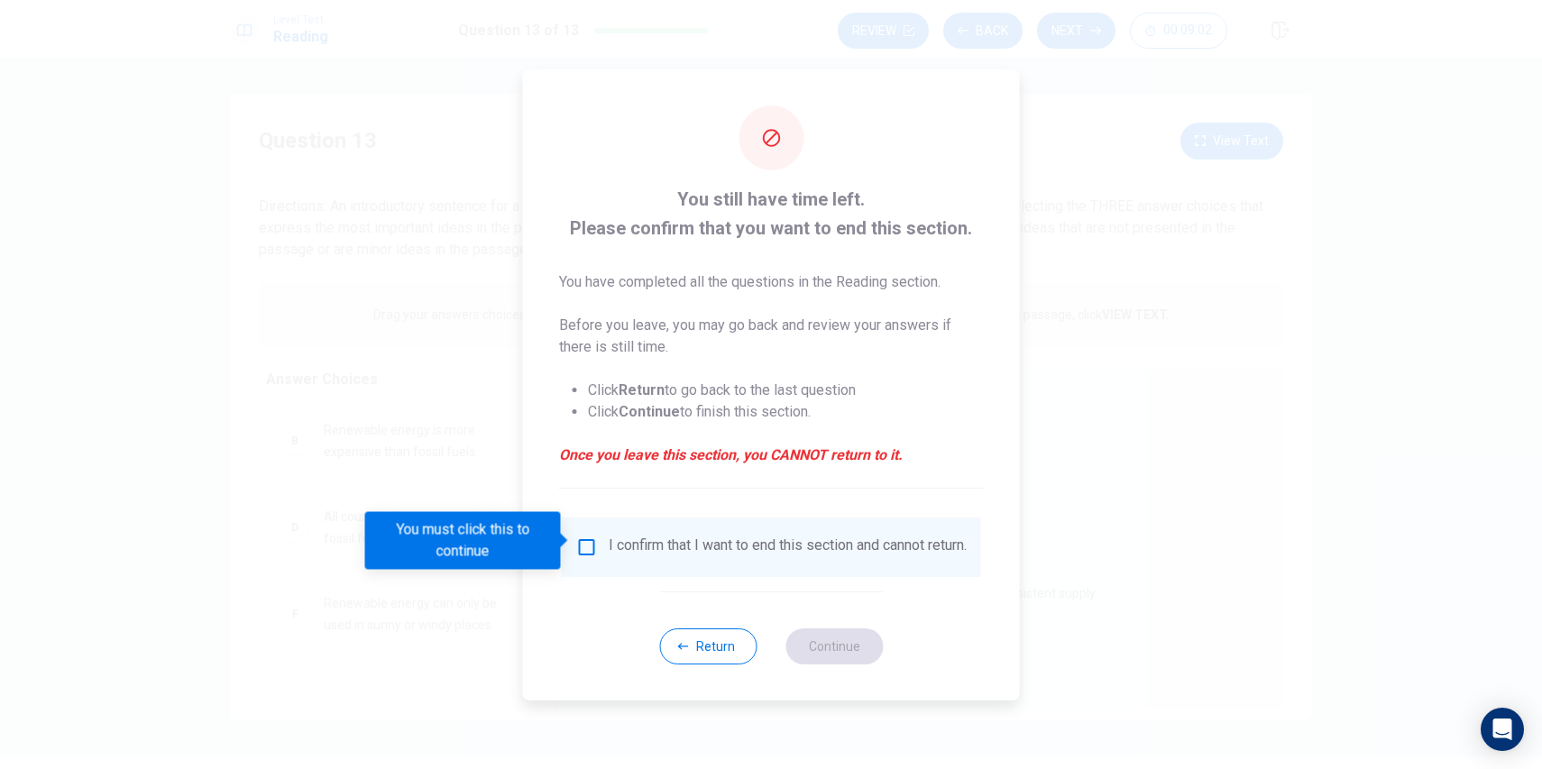
click at [617, 551] on div "I confirm that I want to end this section and cannot return." at bounding box center [788, 547] width 358 height 22
click at [581, 544] on input "You must click this to continue" at bounding box center [587, 547] width 22 height 22
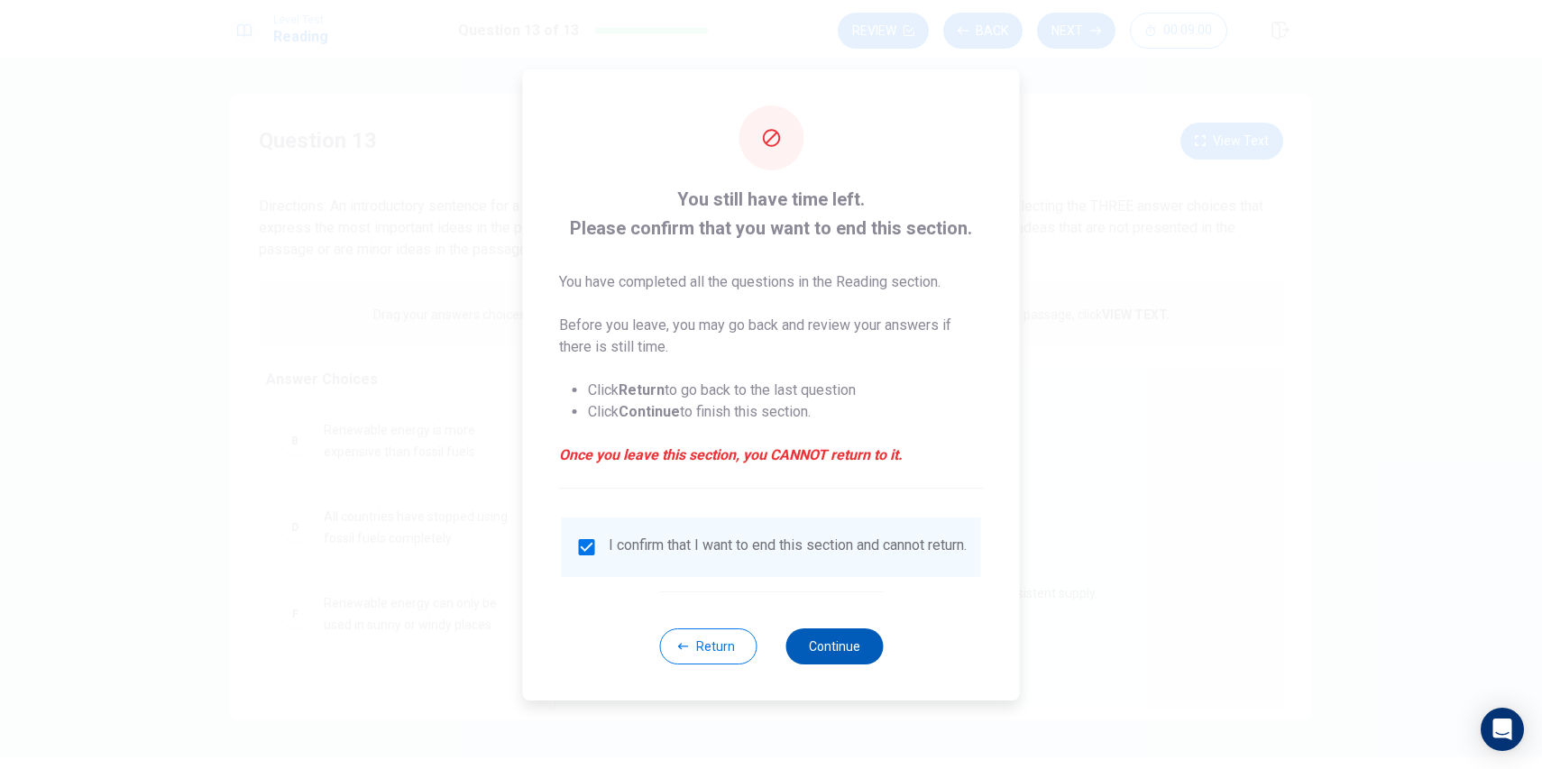
click at [852, 642] on button "Continue" at bounding box center [833, 646] width 97 height 36
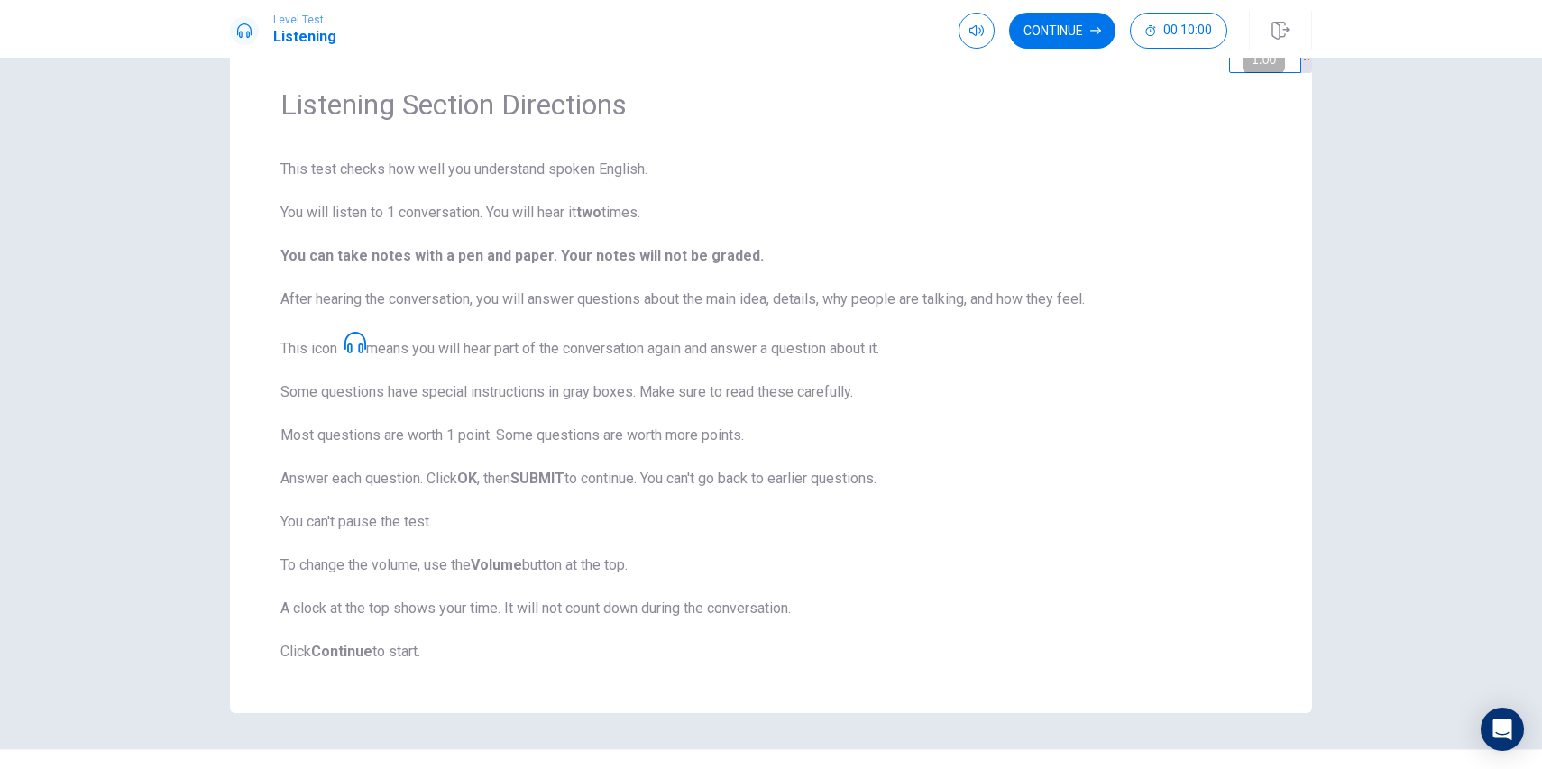
scroll to position [59, 0]
type input "1"
drag, startPoint x: 1001, startPoint y: 62, endPoint x: 1070, endPoint y: 69, distance: 69.7
click at [1070, 69] on body "Level Test Listening Continue 00:10:00 00:10:00 Continue Listening Section Dire…" at bounding box center [771, 384] width 1542 height 769
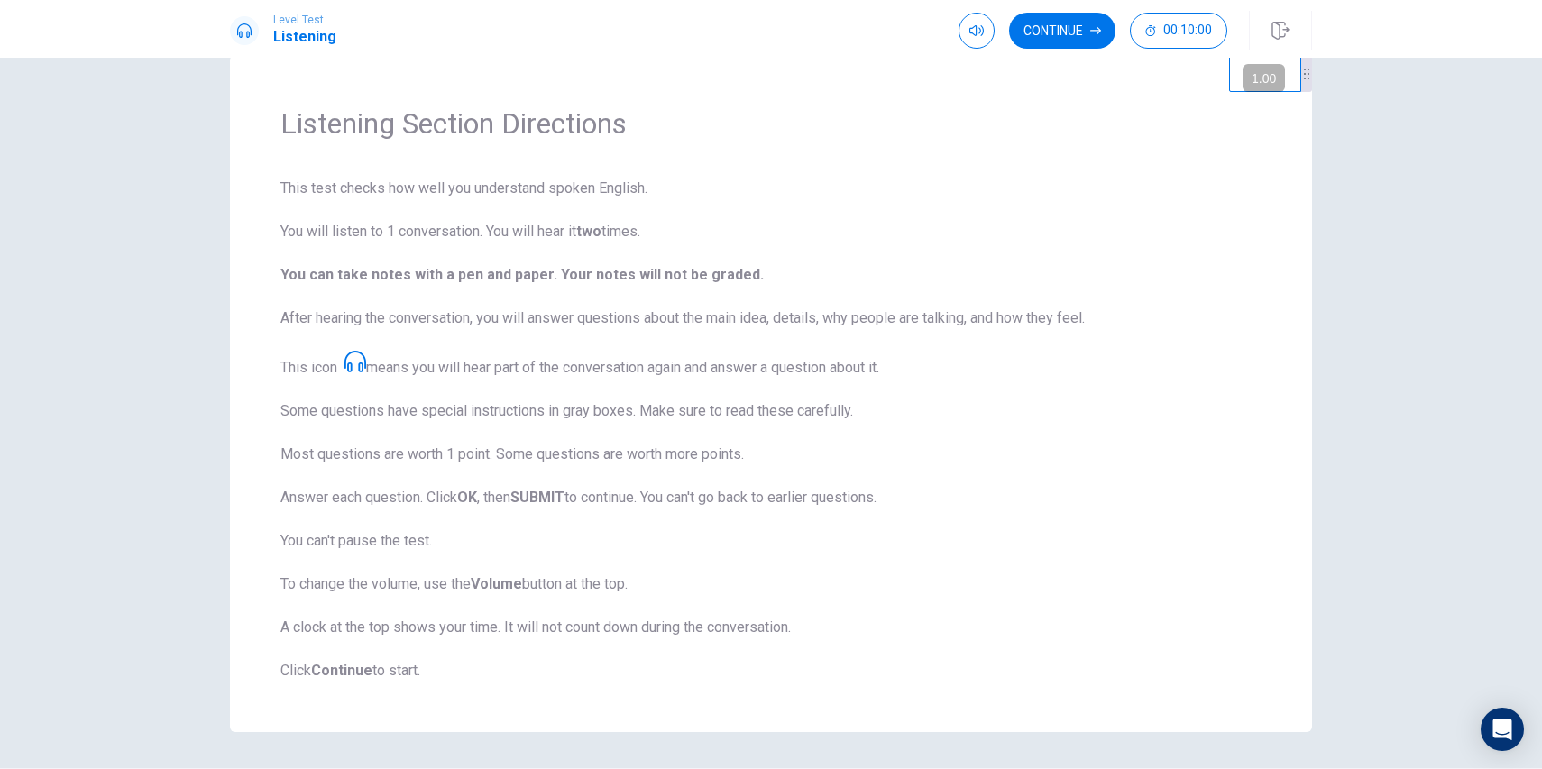
scroll to position [0, 0]
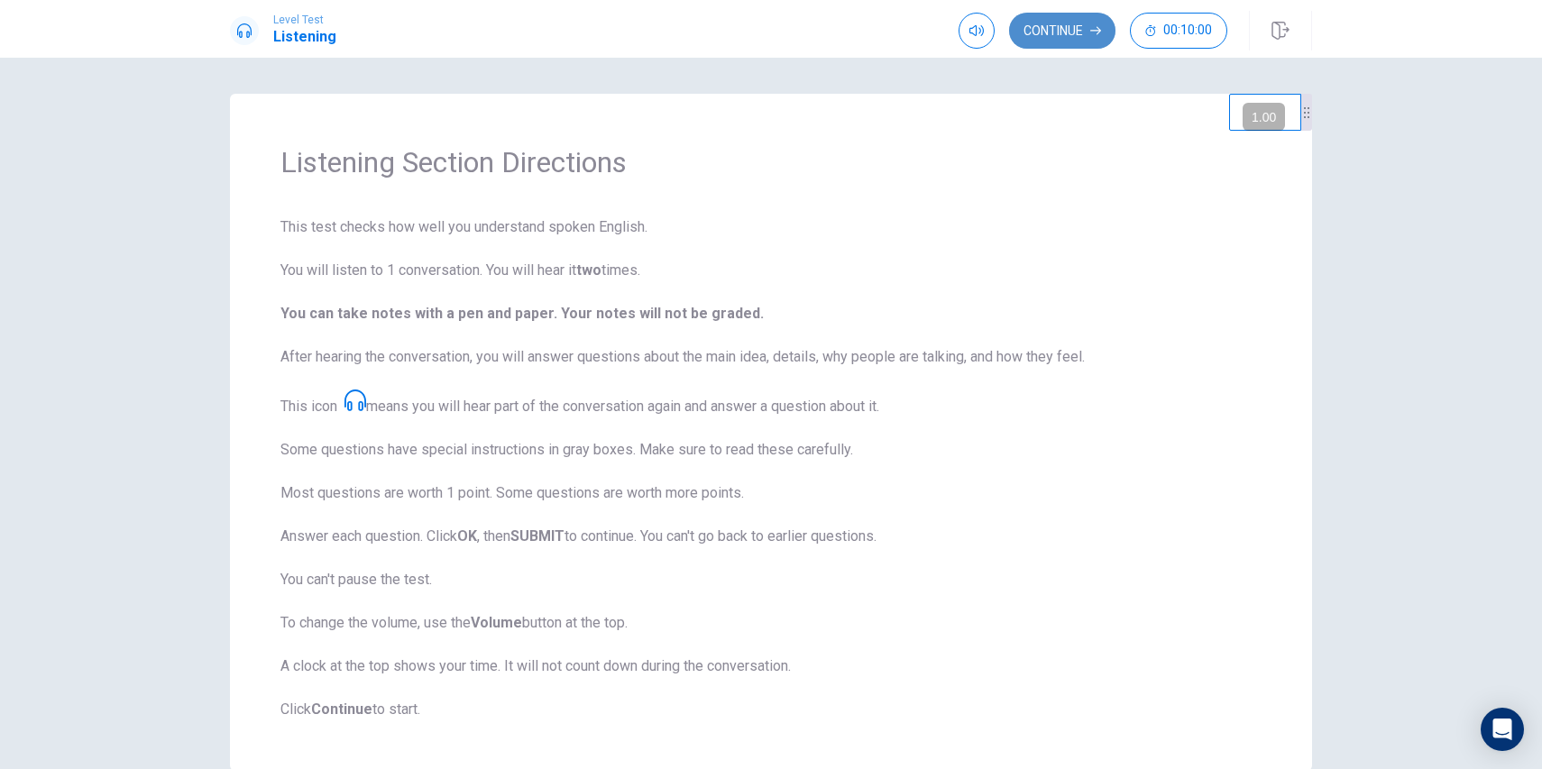
click at [1062, 24] on button "Continue" at bounding box center [1062, 31] width 106 height 36
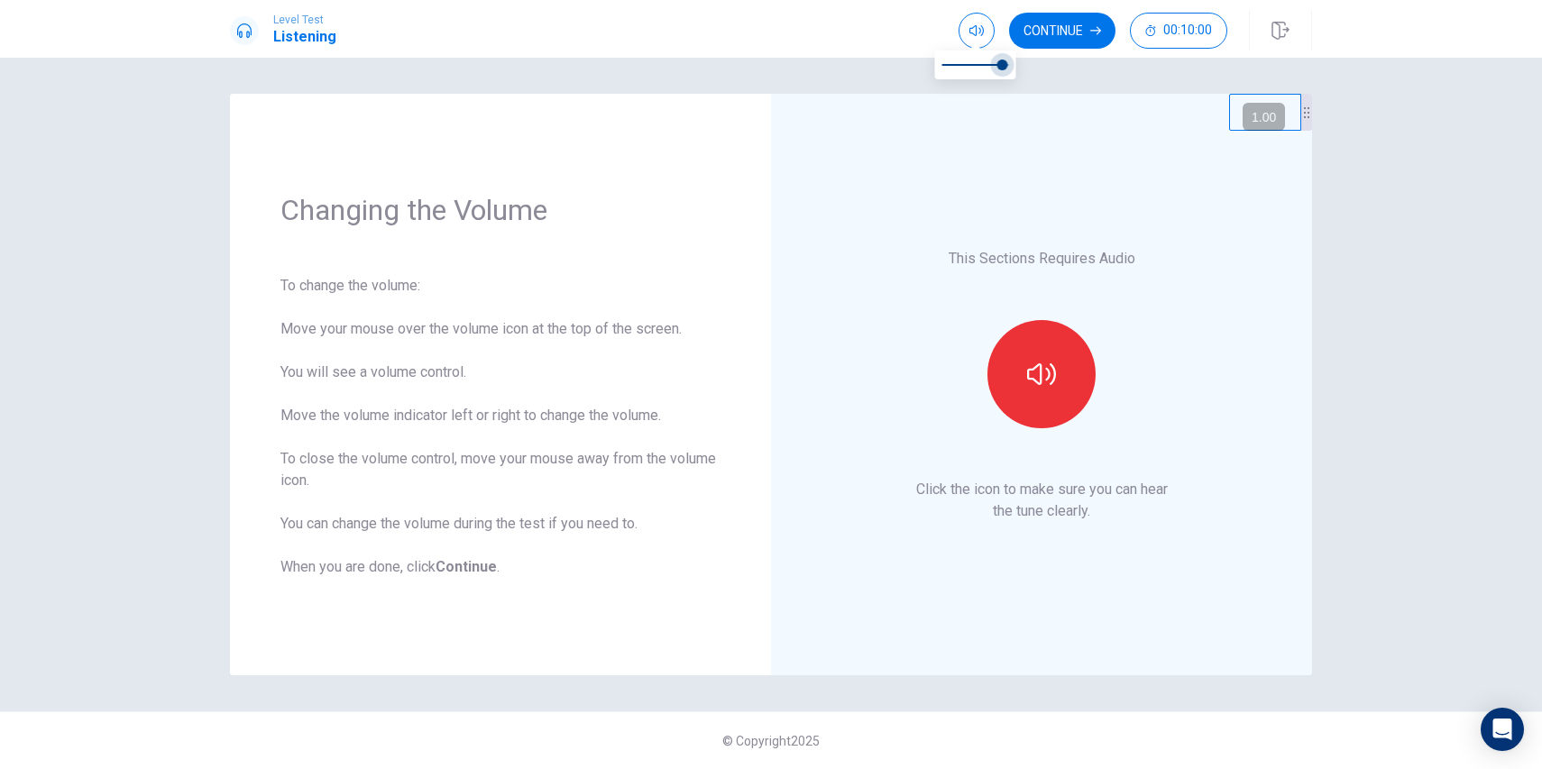
type input "1"
drag, startPoint x: 1004, startPoint y: 69, endPoint x: 1041, endPoint y: 67, distance: 37.1
click at [1041, 67] on body "Level Test Listening Continue 00:10:00 00:10:00 Continue Changing the Volume To…" at bounding box center [771, 384] width 1542 height 769
click at [1052, 372] on icon "button" at bounding box center [1041, 374] width 29 height 29
click at [1050, 377] on icon "button" at bounding box center [1041, 374] width 29 height 29
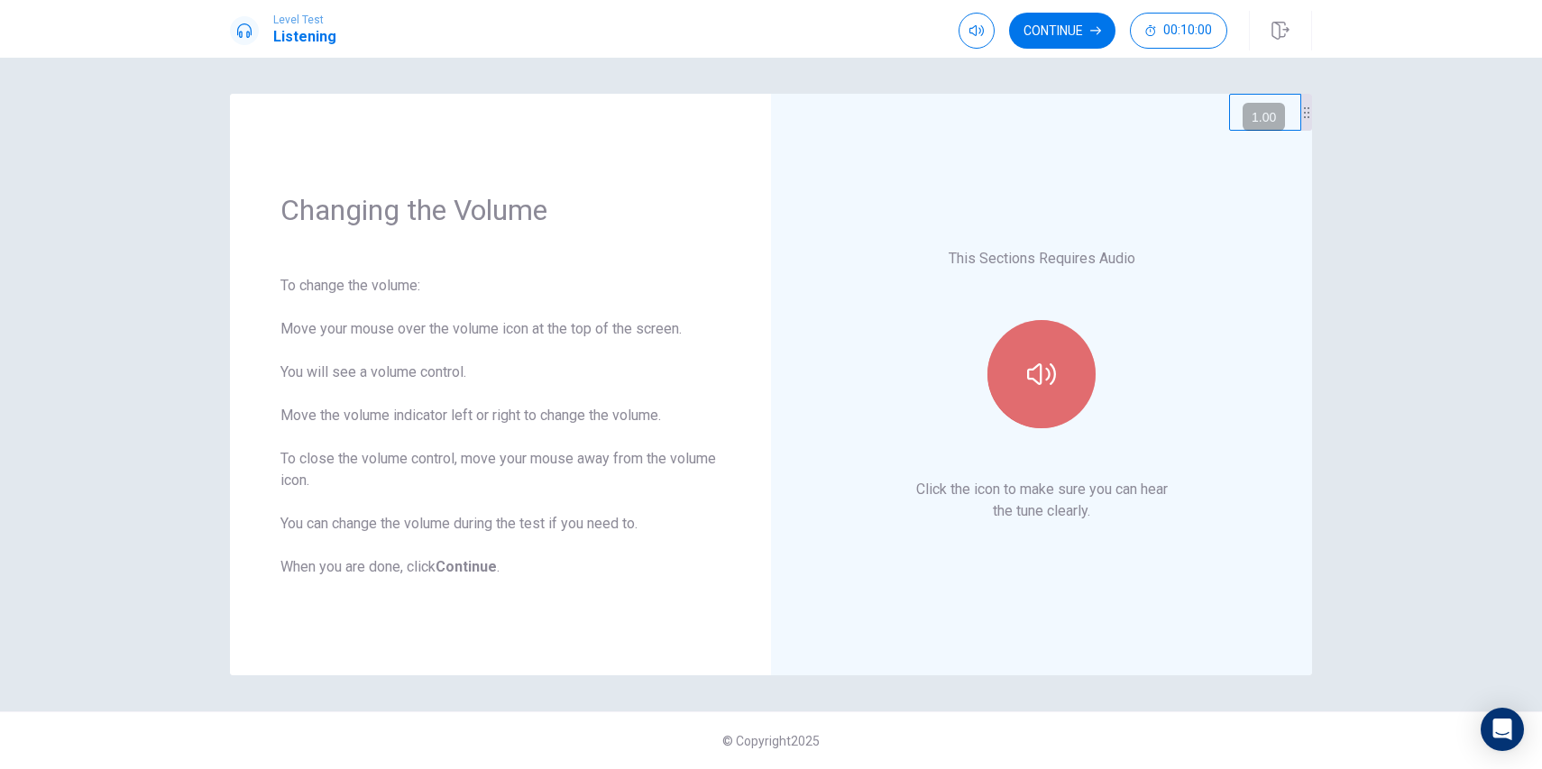
click at [1047, 375] on icon "button" at bounding box center [1041, 374] width 29 height 29
click at [1043, 28] on button "Continue" at bounding box center [1062, 31] width 106 height 36
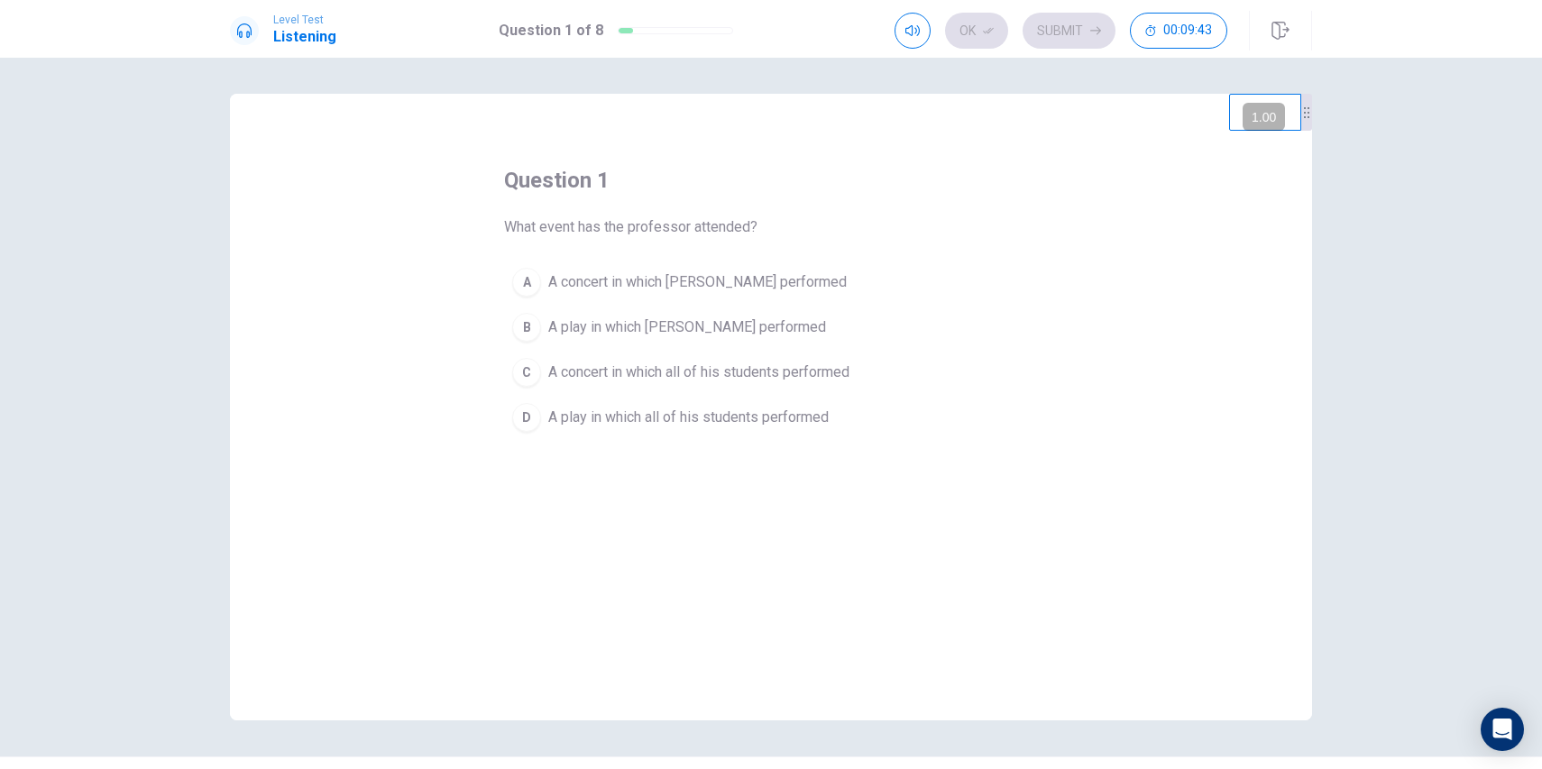
click at [632, 302] on button "A A concert in which [PERSON_NAME] performed" at bounding box center [771, 282] width 534 height 45
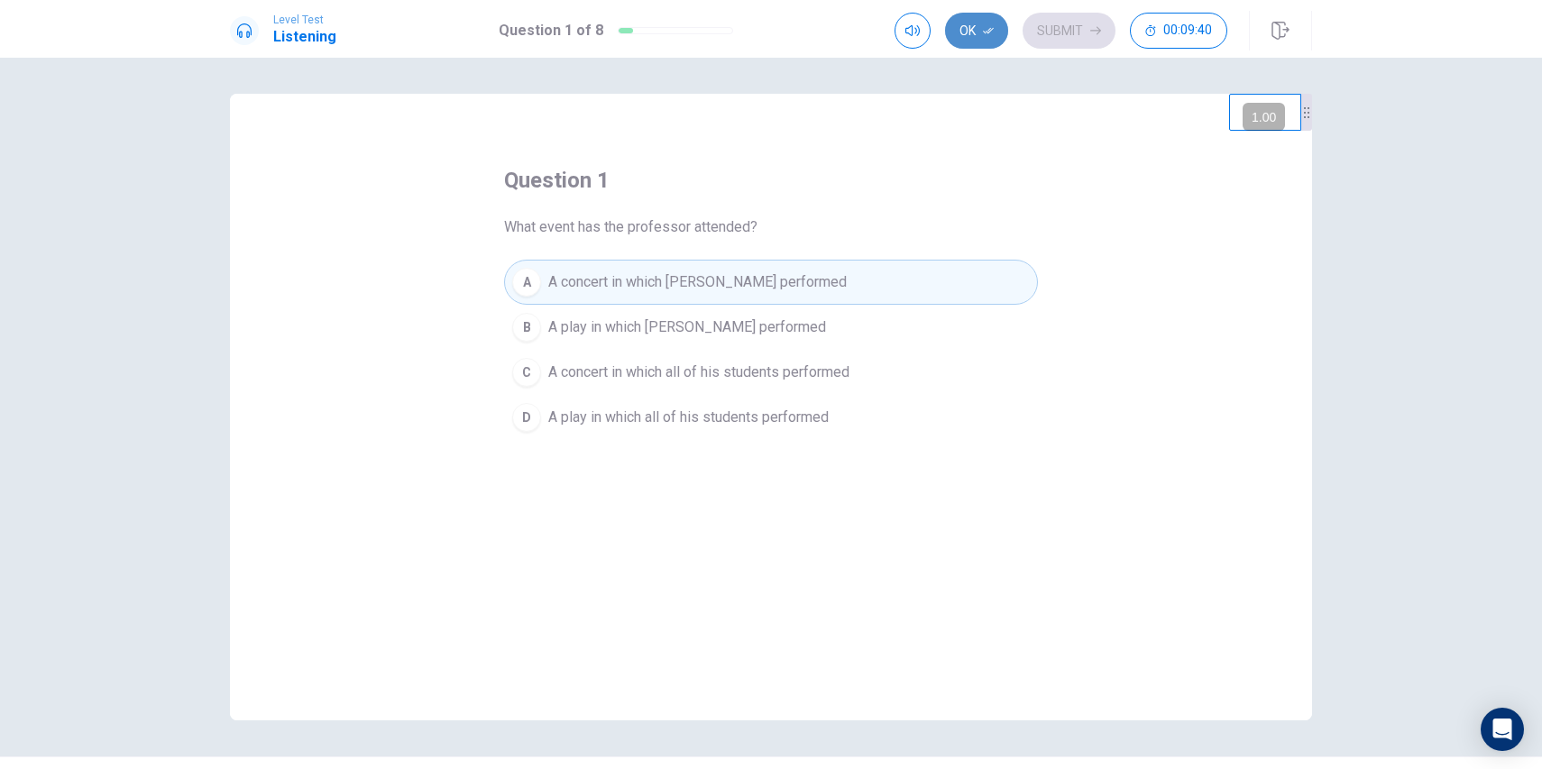
click at [969, 25] on button "Ok" at bounding box center [976, 31] width 63 height 36
click at [600, 282] on span "A concert in which [PERSON_NAME] performed" at bounding box center [697, 282] width 298 height 22
click at [960, 40] on button "Ok" at bounding box center [976, 31] width 63 height 36
click at [672, 32] on div at bounding box center [675, 30] width 115 height 7
click at [1067, 38] on button "Submit" at bounding box center [1068, 31] width 93 height 36
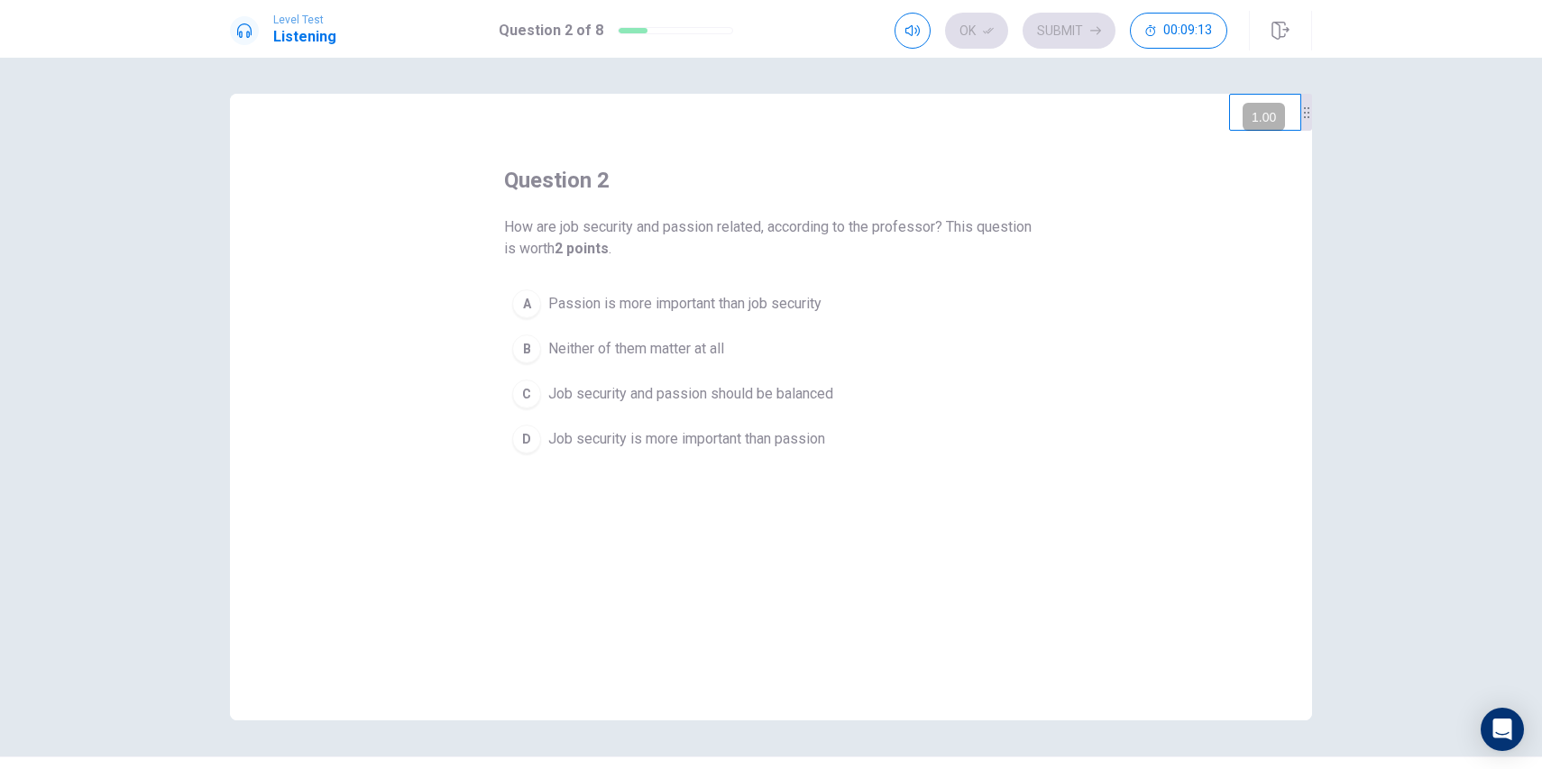
click at [664, 395] on span "Job security and passion should be balanced" at bounding box center [690, 394] width 285 height 22
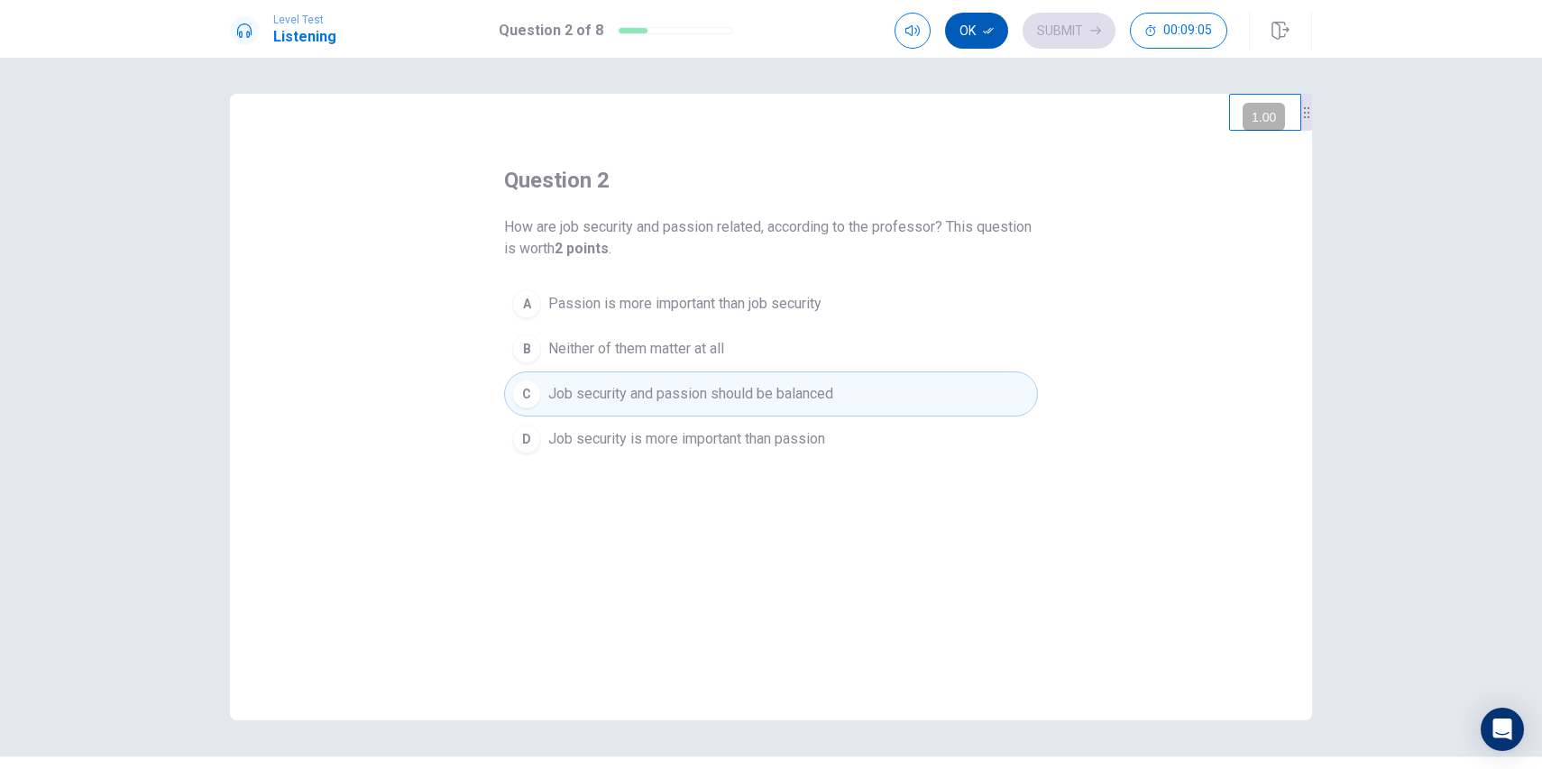
click at [979, 42] on button "Ok" at bounding box center [976, 31] width 63 height 36
click at [1052, 29] on button "Submit" at bounding box center [1068, 31] width 93 height 36
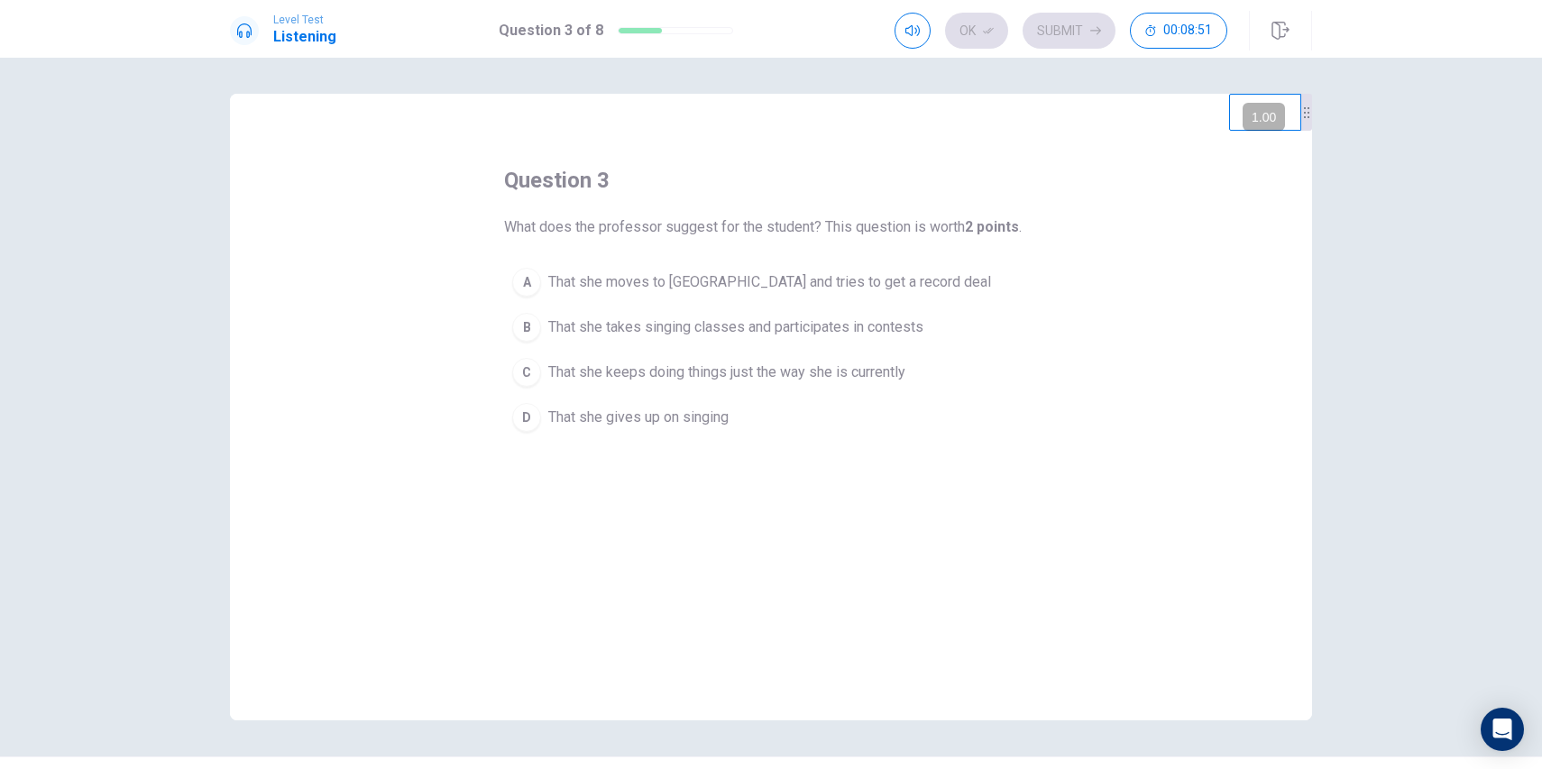
click at [573, 333] on span "That she takes singing classes and participates in contests" at bounding box center [735, 327] width 375 height 22
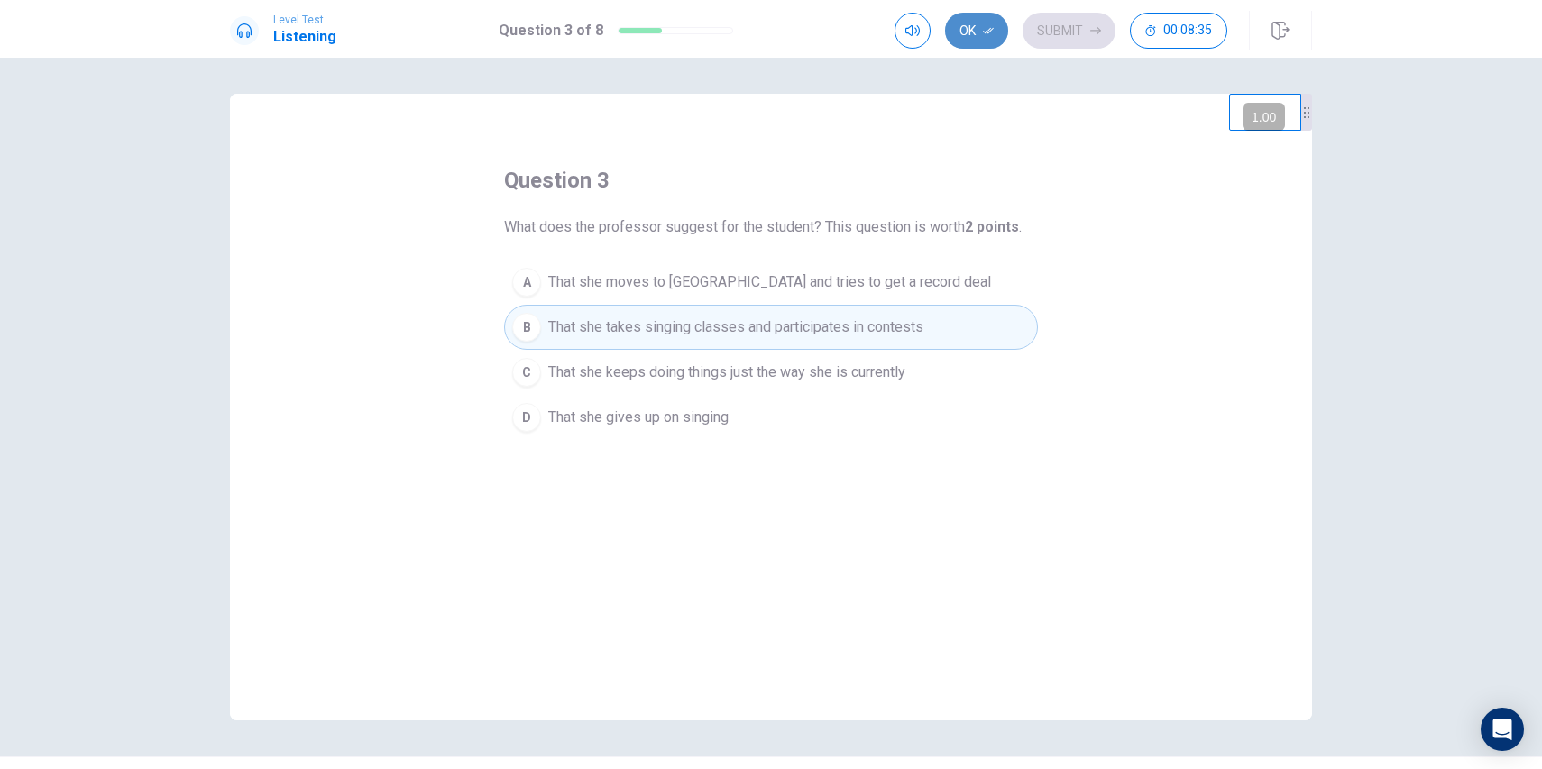
click at [974, 38] on button "Ok" at bounding box center [976, 31] width 63 height 36
click at [1052, 35] on button "Submit" at bounding box center [1068, 31] width 93 height 36
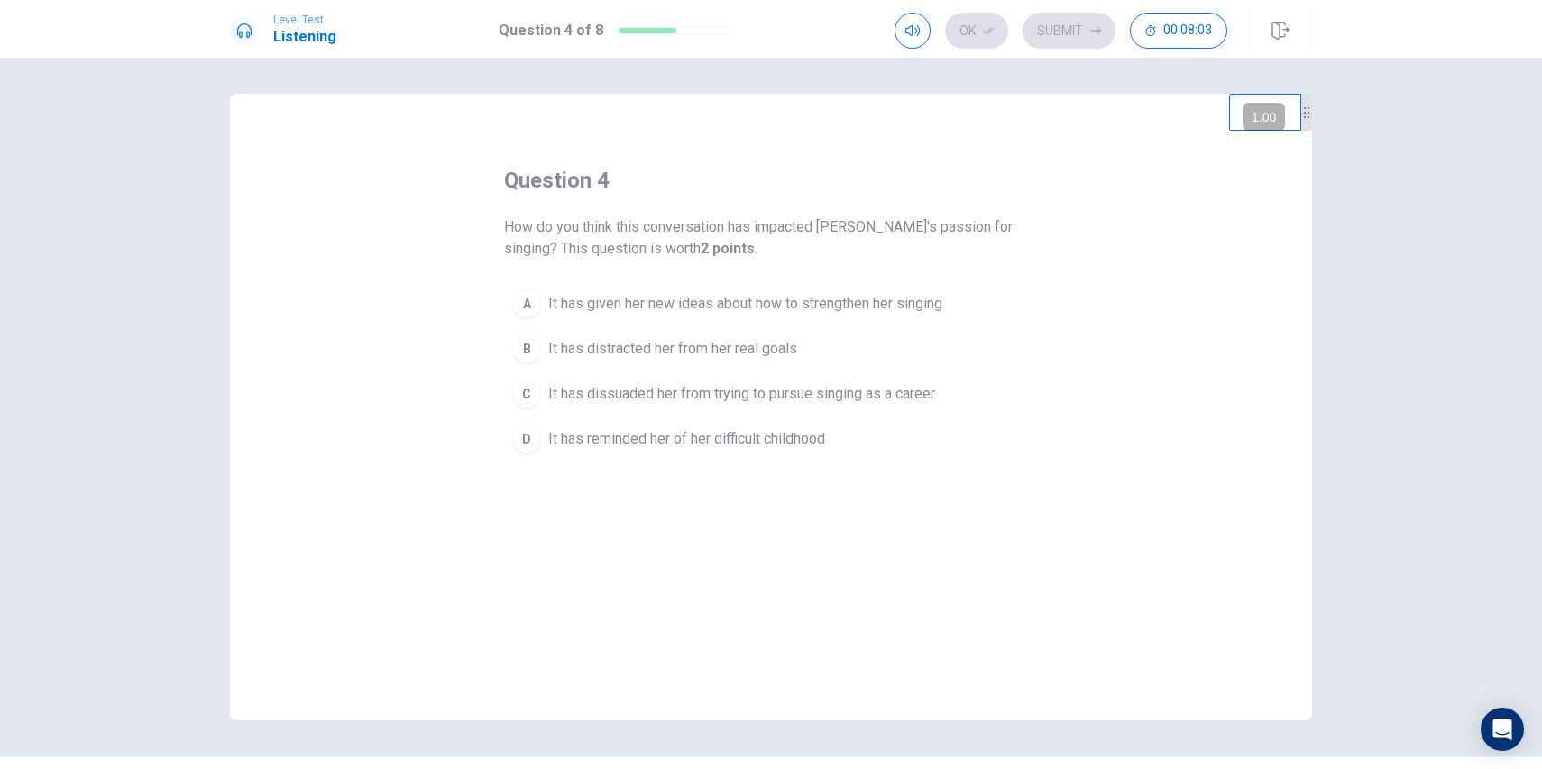
click at [638, 302] on span "It has given her new ideas about how to strengthen her singing" at bounding box center [745, 304] width 394 height 22
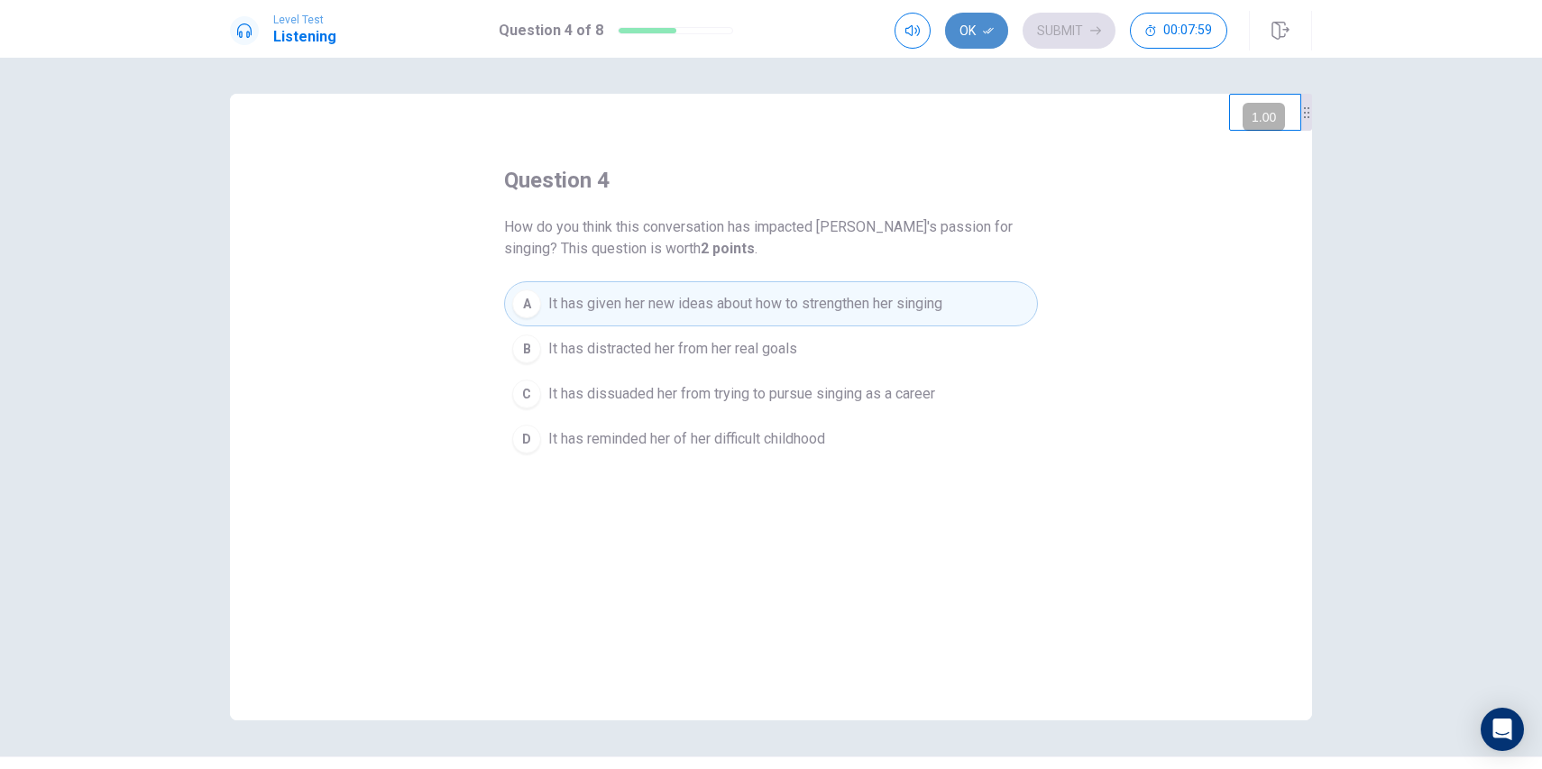
click at [987, 37] on button "Ok" at bounding box center [976, 31] width 63 height 36
click at [1067, 31] on button "Submit" at bounding box center [1068, 31] width 93 height 36
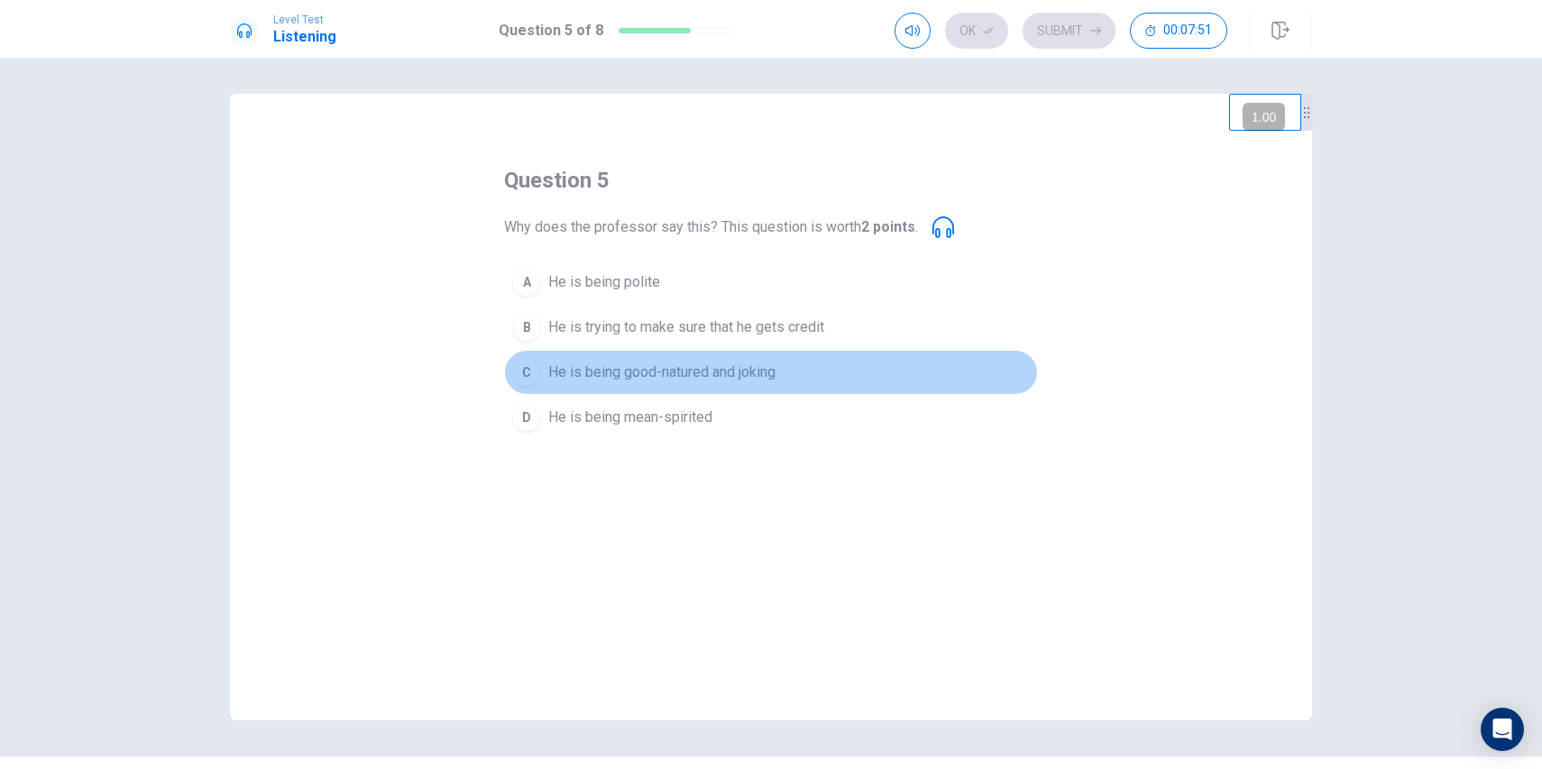
click at [600, 378] on span "He is being good-natured and joking" at bounding box center [661, 373] width 227 height 22
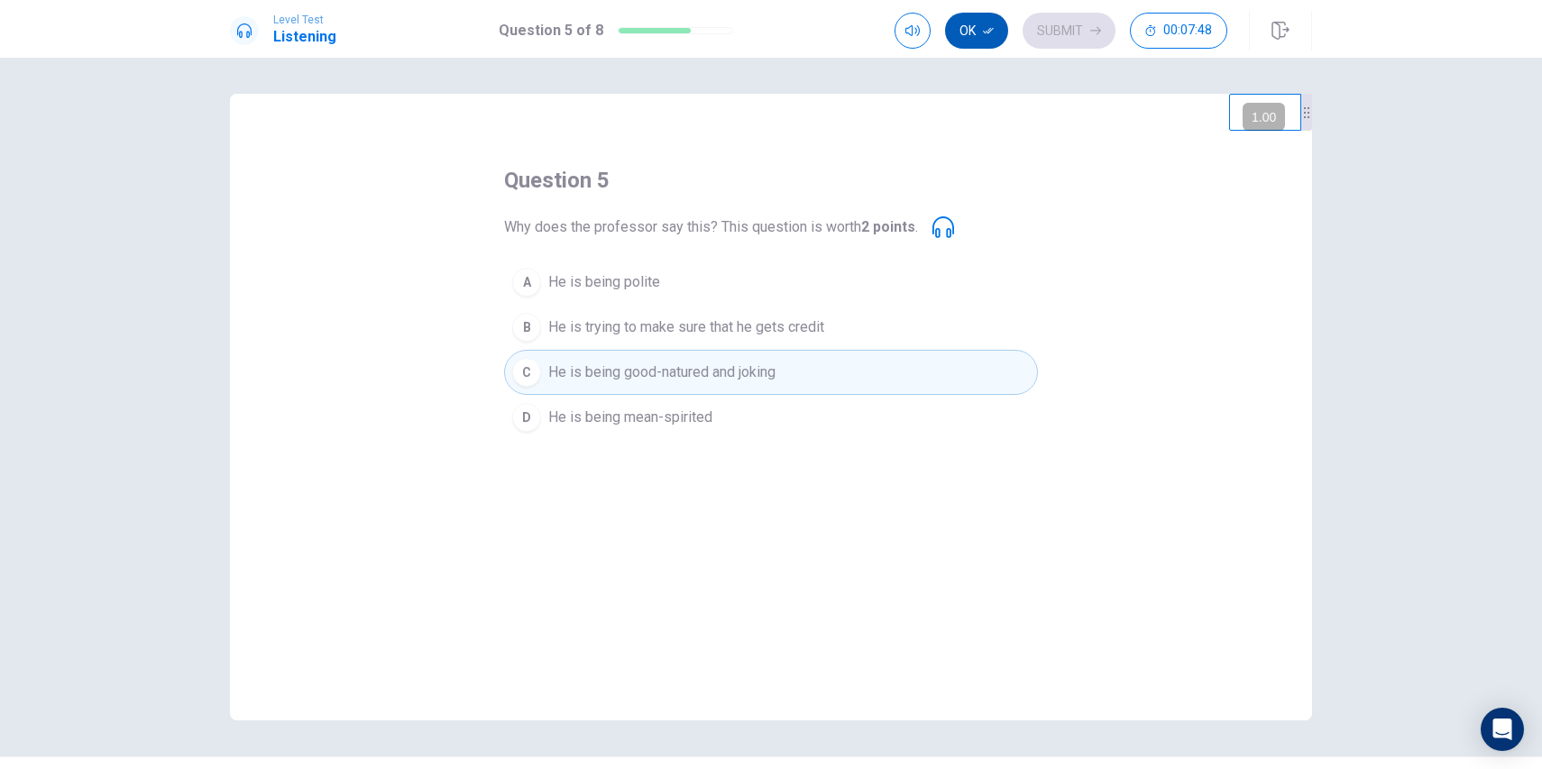
click at [982, 38] on button "Ok" at bounding box center [976, 31] width 63 height 36
click at [1053, 41] on button "Submit" at bounding box center [1068, 31] width 93 height 36
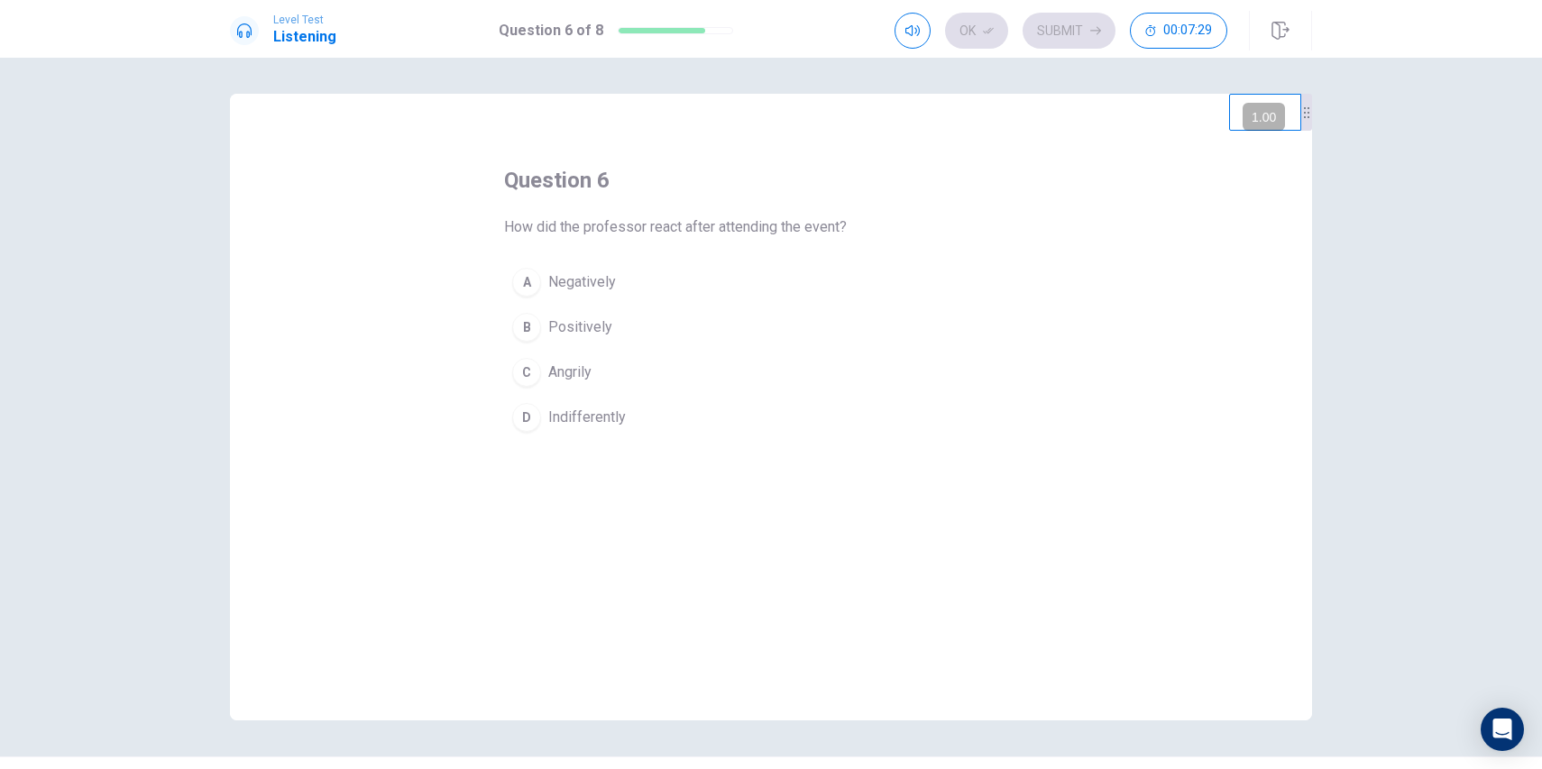
click at [572, 325] on span "Positively" at bounding box center [580, 327] width 64 height 22
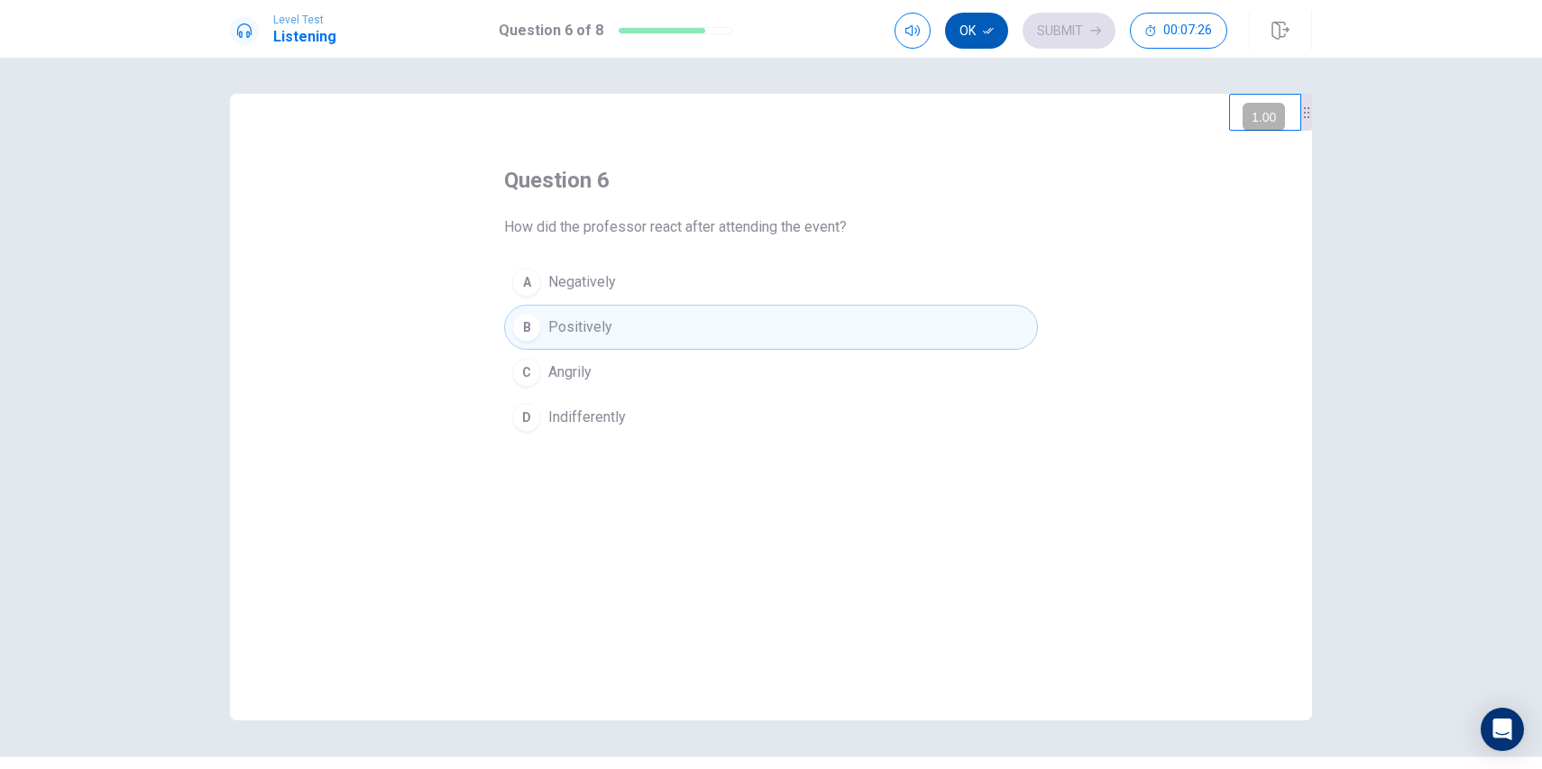
click at [986, 39] on button "Ok" at bounding box center [976, 31] width 63 height 36
click at [1070, 33] on button "Submit" at bounding box center [1068, 31] width 93 height 36
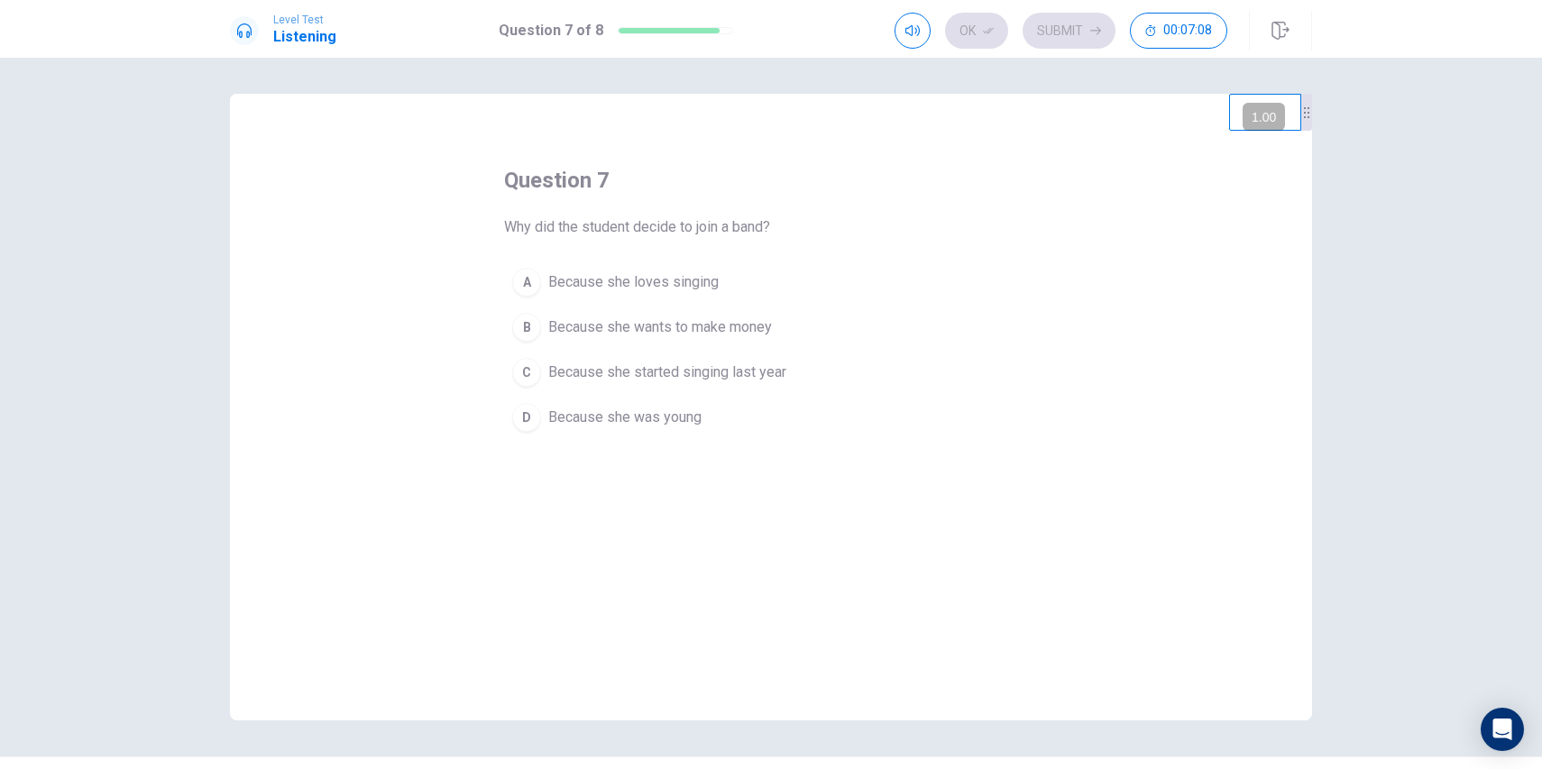
click at [618, 282] on span "Because she loves singing" at bounding box center [633, 282] width 170 height 22
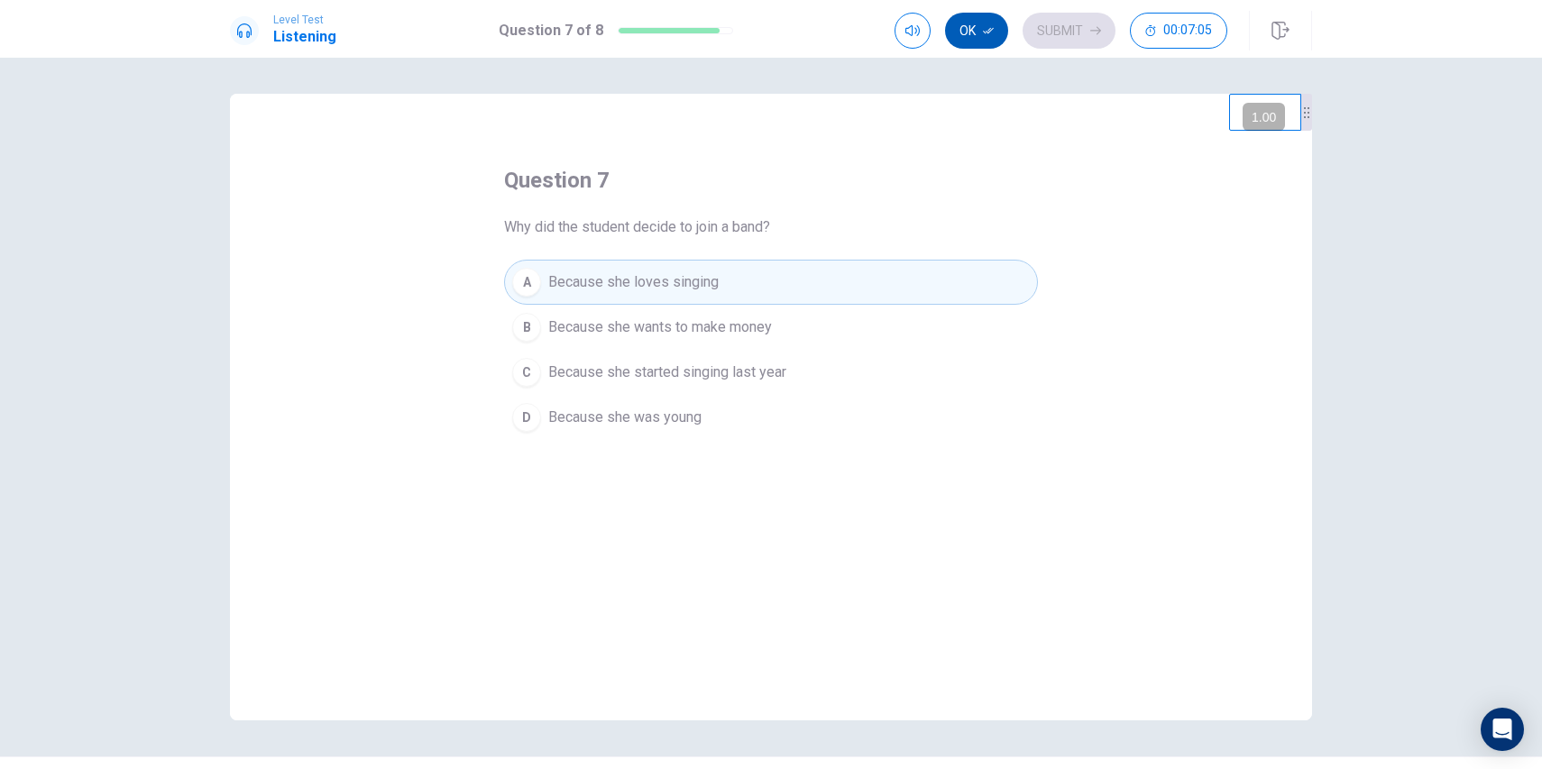
click at [994, 36] on button "Ok" at bounding box center [976, 31] width 63 height 36
click at [1077, 29] on button "Submit" at bounding box center [1068, 31] width 93 height 36
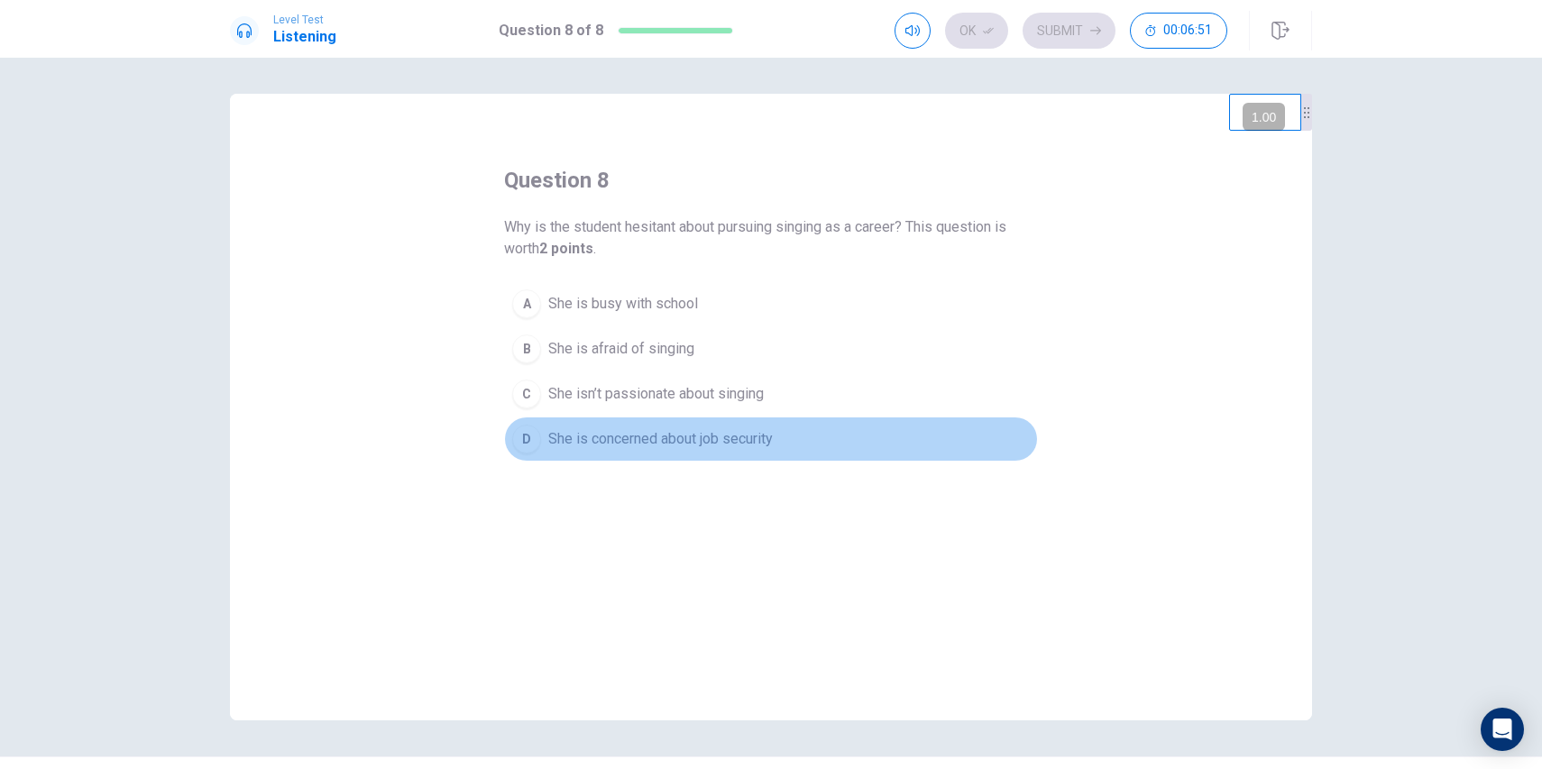
click at [568, 437] on span "She is concerned about job security" at bounding box center [660, 439] width 224 height 22
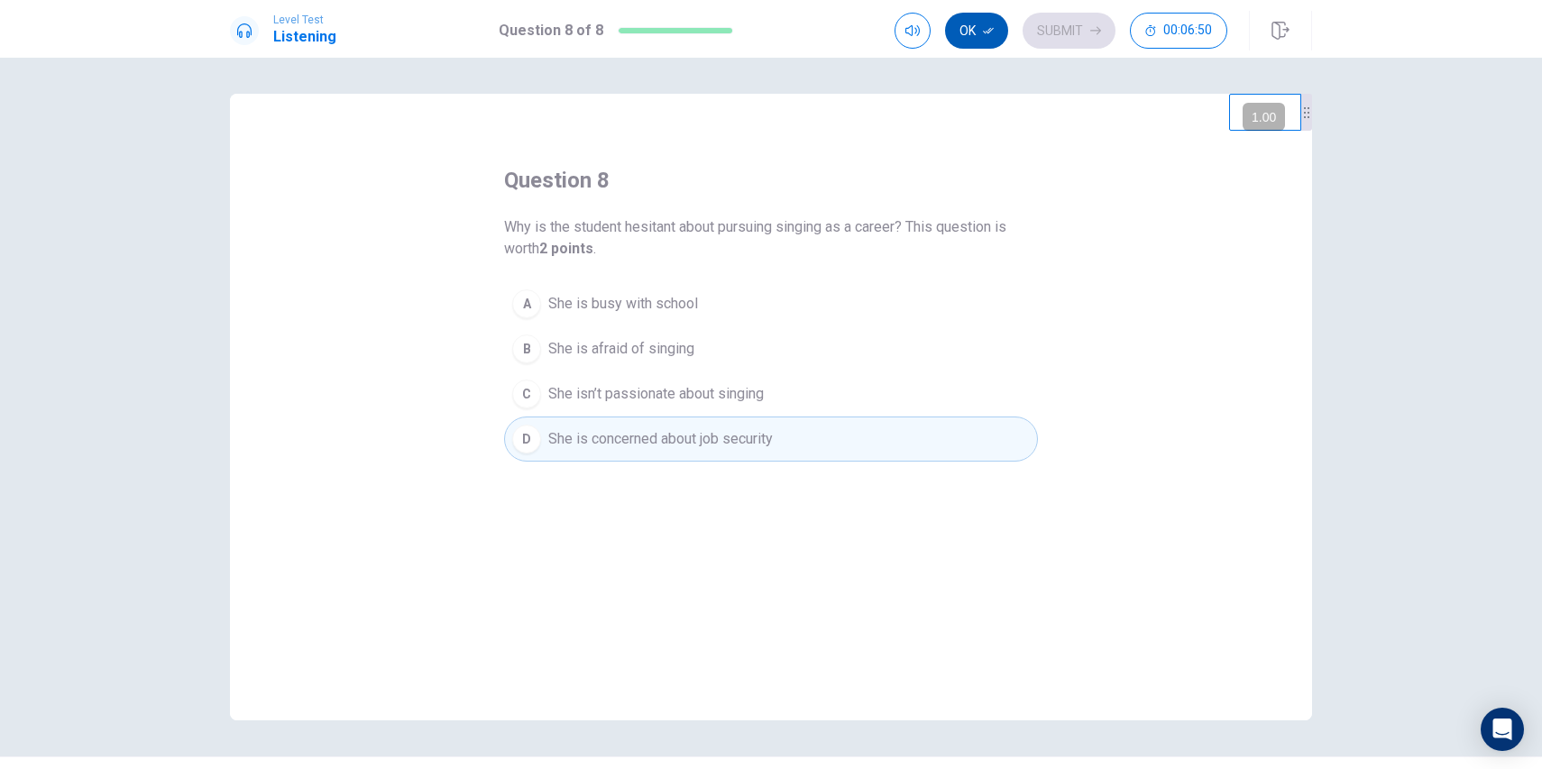
click at [989, 26] on icon "button" at bounding box center [988, 30] width 11 height 11
click at [1077, 30] on button "Submit" at bounding box center [1068, 31] width 93 height 36
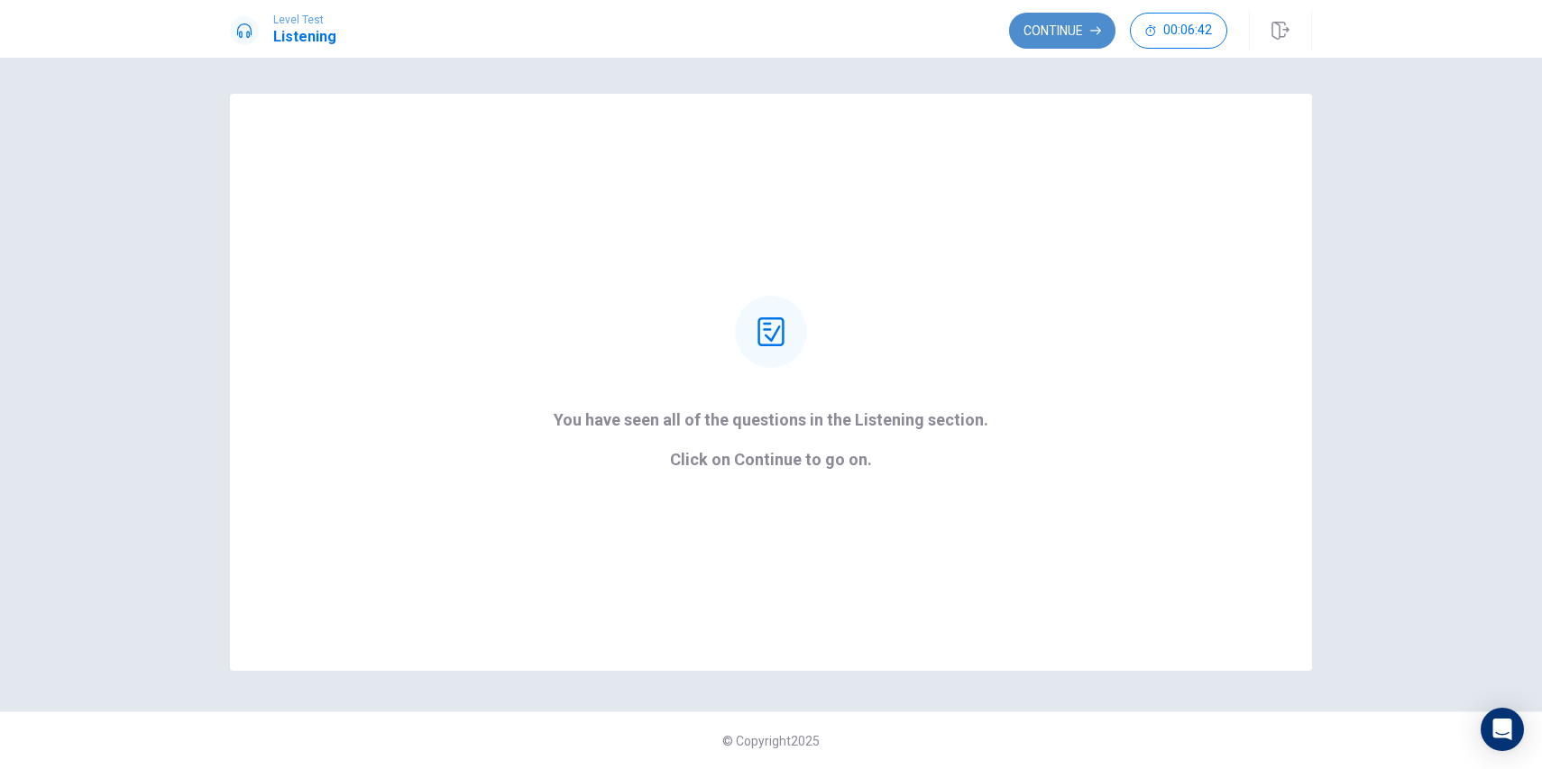
click at [1037, 34] on button "Continue" at bounding box center [1062, 31] width 106 height 36
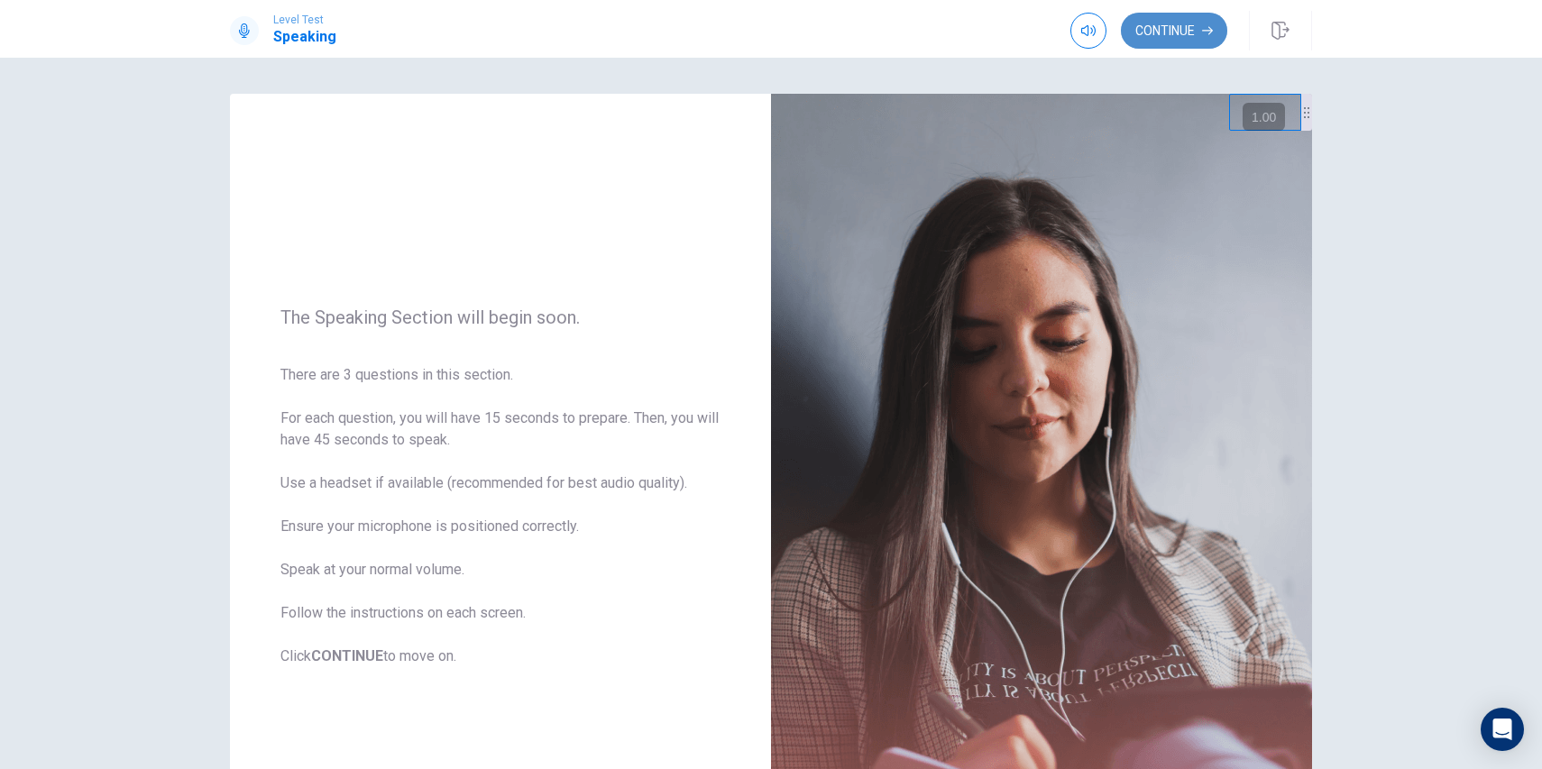
click at [1149, 40] on button "Continue" at bounding box center [1174, 31] width 106 height 36
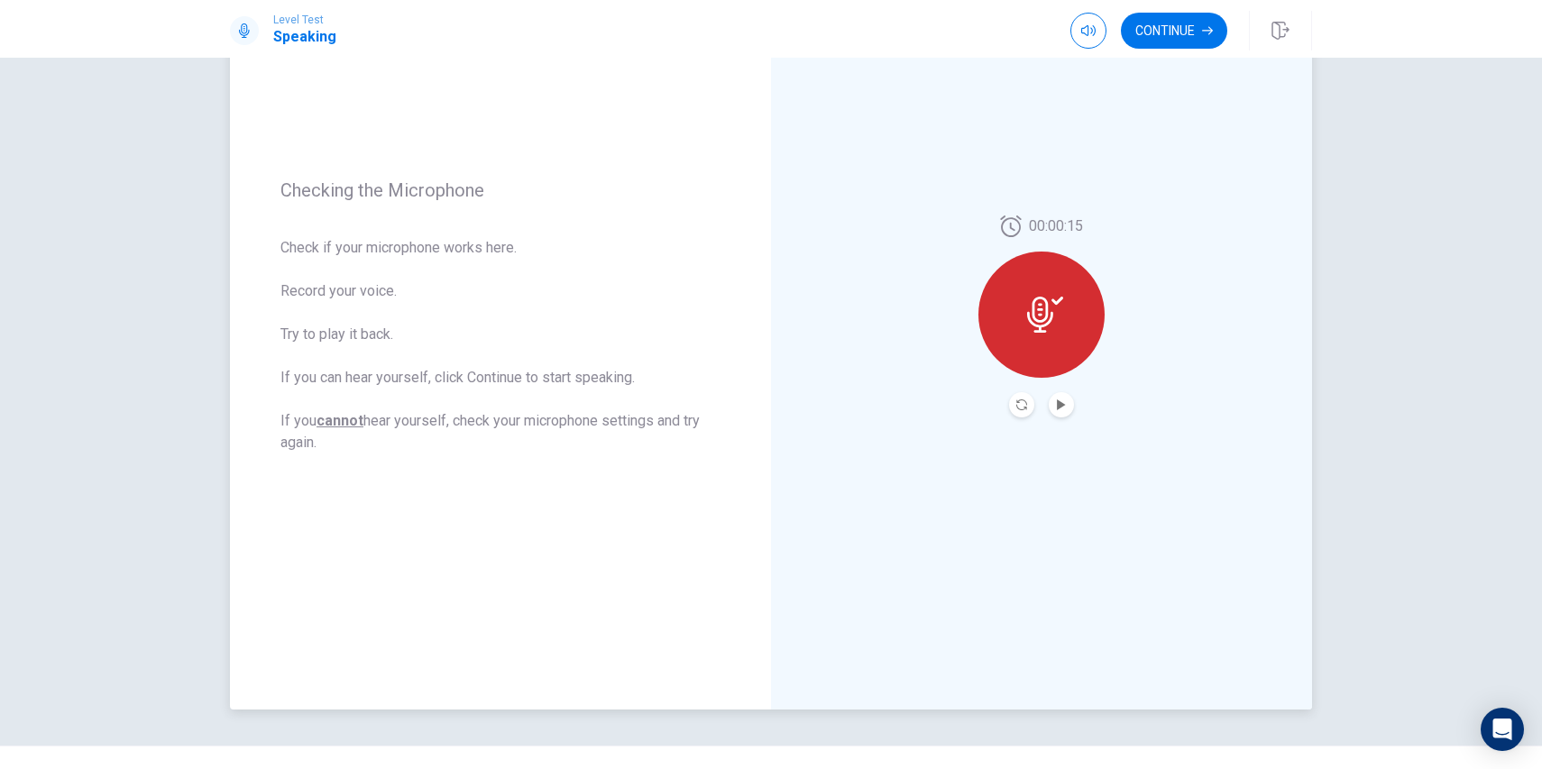
scroll to position [169, 0]
click at [1009, 401] on button "Record Again" at bounding box center [1021, 405] width 25 height 25
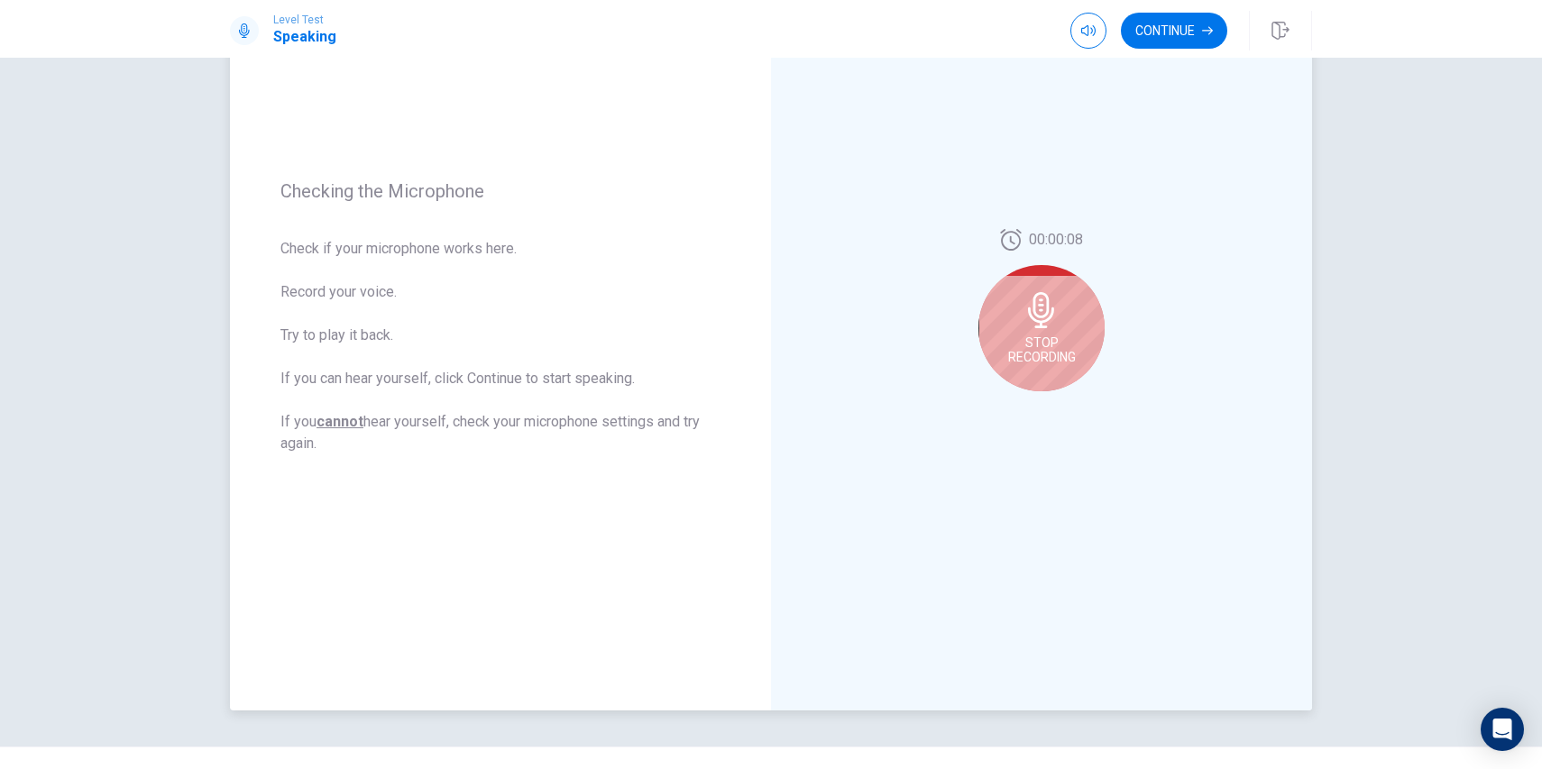
click at [1039, 334] on div "Stop Recording" at bounding box center [1041, 328] width 126 height 126
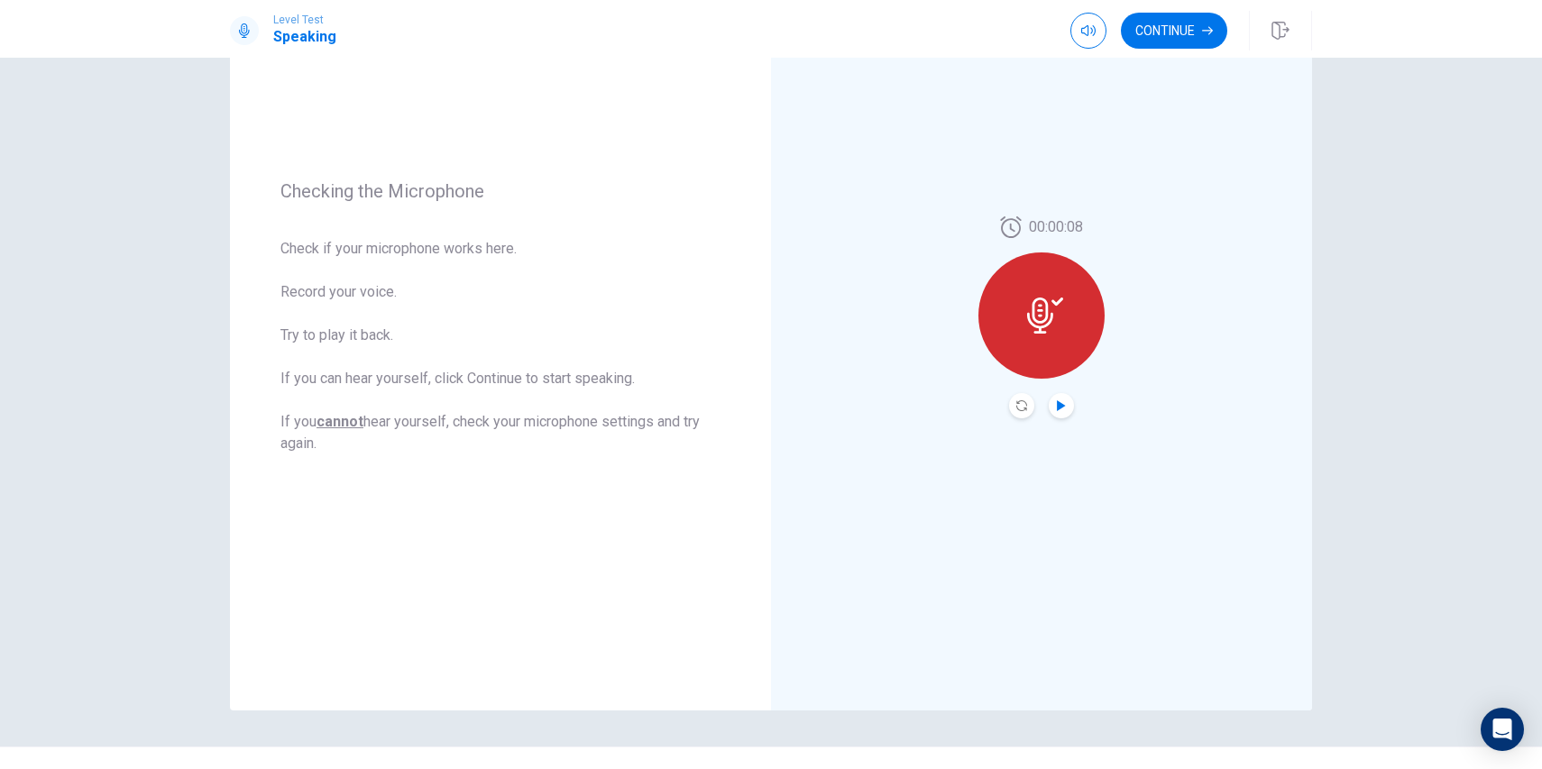
click at [1061, 410] on icon "Play Audio" at bounding box center [1061, 405] width 11 height 11
click at [1143, 31] on button "Continue" at bounding box center [1174, 31] width 106 height 36
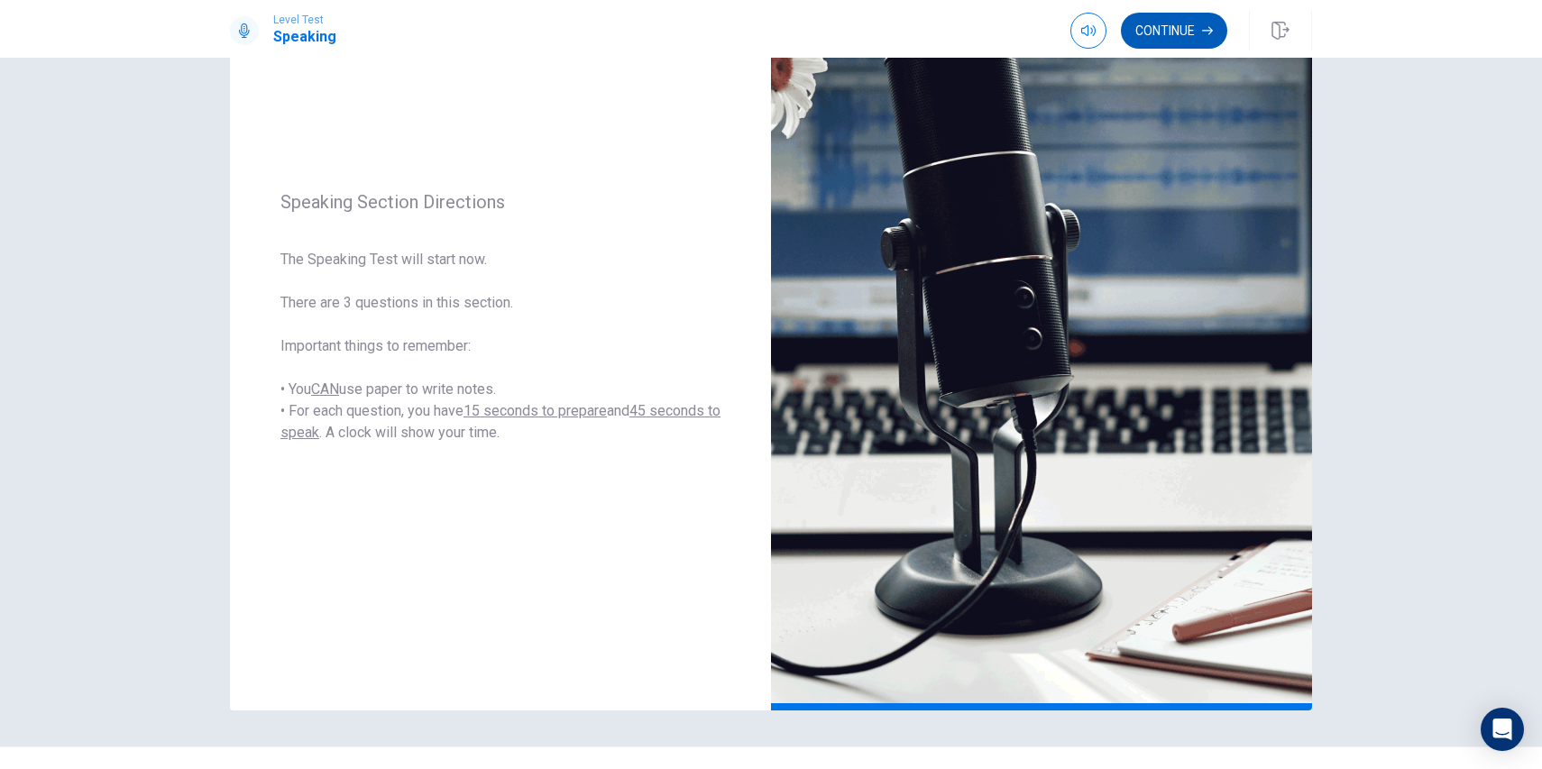
click at [1167, 25] on button "Continue" at bounding box center [1174, 31] width 106 height 36
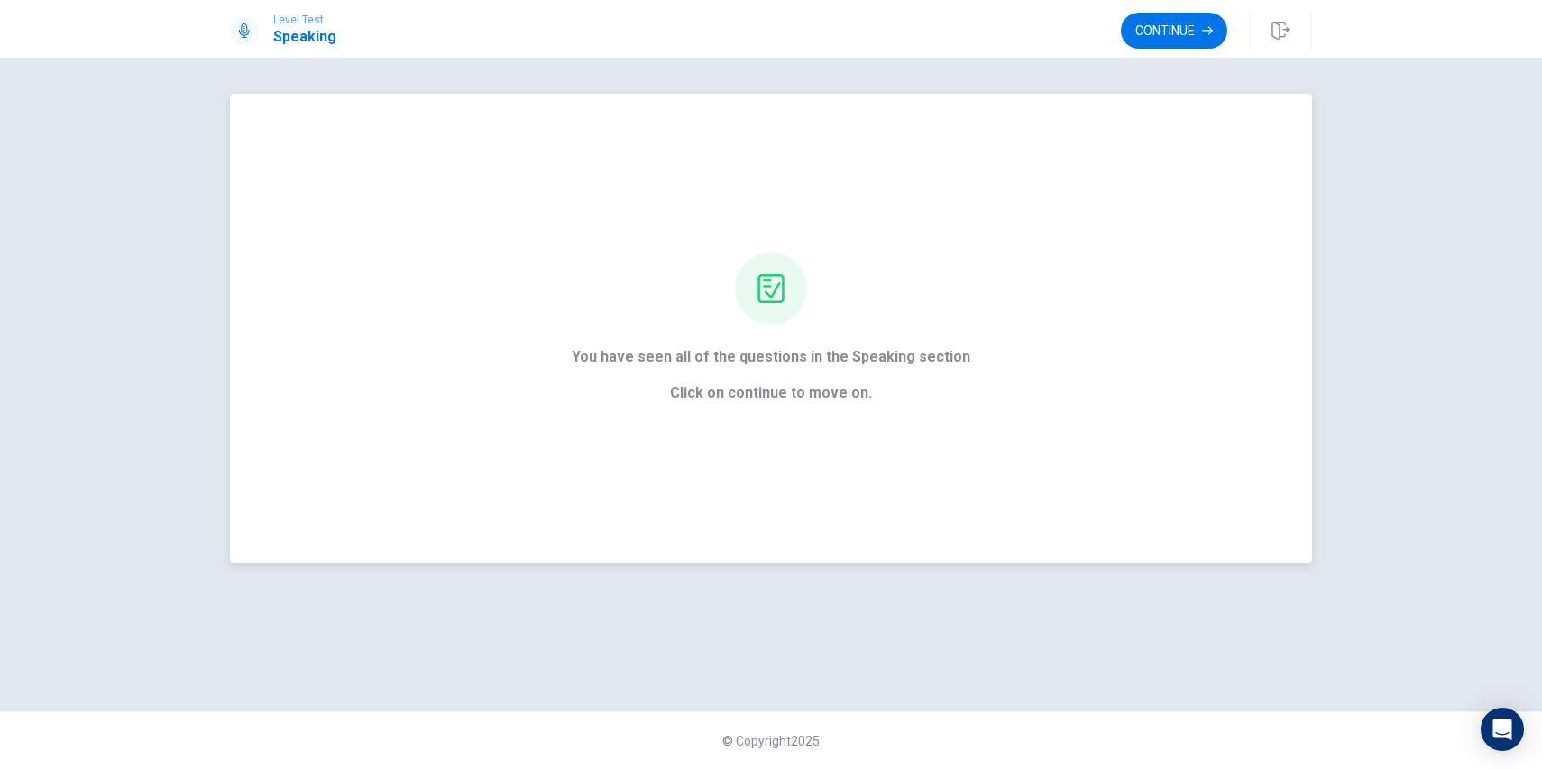
scroll to position [0, 0]
click at [1160, 29] on button "Continue" at bounding box center [1174, 31] width 106 height 36
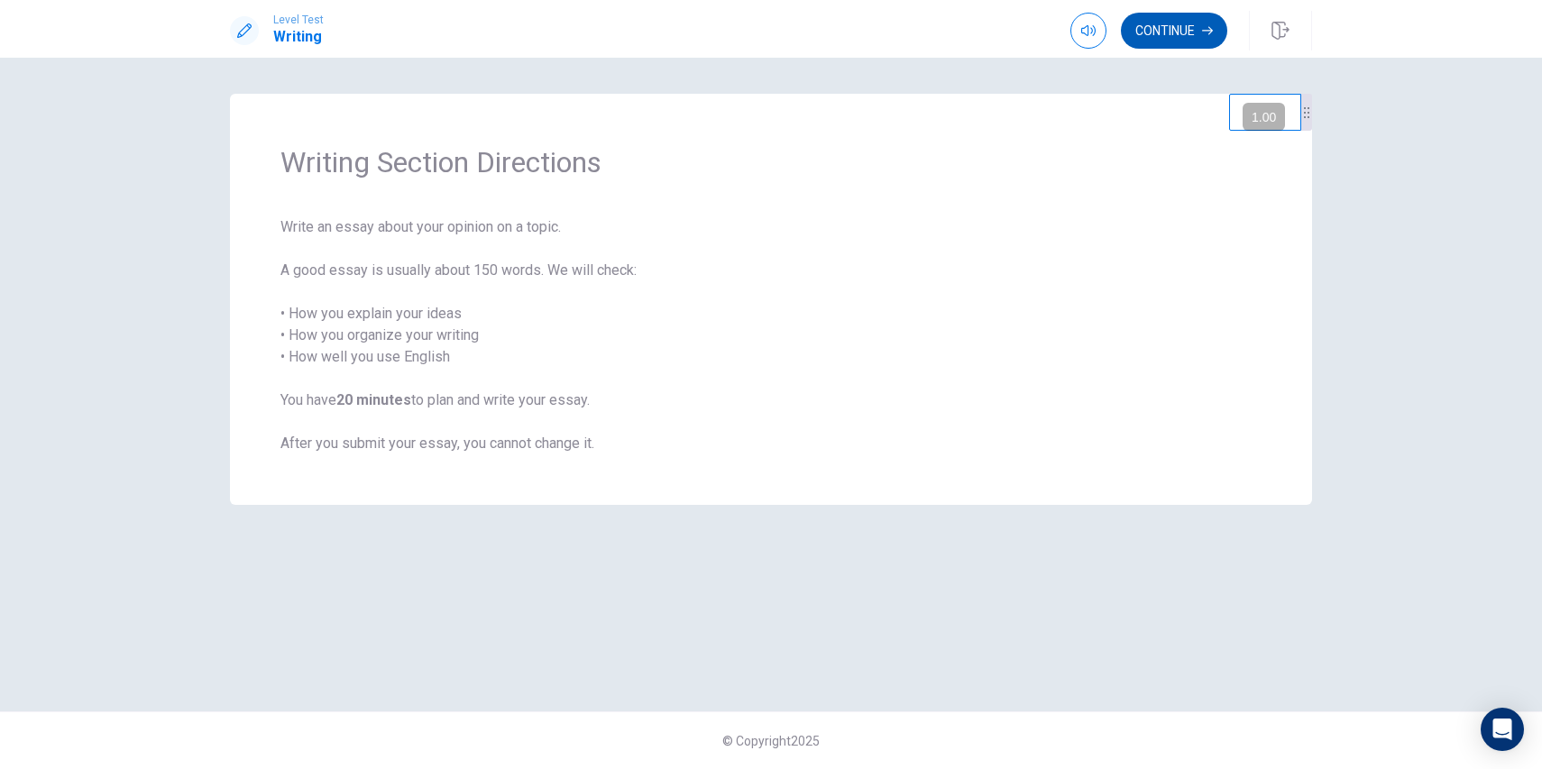
click at [1184, 37] on button "Continue" at bounding box center [1174, 31] width 106 height 36
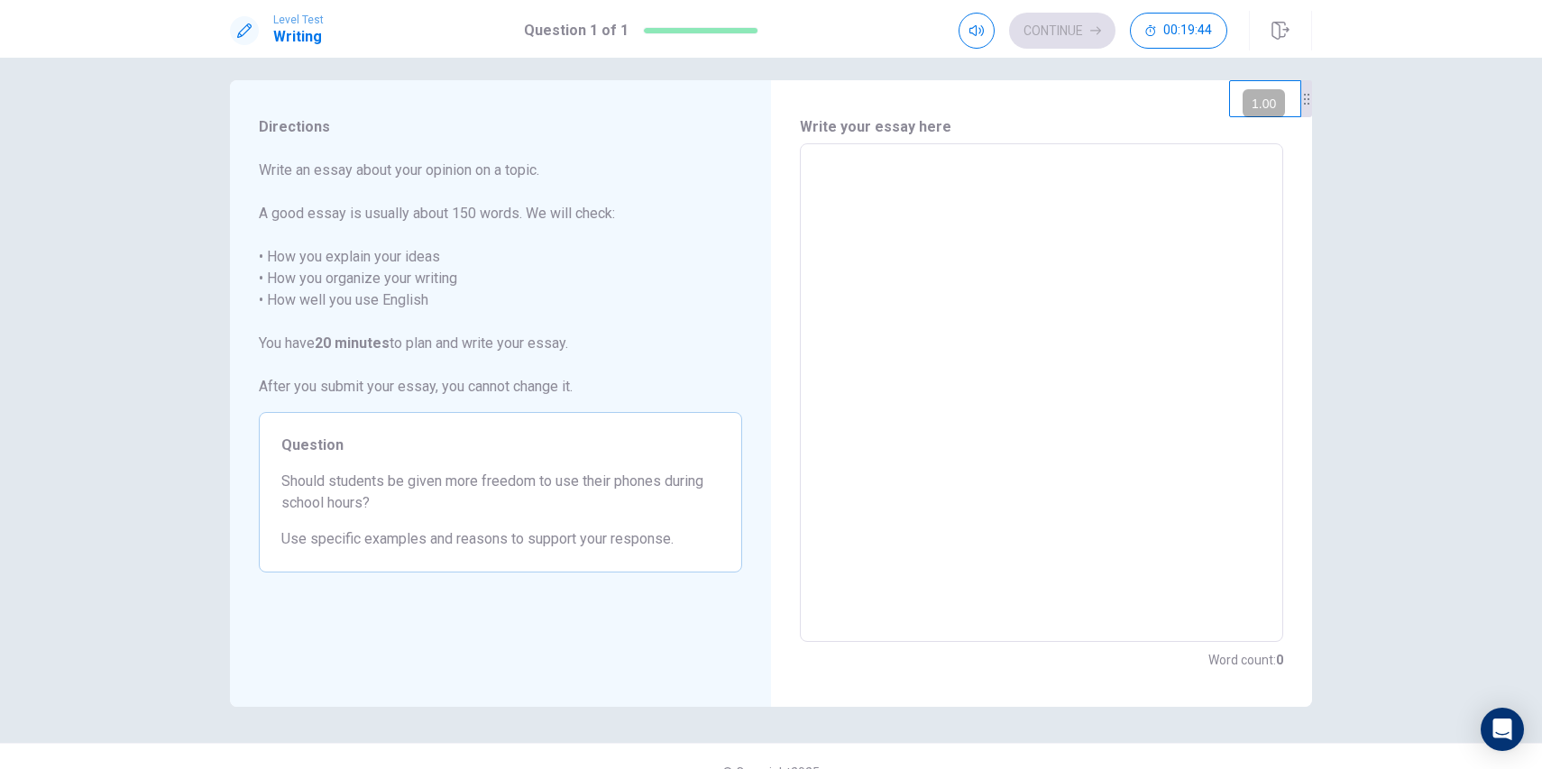
scroll to position [19, 0]
click at [925, 143] on div "x ​" at bounding box center [1041, 387] width 483 height 499
type textarea "س"
type textarea "x"
type textarea "سا"
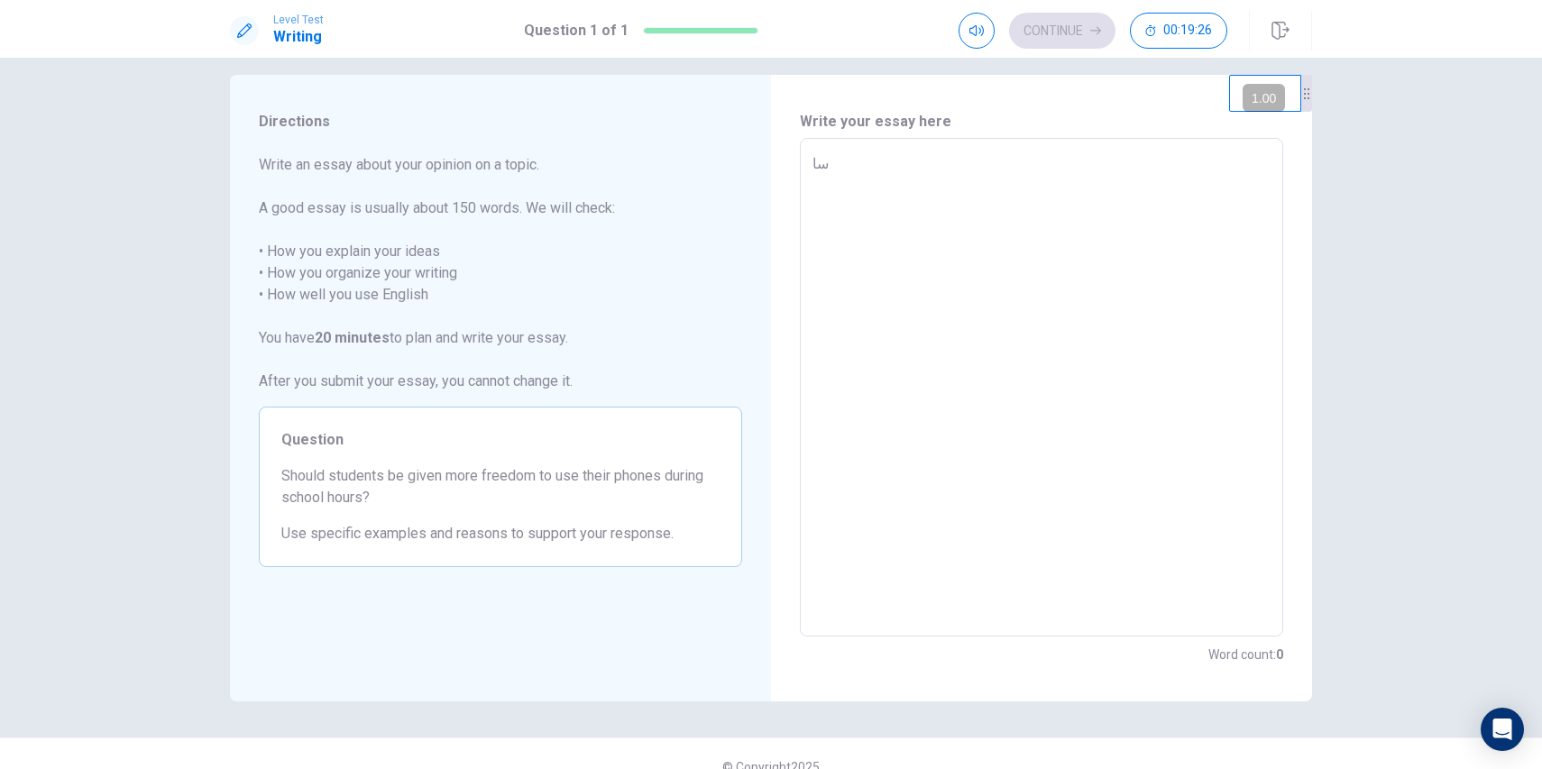
type textarea "x"
type textarea "س"
type textarea "x"
type textarea "s"
type textarea "x"
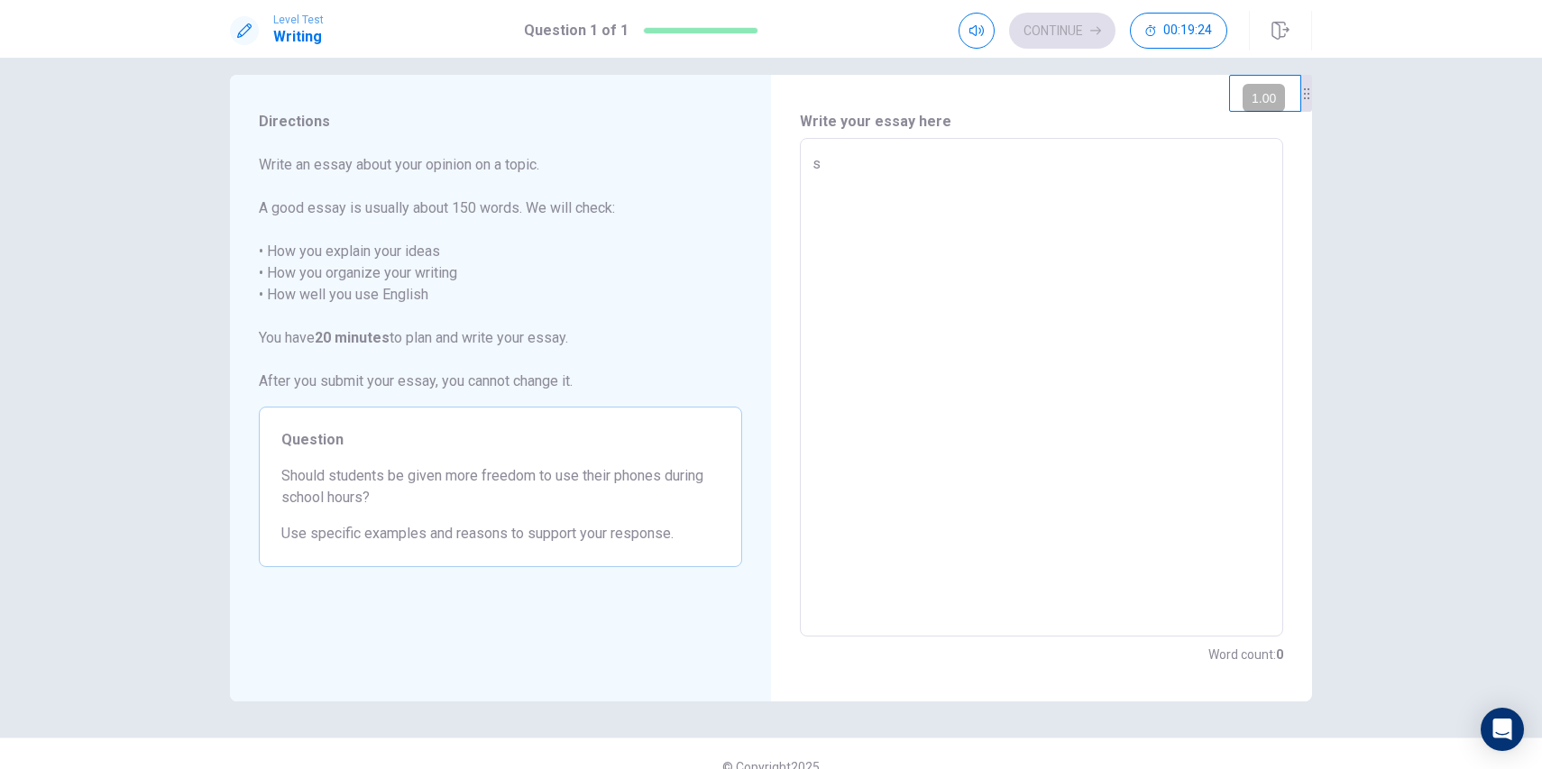
type textarea "sh"
type textarea "x"
type textarea "s"
type textarea "x"
type textarea "S"
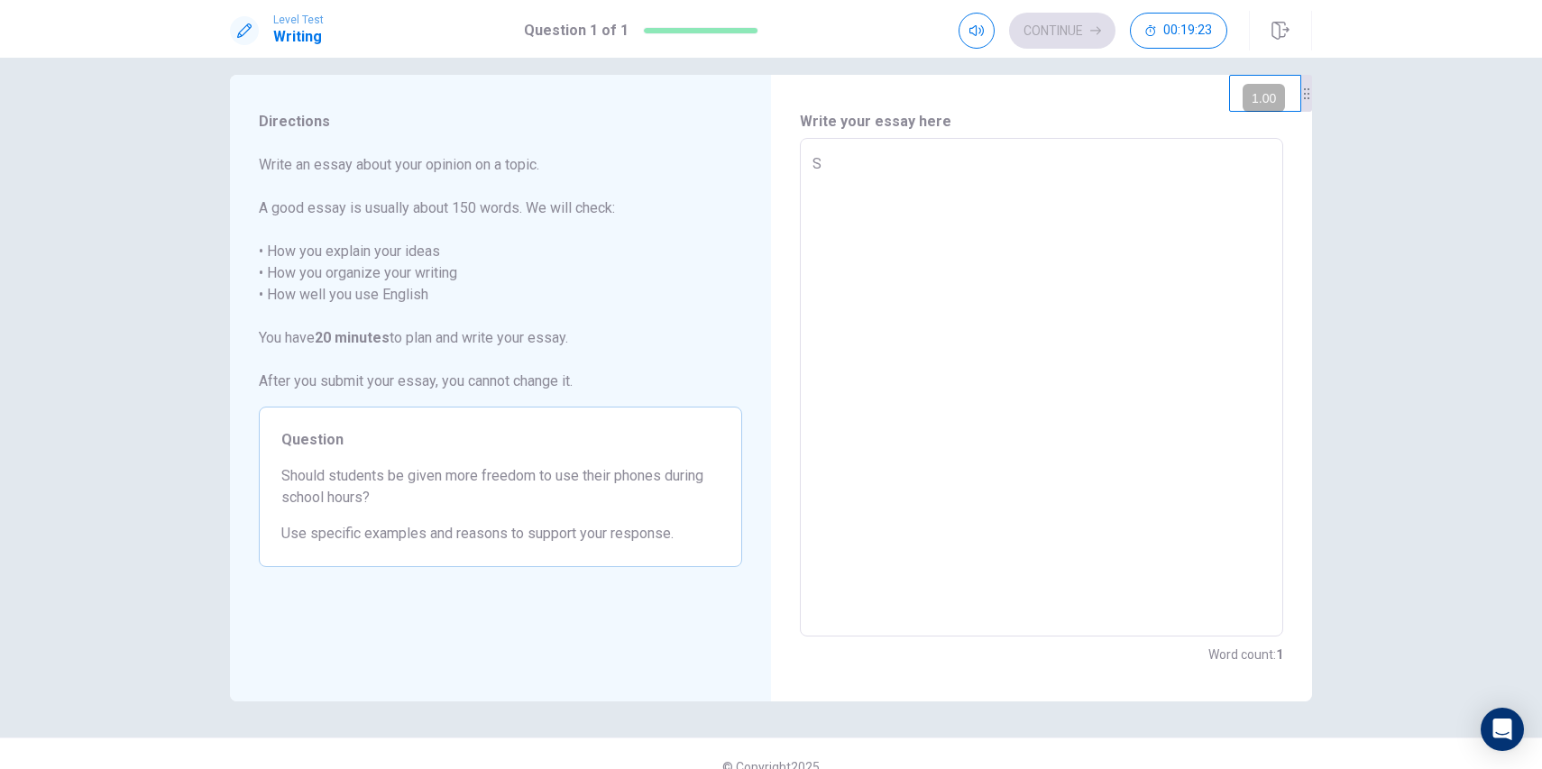
type textarea "x"
type textarea "Sh"
type textarea "x"
type textarea "Sho"
type textarea "x"
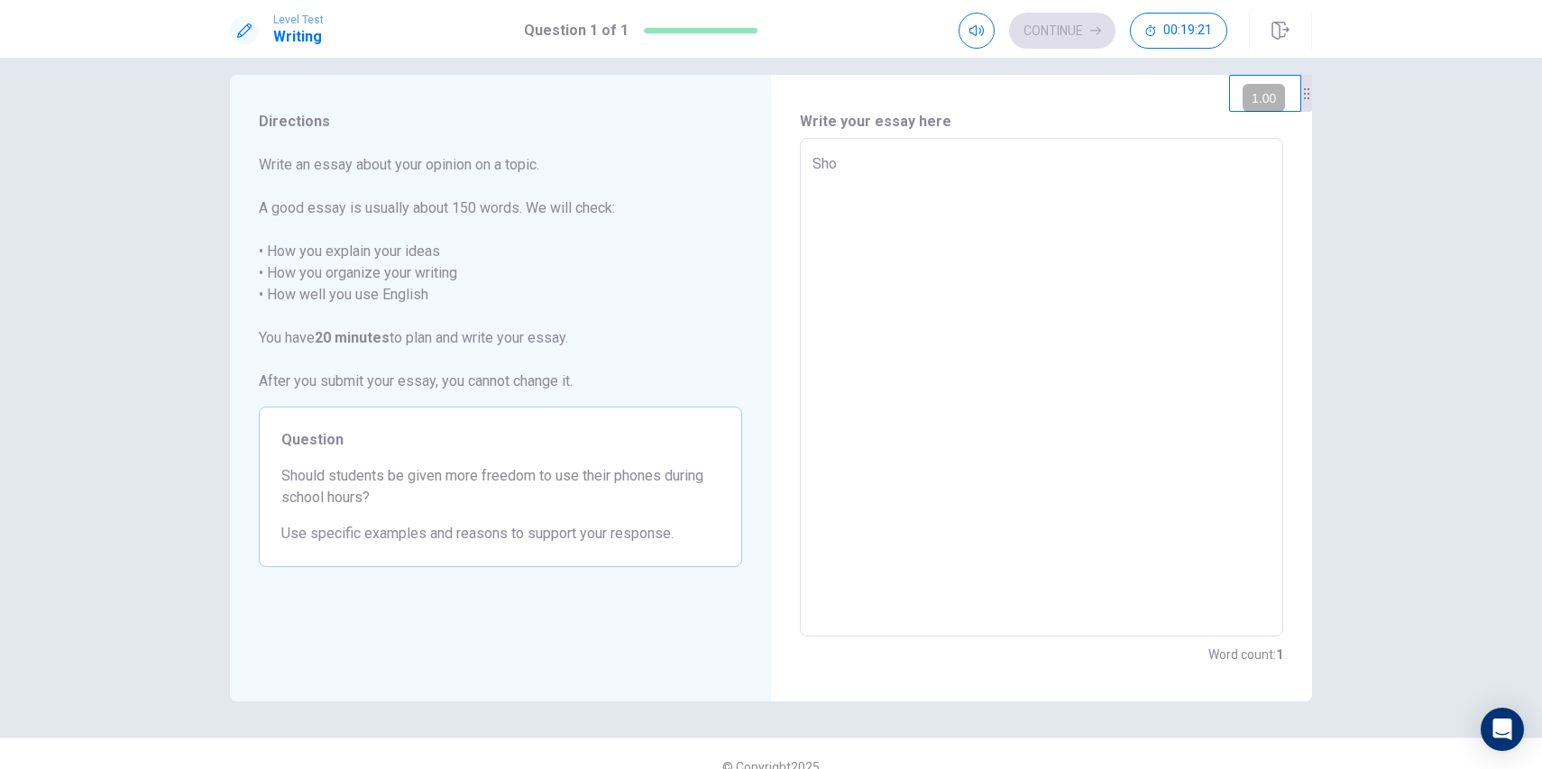
type textarea "Shou"
type textarea "x"
type textarea "Shoul"
type textarea "x"
type textarea "Should"
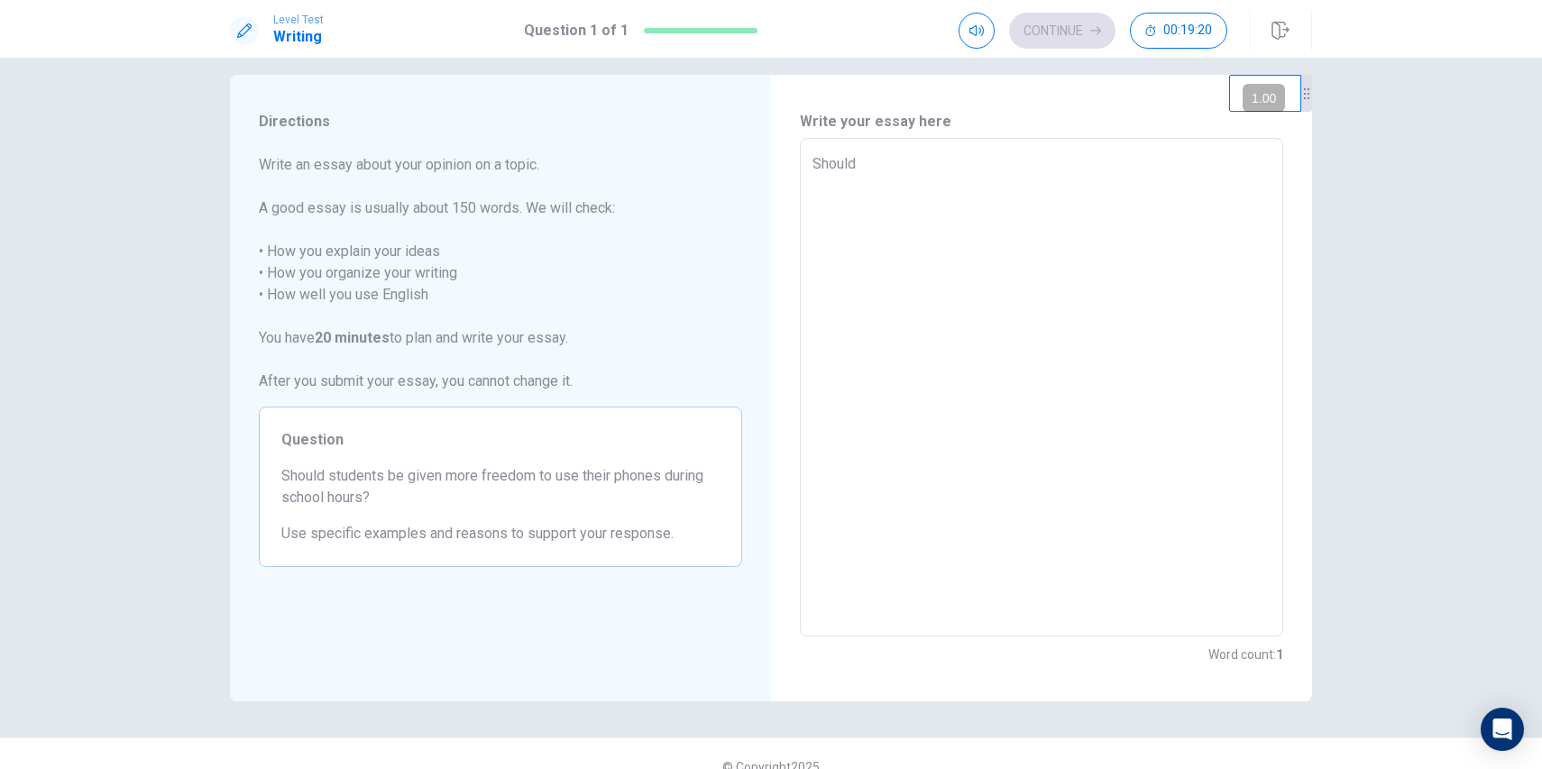
type textarea "x"
type textarea "Should"
type textarea "x"
type textarea "Should s"
type textarea "x"
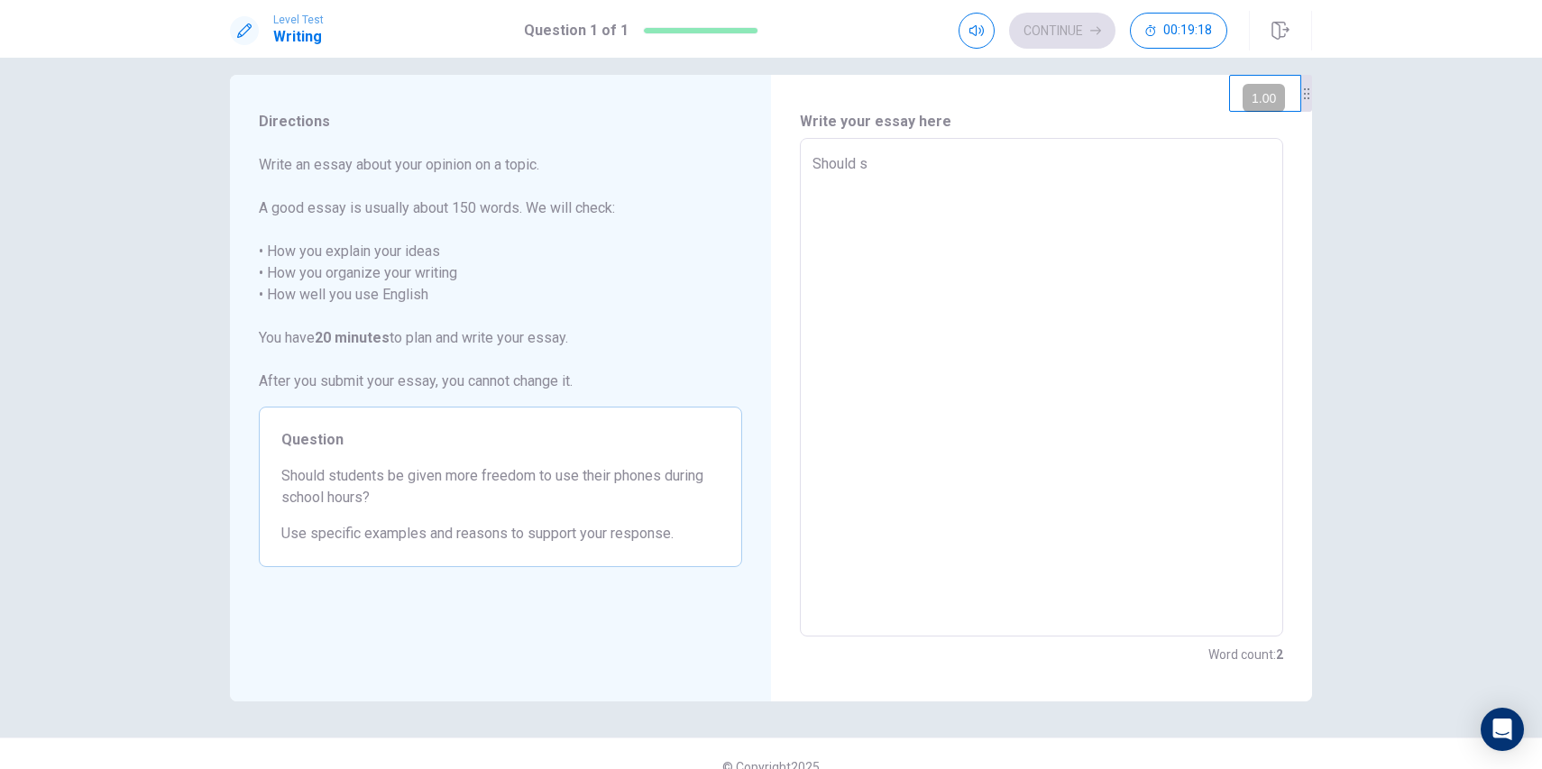
type textarea "Should st"
type textarea "x"
type textarea "Should stu"
type textarea "x"
type textarea "Should stud"
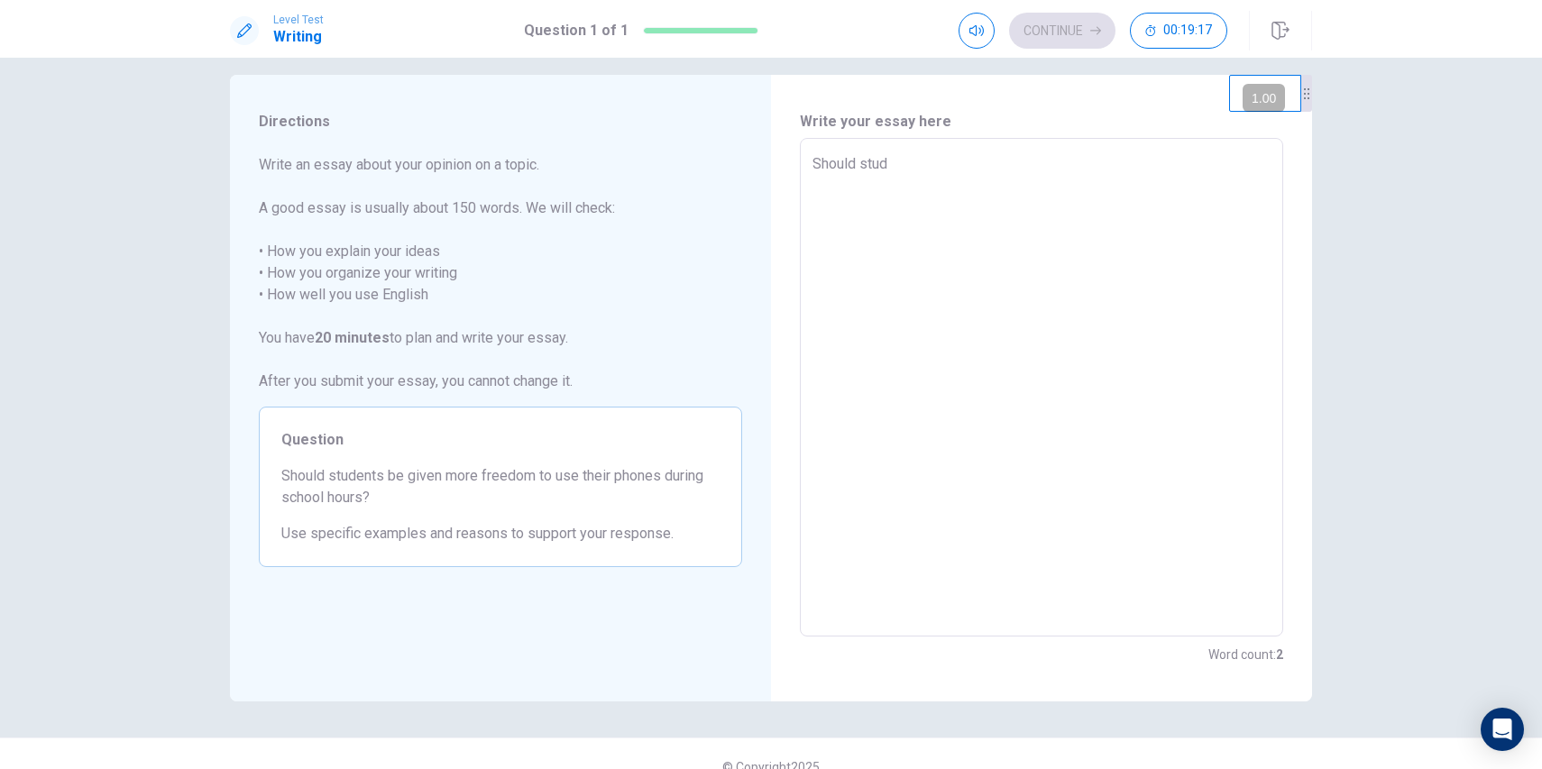
type textarea "x"
type textarea "Should stude"
type textarea "x"
type textarea "Should studen"
type textarea "x"
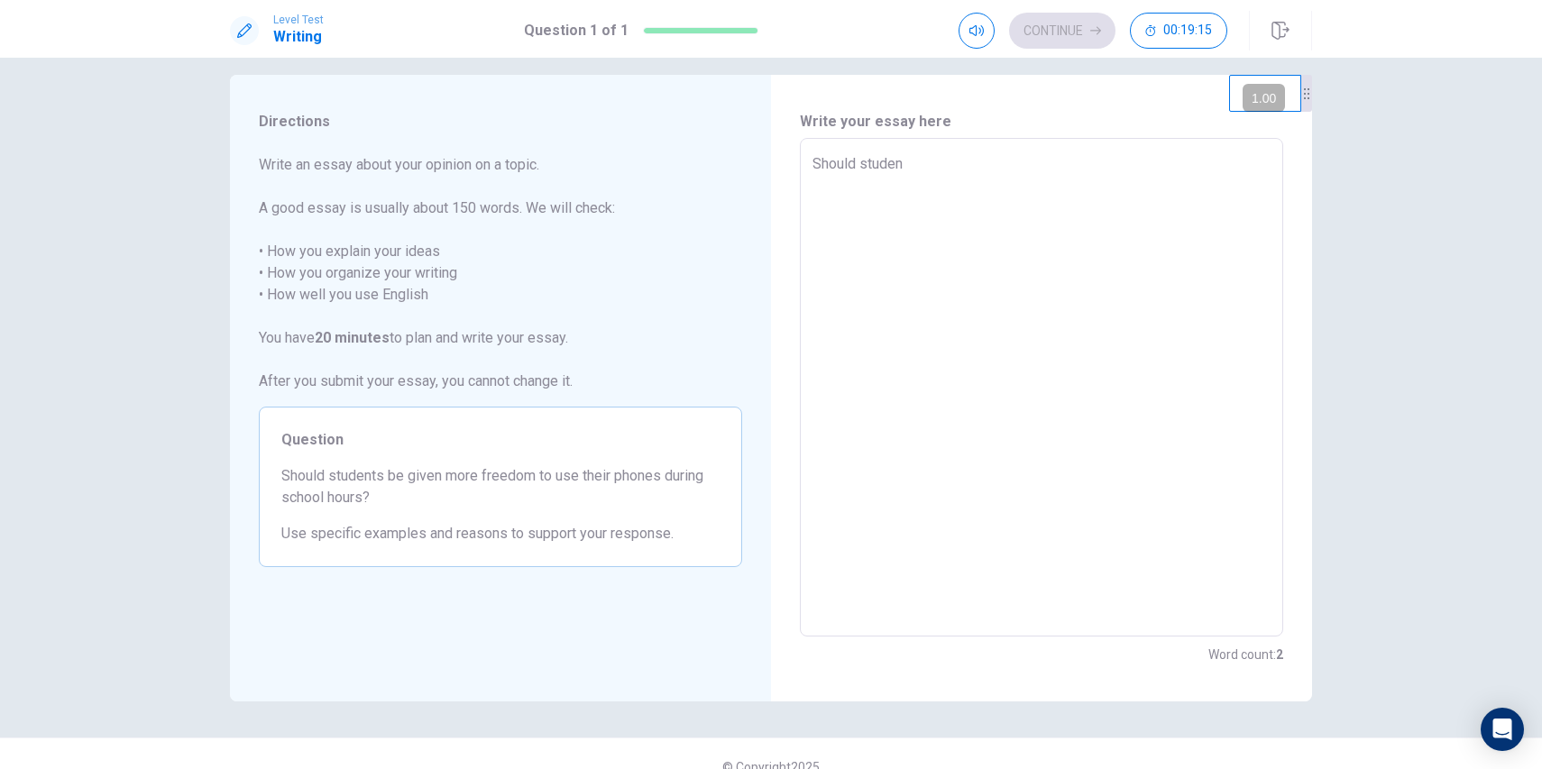
type textarea "Should studenr"
type textarea "x"
type textarea "Should studen"
type textarea "x"
type textarea "Should student"
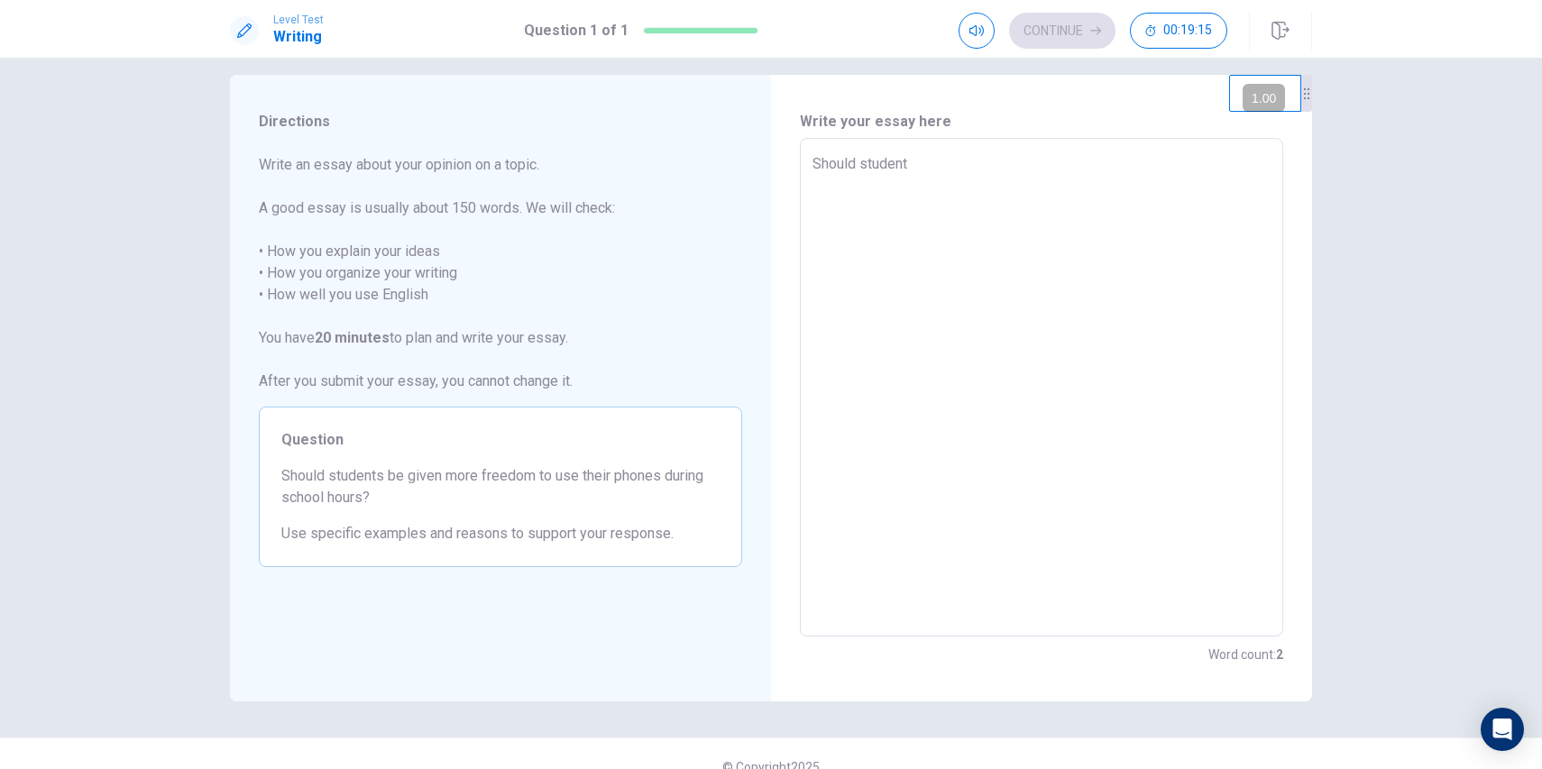
type textarea "x"
type textarea "Should students"
type textarea "x"
type textarea "Should students"
type textarea "x"
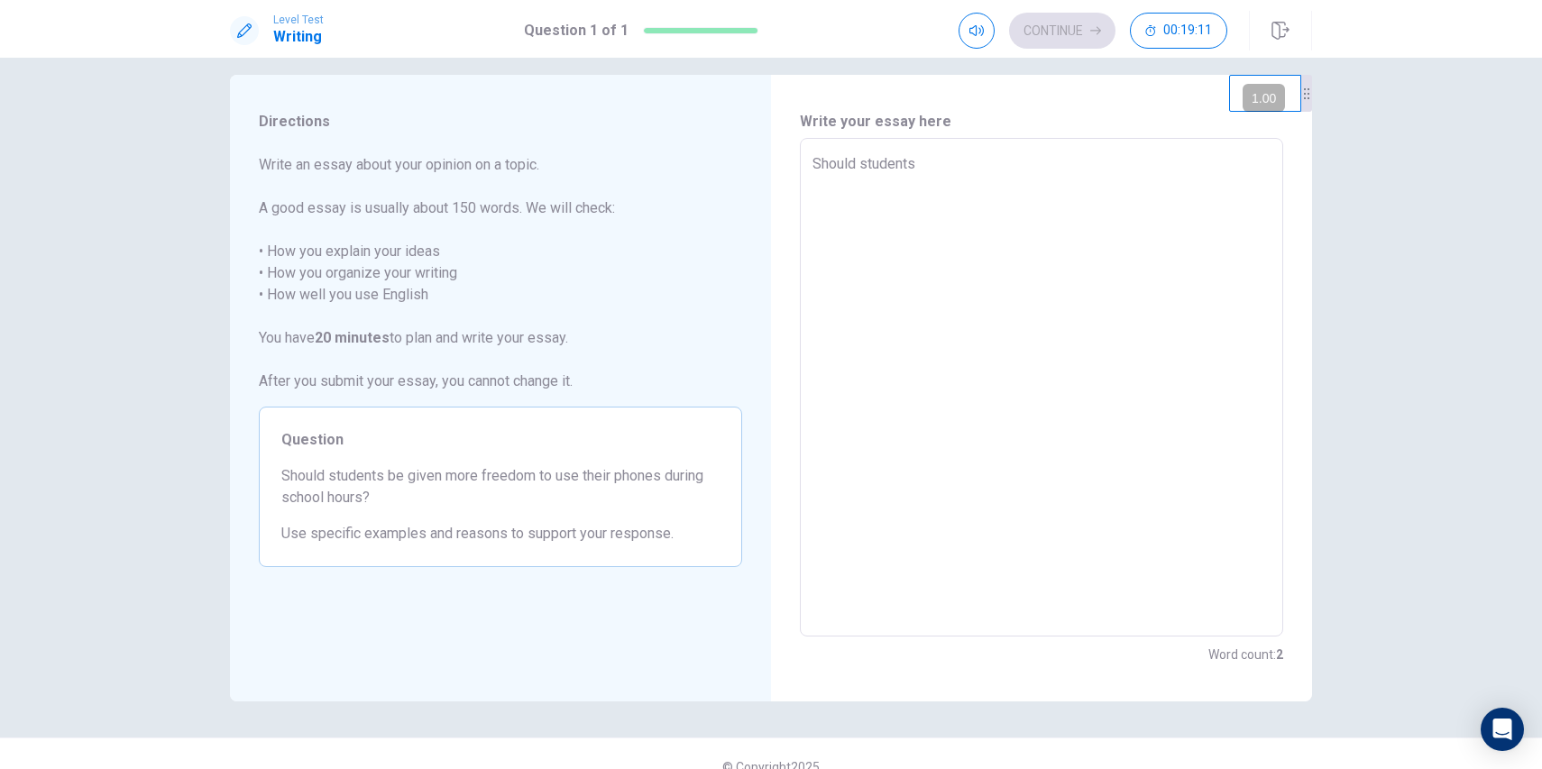
type textarea "Should students b"
type textarea "x"
type textarea "Should students be"
type textarea "x"
type textarea "Should students be"
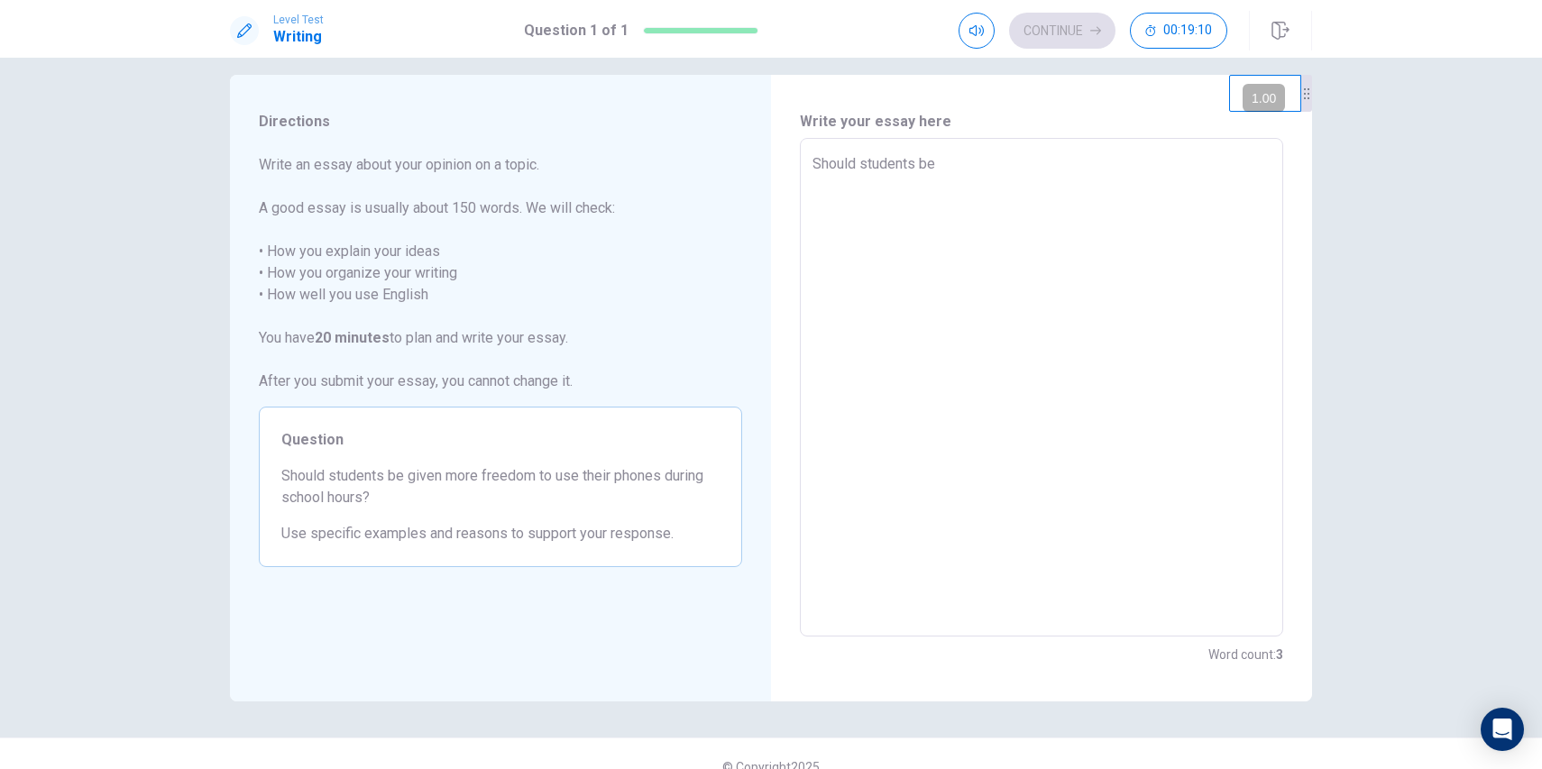
type textarea "x"
type textarea "Should students be g"
type textarea "x"
type textarea "Should students be gi"
type textarea "x"
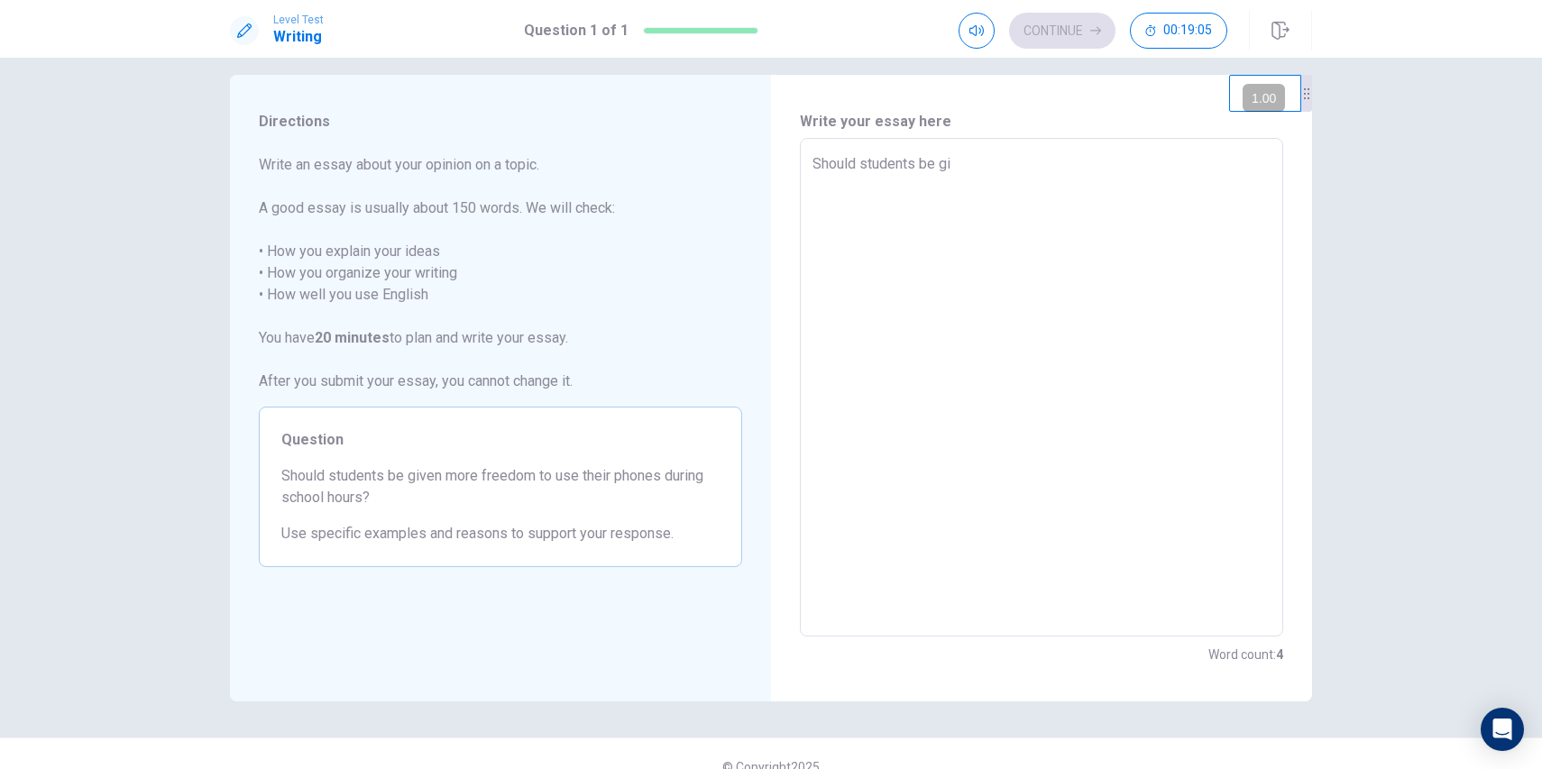
type textarea "Should students be giv"
type textarea "x"
type textarea "Should students be give"
type textarea "x"
type textarea "Should students be given"
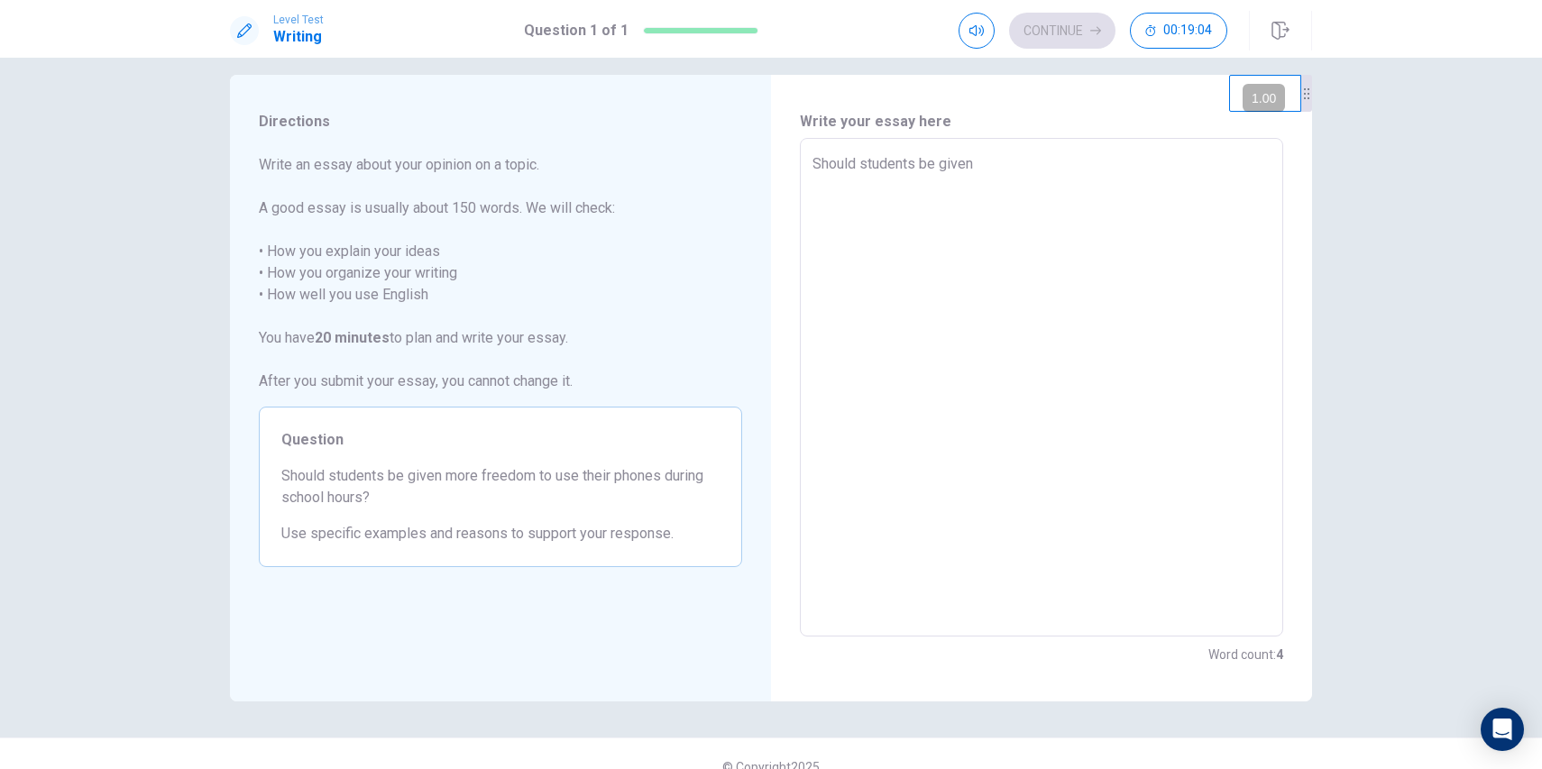
type textarea "x"
type textarea "Should students be given"
type textarea "x"
type textarea "Should students be given m"
type textarea "x"
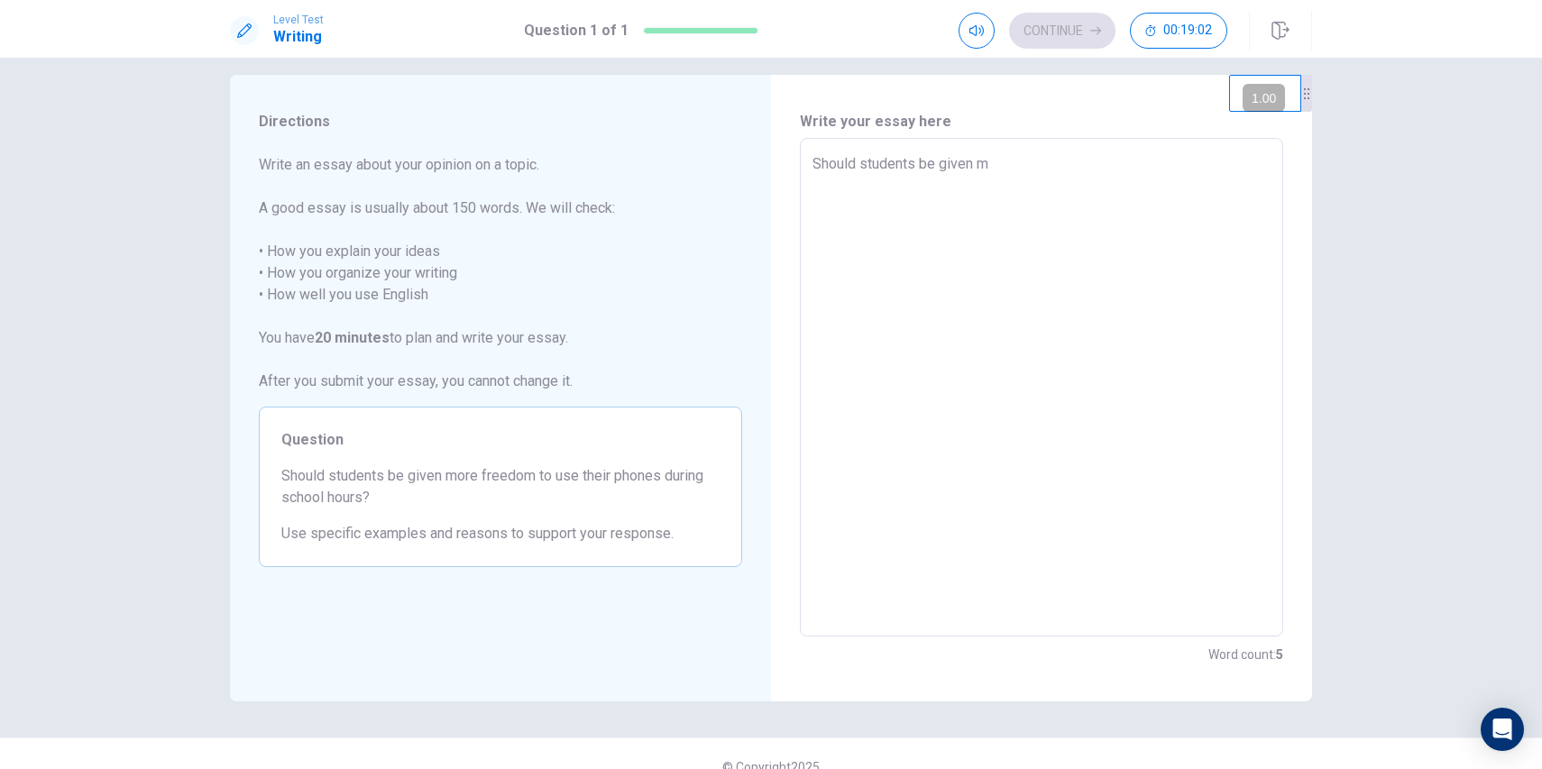
type textarea "Should students be given mo"
type textarea "x"
type textarea "Should students be given mor"
type textarea "x"
type textarea "Should students be given more"
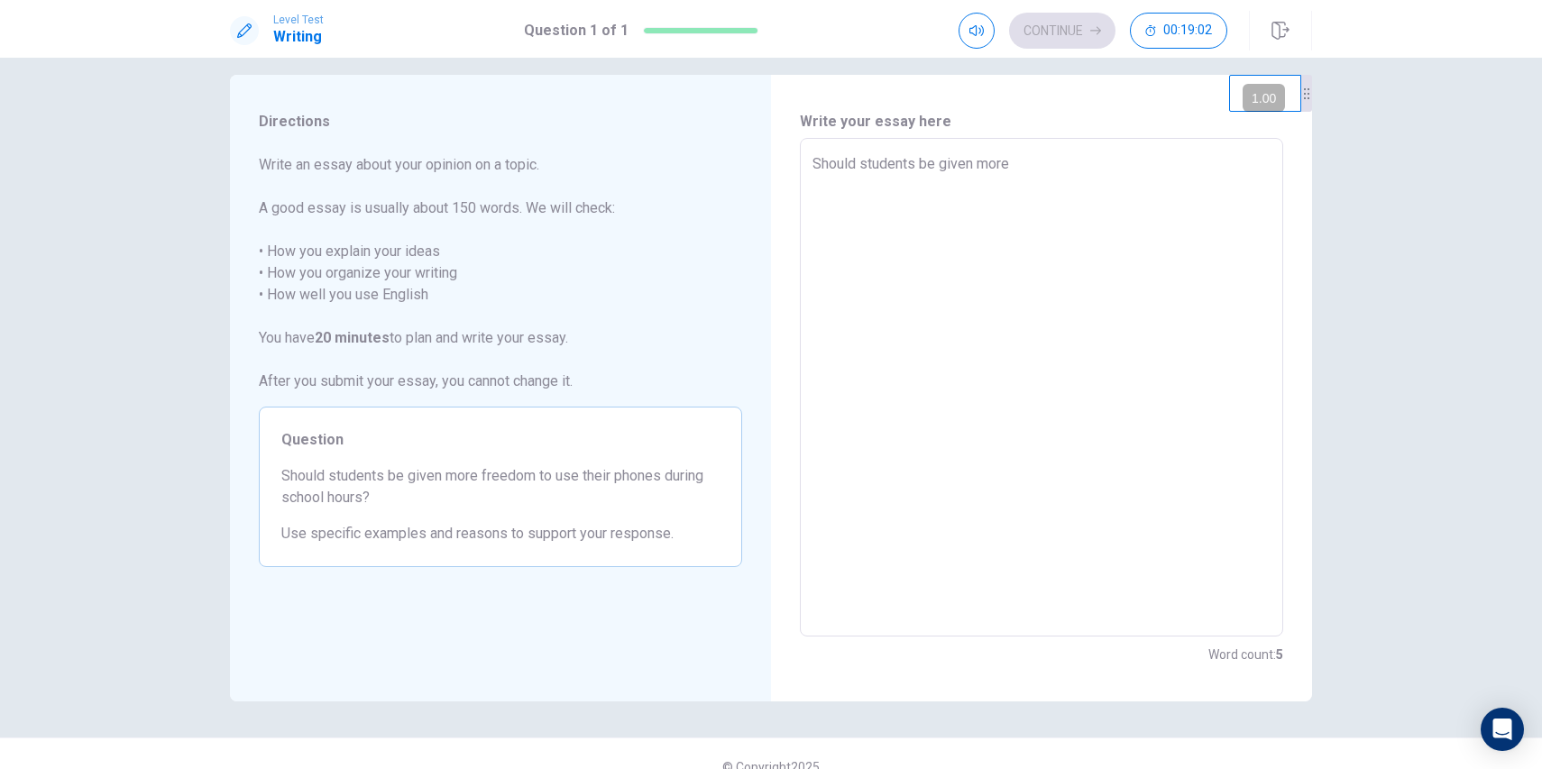
type textarea "x"
type textarea "Should students be given more"
type textarea "x"
type textarea "Should students be given more f"
type textarea "x"
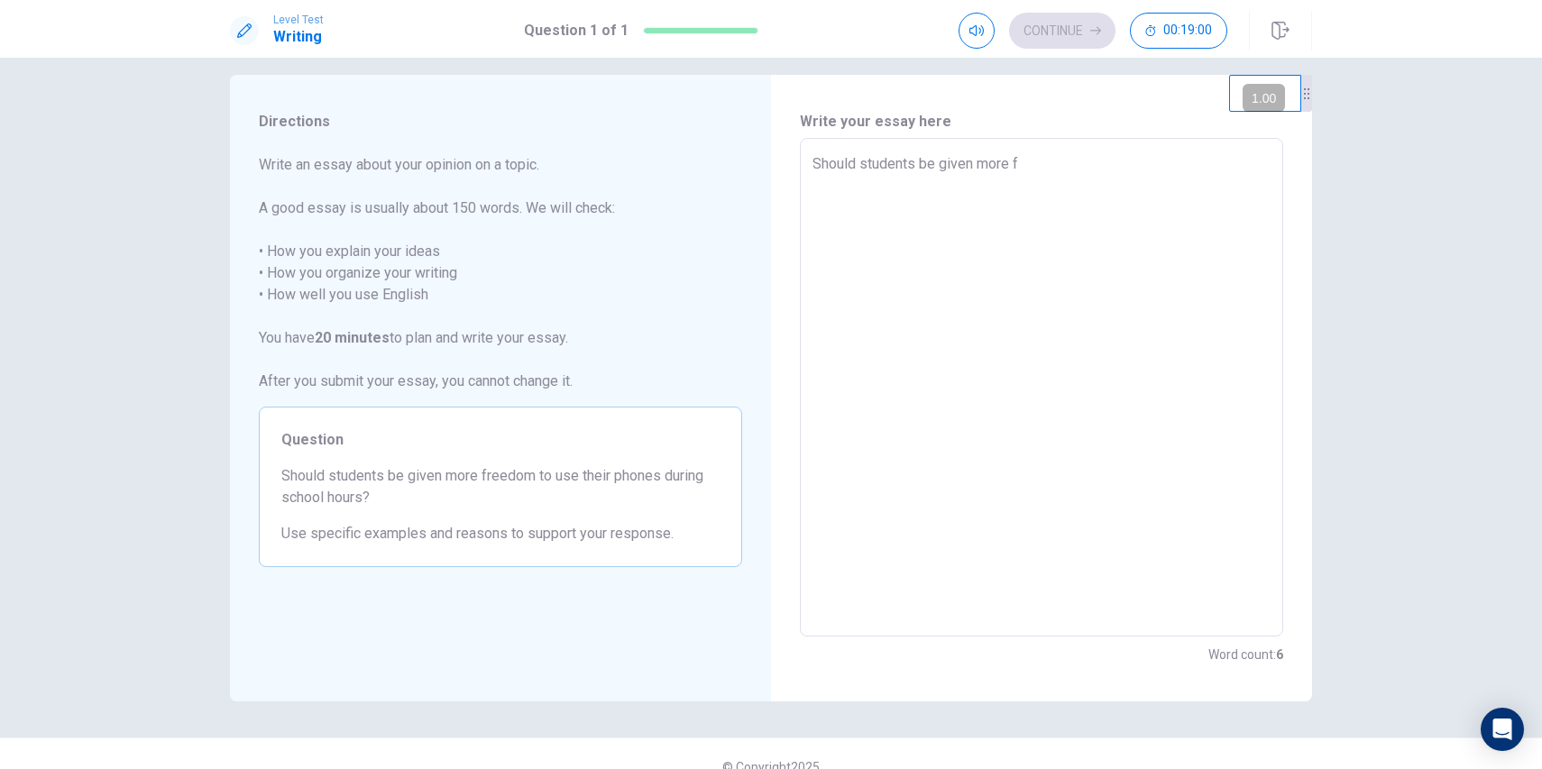
type textarea "Should students be given more fr"
type textarea "x"
type textarea "Should students be given more fre"
type textarea "x"
type textarea "Should students be given more free"
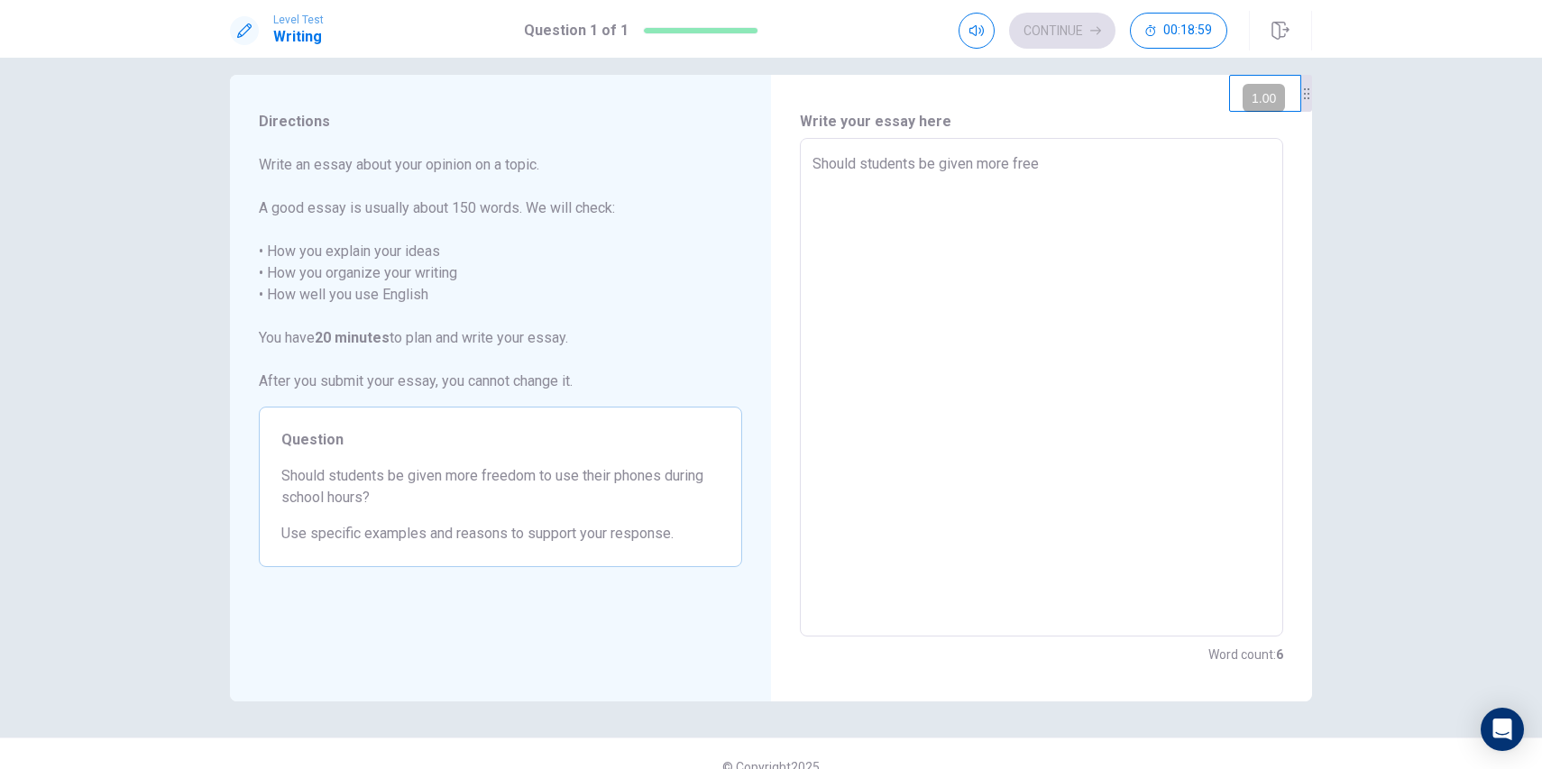
type textarea "x"
type textarea "Should students be given more freef"
type textarea "x"
type textarea "Should students be given more free"
type textarea "x"
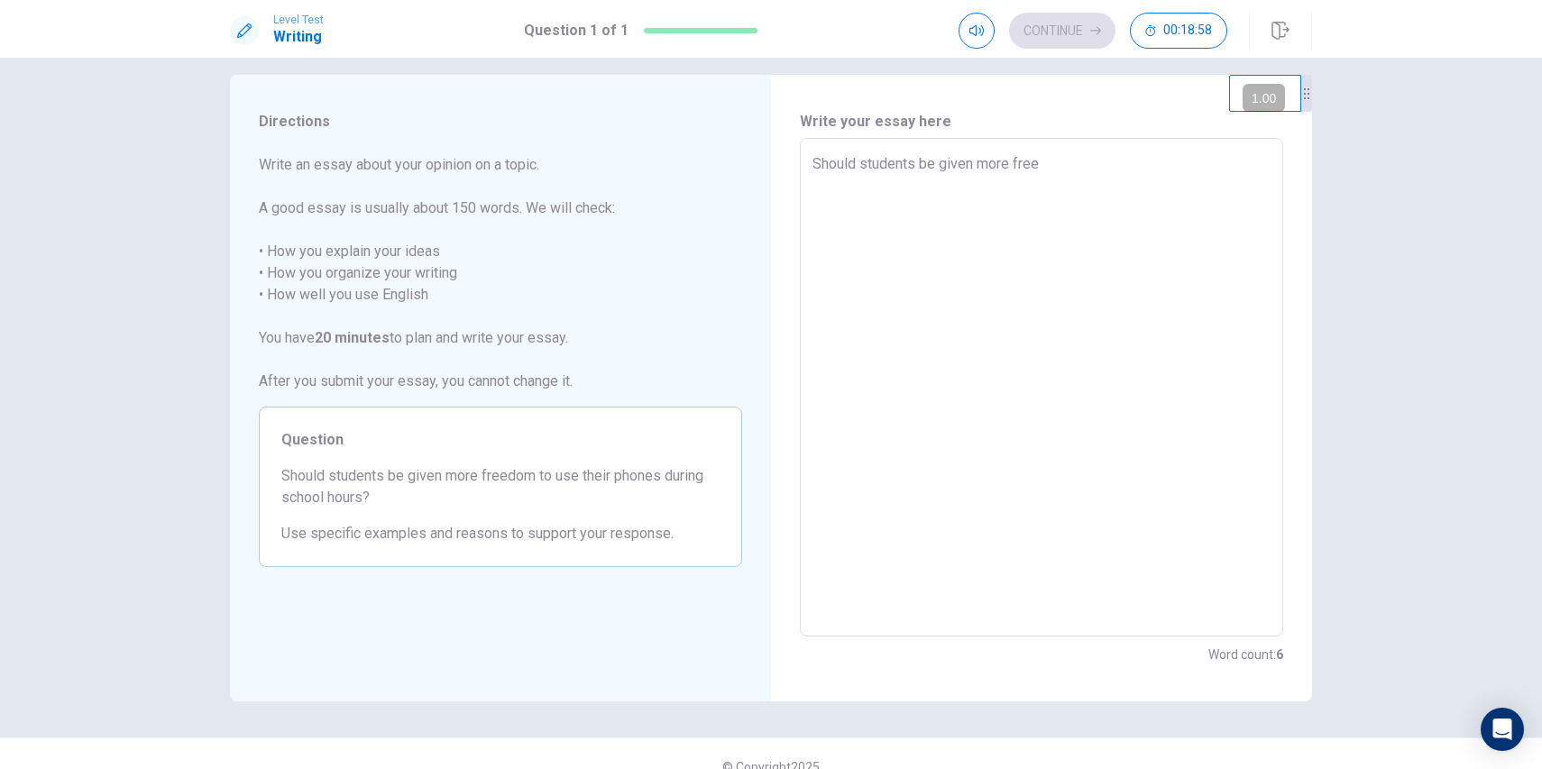
type textarea "Should students be given more freed"
type textarea "x"
type textarea "Should students be given more freedo"
type textarea "x"
type textarea "Should students be given more freedom"
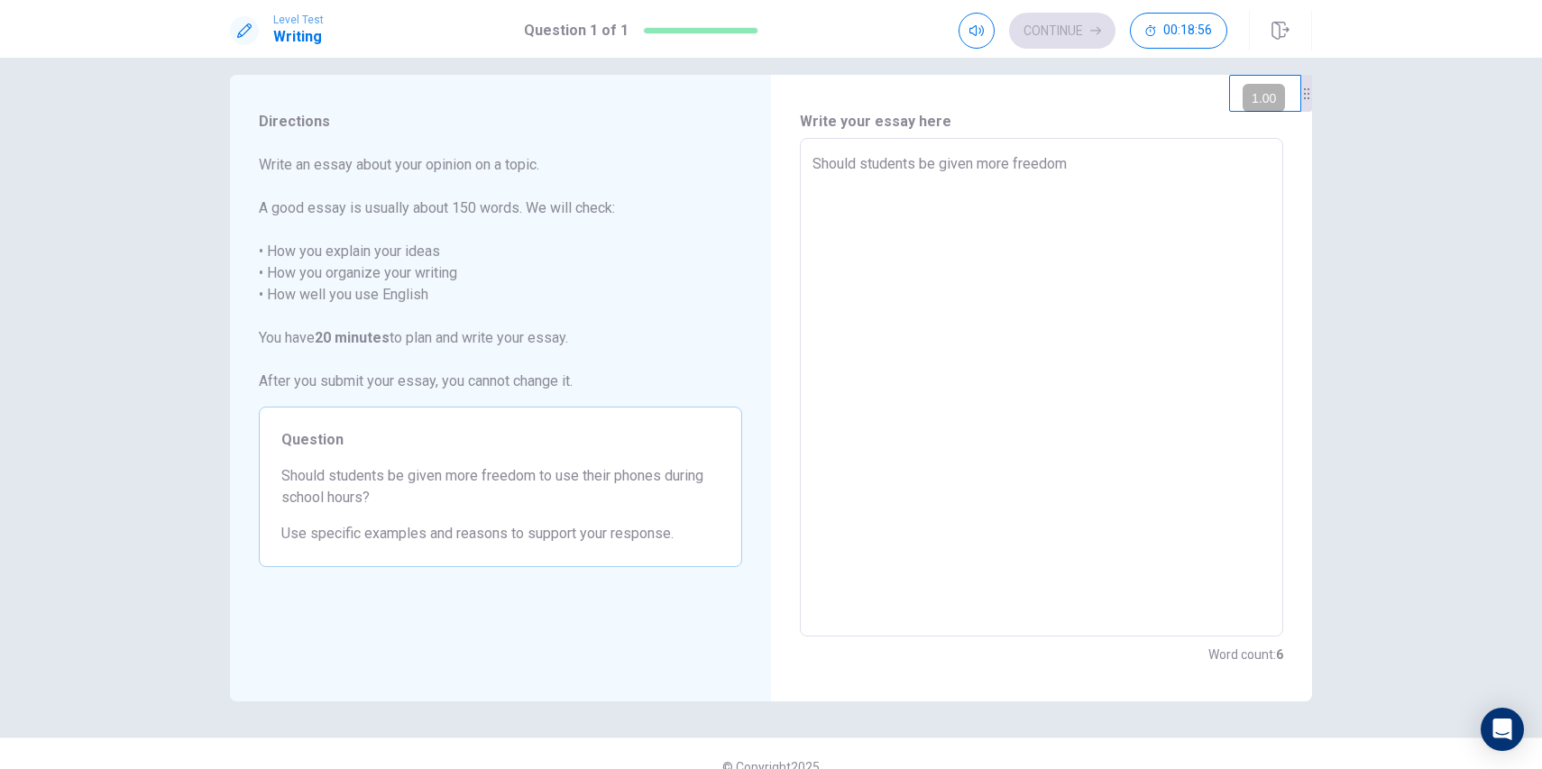
type textarea "x"
type textarea "Should students be given more freedom"
type textarea "x"
type textarea "Should students be given more freedom t"
type textarea "x"
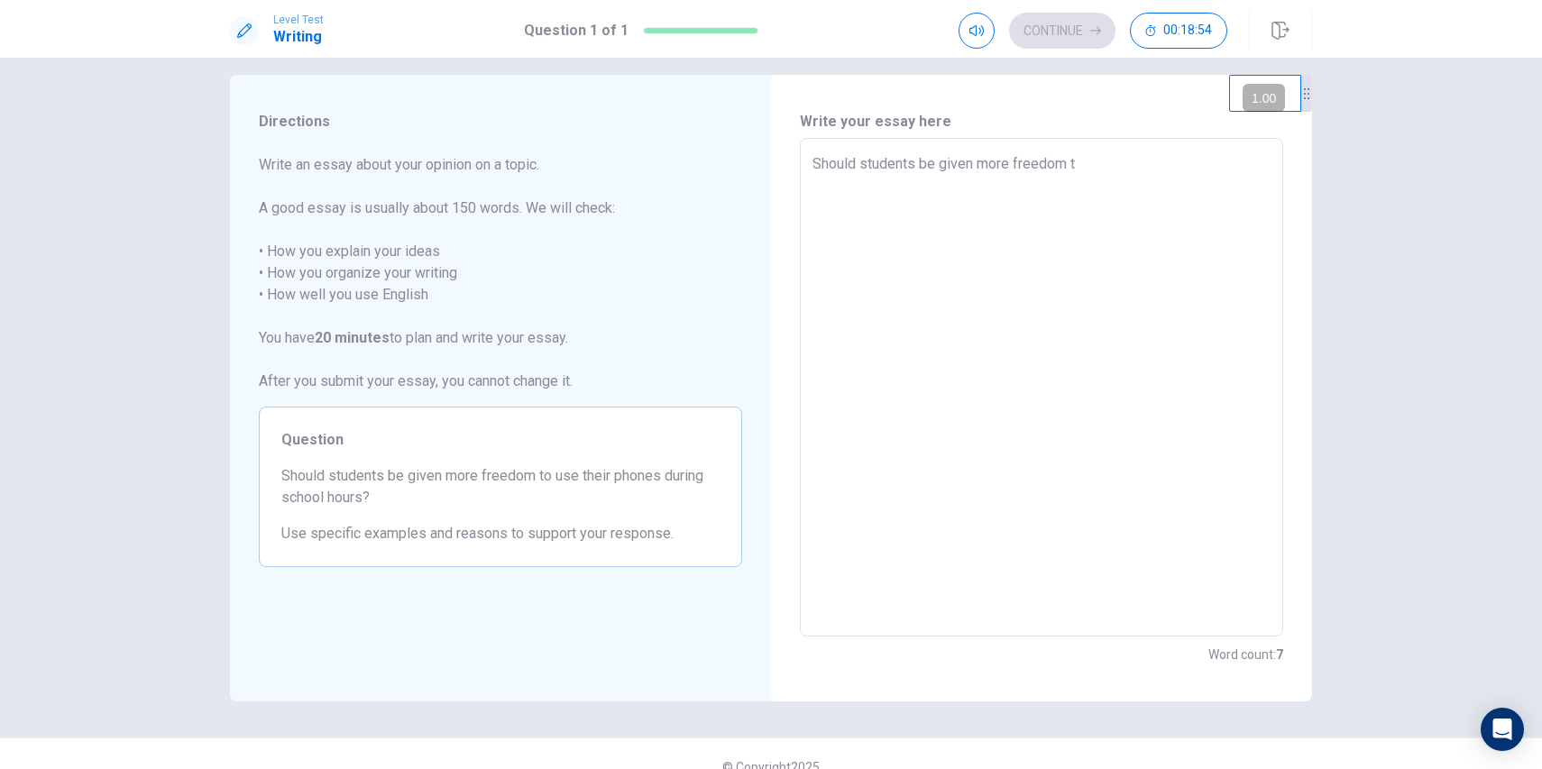
type textarea "Should students be given more freedom to"
type textarea "x"
type textarea "Should students be given more freedom to"
type textarea "x"
type textarea "Should students be given more freedom to u"
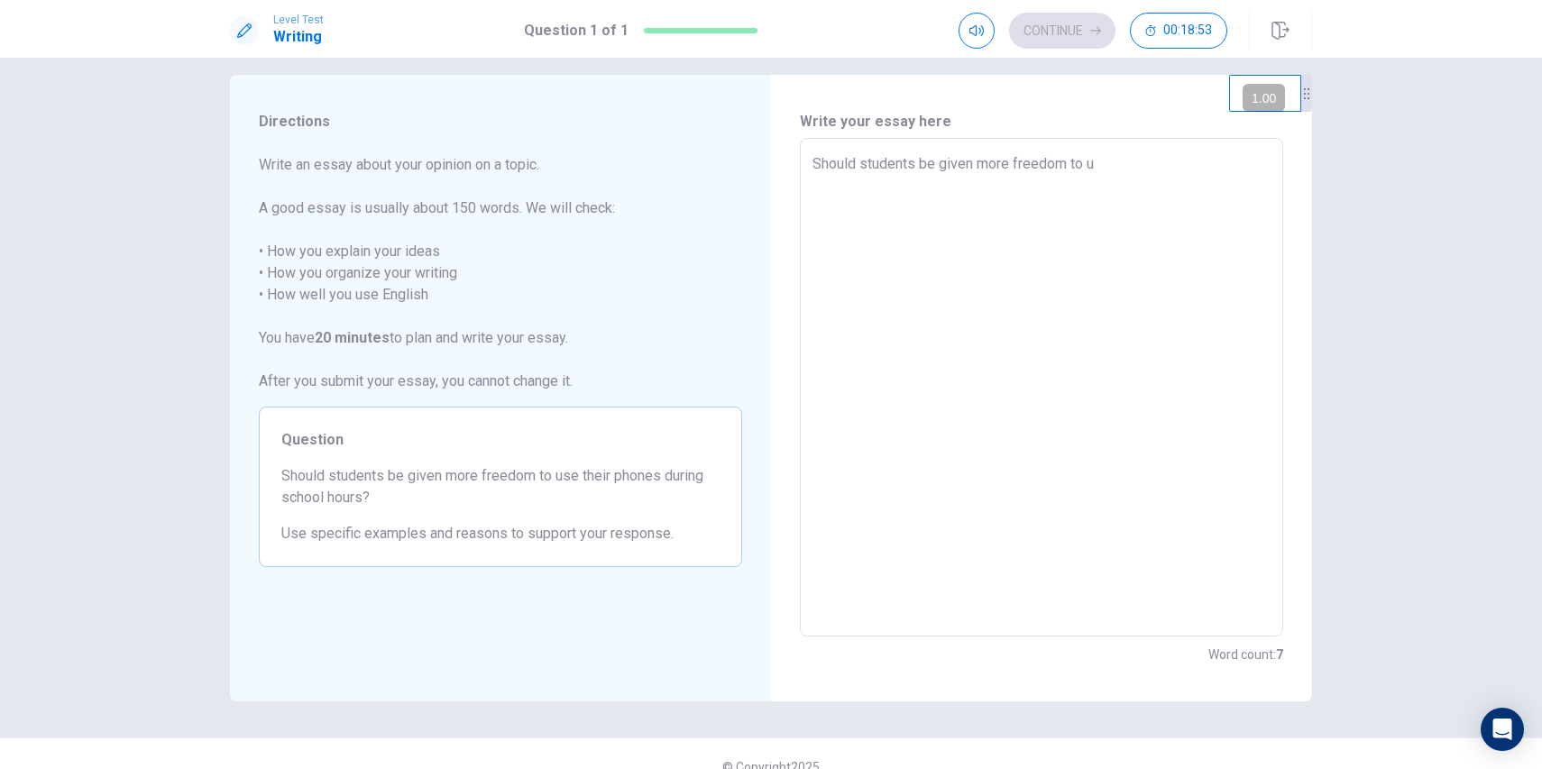
type textarea "x"
type textarea "Should students be given more freedom to [GEOGRAPHIC_DATA]"
type textarea "x"
type textarea "Should students be given more freedom to use"
type textarea "x"
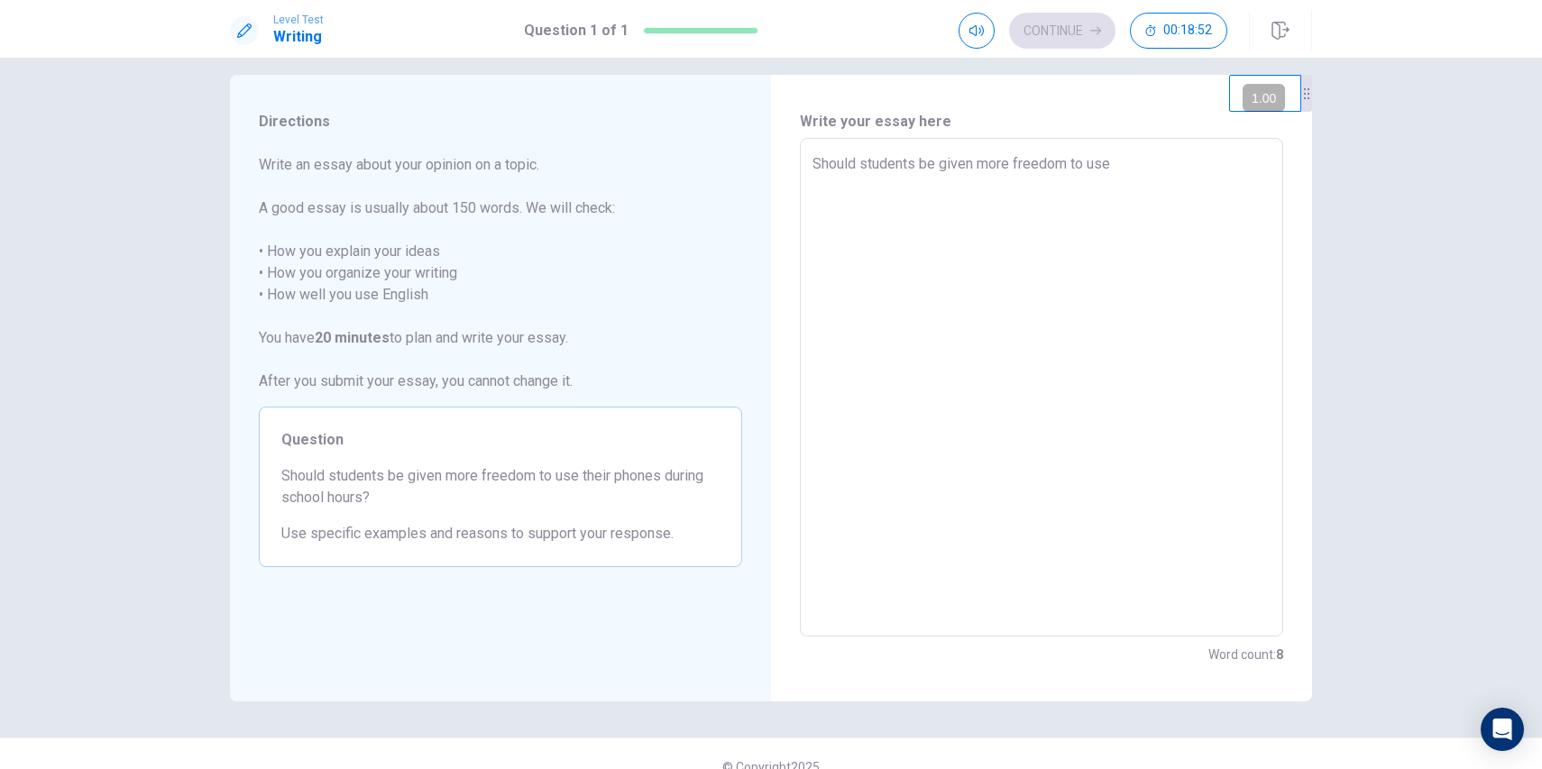
type textarea "Should students be given more freedom to use"
type textarea "x"
type textarea "Should students be given more freedom to use t"
type textarea "x"
type textarea "Should students be given more freedom to use th"
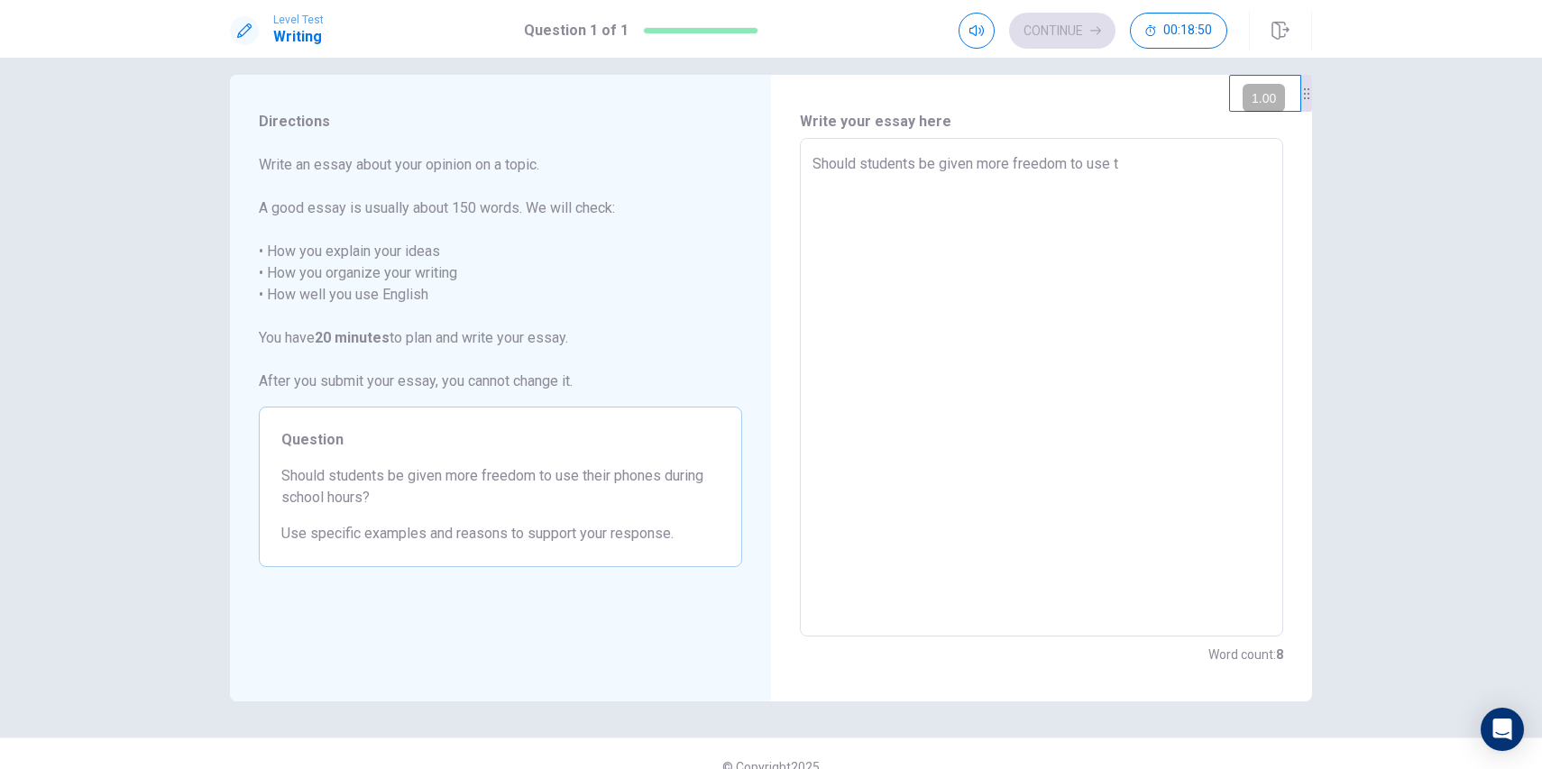
type textarea "x"
type textarea "Should students be given more freedom to use the"
type textarea "x"
type textarea "Should students be given more freedom to use thei"
type textarea "x"
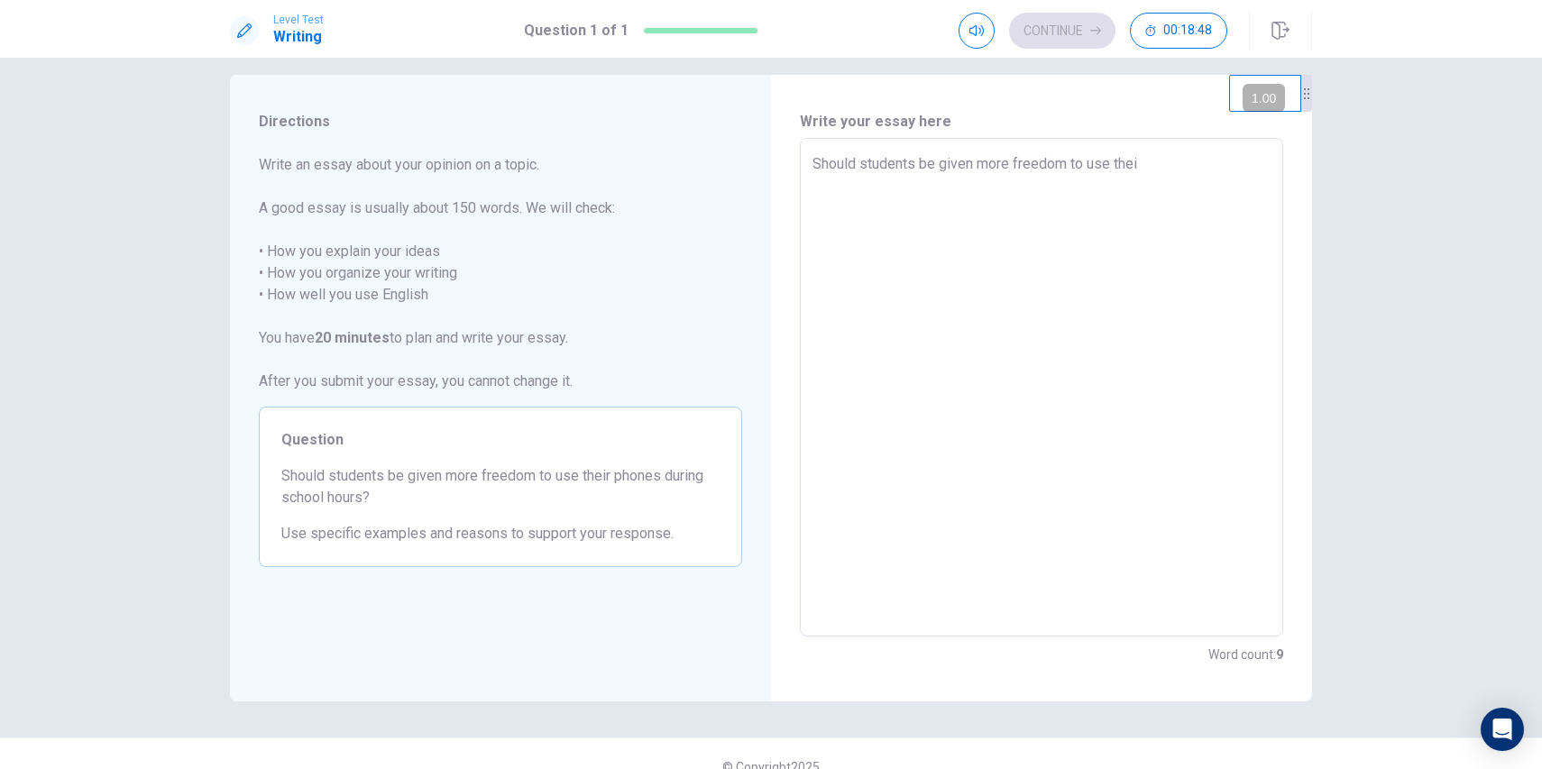
type textarea "Should students be given more freedom to use their"
type textarea "x"
type textarea "Should students be given more freedom to use their"
type textarea "x"
type textarea "Should students be given more freedom to use their p"
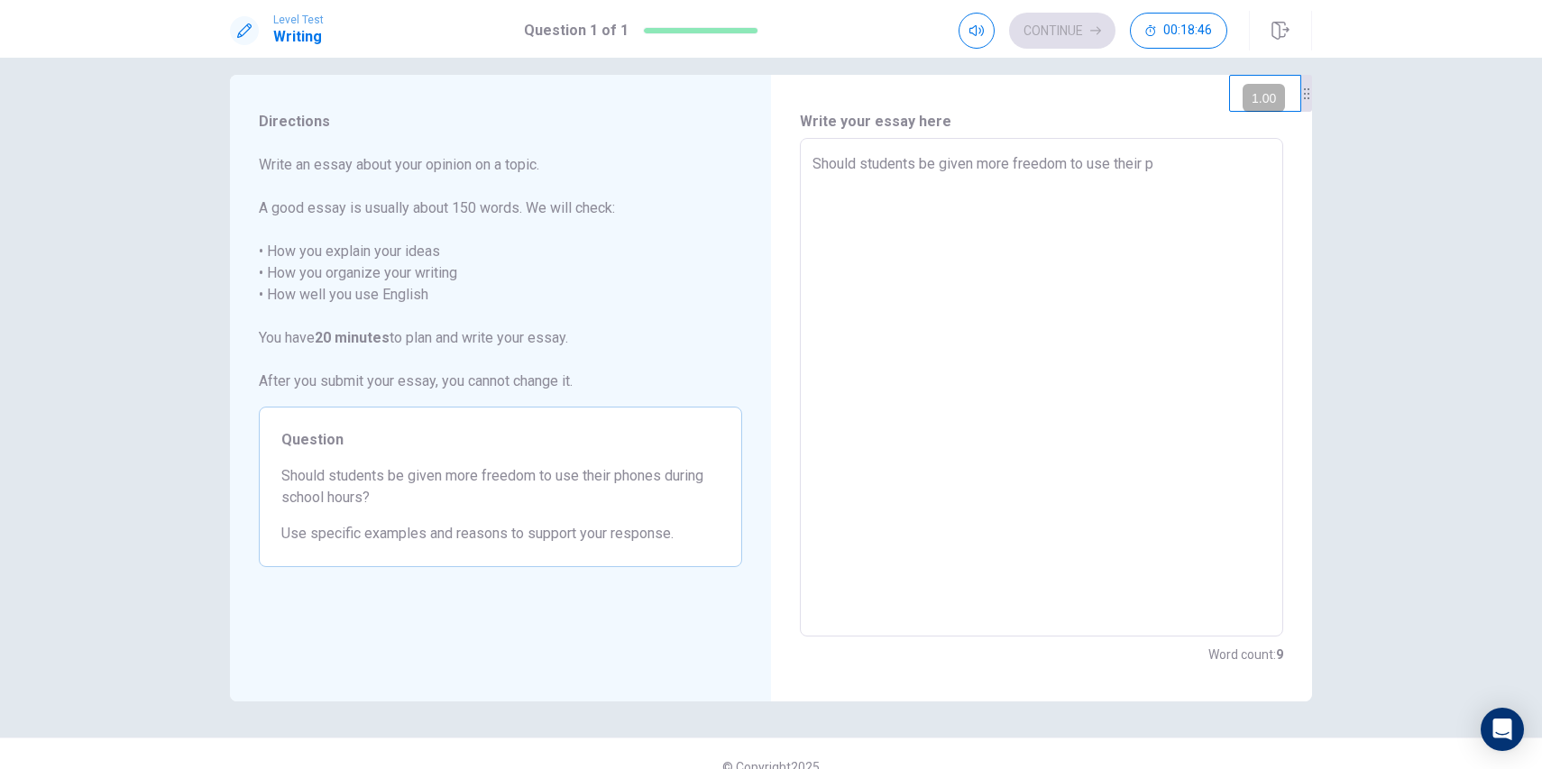
type textarea "x"
type textarea "Should students be given more freedom to use their ph"
type textarea "x"
type textarea "Should students be given more freedom to use their phn"
type textarea "x"
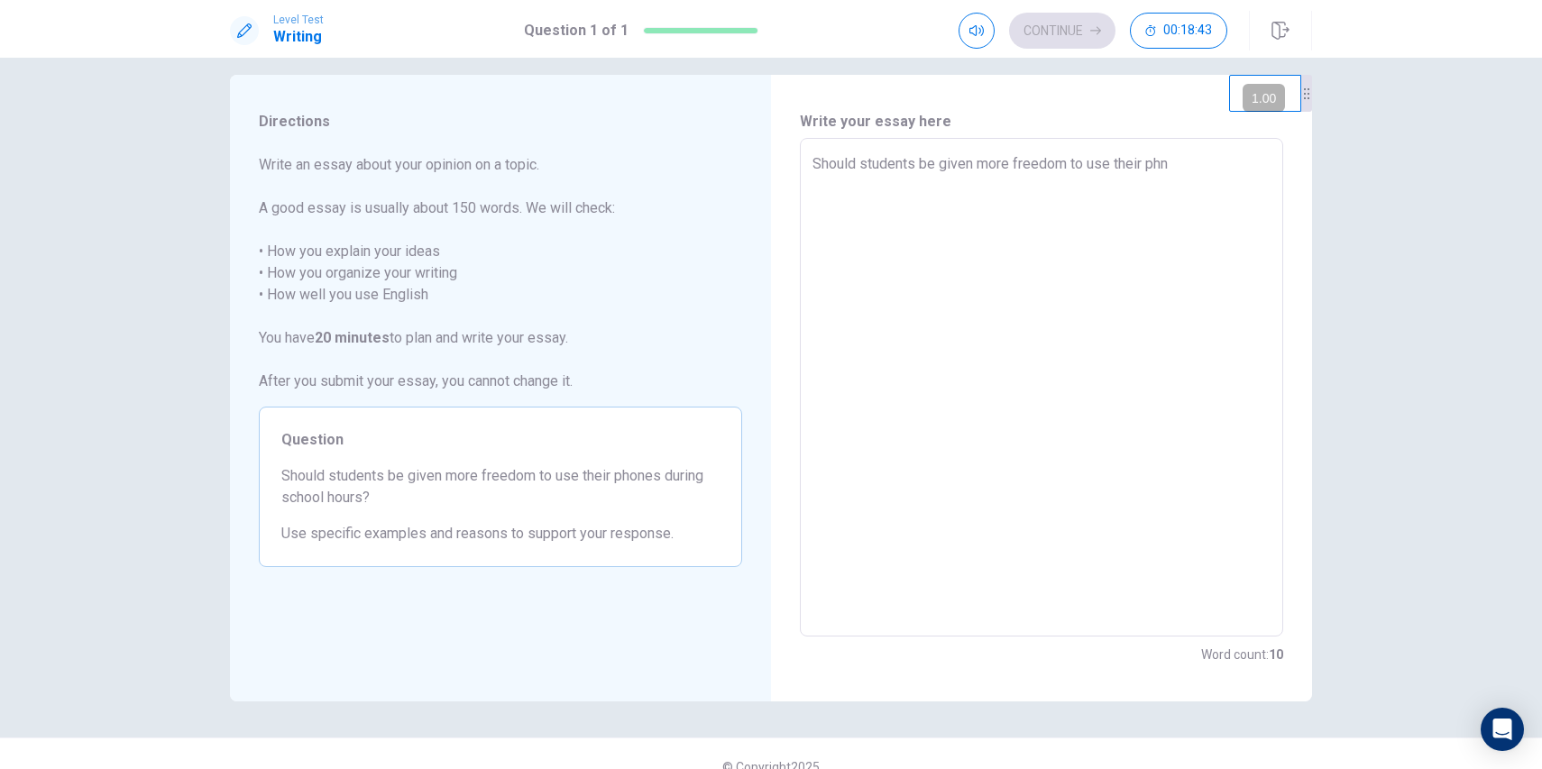
type textarea "Should students be given more freedom to use their phne"
type textarea "x"
type textarea "Should students be given more freedom to use their phnes"
type textarea "x"
type textarea "Should students be given more freedom to use their phne"
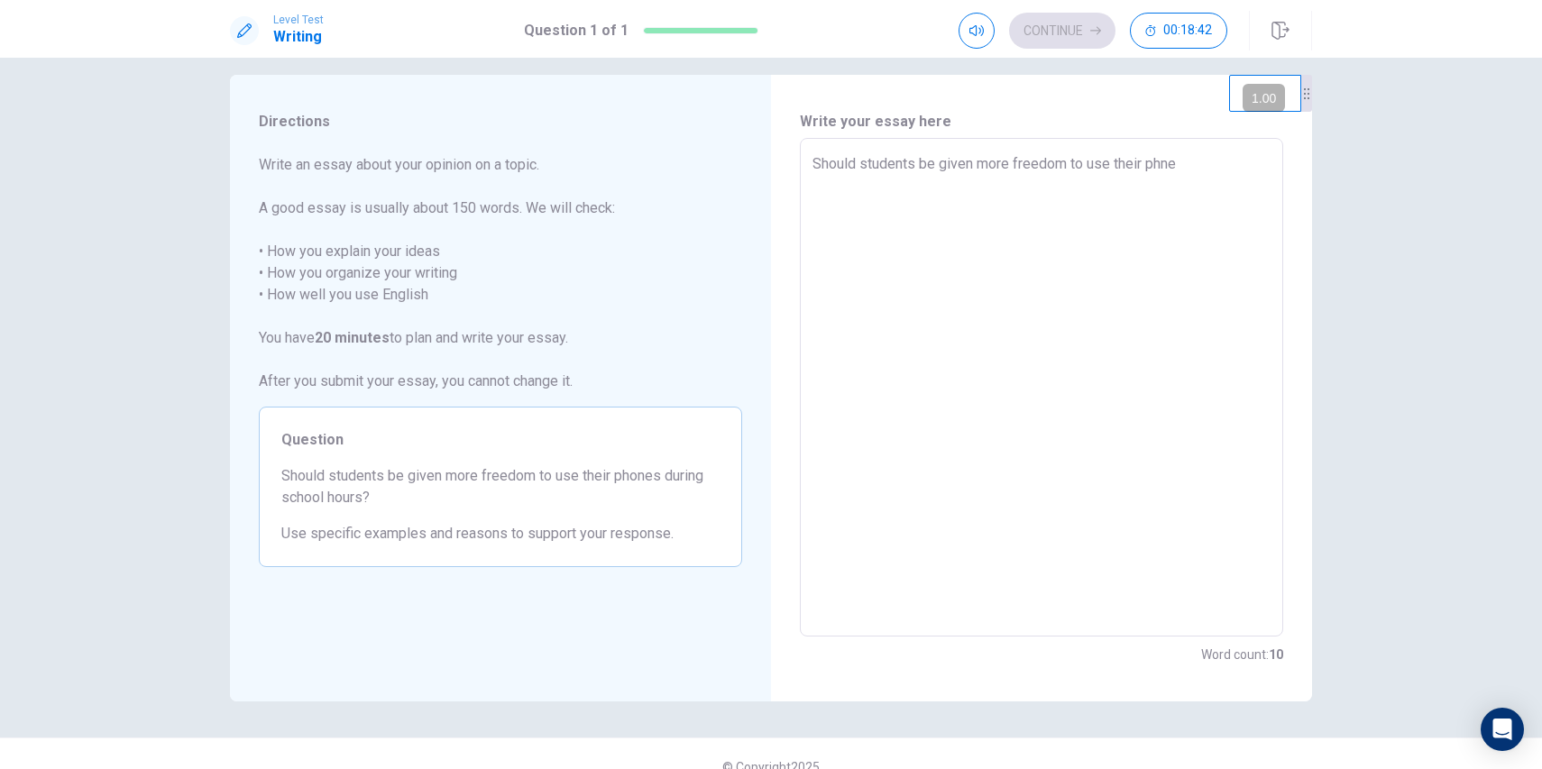
type textarea "x"
type textarea "Should students be given more freedom to use their phn"
type textarea "x"
type textarea "Should students be given more freedom to use their ph"
type textarea "x"
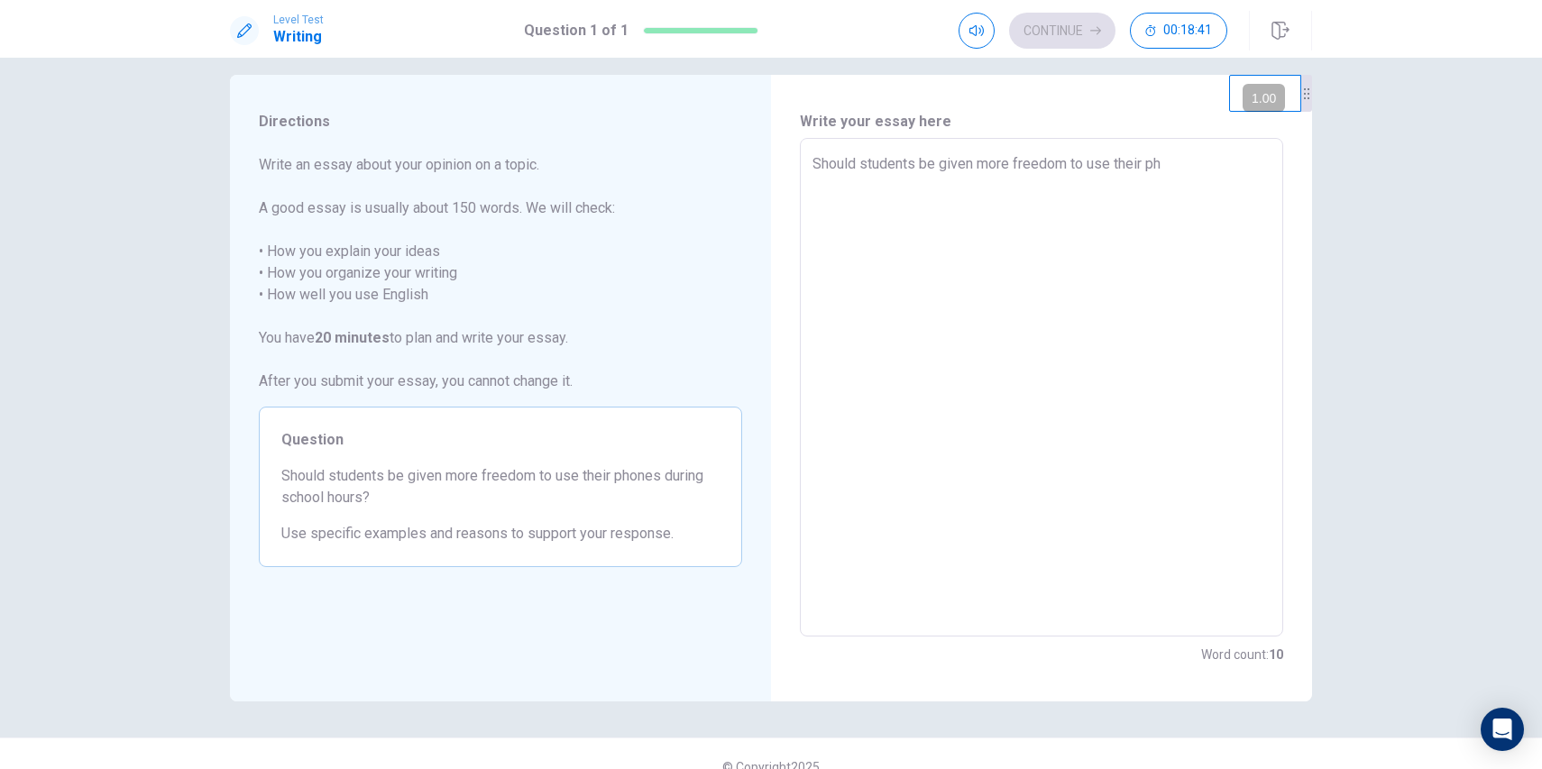
type textarea "Should students be given more freedom to use their pho"
type textarea "x"
type textarea "Should students be given more freedom to use their phon"
type textarea "x"
type textarea "Should students be given more freedom to use their phone"
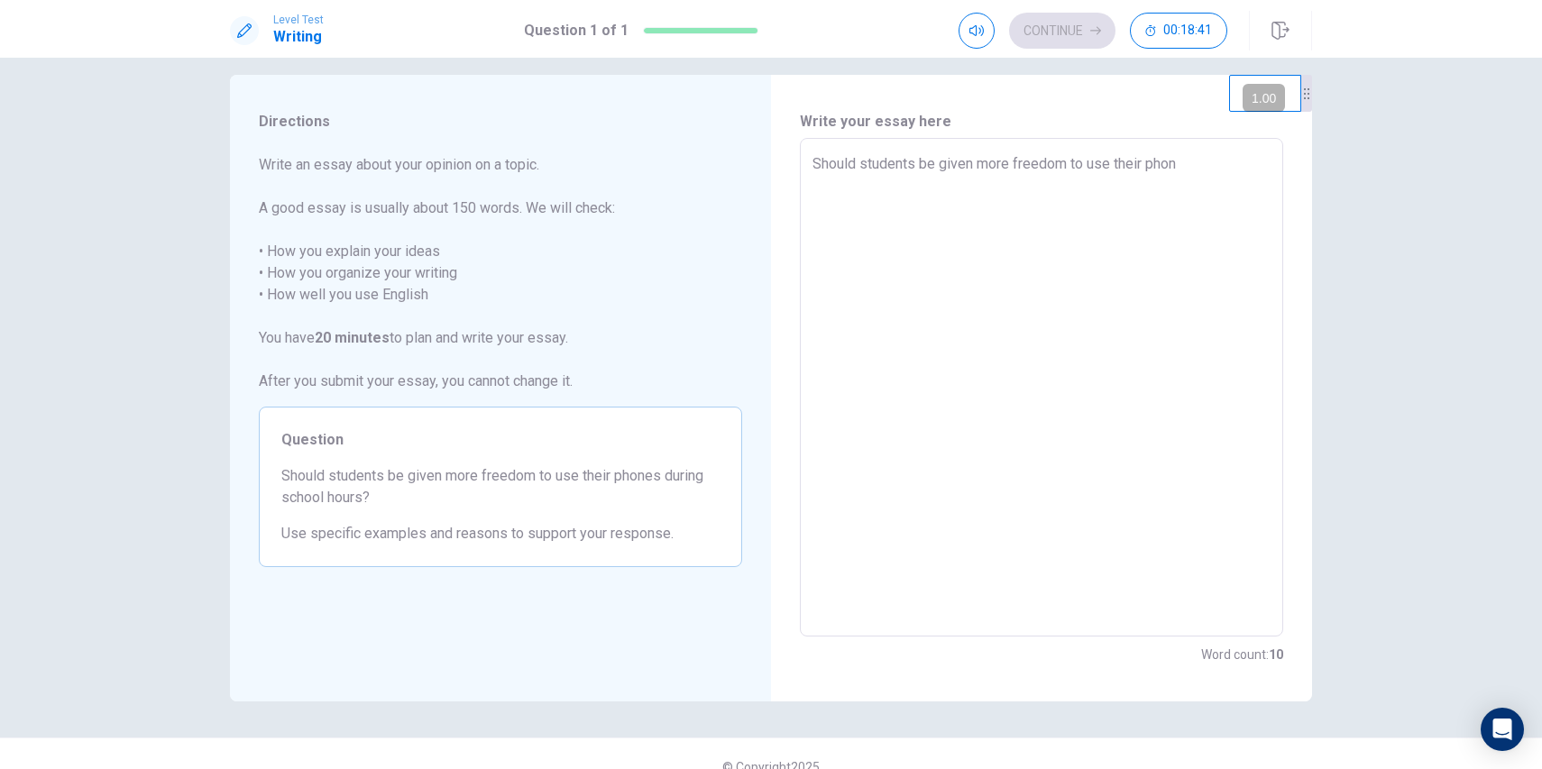
type textarea "x"
type textarea "Should students be given more freedom to use their phones"
type textarea "x"
type textarea "Should students be given more freedom to use their phones"
type textarea "x"
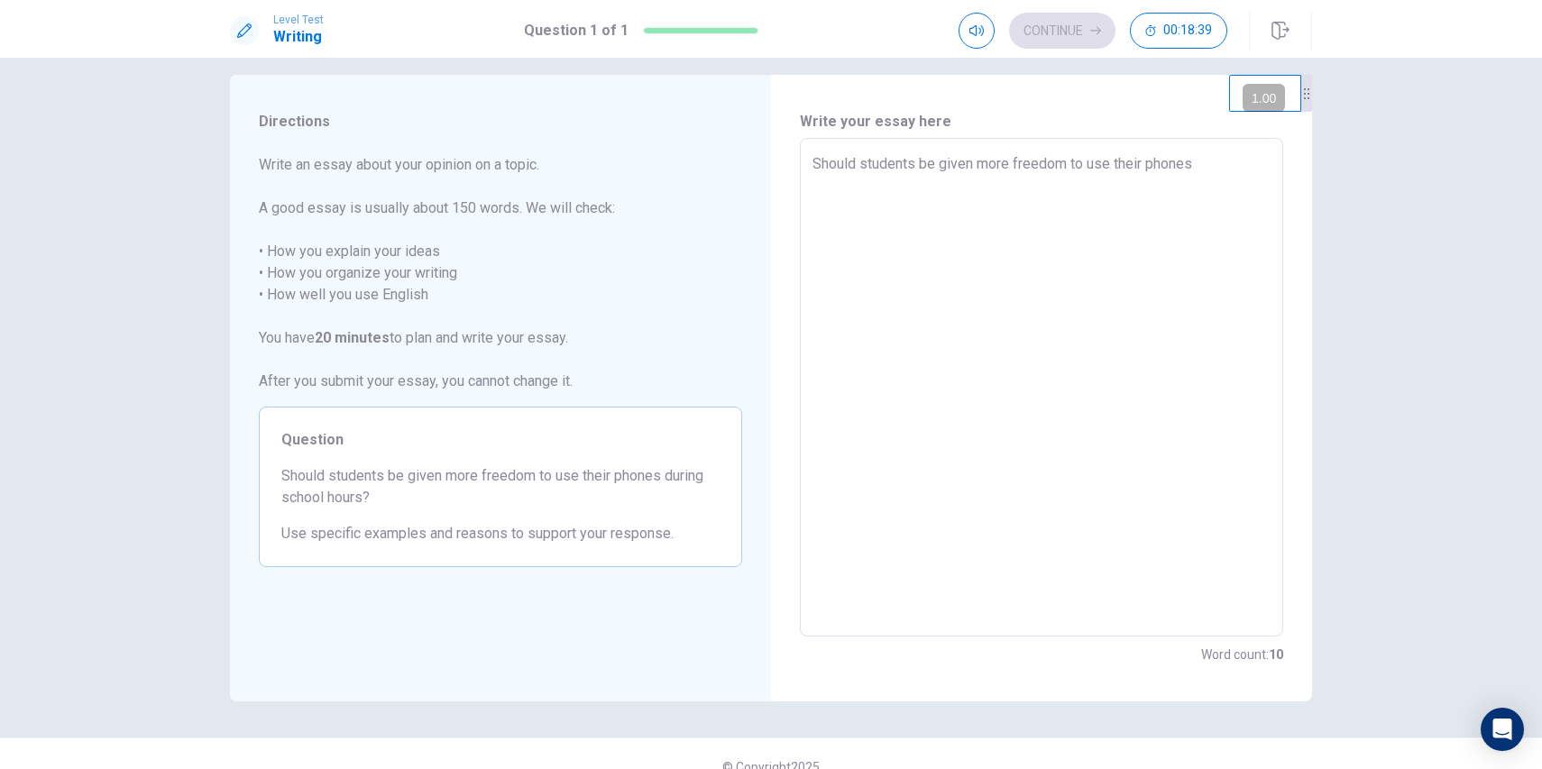
type textarea "Should students be given more freedom to use their phones d"
type textarea "x"
type textarea "Should students be given more freedom to use their phones du"
type textarea "x"
type textarea "Should students be given more freedom to use their phones dur"
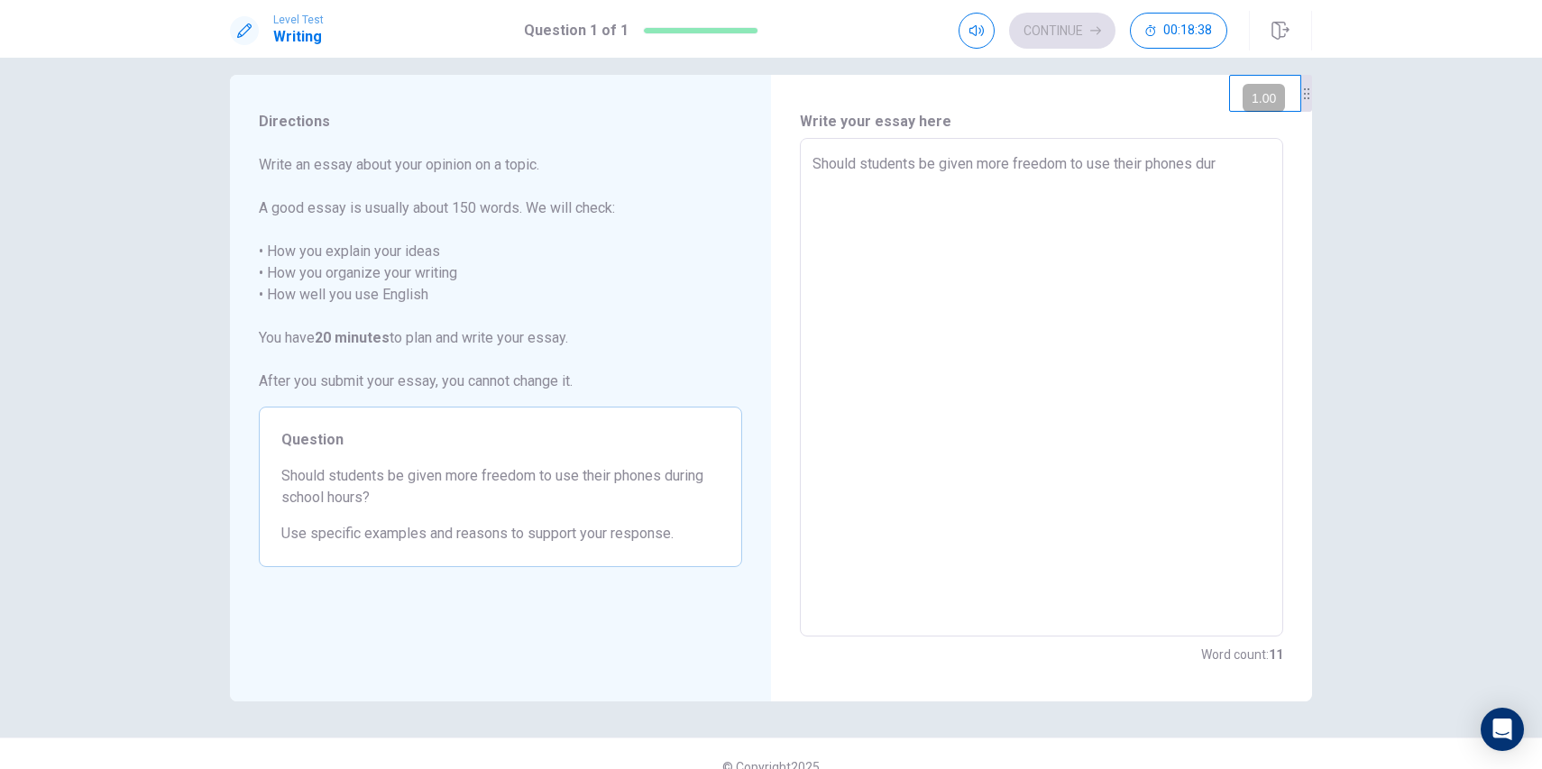
type textarea "x"
type textarea "Should students be given more freedom to use their phones duri"
type textarea "x"
type textarea "Should students be given more freedom to use their phones durin"
type textarea "x"
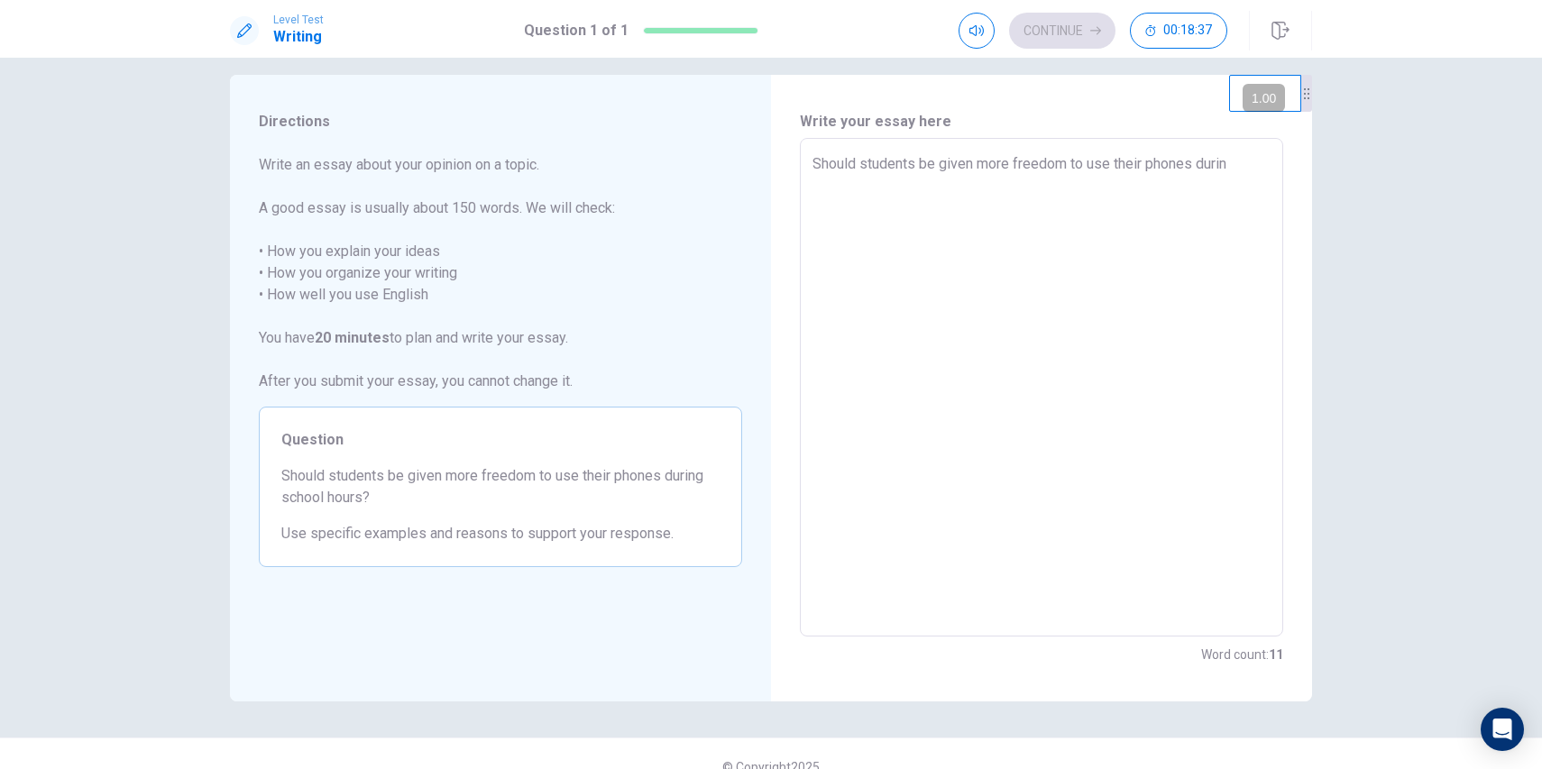
type textarea "Should students be given more freedom to use their phones during"
type textarea "x"
type textarea "Should students be given more freedom to use their phones during"
type textarea "x"
type textarea "Should students be given more freedom to use their phones during s"
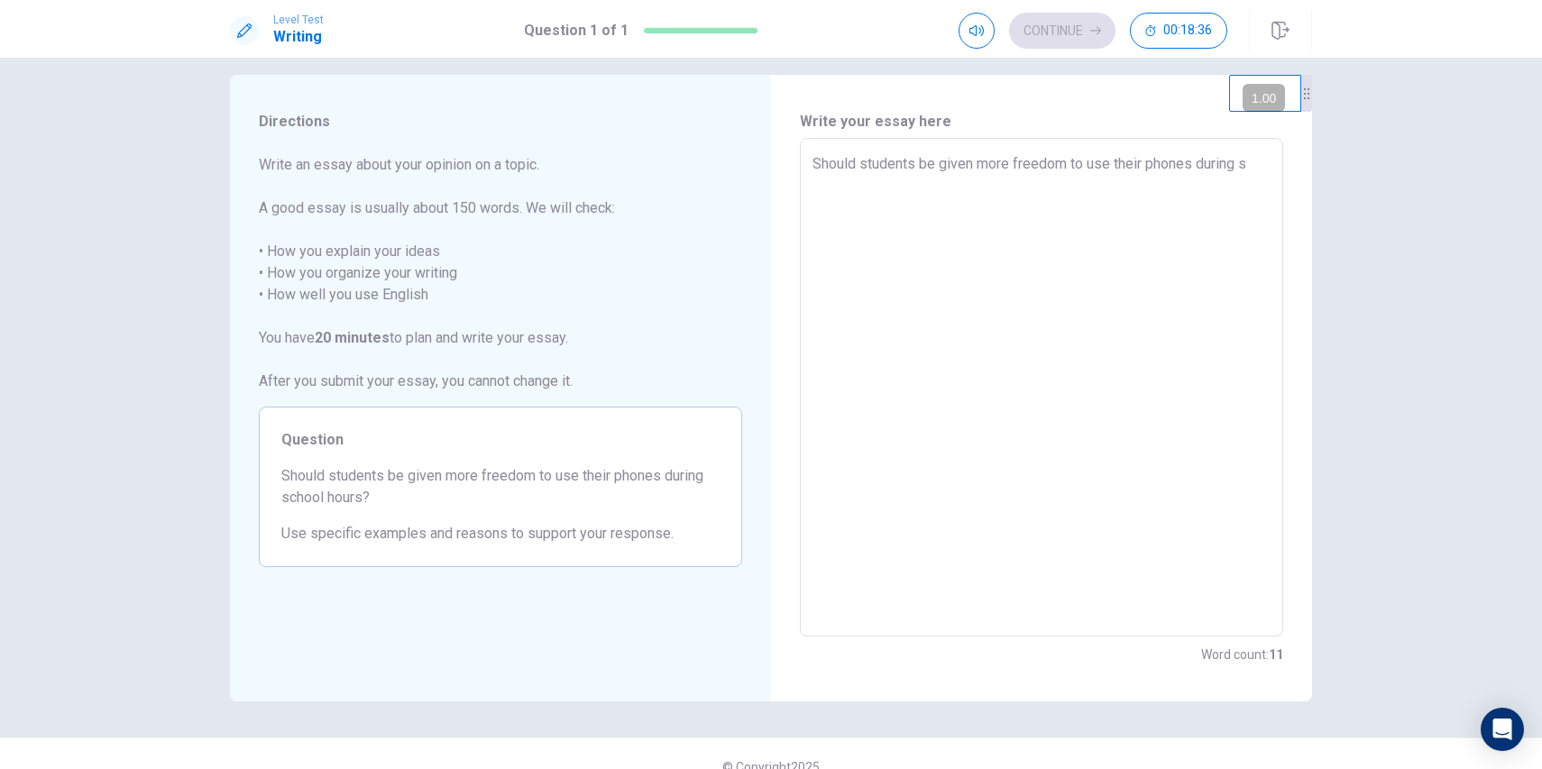
type textarea "x"
type textarea "Should students be given more freedom to use their phones during sc"
type textarea "x"
type textarea "Should students be given more freedom to use their phones during sch"
type textarea "x"
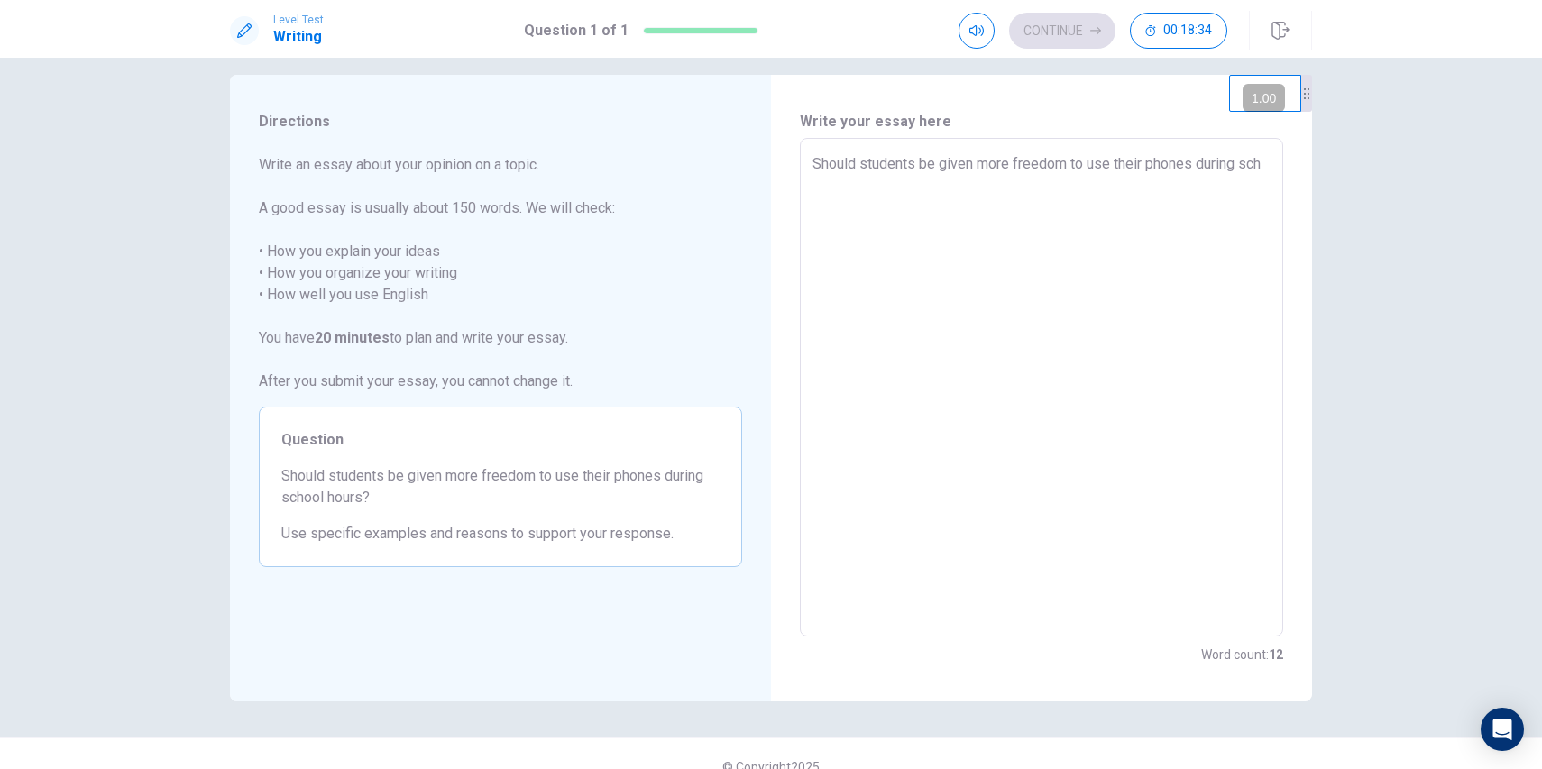
type textarea "Should students be given more freedom to use their phones during scho"
type textarea "x"
type textarea "Should students be given more freedom to use their phones during schoo"
type textarea "x"
type textarea "Should students be given more freedom to use their phones during school"
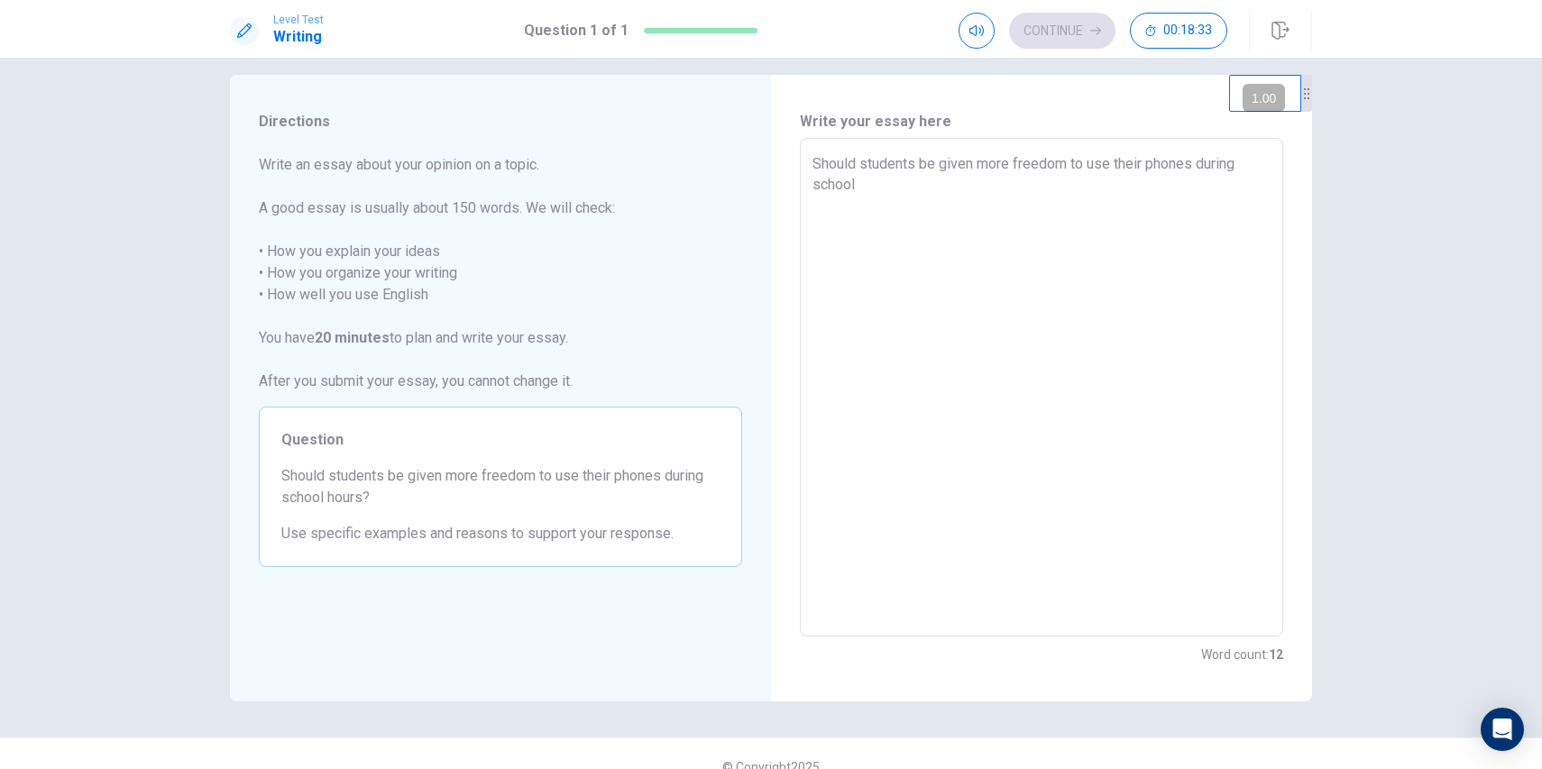
type textarea "x"
type textarea "Should students be given more freedom to use their phones during school"
type textarea "x"
type textarea "Should students be given more freedom to use their phones during school h"
type textarea "x"
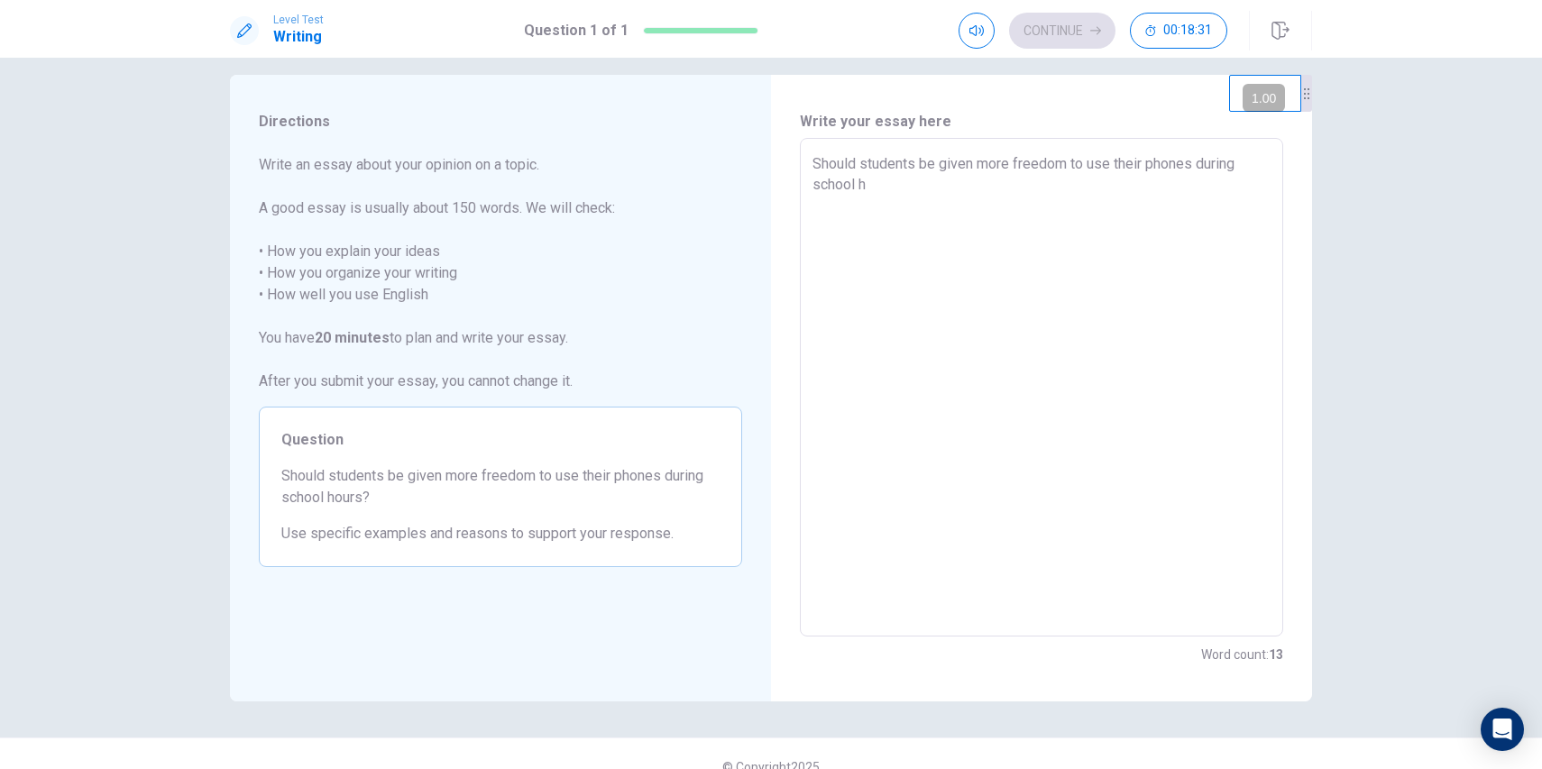
type textarea "Should students be given more freedom to use their phones during school ho"
type textarea "x"
type textarea "Should students be given more freedom to use their phones during school hor"
type textarea "x"
type textarea "Should students be given more freedom to use their phones during school ho"
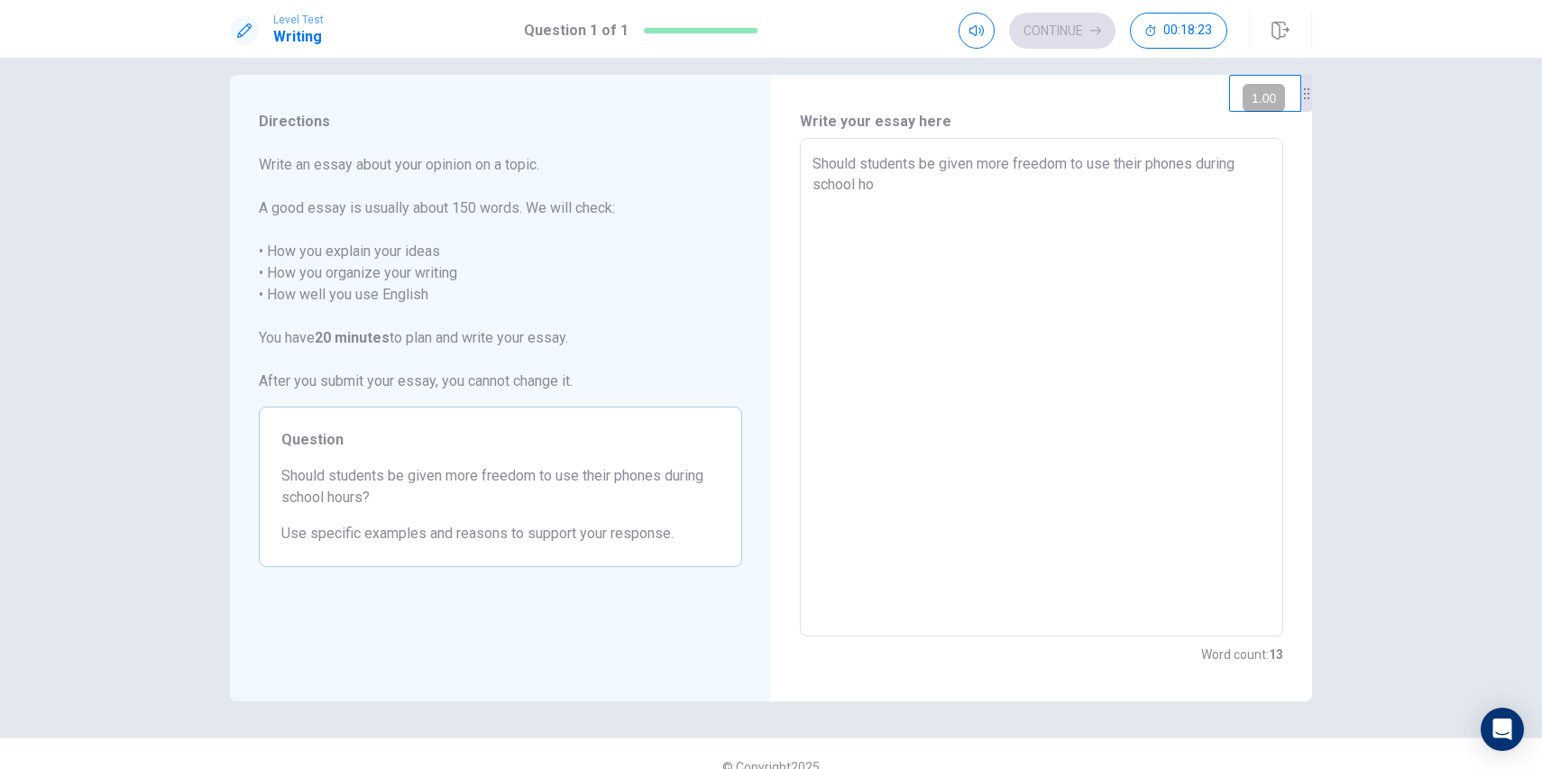
type textarea "x"
type textarea "Should students be given more freedom to use their phones during school hou"
type textarea "x"
type textarea "Should students be given more freedom to use their phones during school hour"
type textarea "x"
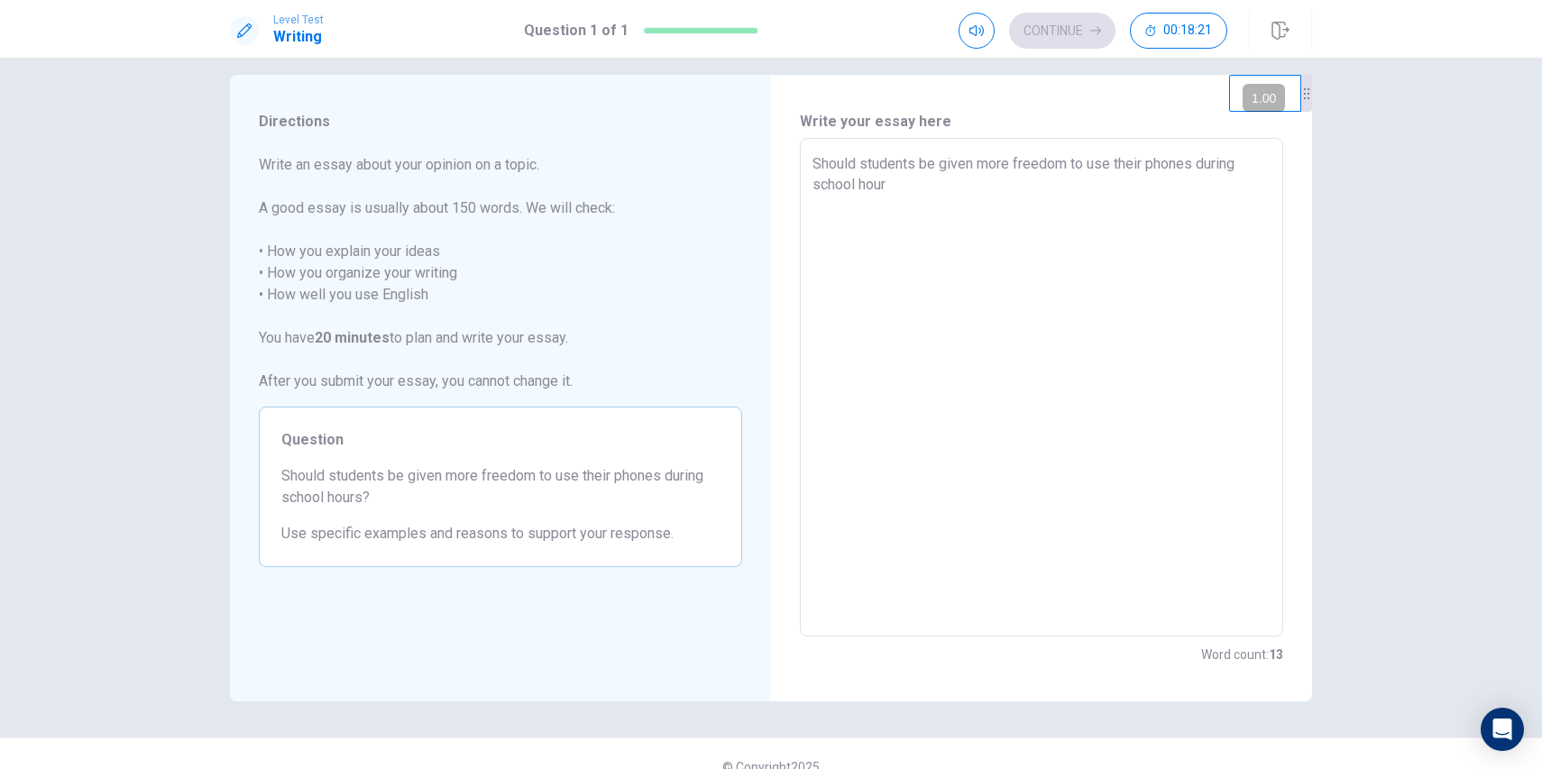
type textarea "Should students be given more freedom to use their phones during school hours"
type textarea "x"
type textarea "Should students be given more freedom to use their phones during school hours?"
type textarea "x"
type textarea "Should students be given more freedom to use their phones during school hours?"
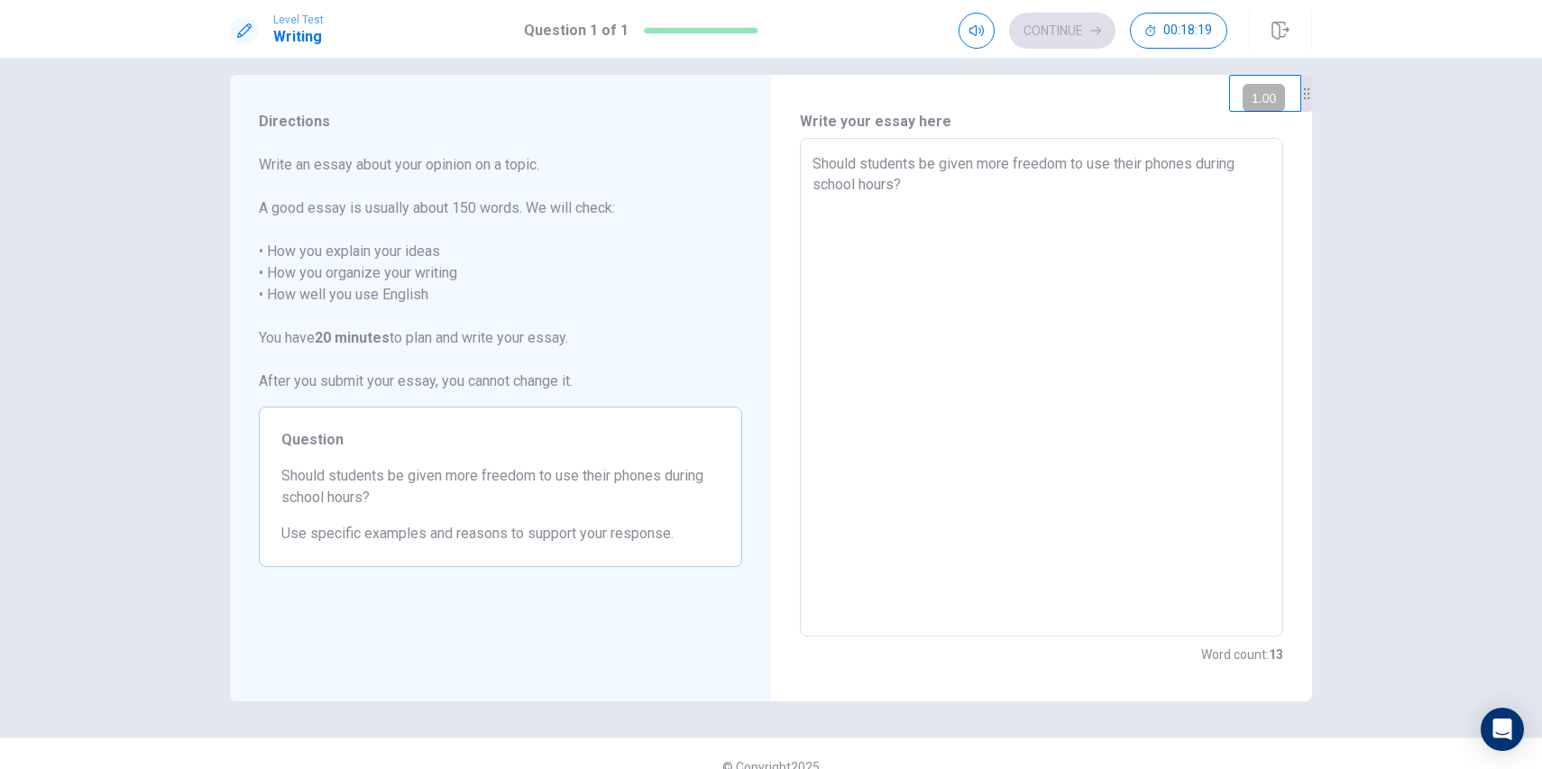
type textarea "x"
type textarea "Should students be given more freedom to use their phones during school hours?"
type textarea "x"
type textarea "Should students be given more freedom to use their phones during chool hours?"
type textarea "x"
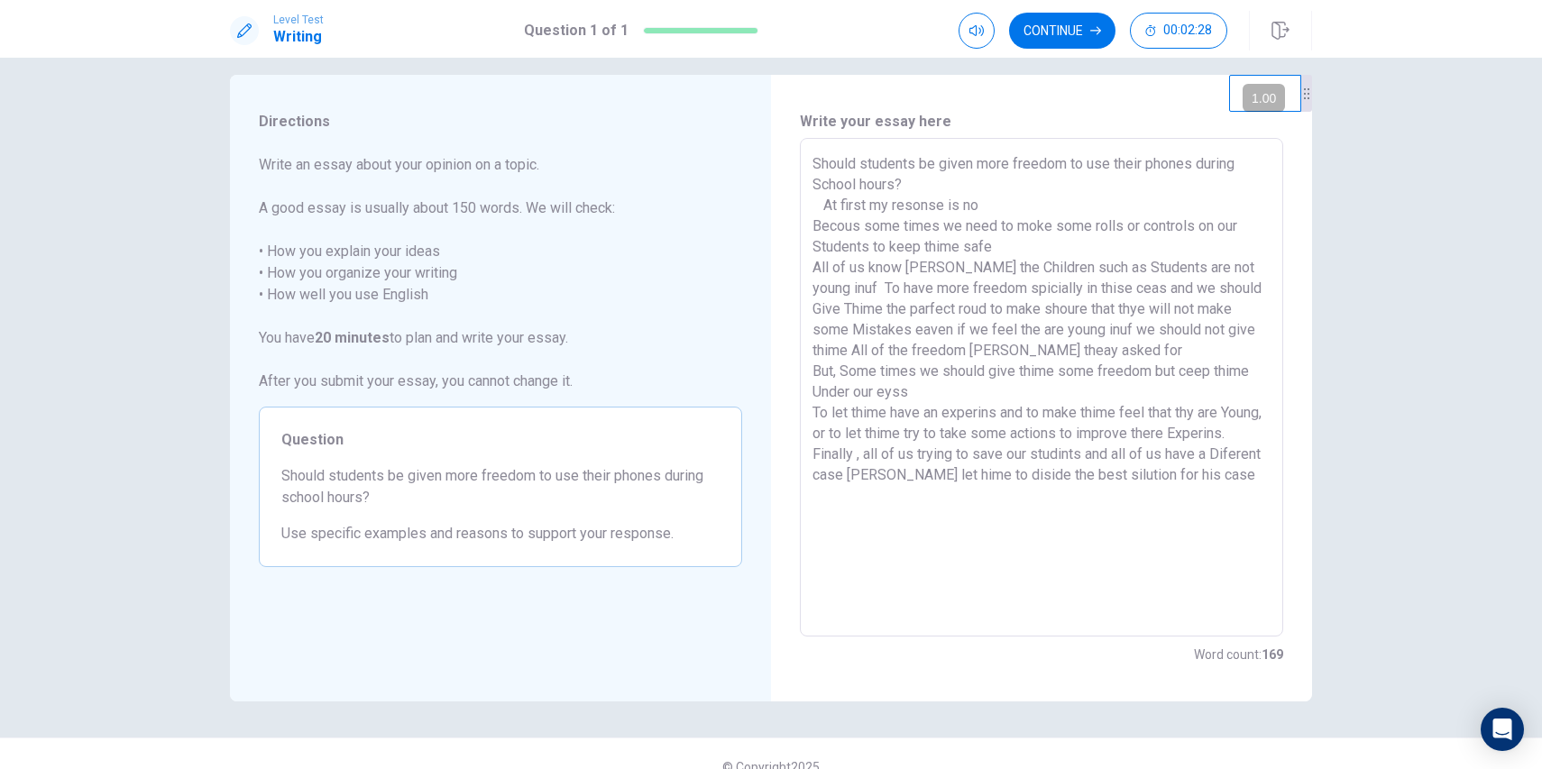
click at [909, 391] on textarea "Should students be given more freedom to use their phones during School hours? …" at bounding box center [1041, 387] width 458 height 469
click at [802, 413] on div "Should students be given more freedom to use their phones during School hours? …" at bounding box center [1041, 387] width 483 height 499
click at [812, 412] on textarea "Should students be given more freedom to use their phones during School hours? …" at bounding box center [1041, 387] width 458 height 469
click at [814, 408] on textarea "Should students be given more freedom to use their phones during School hours? …" at bounding box center [1041, 387] width 458 height 469
click at [812, 436] on textarea "Should students be given more freedom to use their phones during School hours? …" at bounding box center [1041, 387] width 458 height 469
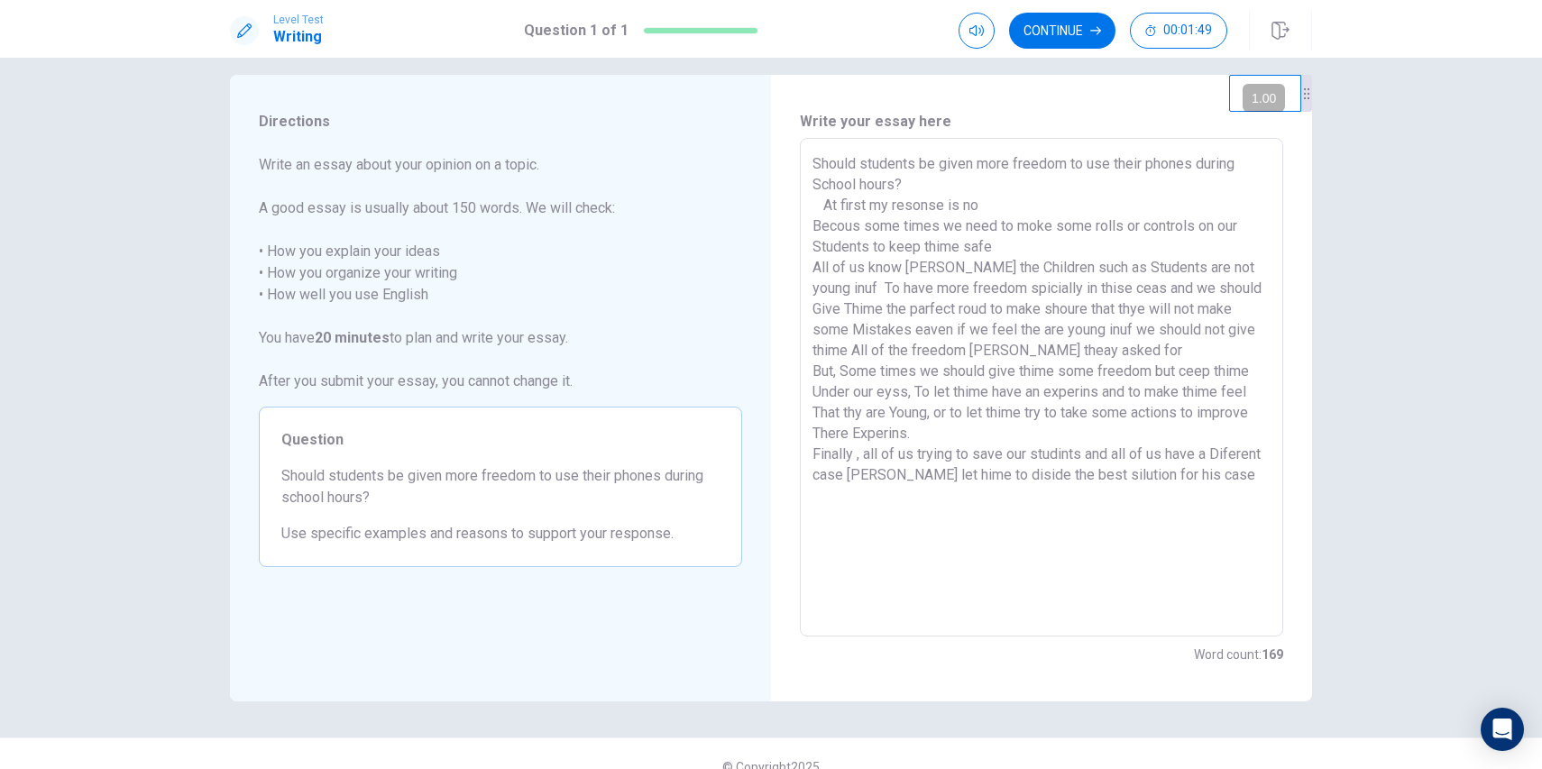
click at [951, 472] on textarea "Should students be given more freedom to use their phones during School hours? …" at bounding box center [1041, 387] width 458 height 469
click at [1261, 473] on textarea "Should students be given more freedom to use their phones during School hours? …" at bounding box center [1041, 387] width 458 height 469
click at [975, 205] on textarea "Should students be given more freedom to use their phones during School hours? …" at bounding box center [1041, 387] width 458 height 469
click at [867, 245] on textarea "Should students be given more freedom to use their phones during School hours? …" at bounding box center [1041, 387] width 458 height 469
click at [1005, 248] on textarea "Should students be given more freedom to use their phones during School hours? …" at bounding box center [1041, 387] width 458 height 469
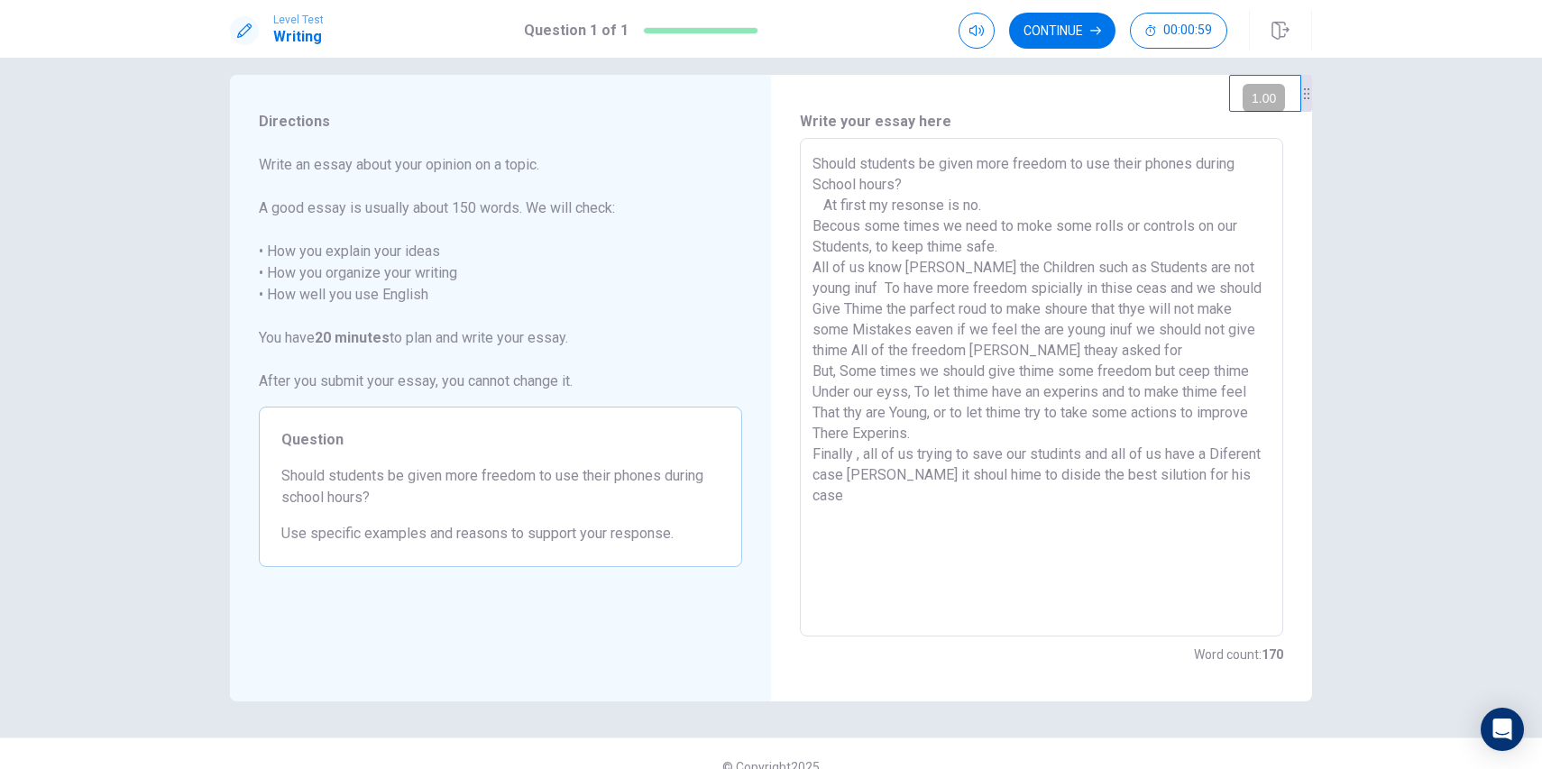
click at [950, 287] on textarea "Should students be given more freedom to use their phones during School hours? …" at bounding box center [1041, 387] width 458 height 469
click at [868, 325] on textarea "Should students be given more freedom to use their phones during School hours? …" at bounding box center [1041, 387] width 458 height 469
click at [1065, 348] on textarea "Should students be given more freedom to use their phones during School hours? …" at bounding box center [1041, 387] width 458 height 469
click at [1146, 371] on textarea "Should students be given more freedom to use their phones during School hours? …" at bounding box center [1041, 387] width 458 height 469
click at [907, 391] on textarea "Should students be given more freedom to use their phones during School hours? …" at bounding box center [1041, 387] width 458 height 469
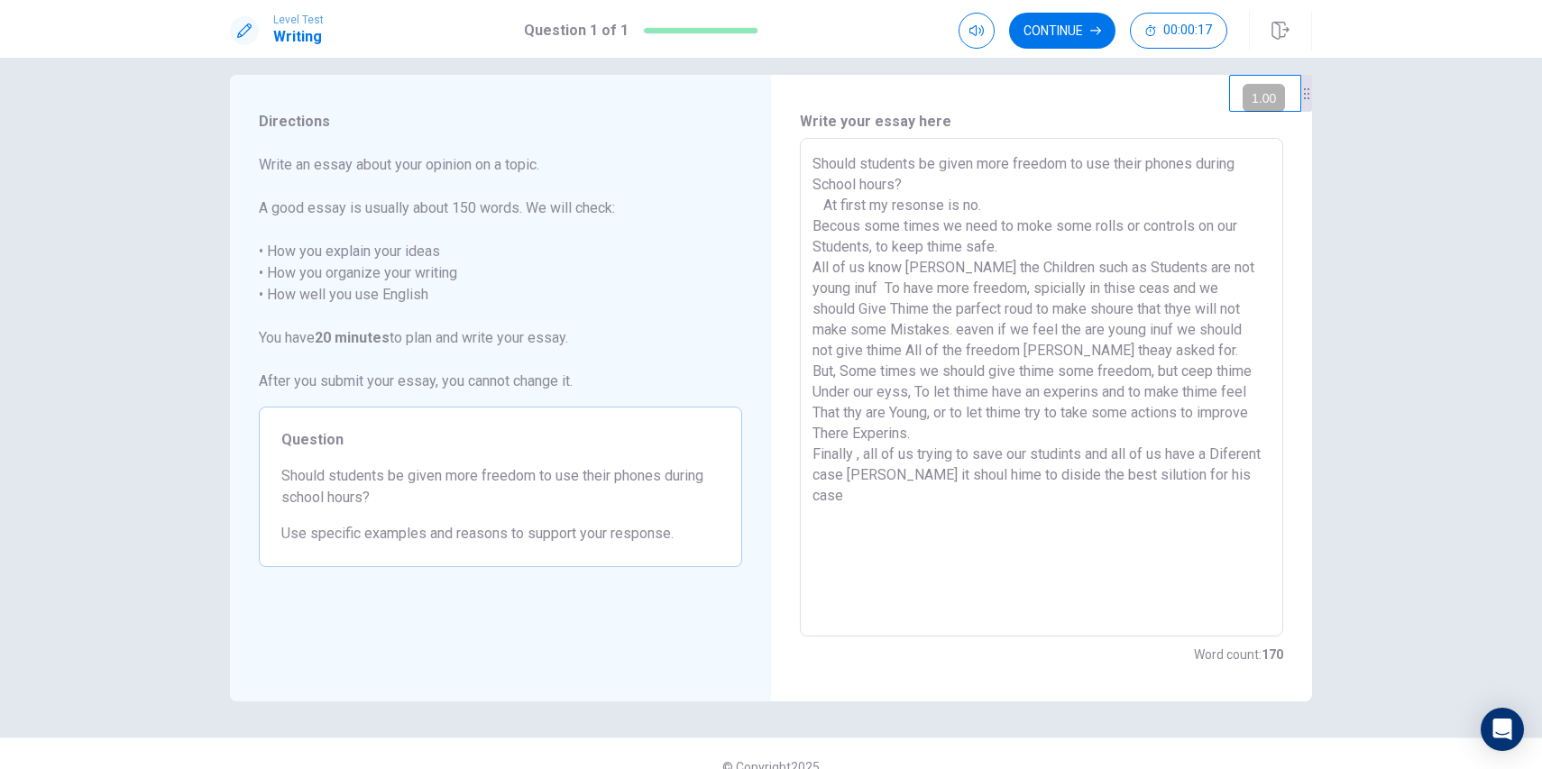
click at [1096, 390] on textarea "Should students be given more freedom to use their phones during School hours? …" at bounding box center [1041, 387] width 458 height 469
click at [1259, 473] on textarea "Should students be given more freedom to use their phones during School hours? …" at bounding box center [1041, 387] width 458 height 469
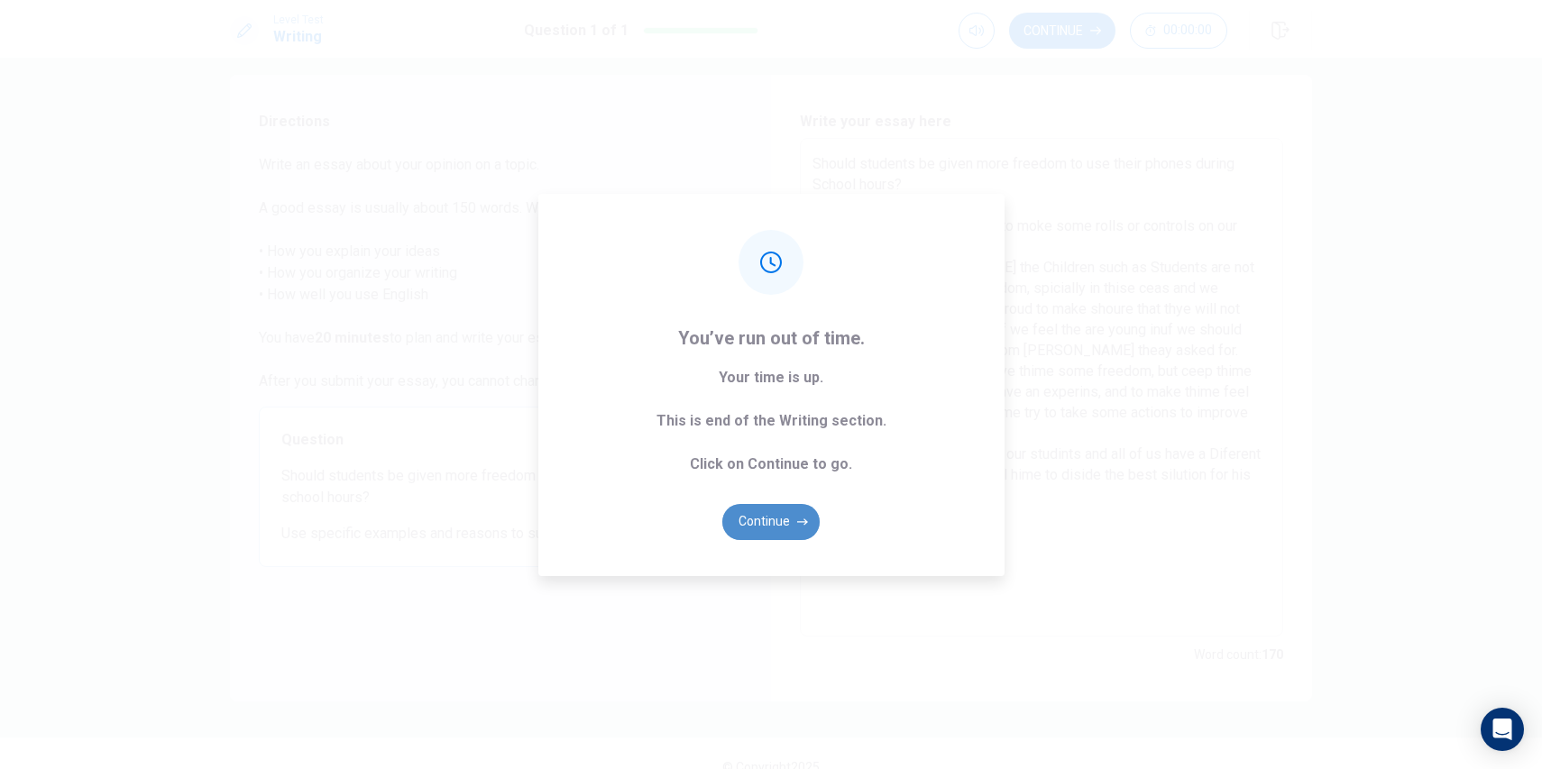
click at [764, 520] on button "Continue" at bounding box center [770, 522] width 97 height 36
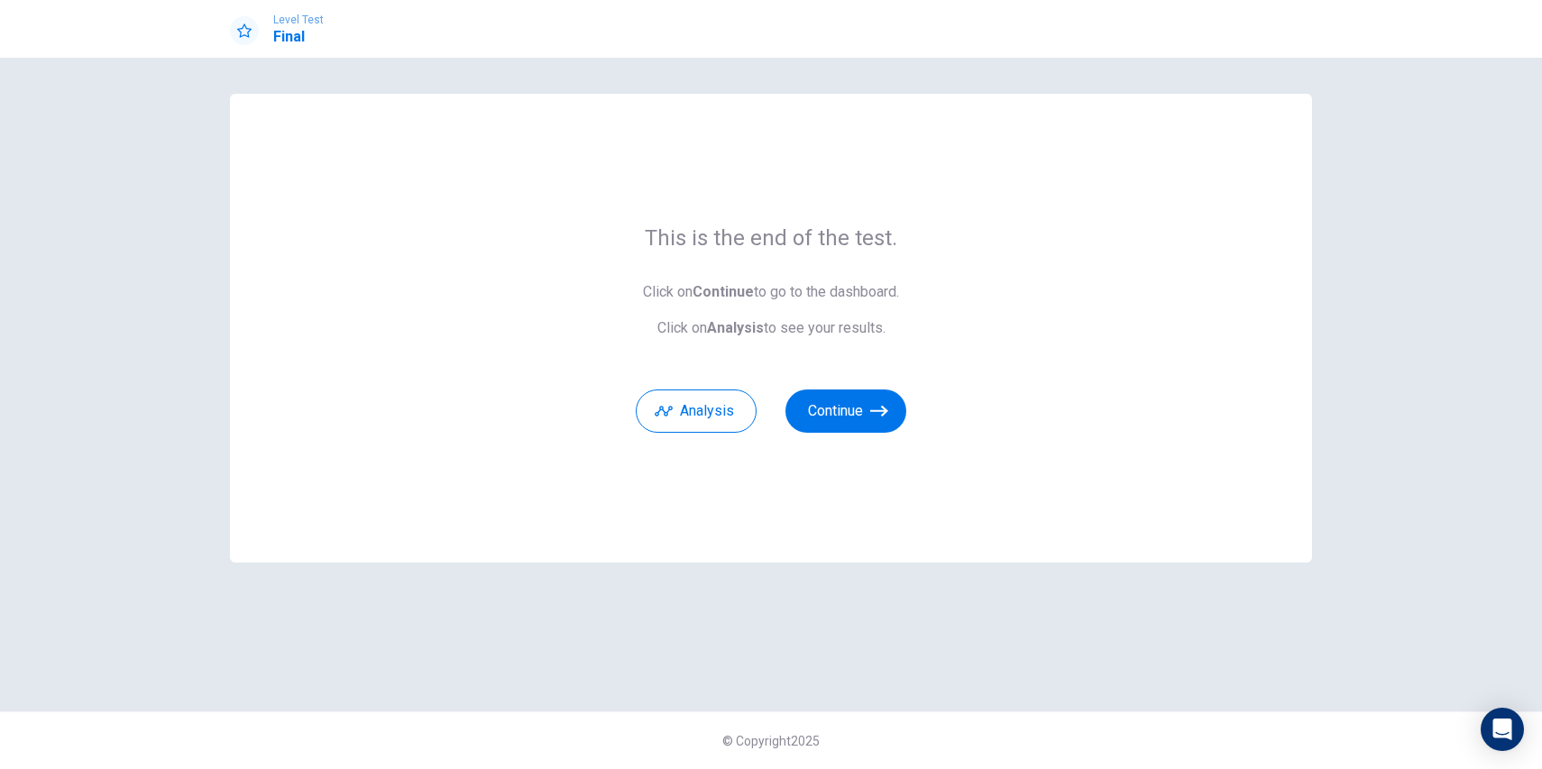
scroll to position [0, 0]
click at [696, 407] on button "Analysis" at bounding box center [696, 410] width 121 height 43
